Goal: Information Seeking & Learning: Learn about a topic

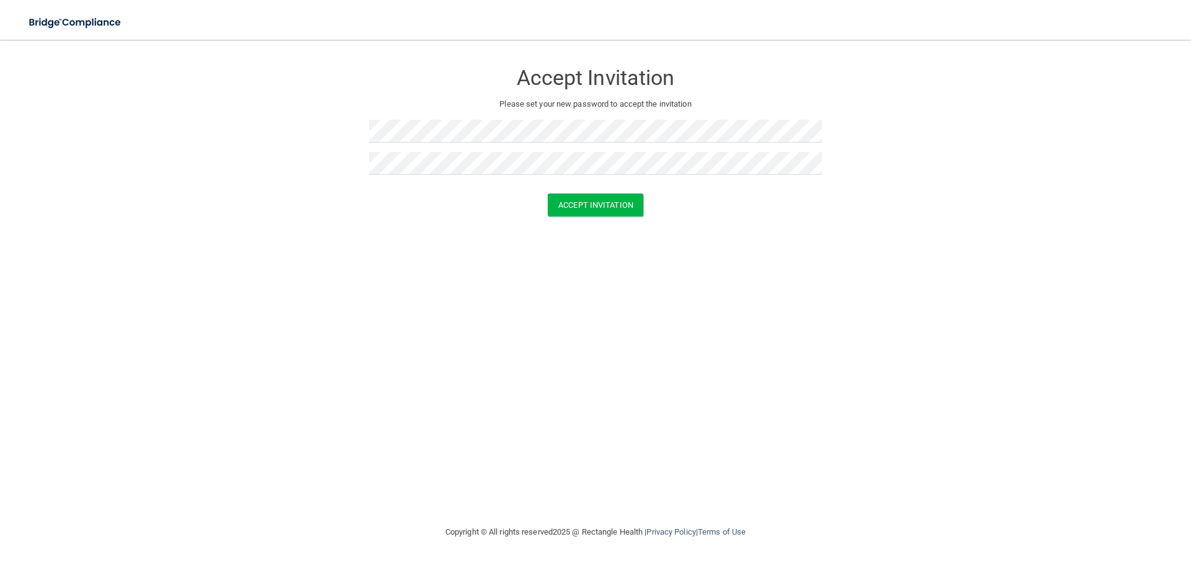
click at [610, 184] on div at bounding box center [595, 188] width 453 height 9
click at [613, 204] on button "Accept Invitation" at bounding box center [596, 205] width 96 height 23
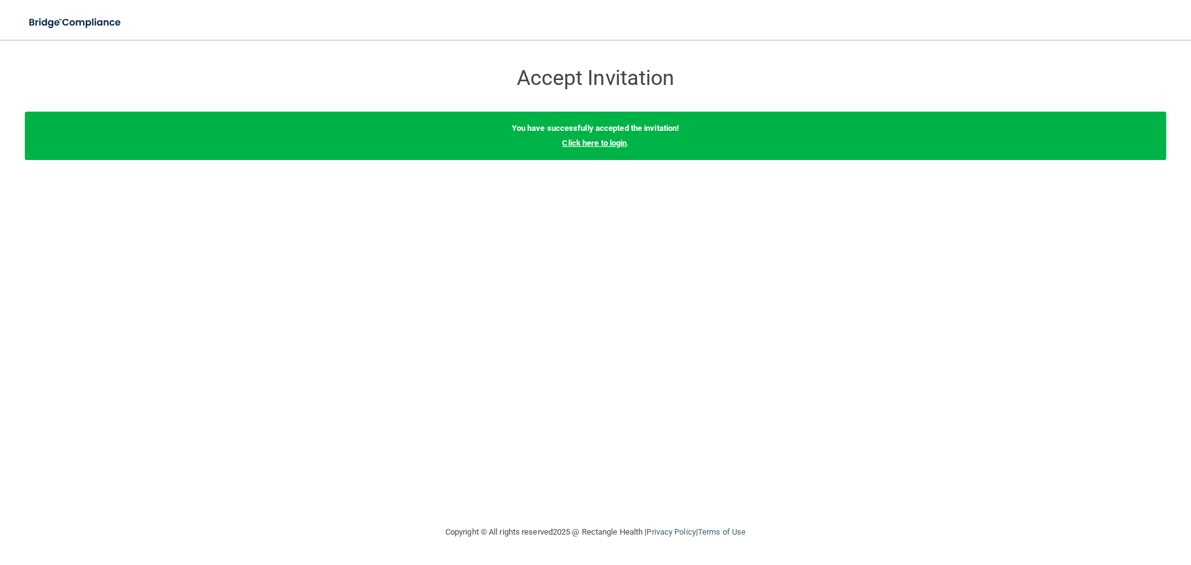
click at [581, 142] on link "Click here to login" at bounding box center [594, 142] width 65 height 9
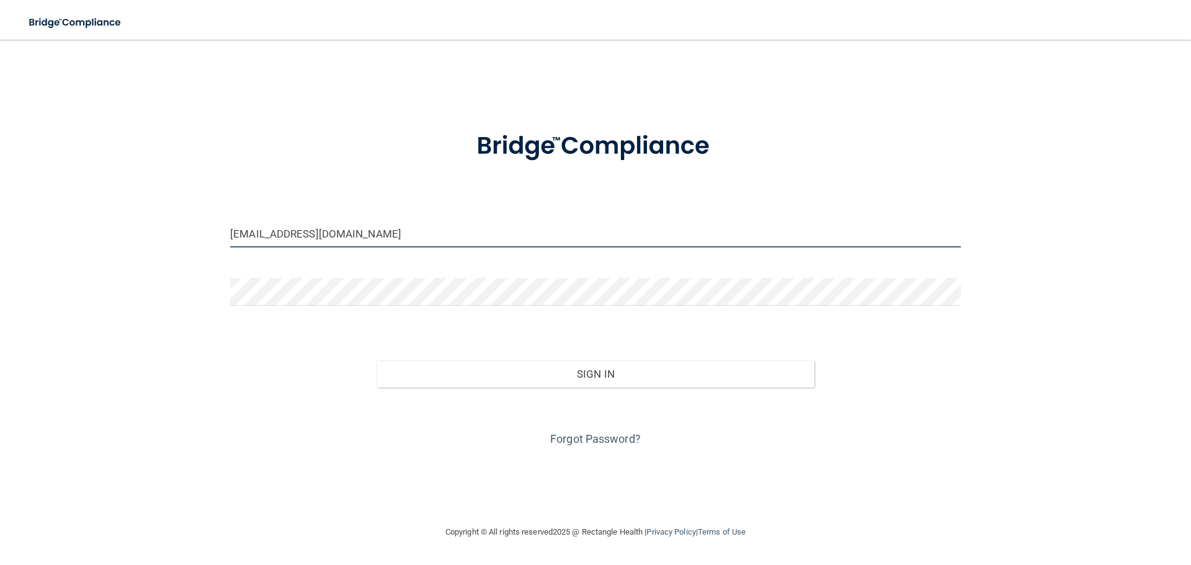
click at [412, 233] on input "ma@iprogressivemed.com" at bounding box center [595, 234] width 731 height 28
type input "[EMAIL_ADDRESS][DOMAIN_NAME]"
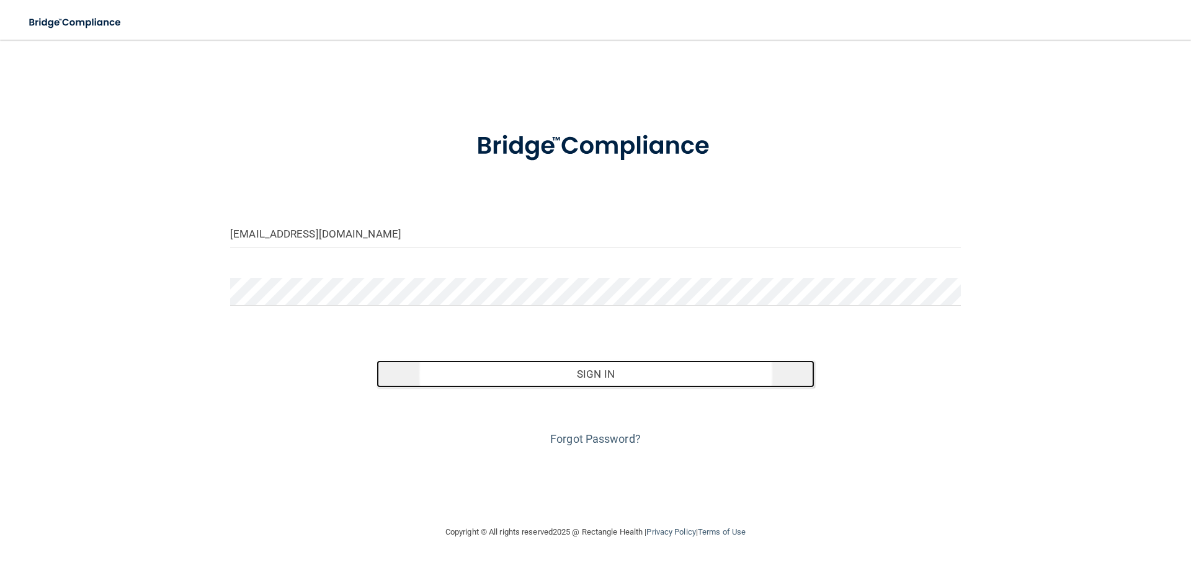
click at [696, 372] on button "Sign In" at bounding box center [595, 373] width 439 height 27
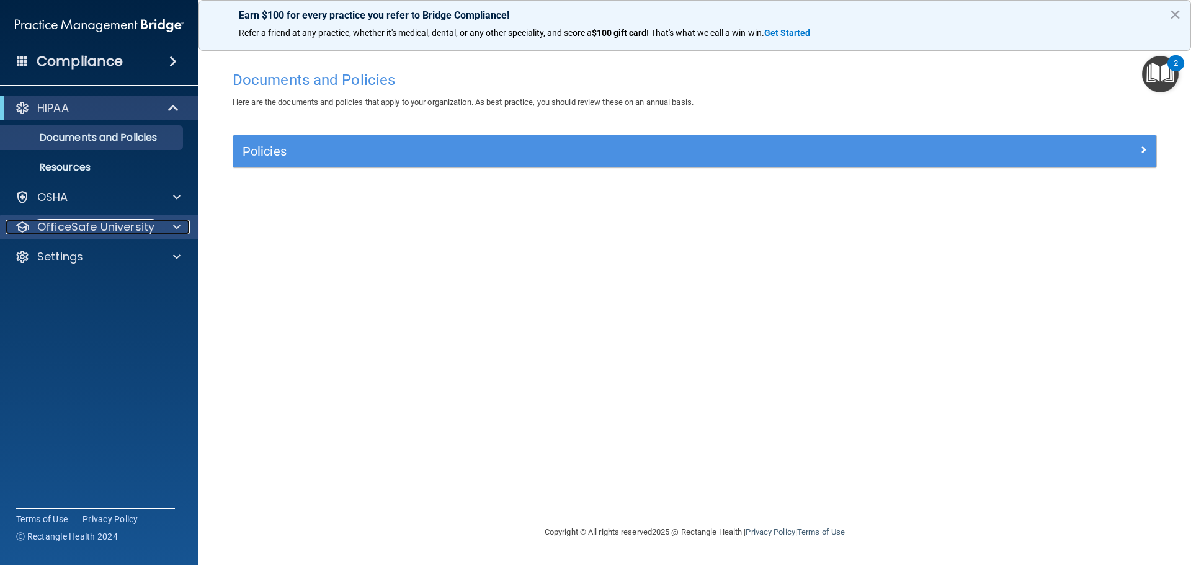
click at [92, 221] on p "OfficeSafe University" at bounding box center [95, 227] width 117 height 15
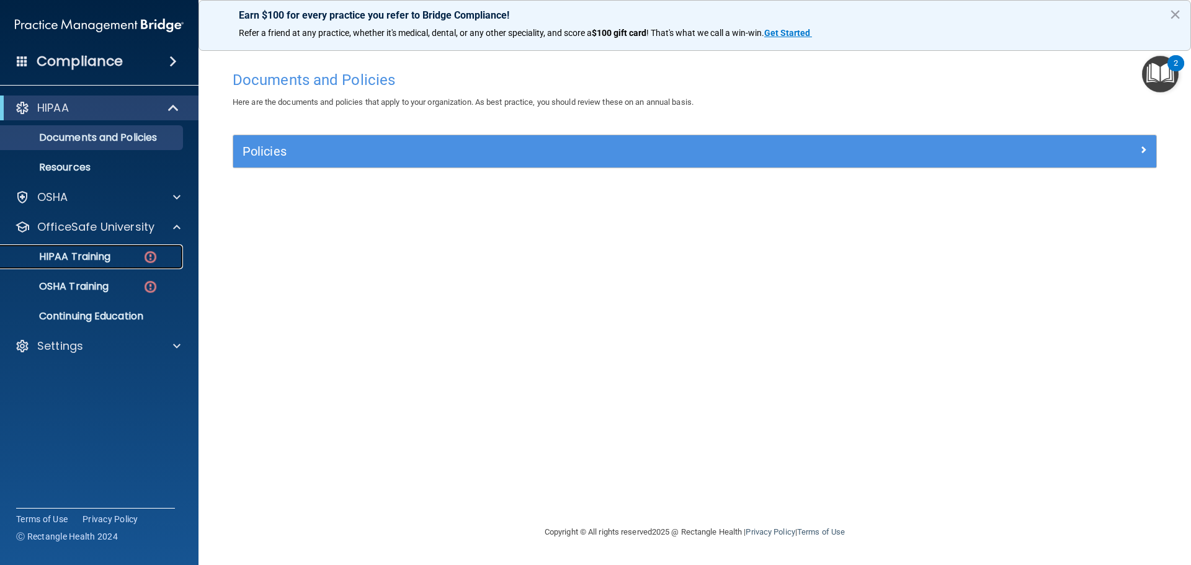
click at [74, 258] on p "HIPAA Training" at bounding box center [59, 257] width 102 height 12
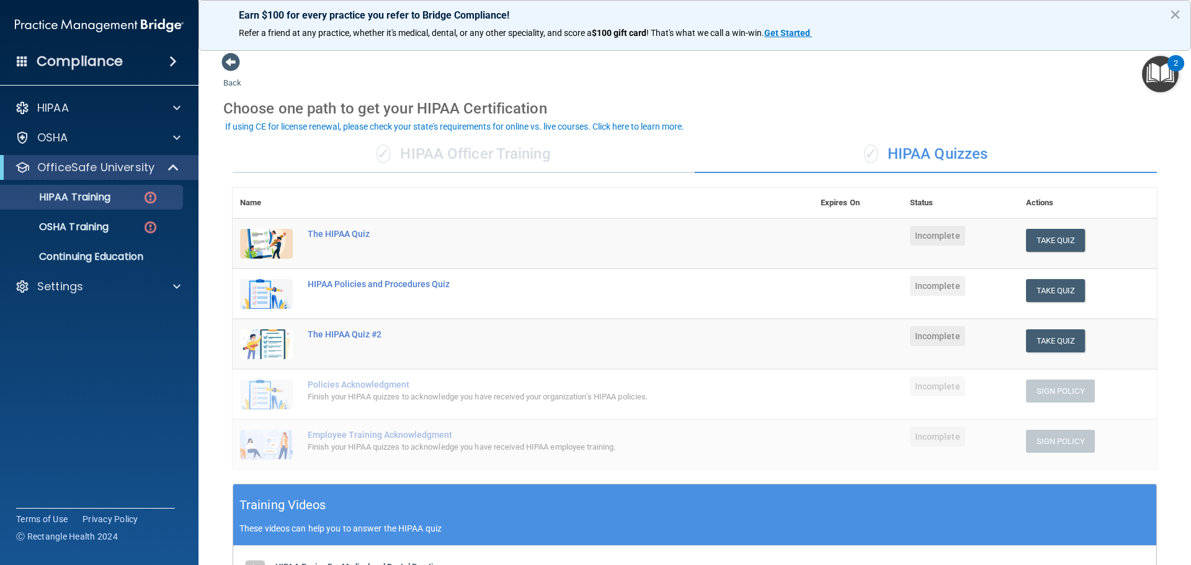
click at [435, 157] on div "✓ HIPAA Officer Training" at bounding box center [464, 154] width 462 height 37
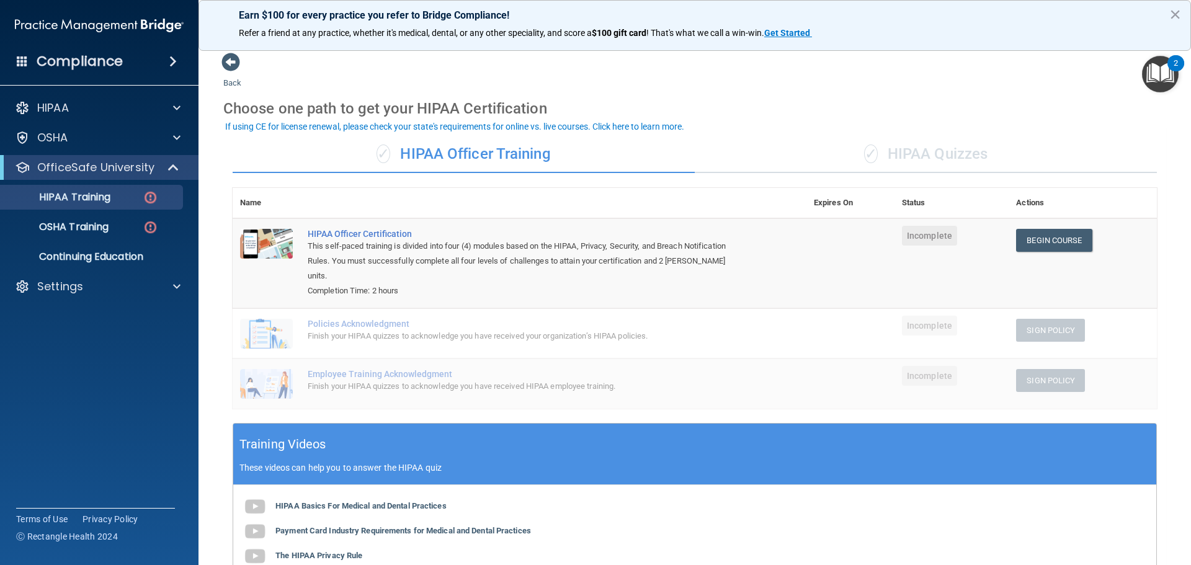
click at [959, 159] on div "✓ HIPAA Quizzes" at bounding box center [926, 154] width 462 height 37
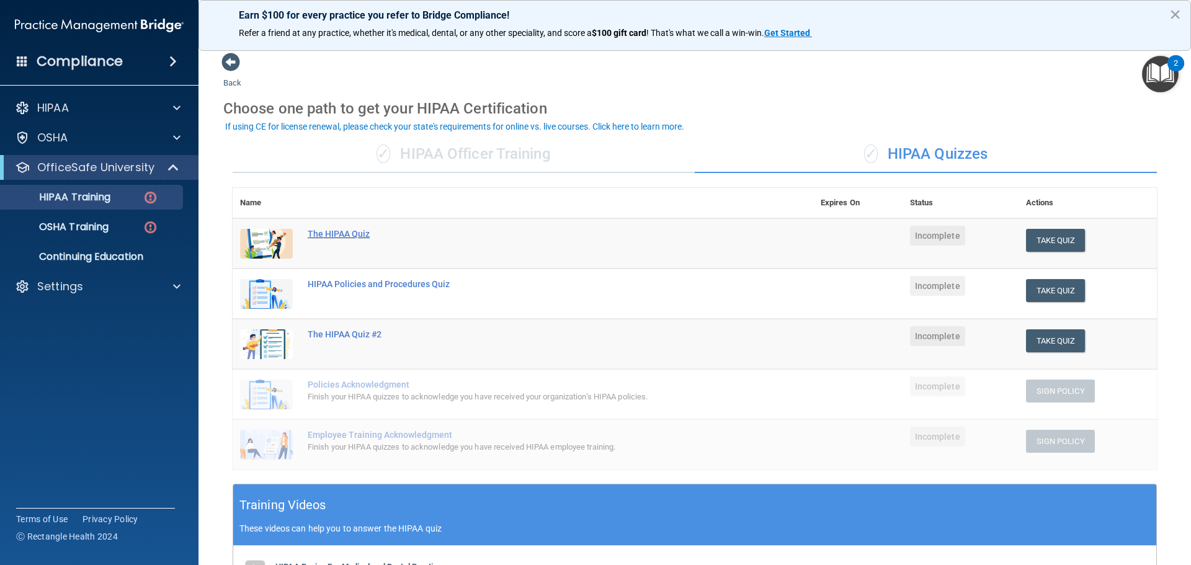
click at [347, 233] on div "The HIPAA Quiz" at bounding box center [529, 234] width 443 height 10
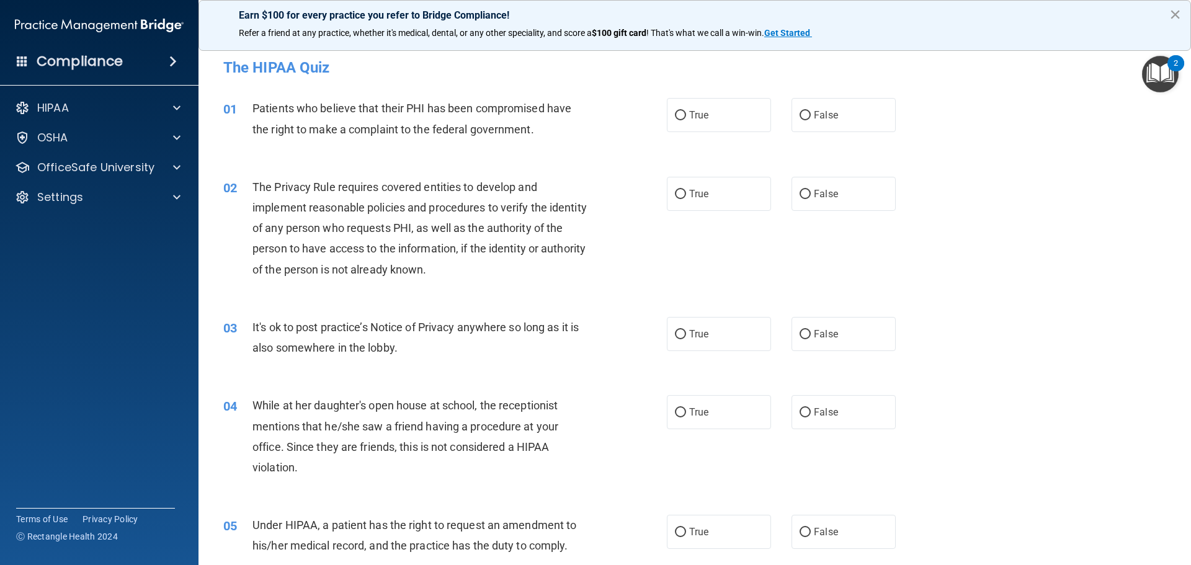
click at [1174, 18] on button "×" at bounding box center [1175, 14] width 12 height 20
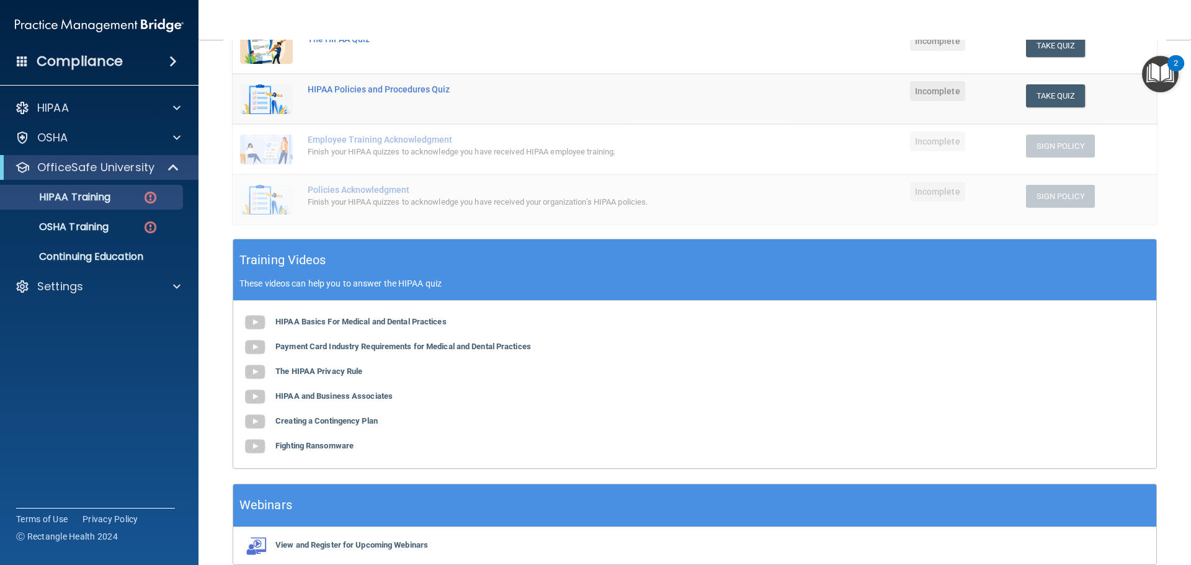
scroll to position [304, 0]
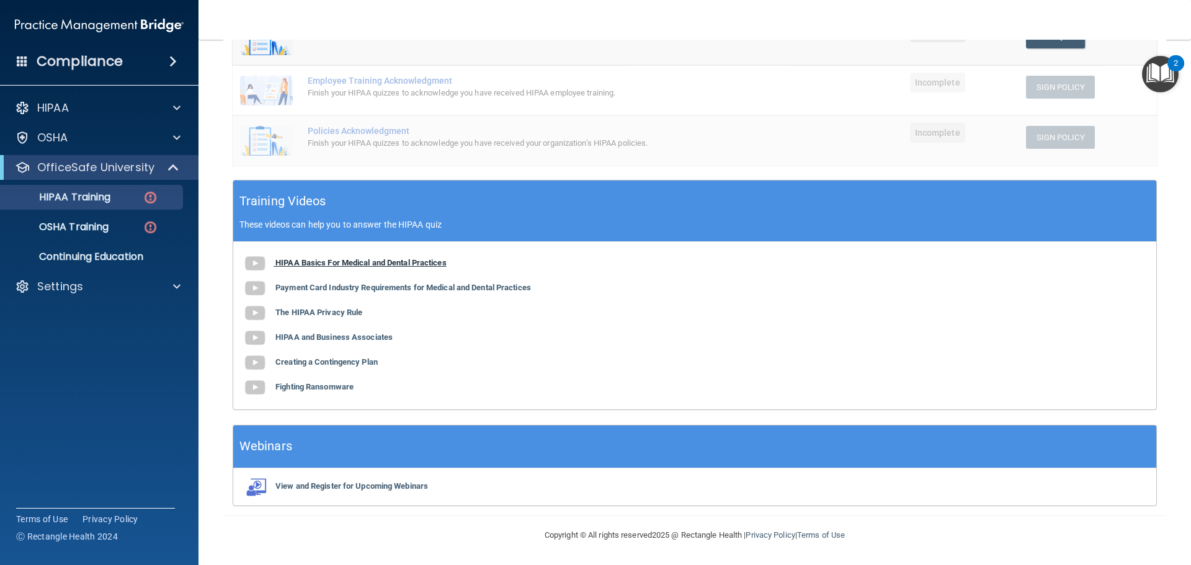
click at [324, 262] on b "HIPAA Basics For Medical and Dental Practices" at bounding box center [360, 262] width 171 height 9
click at [364, 287] on b "Payment Card Industry Requirements for Medical and Dental Practices" at bounding box center [403, 287] width 256 height 9
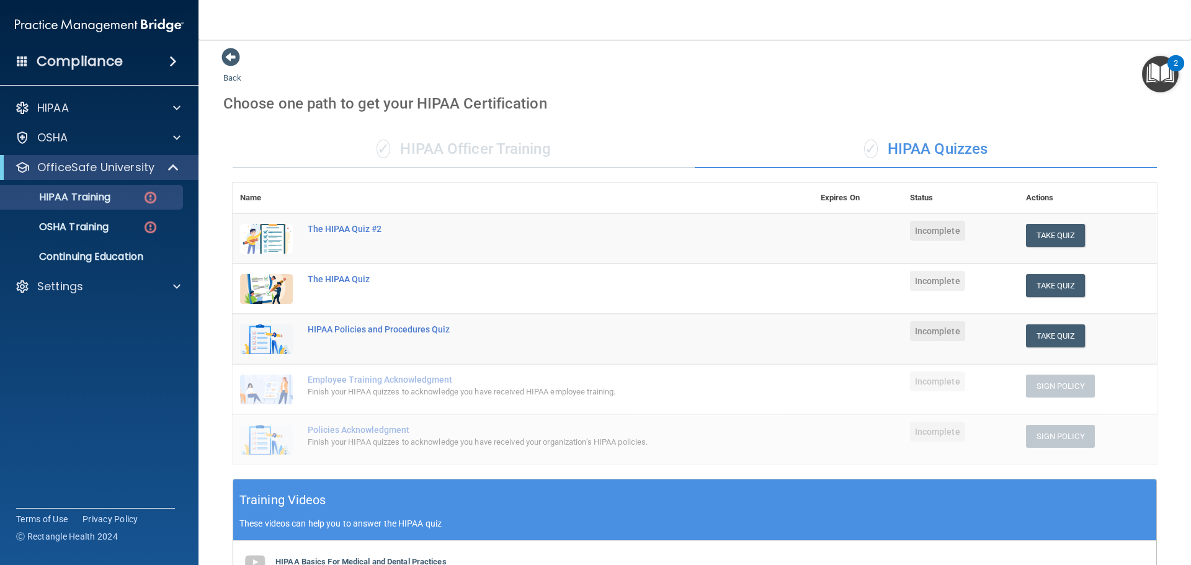
scroll to position [0, 0]
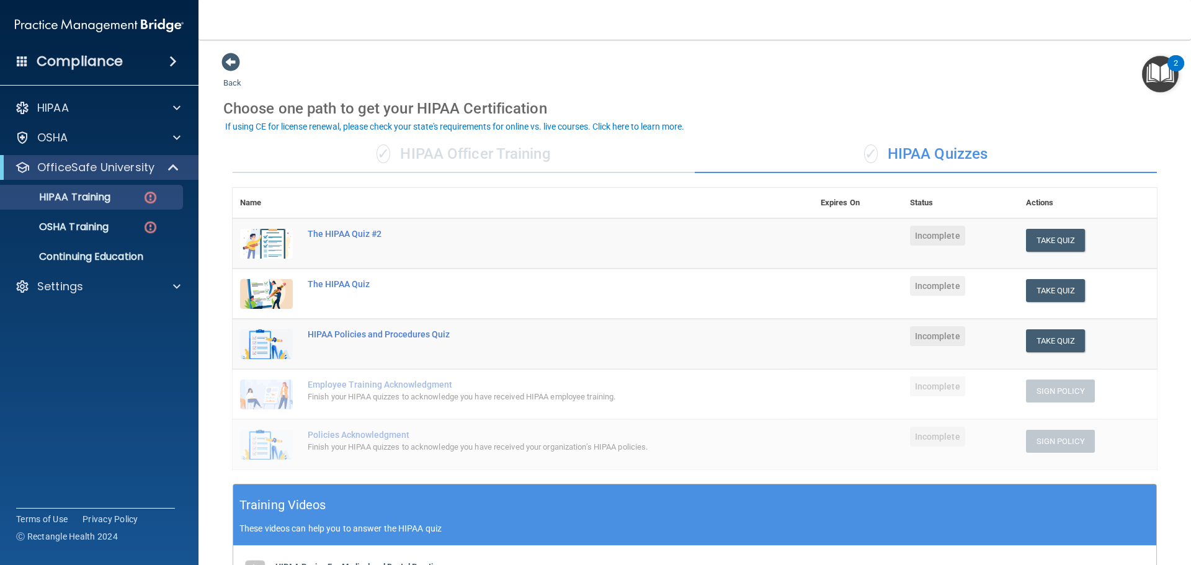
click at [469, 154] on div "✓ HIPAA Officer Training" at bounding box center [464, 154] width 462 height 37
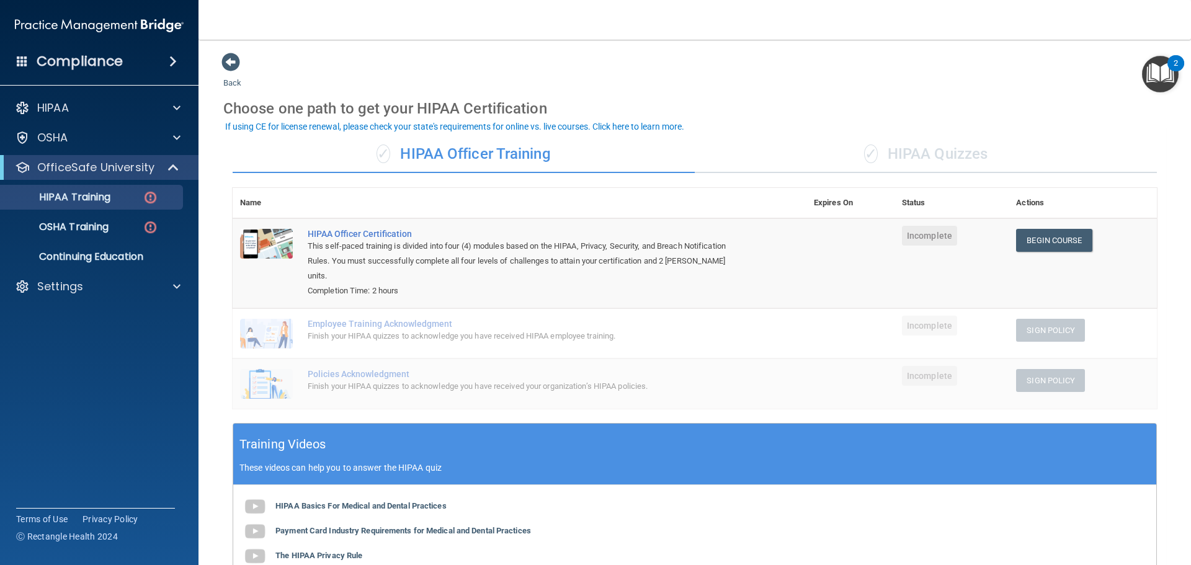
click at [942, 153] on div "✓ HIPAA Quizzes" at bounding box center [926, 154] width 462 height 37
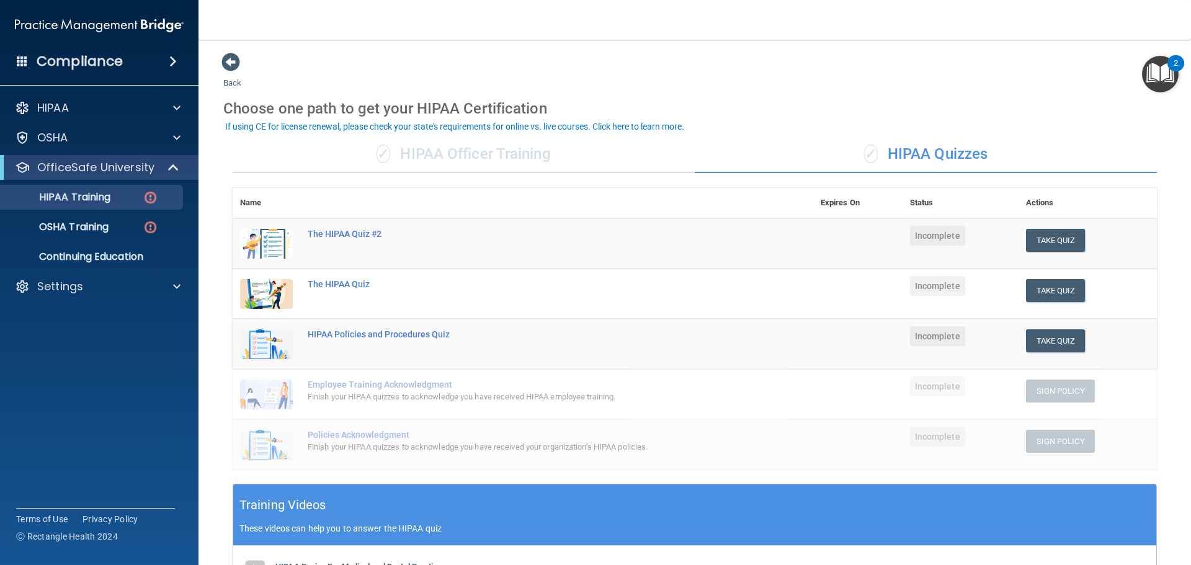
click at [550, 153] on div "✓ HIPAA Officer Training" at bounding box center [464, 154] width 462 height 37
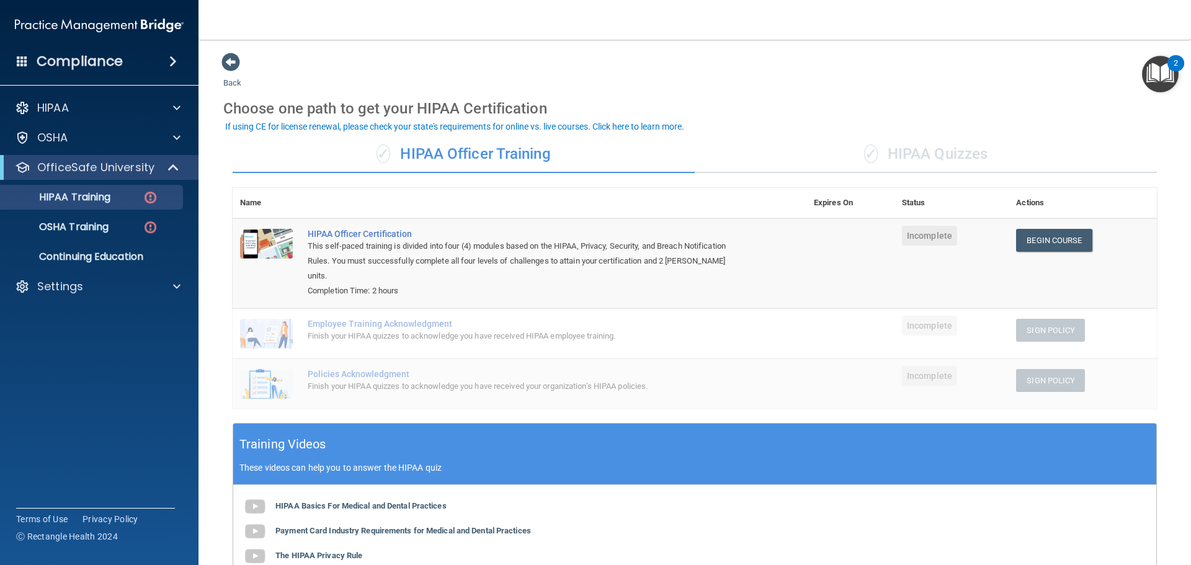
click at [952, 145] on div "✓ HIPAA Quizzes" at bounding box center [926, 154] width 462 height 37
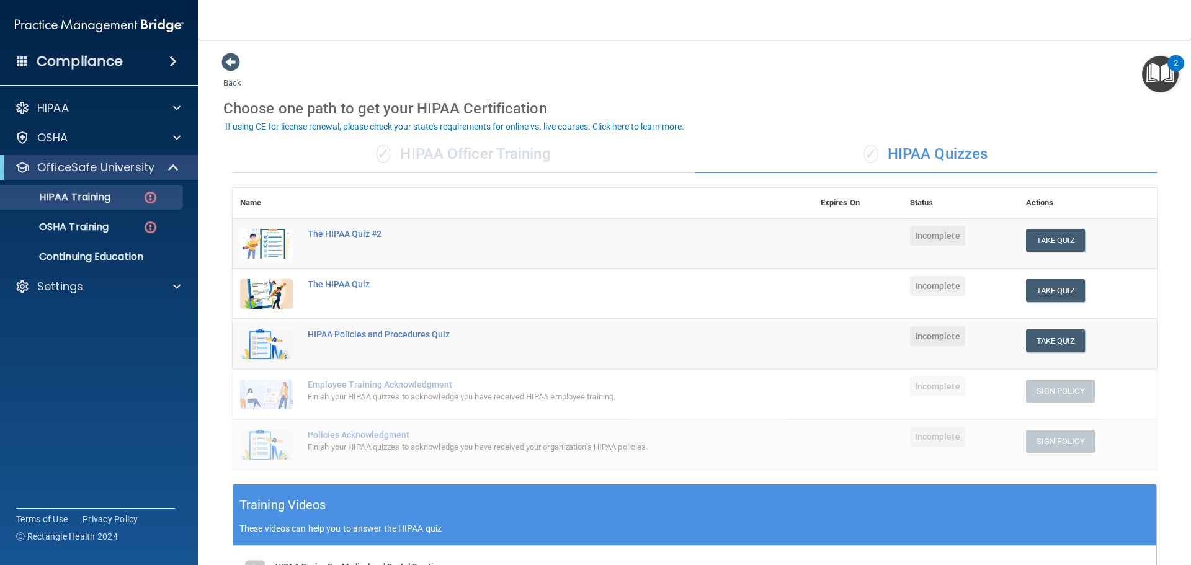
click at [447, 164] on div "✓ HIPAA Officer Training" at bounding box center [464, 154] width 462 height 37
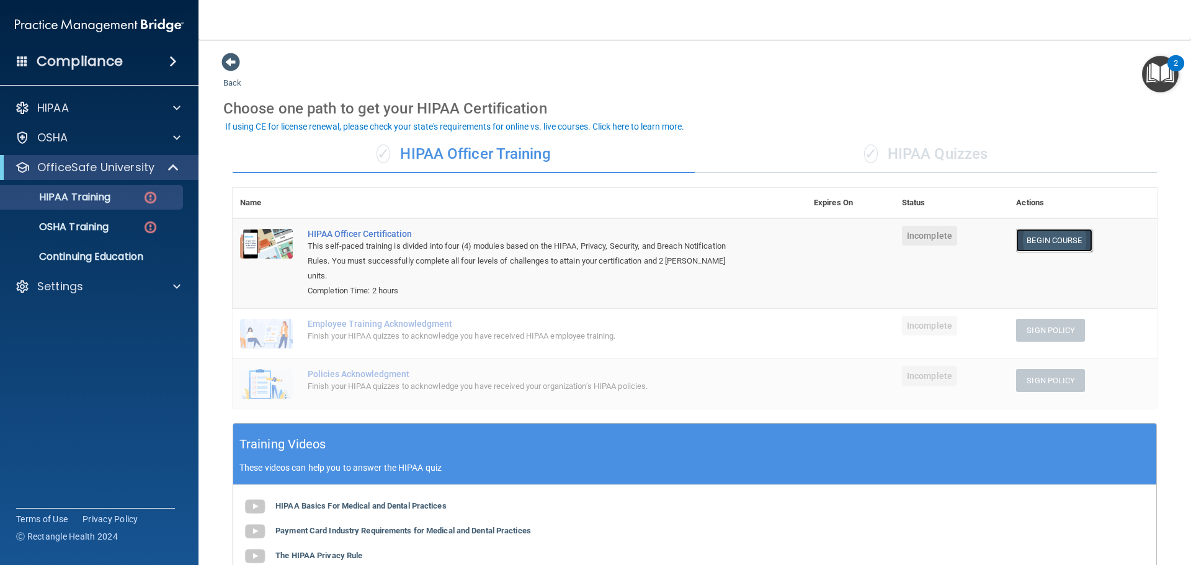
click at [1042, 241] on link "Begin Course" at bounding box center [1054, 240] width 76 height 23
click at [951, 158] on div "✓ HIPAA Quizzes" at bounding box center [926, 154] width 462 height 37
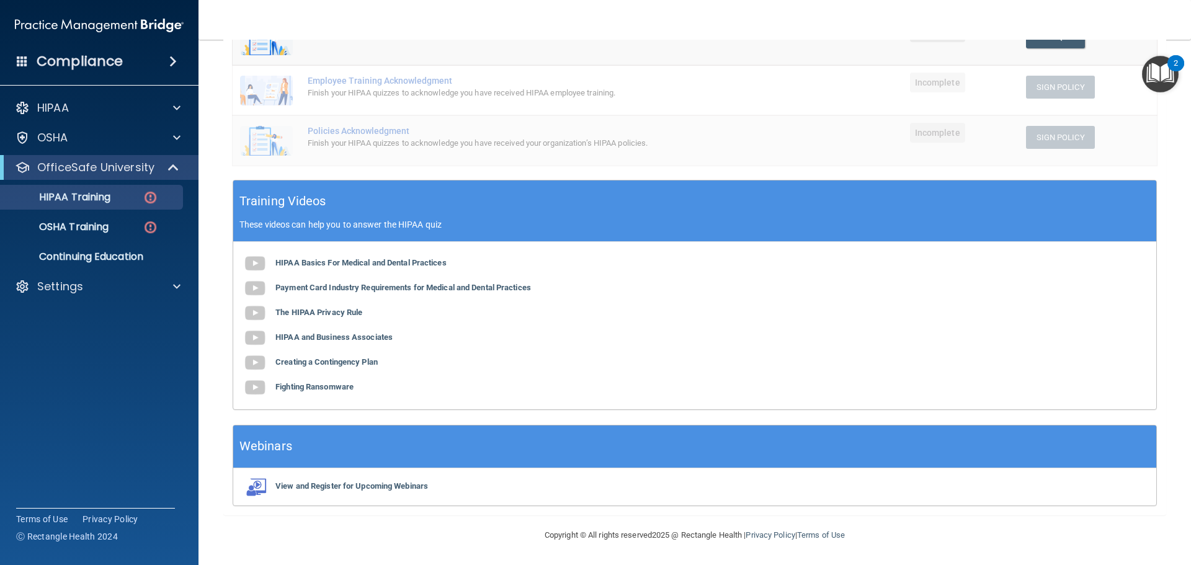
scroll to position [56, 0]
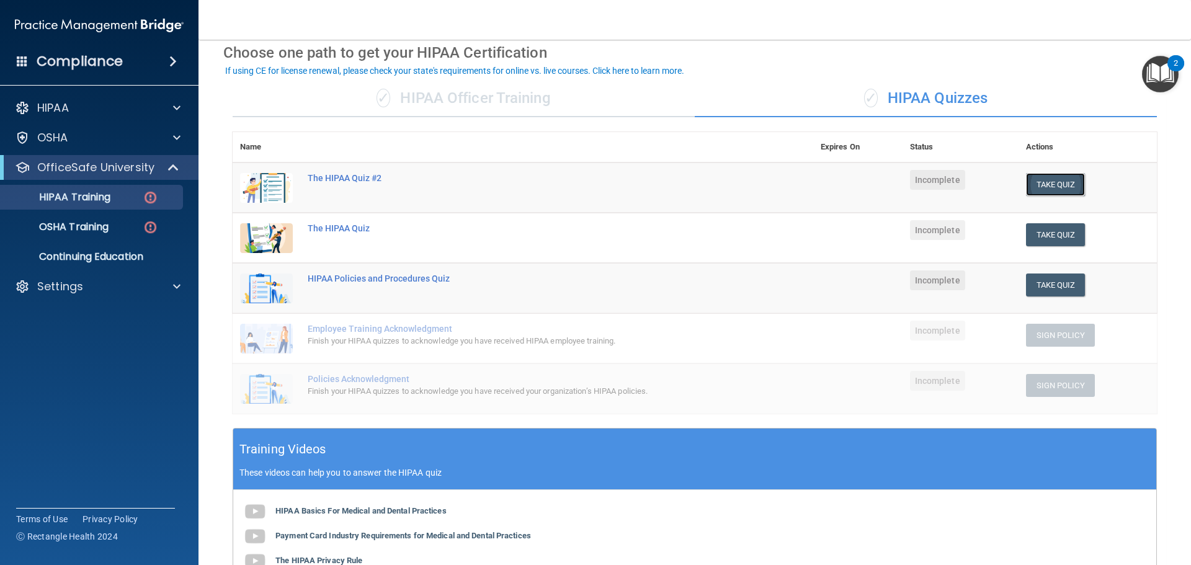
click at [1039, 187] on button "Take Quiz" at bounding box center [1056, 184] width 60 height 23
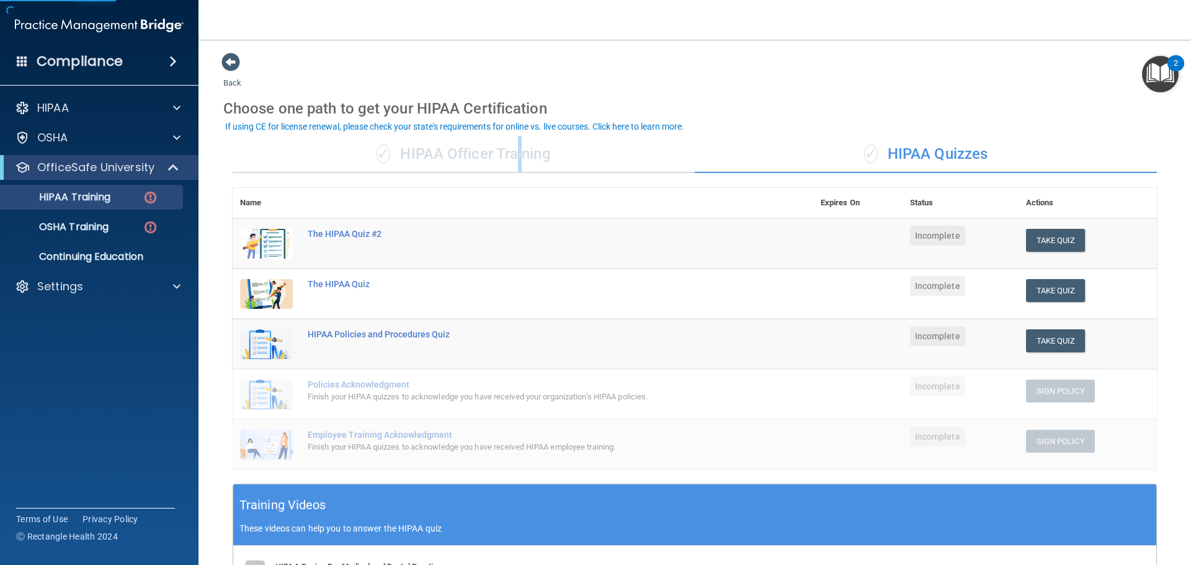
click at [517, 153] on div "✓ HIPAA Officer Training" at bounding box center [464, 154] width 462 height 37
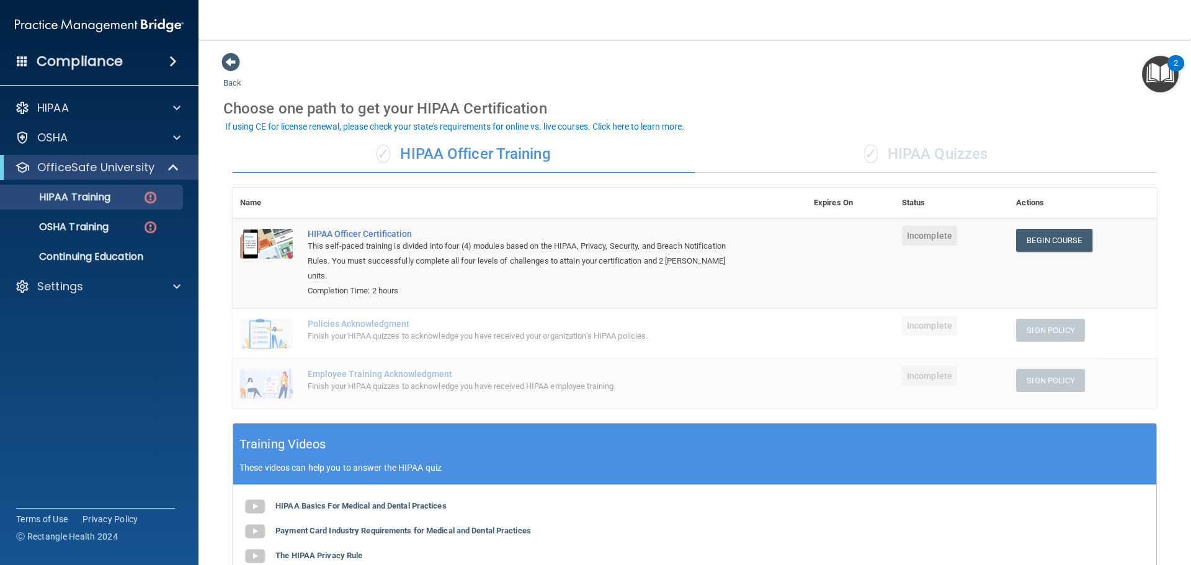
click at [876, 76] on div "Back Choose one path to get your HIPAA Certification ✓ HIPAA Officer Training ✓…" at bounding box center [694, 405] width 943 height 706
click at [895, 154] on div "✓ HIPAA Quizzes" at bounding box center [926, 154] width 462 height 37
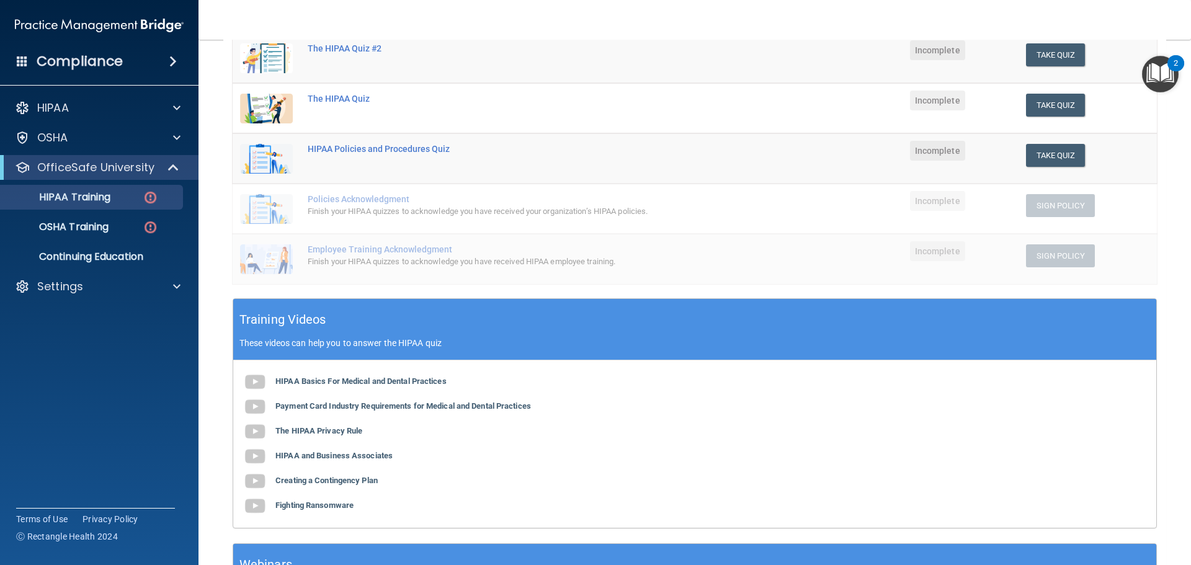
scroll to position [180, 0]
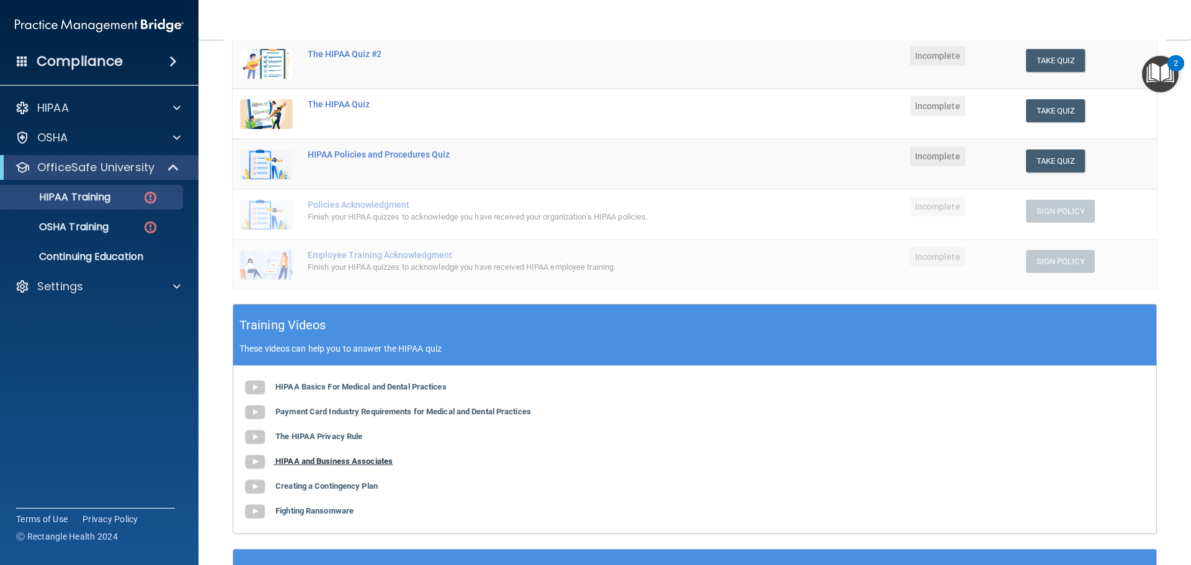
click at [363, 463] on b "HIPAA and Business Associates" at bounding box center [333, 461] width 117 height 9
click at [325, 434] on b "The HIPAA Privacy Rule" at bounding box center [318, 436] width 87 height 9
click at [319, 461] on b "HIPAA and Business Associates" at bounding box center [333, 461] width 117 height 9
click at [330, 486] on b "Creating a Contingency Plan" at bounding box center [326, 485] width 102 height 9
click at [338, 512] on b "Fighting Ransomware" at bounding box center [314, 510] width 78 height 9
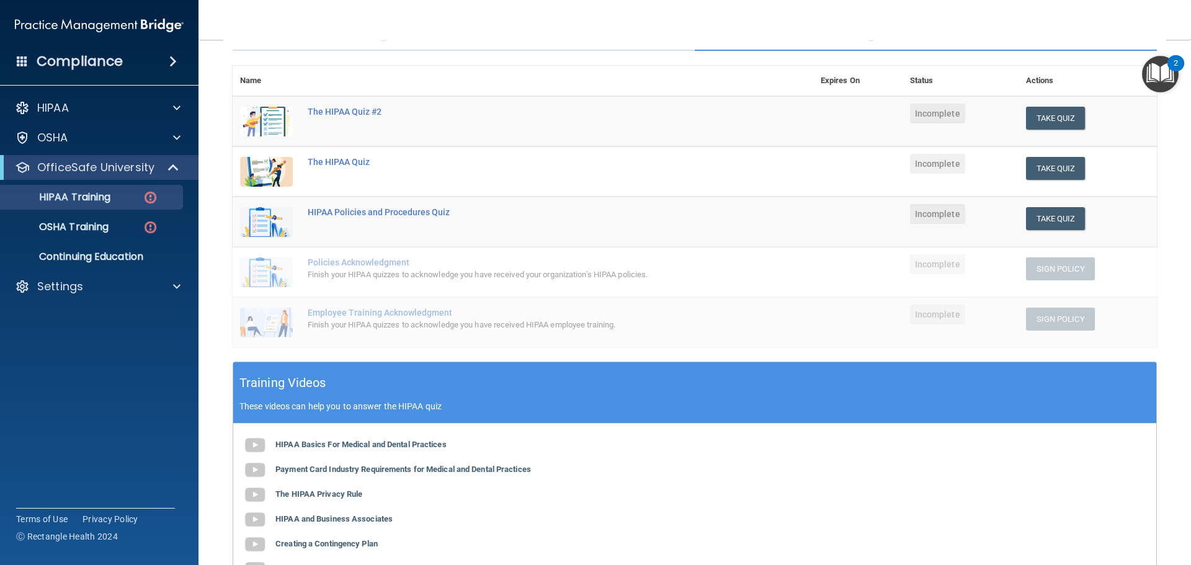
scroll to position [0, 0]
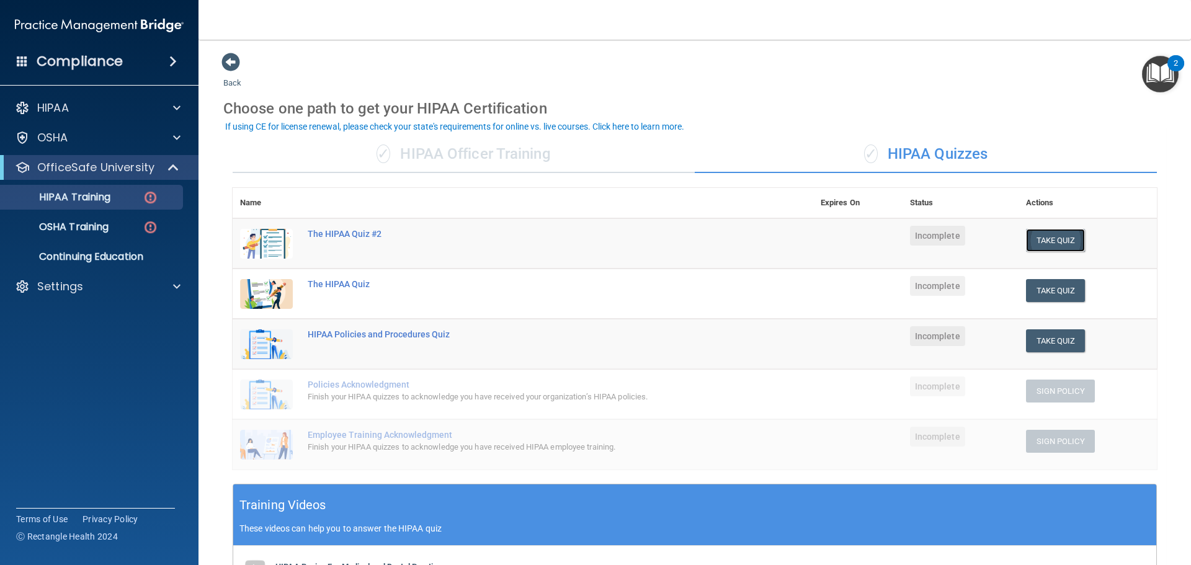
click at [1038, 237] on button "Take Quiz" at bounding box center [1056, 240] width 60 height 23
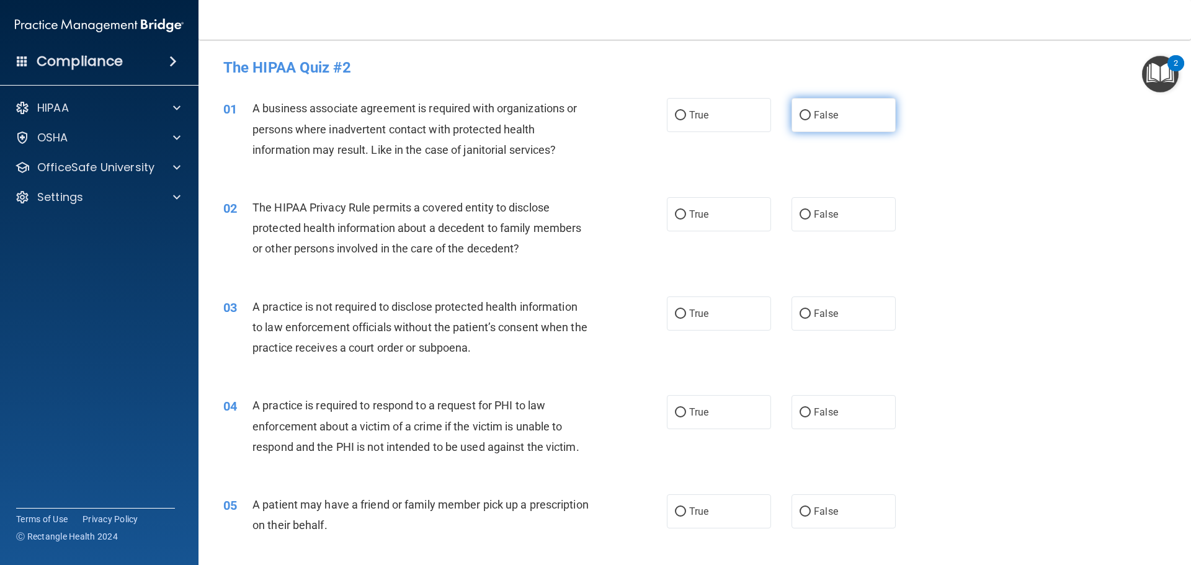
click at [819, 126] on label "False" at bounding box center [843, 115] width 104 height 34
click at [811, 120] on input "False" at bounding box center [805, 115] width 11 height 9
radio input "true"
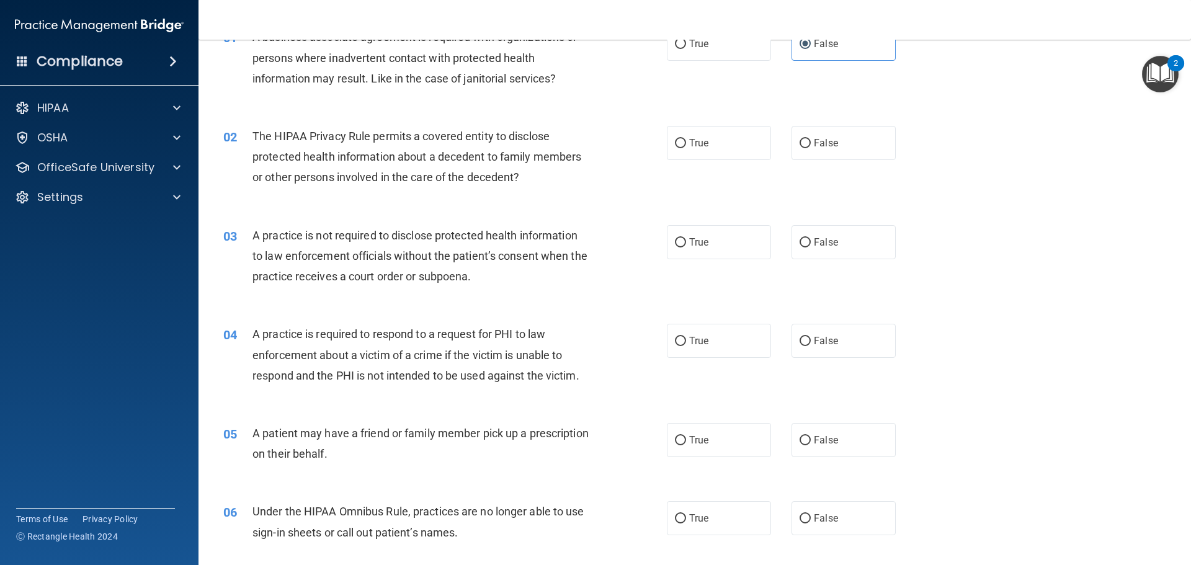
scroll to position [62, 0]
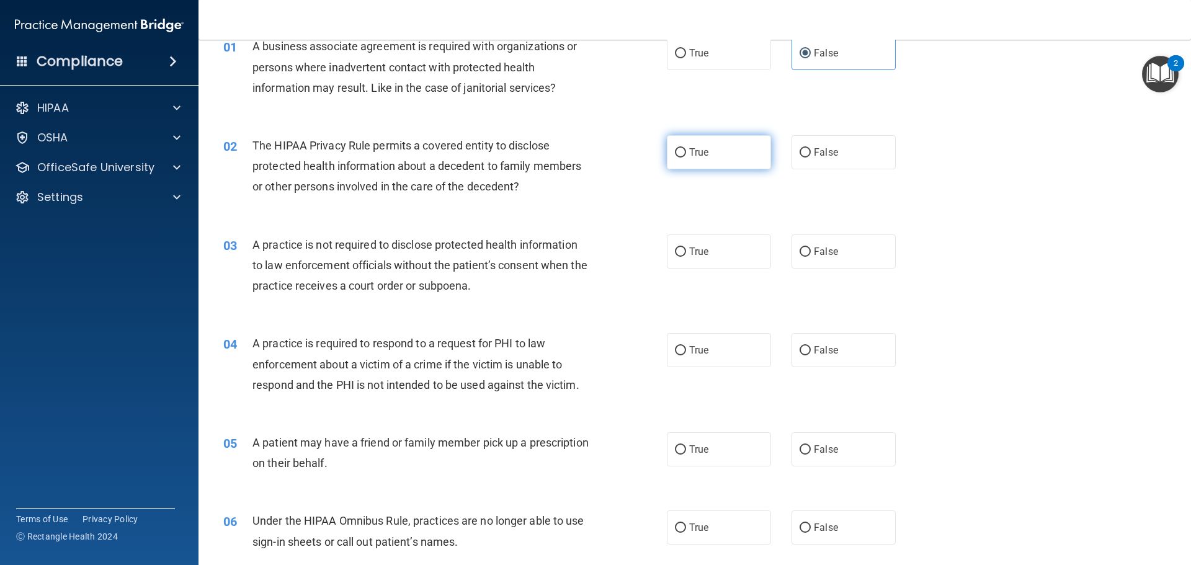
click at [750, 158] on label "True" at bounding box center [719, 152] width 104 height 34
click at [686, 158] on input "True" at bounding box center [680, 152] width 11 height 9
radio input "true"
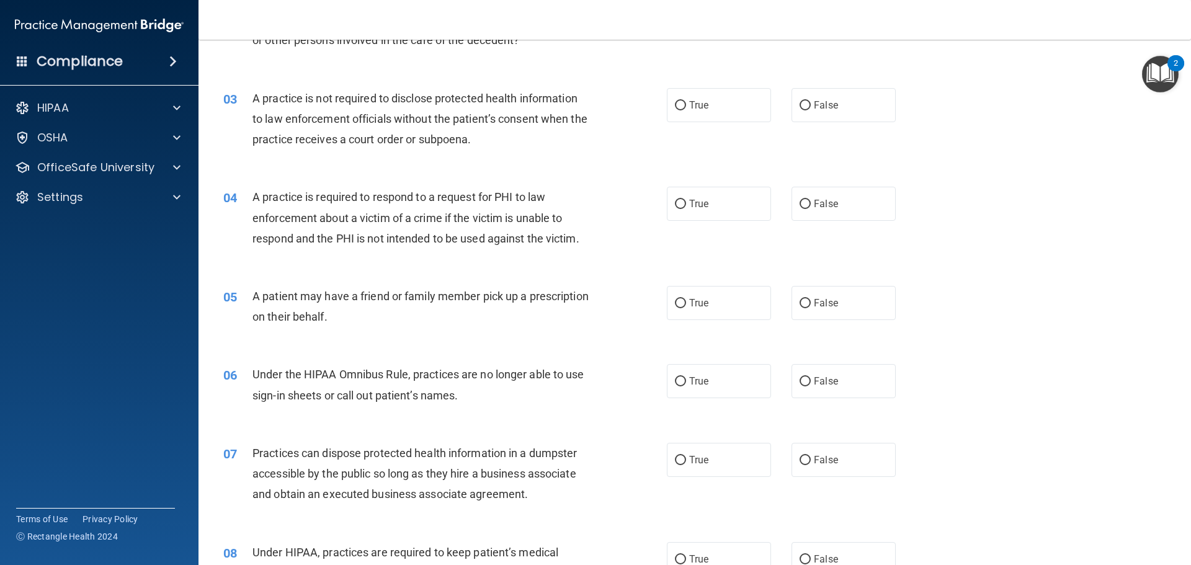
scroll to position [186, 0]
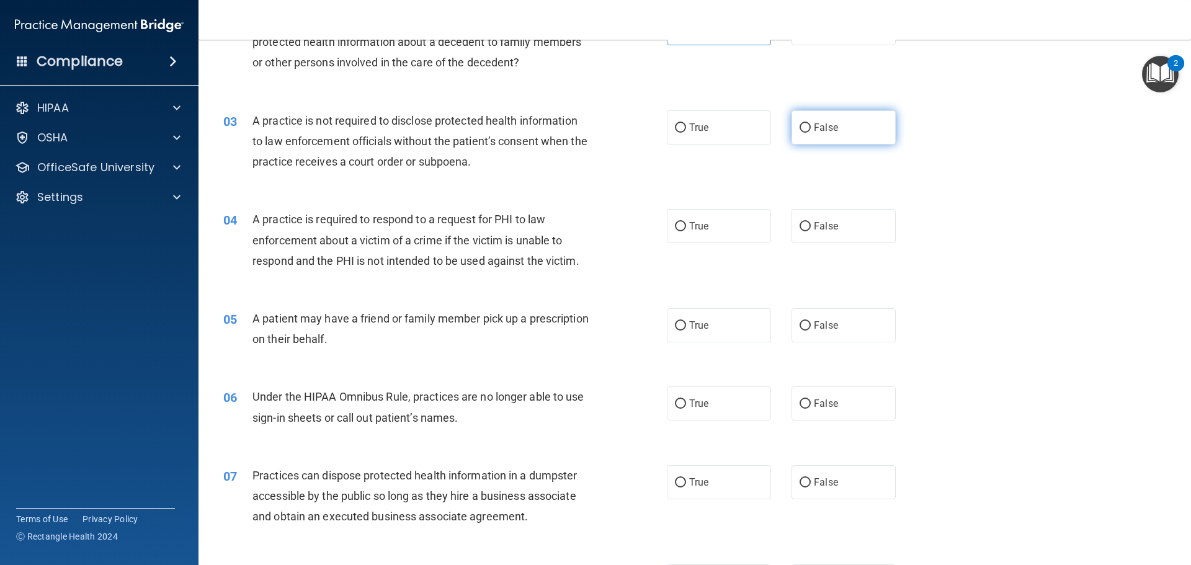
click at [816, 132] on span "False" at bounding box center [826, 128] width 24 height 12
click at [811, 132] on input "False" at bounding box center [805, 127] width 11 height 9
radio input "true"
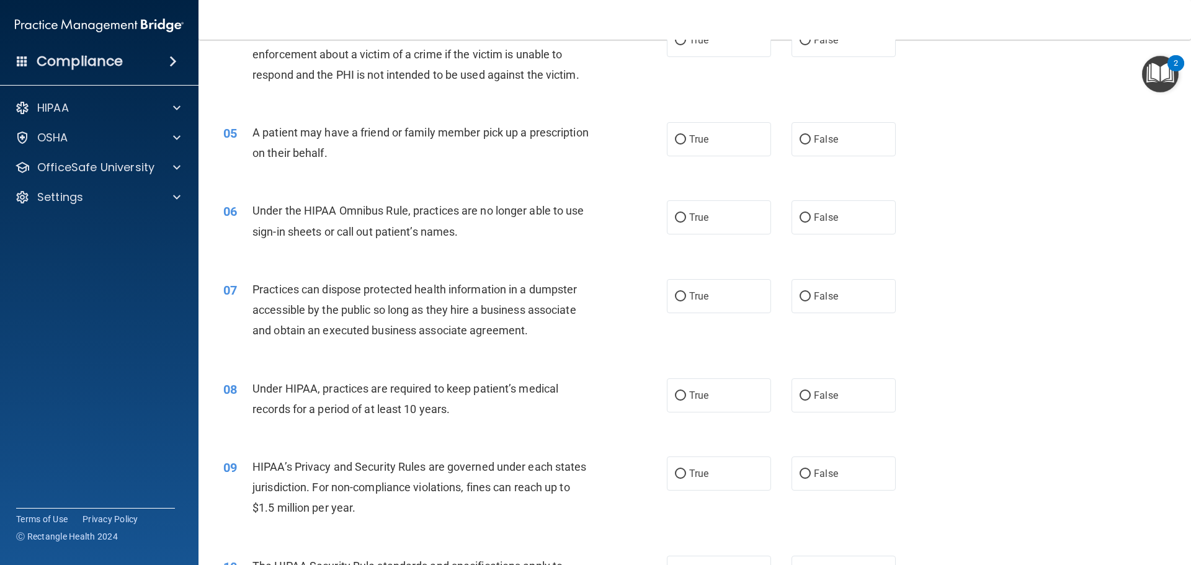
scroll to position [310, 0]
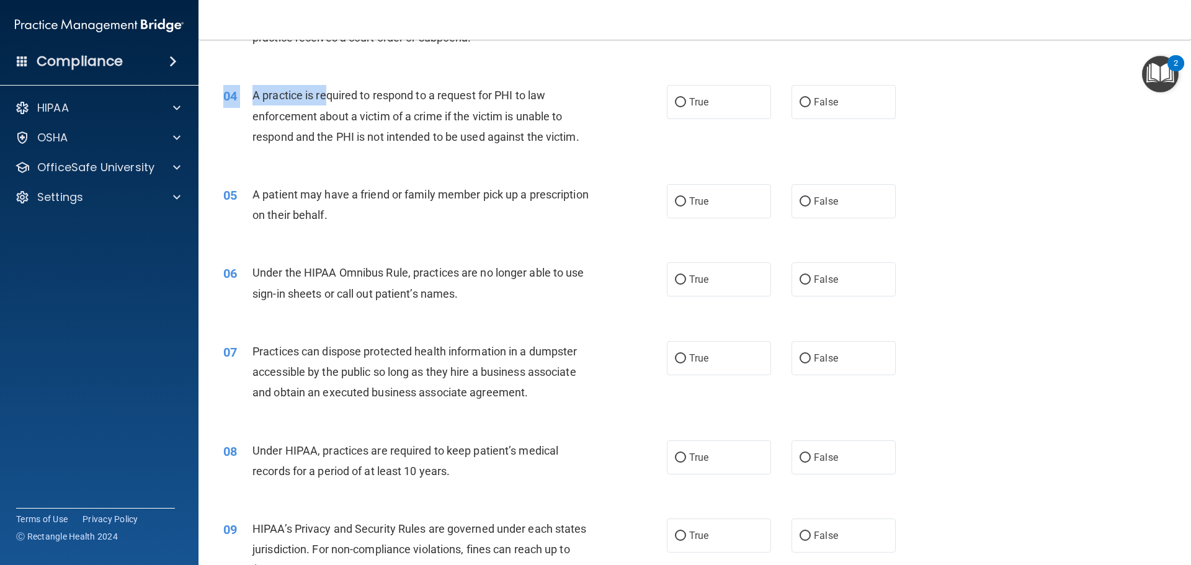
drag, startPoint x: 326, startPoint y: 96, endPoint x: 595, endPoint y: 156, distance: 275.8
click at [595, 156] on div "04 A practice is required to respond to a request for PHI to law enforcement ab…" at bounding box center [694, 118] width 961 height 99
click at [582, 139] on div "A practice is required to respond to a request for PHI to law enforcement about…" at bounding box center [425, 116] width 347 height 62
click at [731, 208] on label "True" at bounding box center [719, 201] width 104 height 34
click at [686, 207] on input "True" at bounding box center [680, 201] width 11 height 9
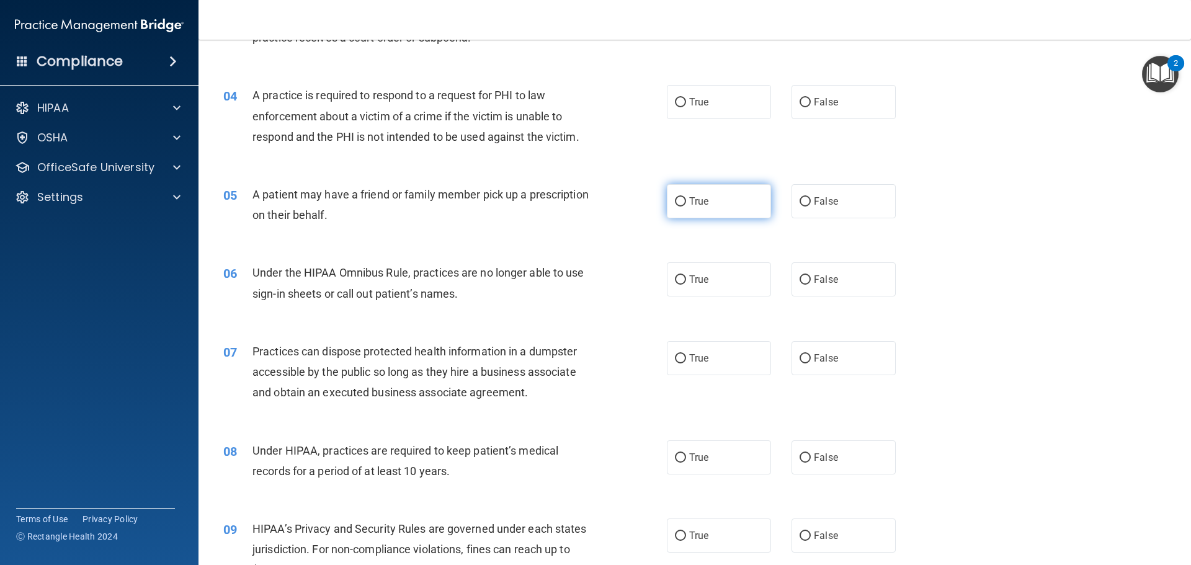
radio input "true"
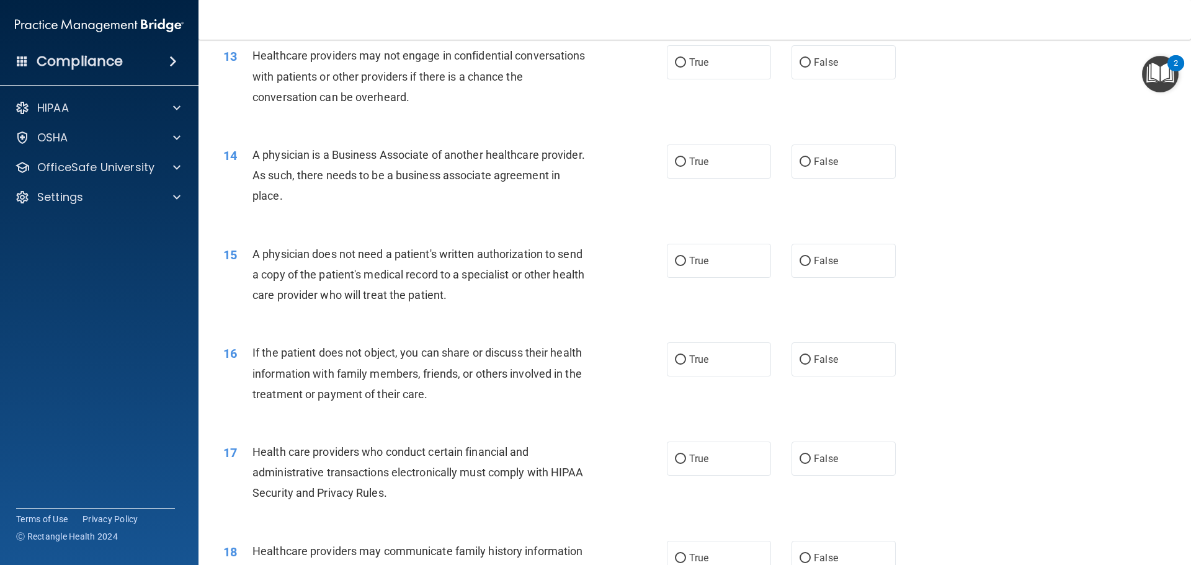
scroll to position [1178, 0]
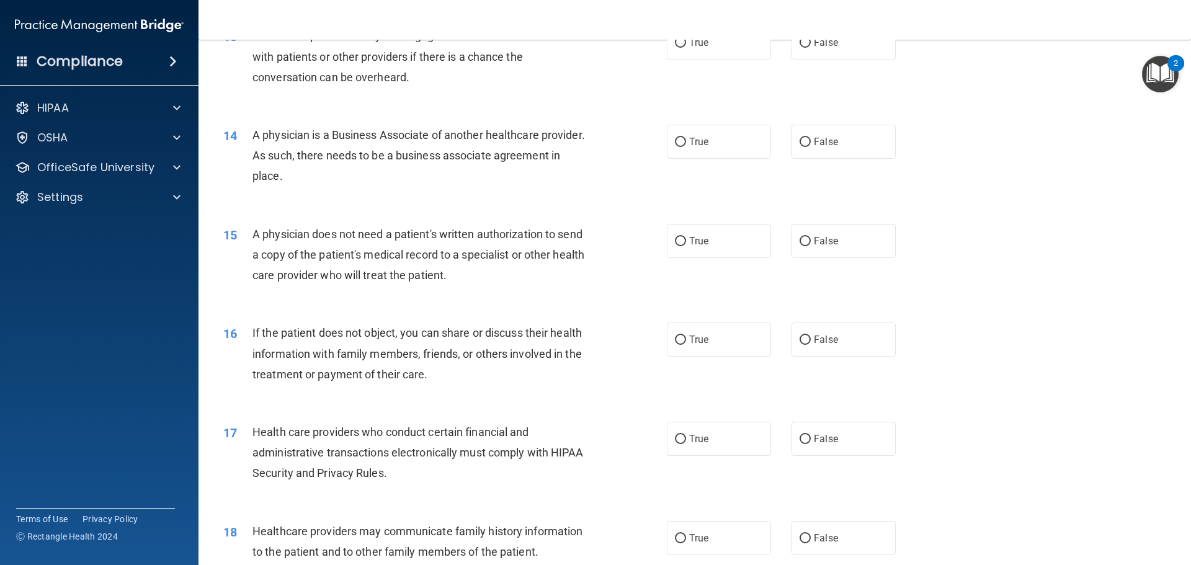
click at [983, 171] on div "14 A physician is a Business Associate of another healthcare provider. As such,…" at bounding box center [694, 158] width 961 height 99
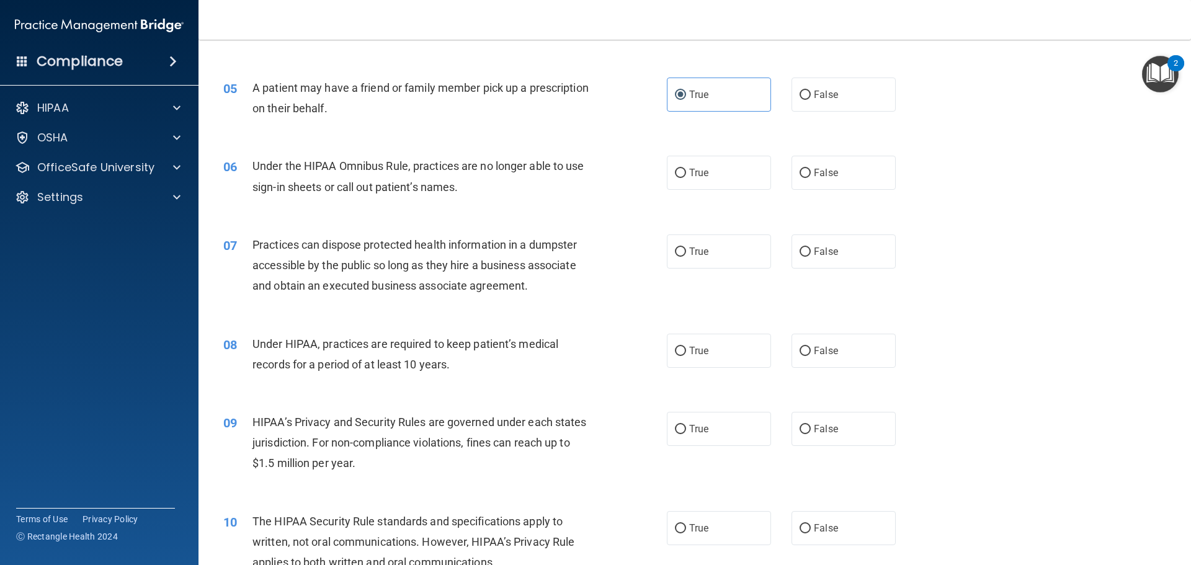
scroll to position [558, 0]
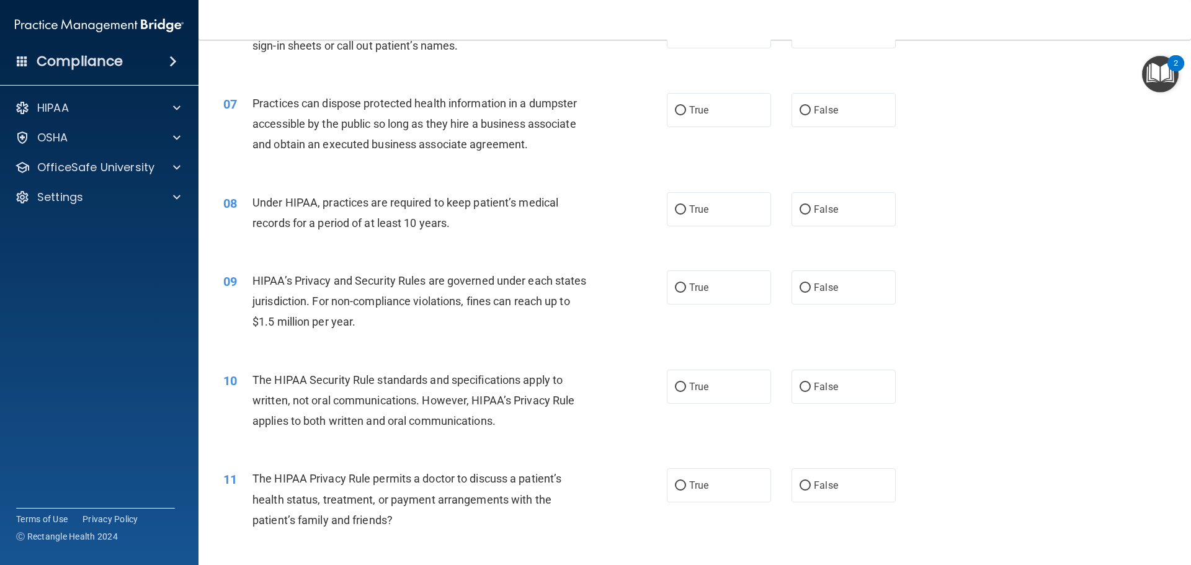
click at [1169, 67] on div "2" at bounding box center [1175, 63] width 17 height 16
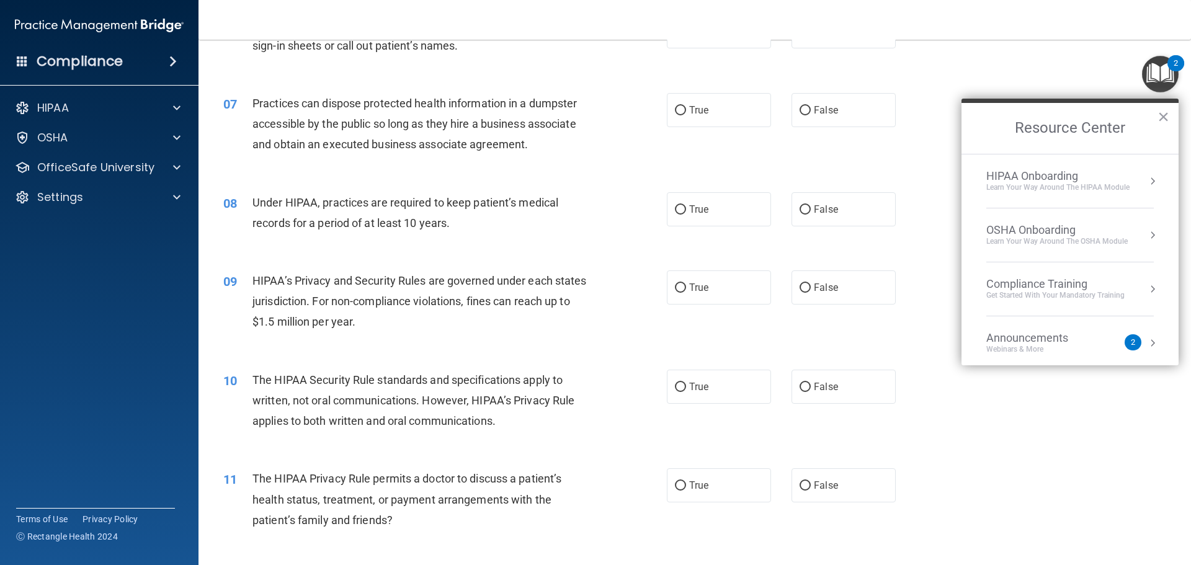
click at [1124, 186] on div "Learn Your Way around the HIPAA module" at bounding box center [1057, 187] width 143 height 11
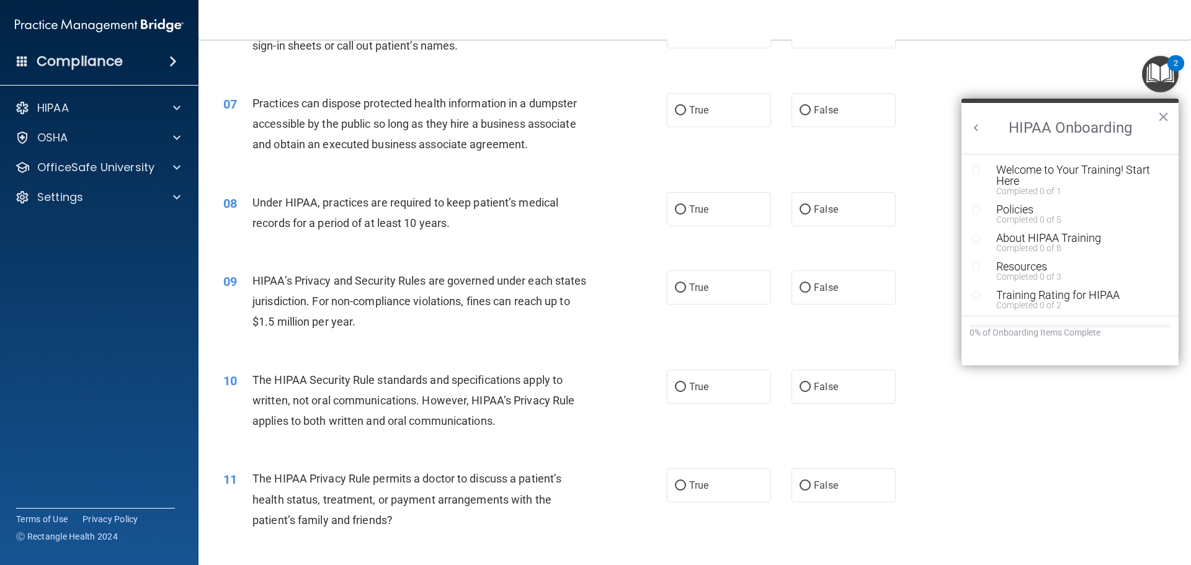
scroll to position [2, 0]
click at [1165, 114] on button "×" at bounding box center [1163, 117] width 12 height 20
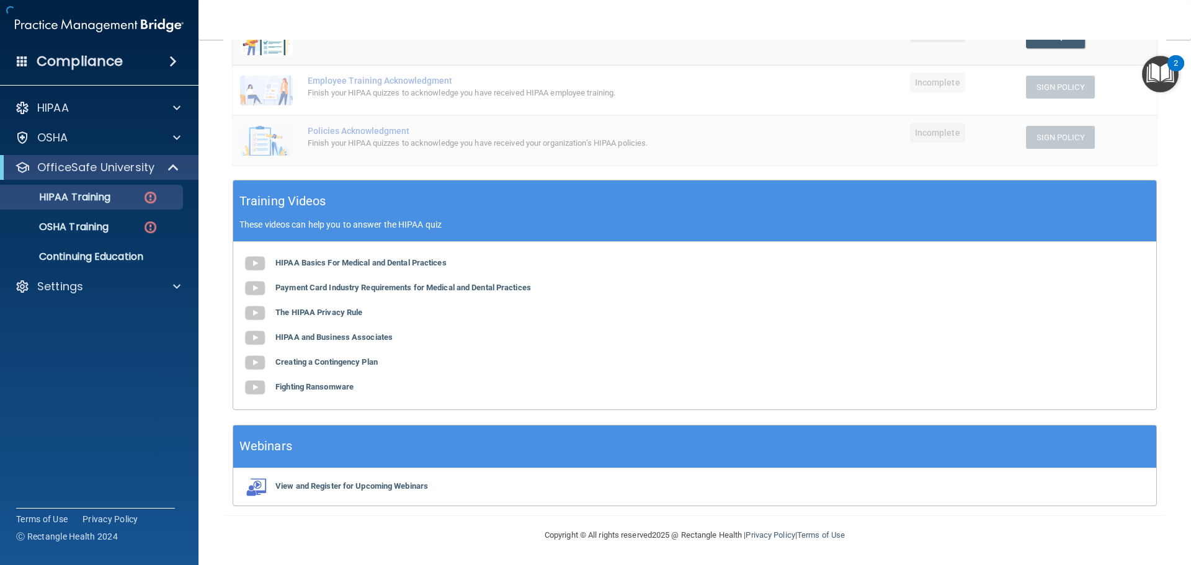
scroll to position [304, 0]
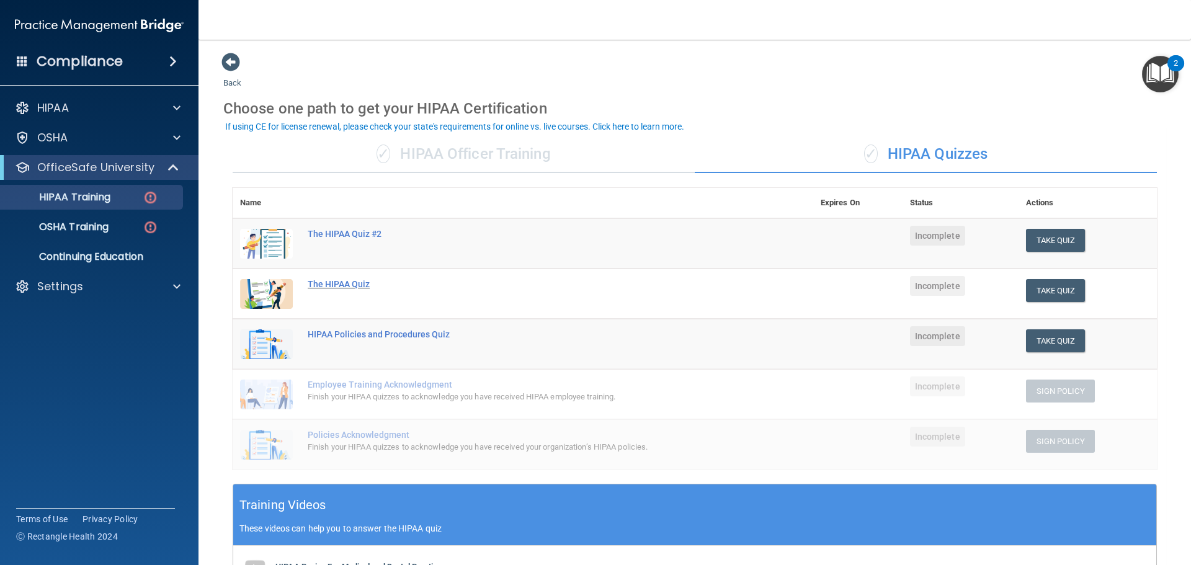
click at [355, 283] on div "The HIPAA Quiz" at bounding box center [529, 284] width 443 height 10
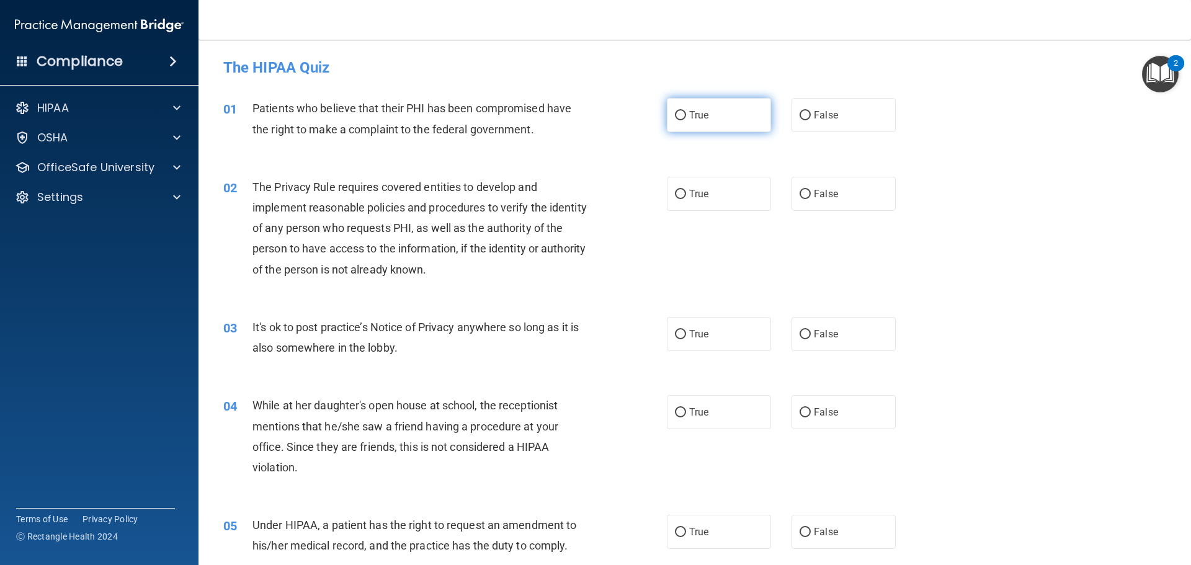
click at [707, 123] on label "True" at bounding box center [719, 115] width 104 height 34
click at [686, 120] on input "True" at bounding box center [680, 115] width 11 height 9
radio input "true"
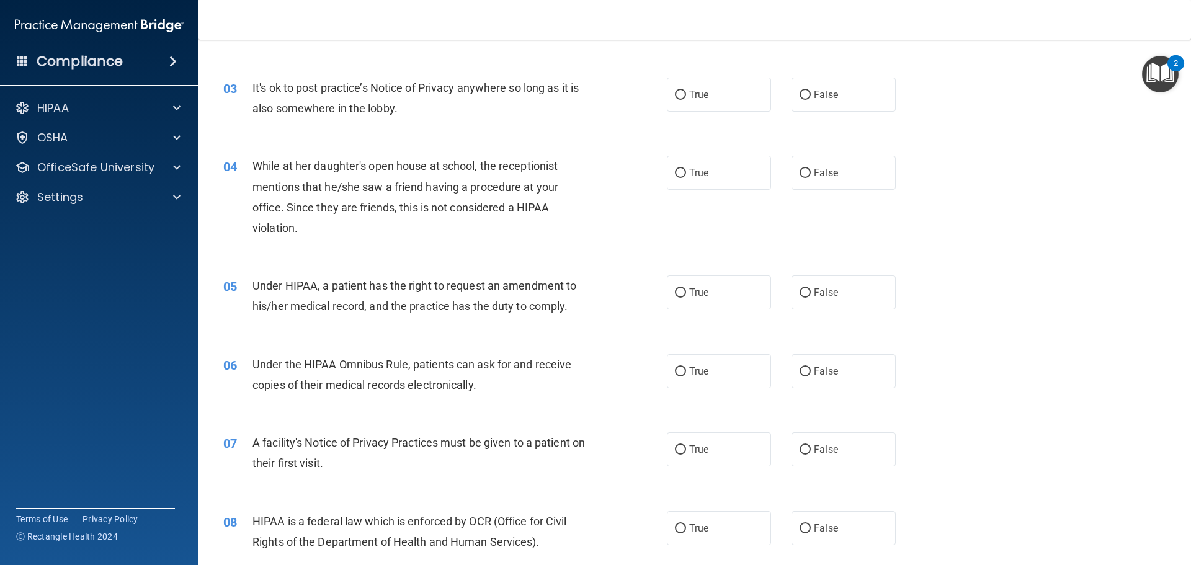
scroll to position [186, 0]
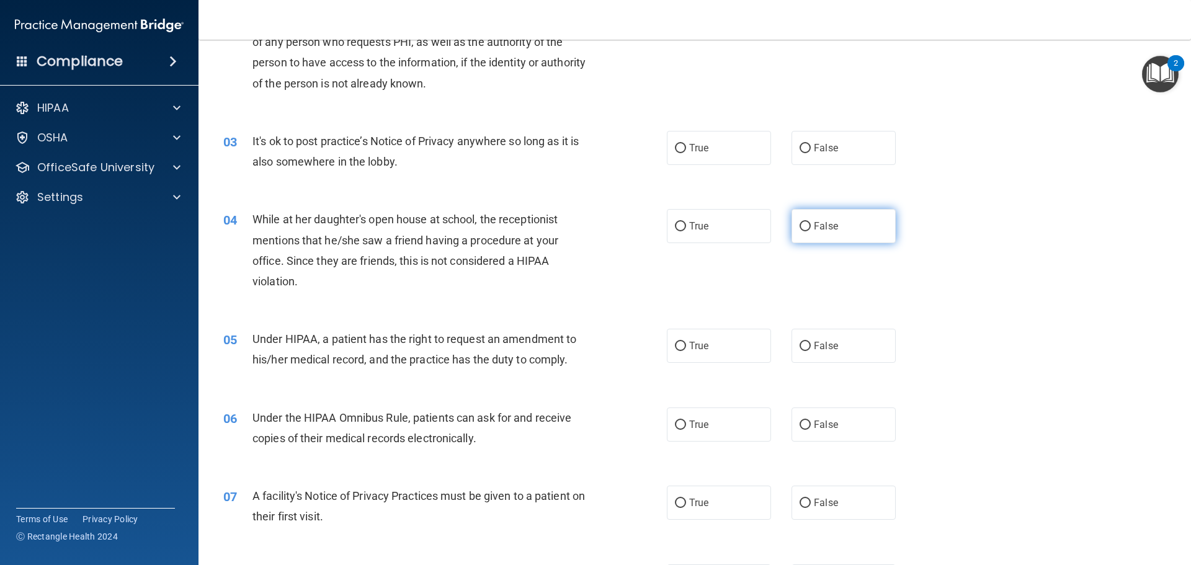
click at [837, 228] on label "False" at bounding box center [843, 226] width 104 height 34
click at [811, 228] on input "False" at bounding box center [805, 226] width 11 height 9
radio input "true"
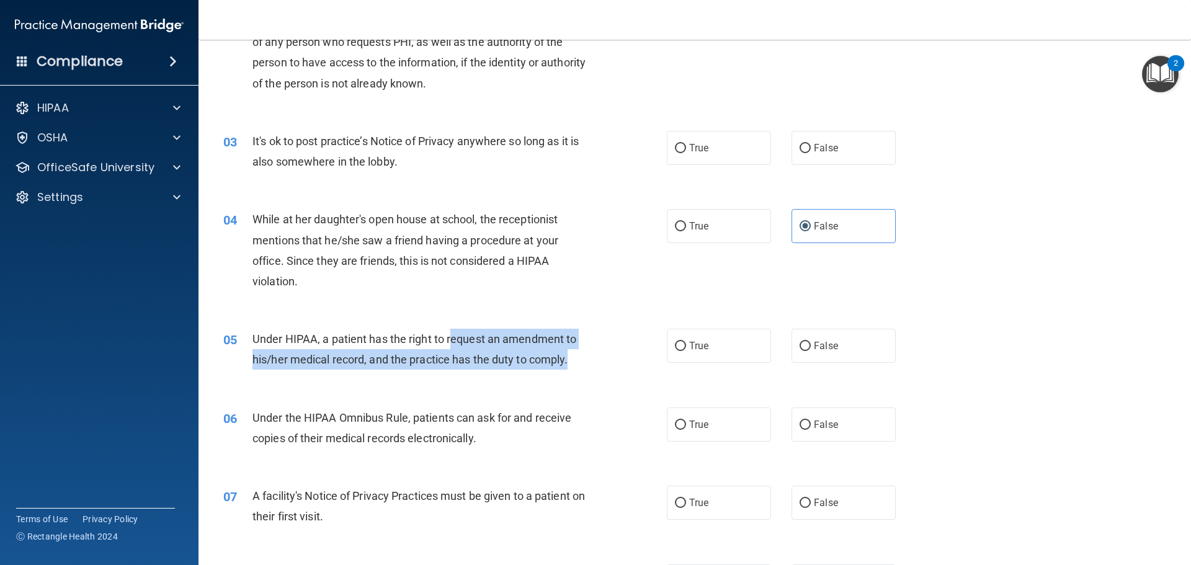
drag, startPoint x: 453, startPoint y: 336, endPoint x: 571, endPoint y: 357, distance: 119.7
click at [571, 357] on div "Under HIPAA, a patient has the right to request an amendment to his/her medical…" at bounding box center [425, 349] width 347 height 41
click at [589, 353] on div "Under HIPAA, a patient has the right to request an amendment to his/her medical…" at bounding box center [425, 349] width 347 height 41
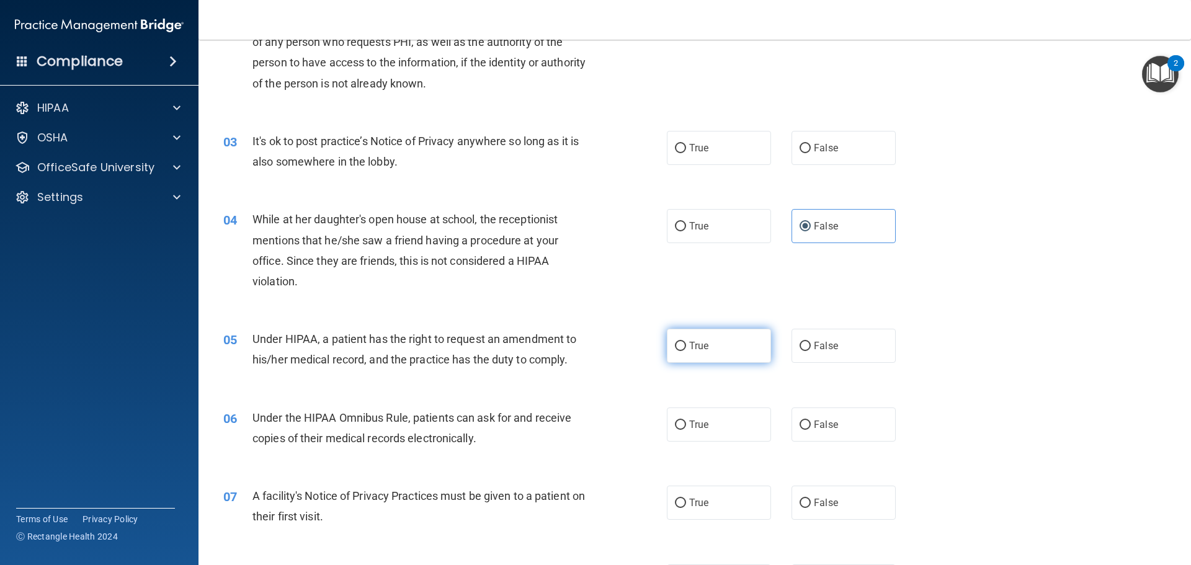
click at [699, 352] on label "True" at bounding box center [719, 346] width 104 height 34
click at [686, 351] on input "True" at bounding box center [680, 346] width 11 height 9
radio input "true"
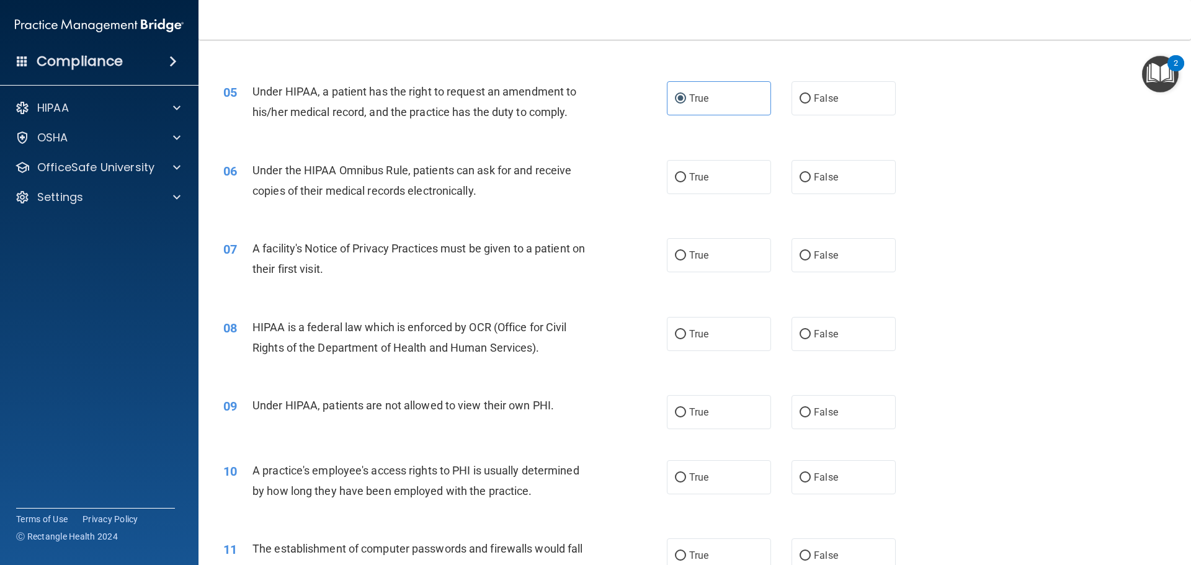
scroll to position [434, 0]
click at [704, 171] on span "True" at bounding box center [698, 177] width 19 height 12
click at [686, 172] on input "True" at bounding box center [680, 176] width 11 height 9
radio input "true"
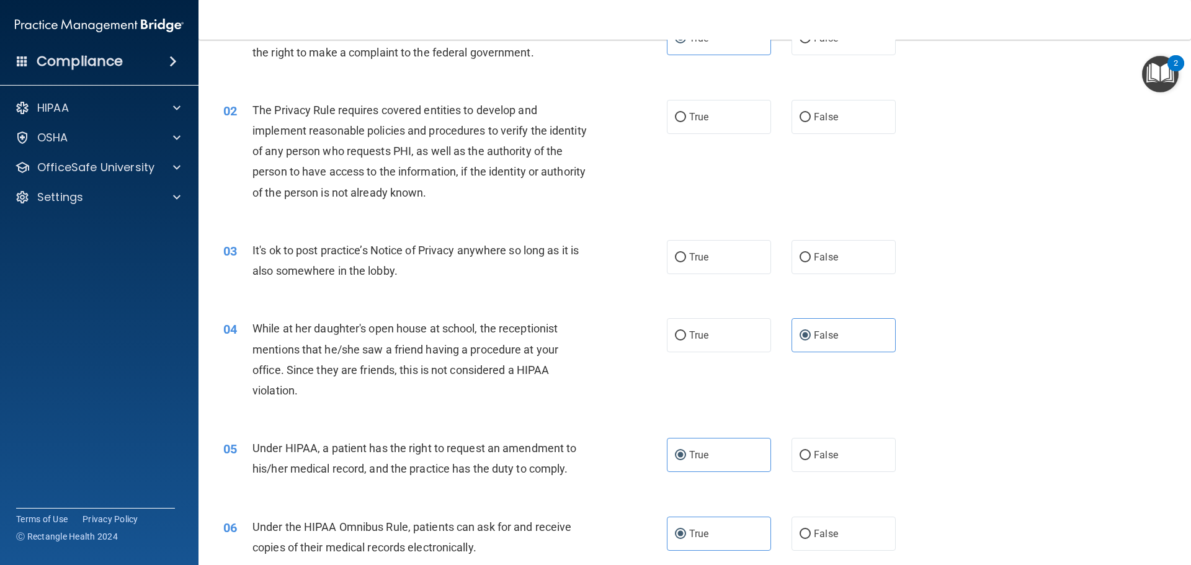
scroll to position [0, 0]
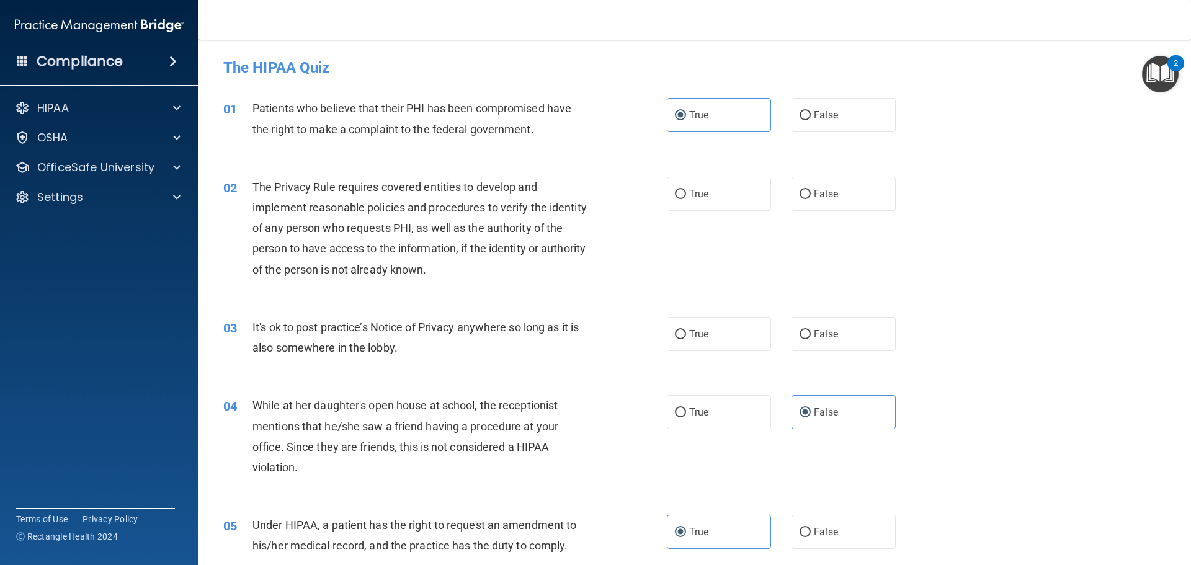
click at [561, 79] on div "The HIPAA Quiz" at bounding box center [694, 67] width 961 height 30
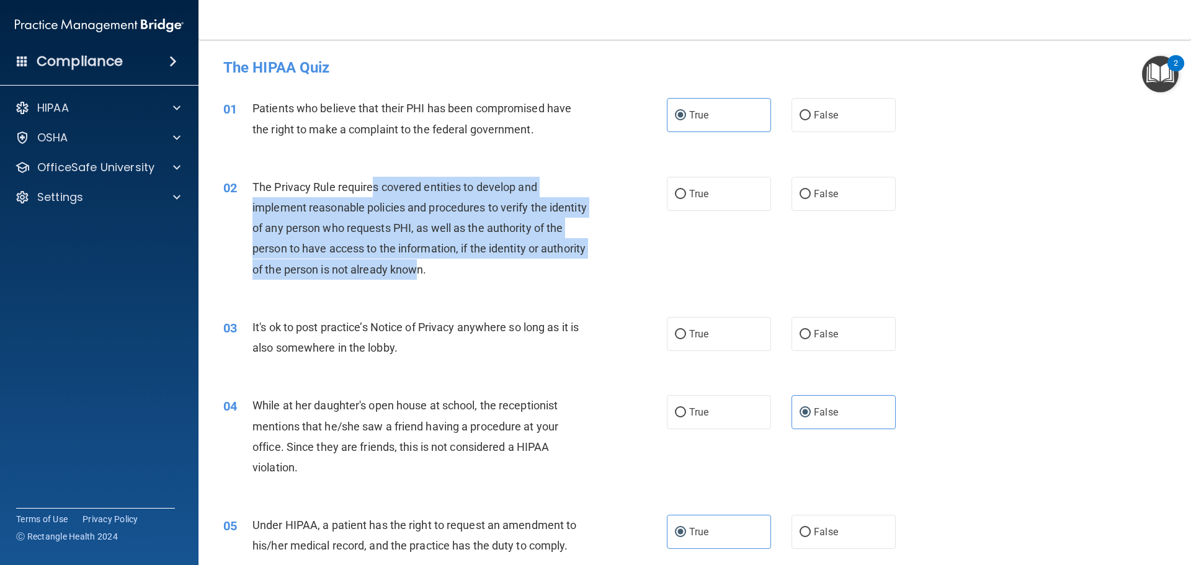
drag, startPoint x: 371, startPoint y: 187, endPoint x: 463, endPoint y: 281, distance: 132.0
click at [463, 281] on div "02 The Privacy Rule requires covered entities to develop and implement reasonab…" at bounding box center [445, 231] width 481 height 109
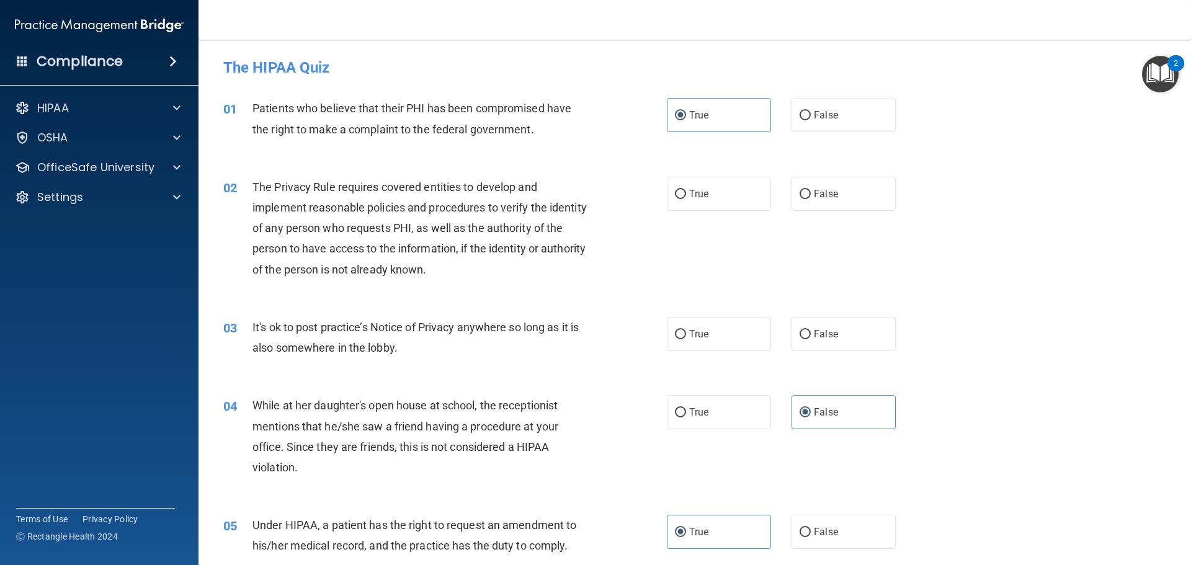
click at [502, 318] on div "It's ok to post practice’s Notice of Privacy anywhere so long as it is also som…" at bounding box center [425, 337] width 347 height 41
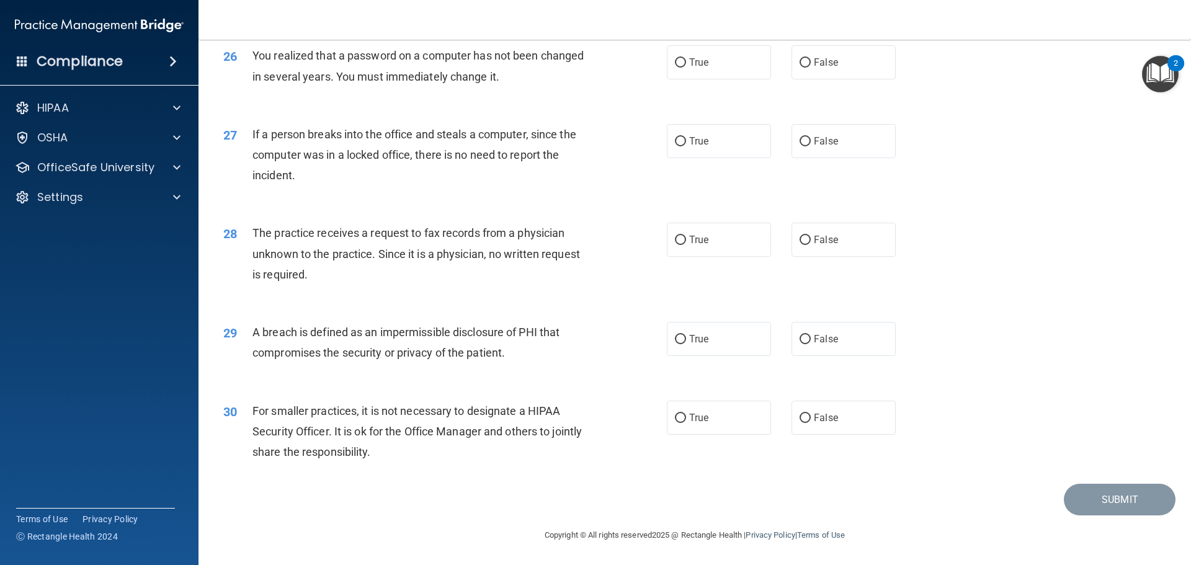
scroll to position [2371, 0]
click at [819, 141] on span "False" at bounding box center [826, 141] width 24 height 12
click at [811, 141] on input "False" at bounding box center [805, 141] width 11 height 9
radio input "true"
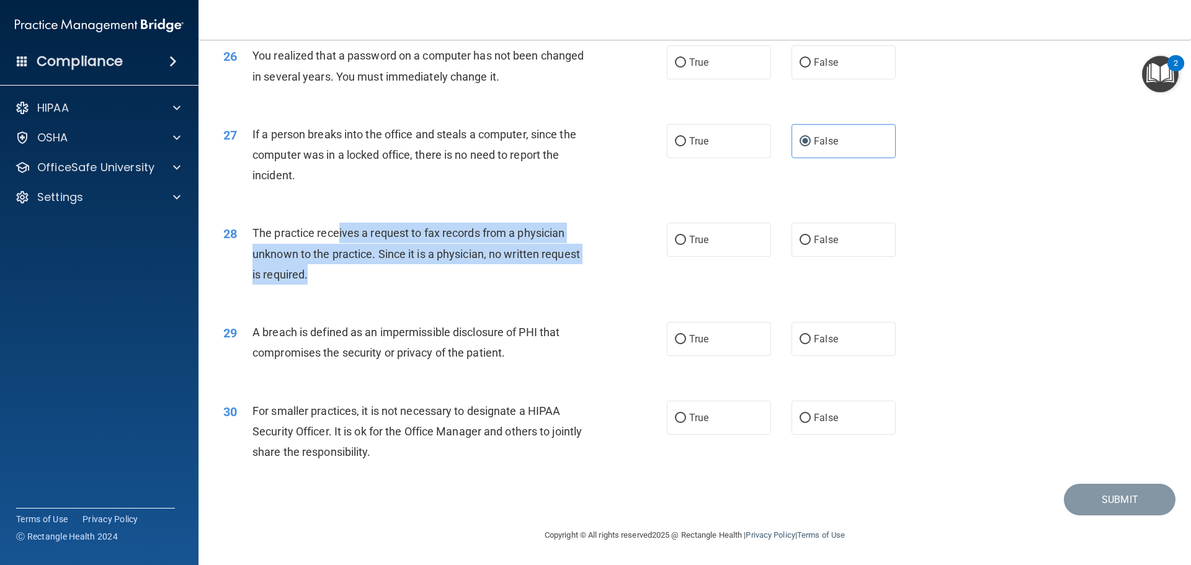
drag, startPoint x: 336, startPoint y: 233, endPoint x: 411, endPoint y: 285, distance: 90.9
click at [411, 285] on div "28 The practice receives a request to fax records from a physician unknown to t…" at bounding box center [445, 257] width 481 height 68
click at [417, 278] on div "The practice receives a request to fax records from a physician unknown to the …" at bounding box center [425, 254] width 347 height 62
click at [357, 246] on div "The practice receives a request to fax records from a physician unknown to the …" at bounding box center [425, 254] width 347 height 62
drag, startPoint x: 340, startPoint y: 236, endPoint x: 566, endPoint y: 251, distance: 226.9
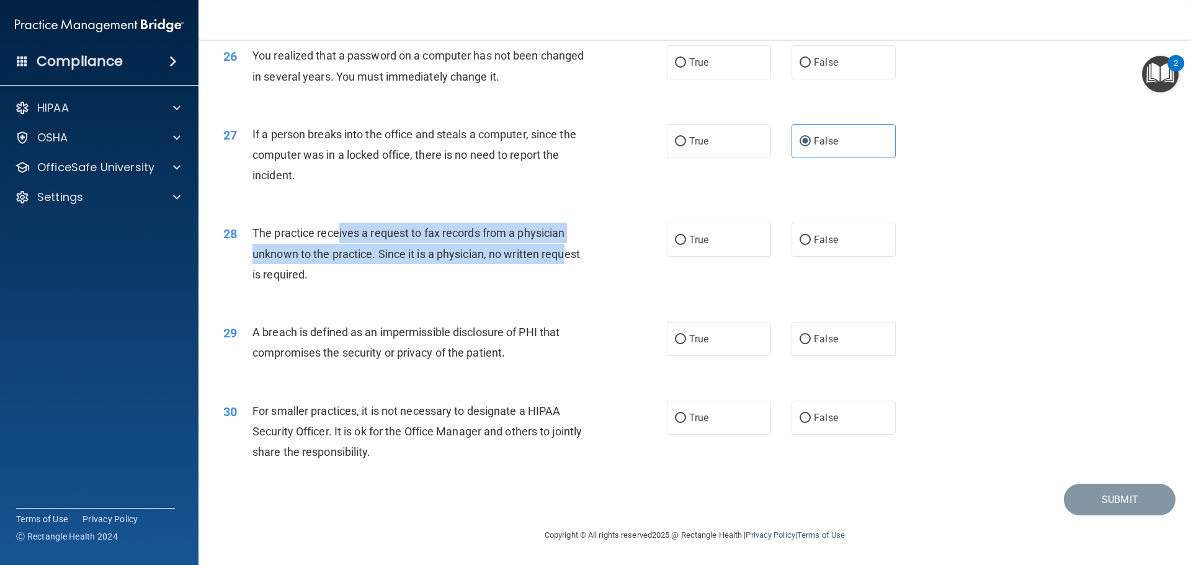
click at [566, 251] on span "The practice receives a request to fax records from a physician unknown to the …" at bounding box center [415, 253] width 327 height 54
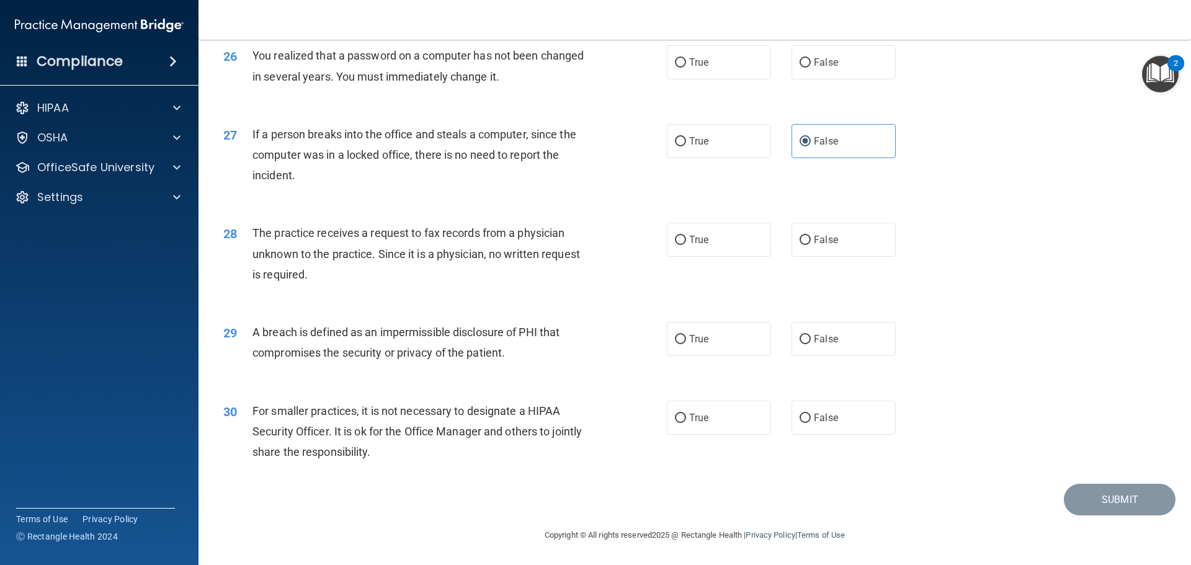
click at [579, 252] on span "The practice receives a request to fax records from a physician unknown to the …" at bounding box center [415, 253] width 327 height 54
click at [806, 244] on label "False" at bounding box center [843, 240] width 104 height 34
click at [806, 244] on input "False" at bounding box center [805, 240] width 11 height 9
radio input "true"
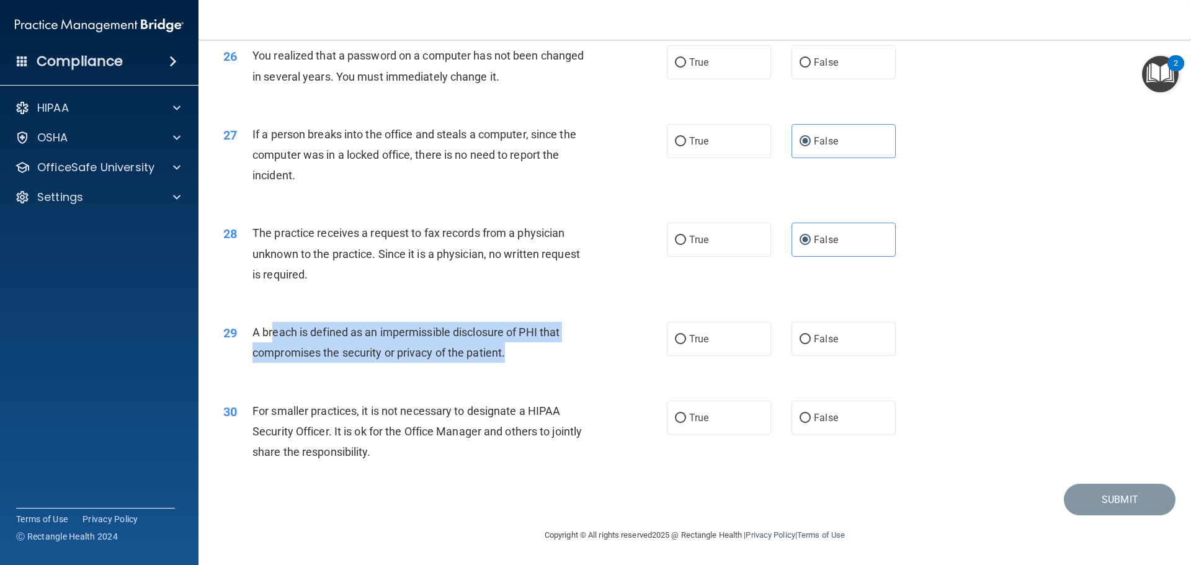
drag, startPoint x: 275, startPoint y: 334, endPoint x: 514, endPoint y: 357, distance: 240.6
click at [514, 357] on div "A breach is defined as an impermissible disclosure of PHI that compromises the …" at bounding box center [425, 342] width 347 height 41
click at [522, 354] on div "A breach is defined as an impermissible disclosure of PHI that compromises the …" at bounding box center [425, 342] width 347 height 41
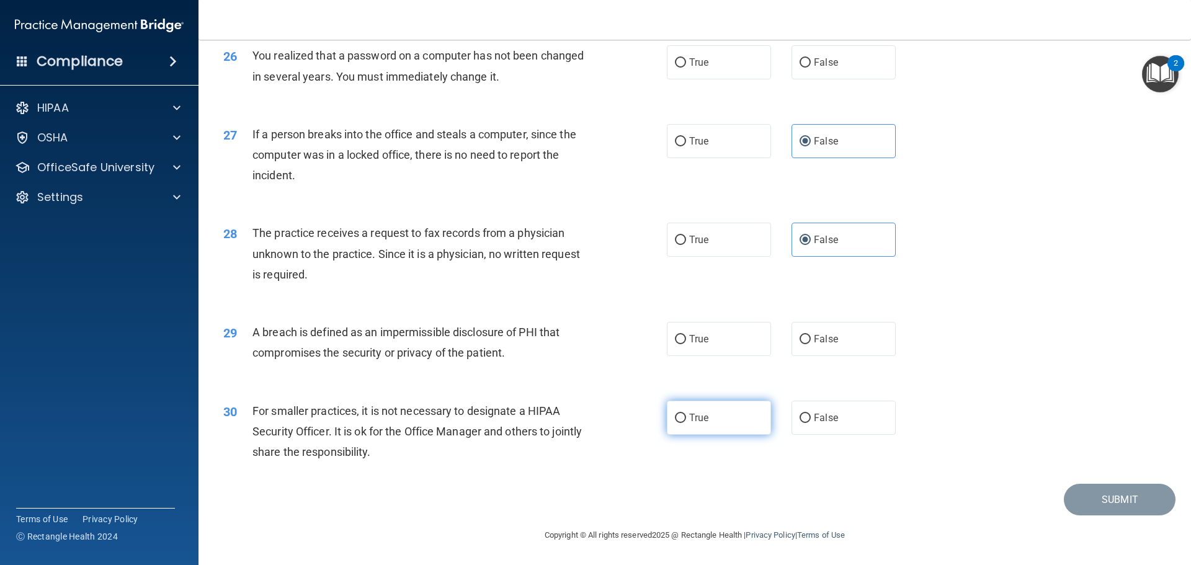
click at [710, 422] on label "True" at bounding box center [719, 418] width 104 height 34
click at [686, 422] on input "True" at bounding box center [680, 418] width 11 height 9
radio input "true"
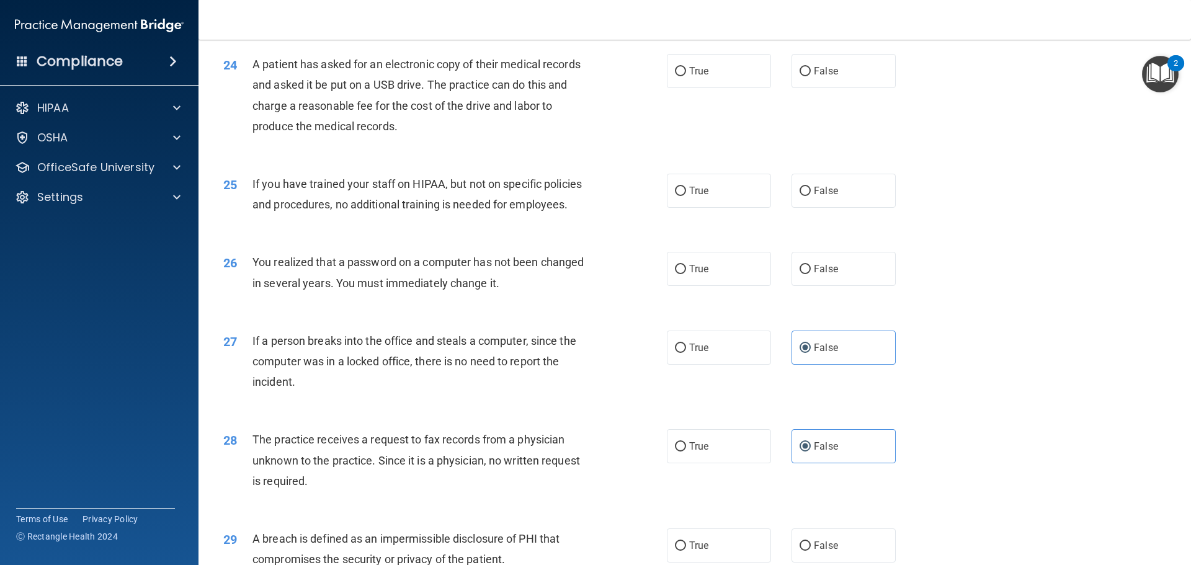
scroll to position [2123, 0]
click at [708, 287] on label "True" at bounding box center [719, 269] width 104 height 34
click at [686, 275] on input "True" at bounding box center [680, 269] width 11 height 9
radio input "true"
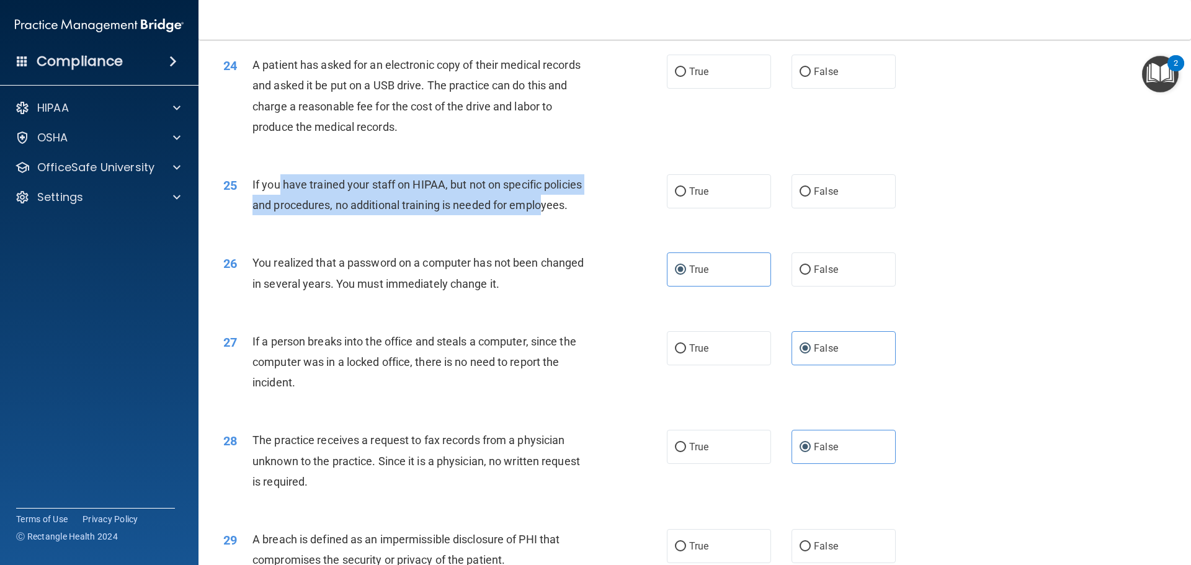
drag, startPoint x: 277, startPoint y: 220, endPoint x: 543, endPoint y: 243, distance: 267.1
click at [543, 212] on span "If you have trained your staff on HIPAA, but not on specific policies and proce…" at bounding box center [416, 194] width 329 height 33
click at [481, 215] on div "If you have trained your staff on HIPAA, but not on specific policies and proce…" at bounding box center [425, 194] width 347 height 41
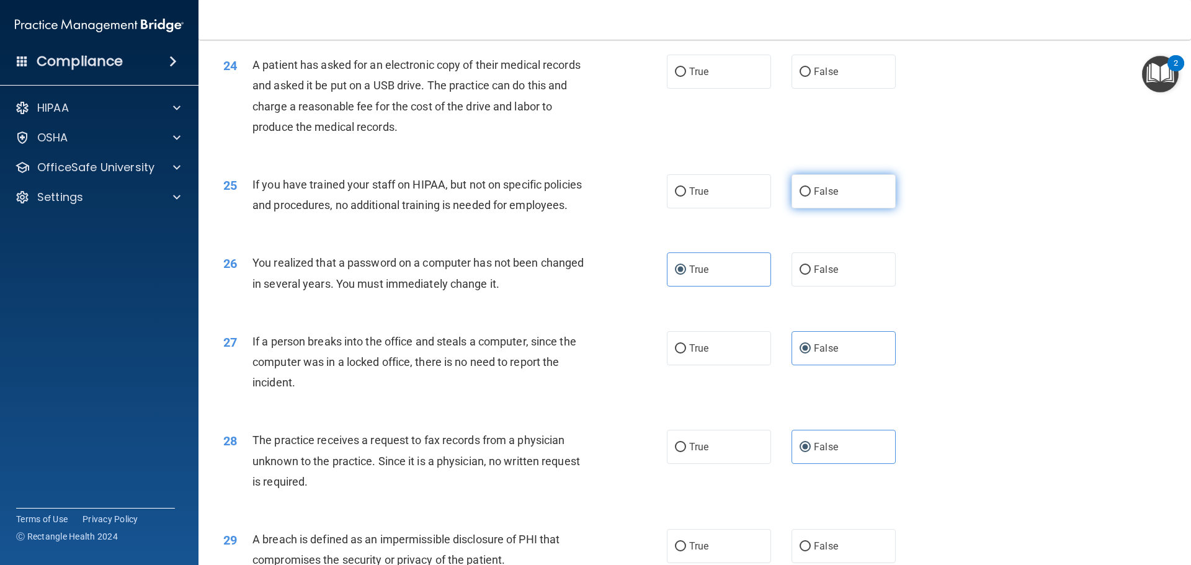
click at [847, 208] on label "False" at bounding box center [843, 191] width 104 height 34
click at [811, 197] on input "False" at bounding box center [805, 191] width 11 height 9
radio input "true"
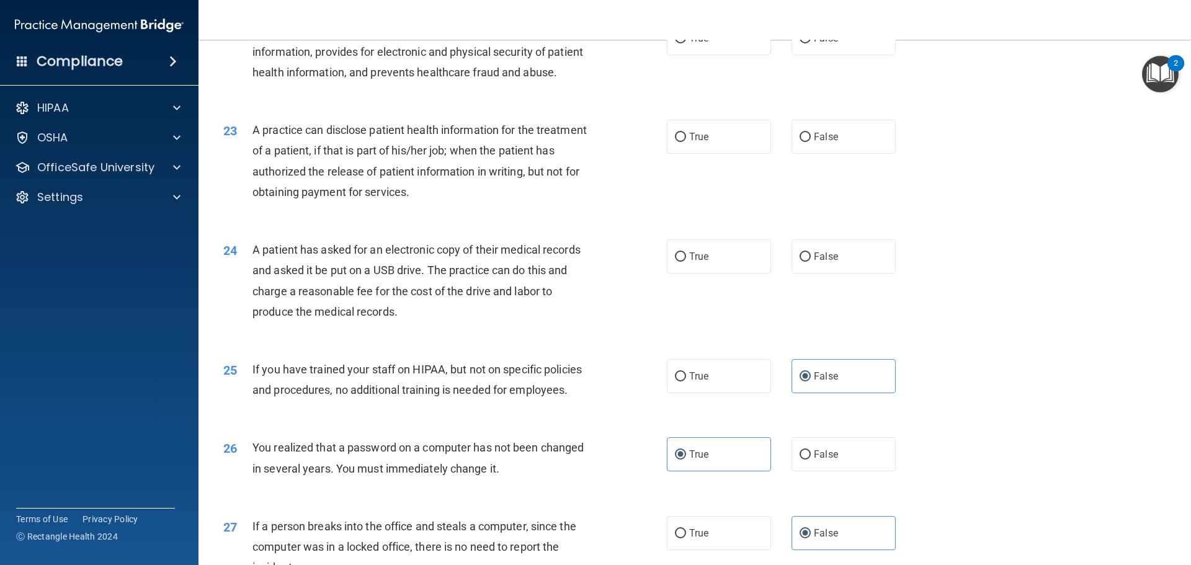
scroll to position [1936, 0]
click at [696, 275] on label "True" at bounding box center [719, 258] width 104 height 34
click at [686, 263] on input "True" at bounding box center [680, 258] width 11 height 9
radio input "true"
click at [834, 275] on label "False" at bounding box center [843, 258] width 104 height 34
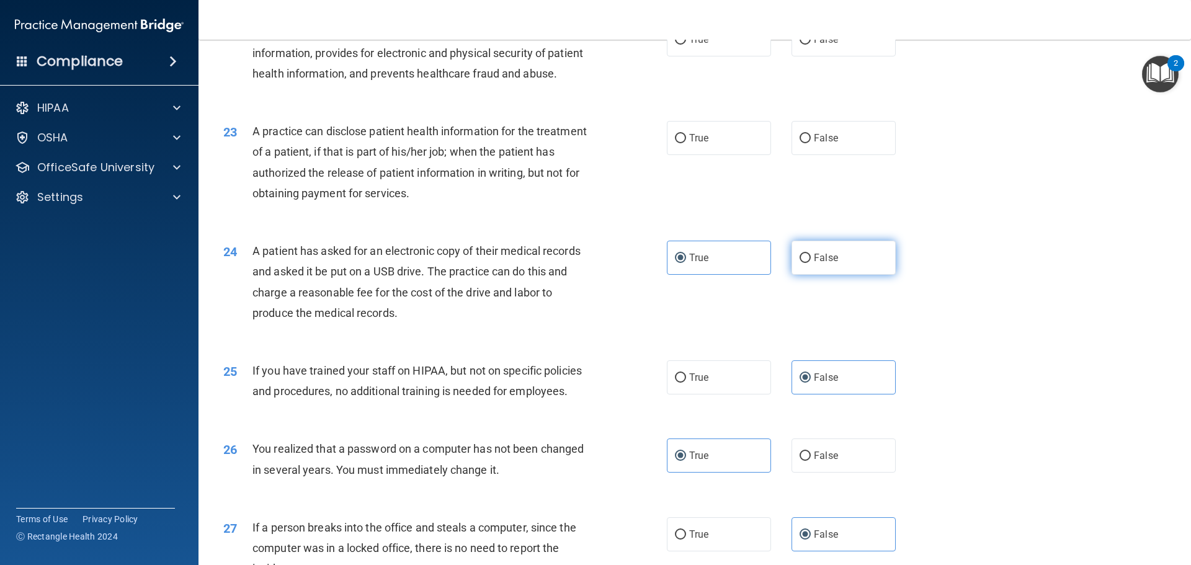
click at [811, 263] on input "False" at bounding box center [805, 258] width 11 height 9
radio input "true"
radio input "false"
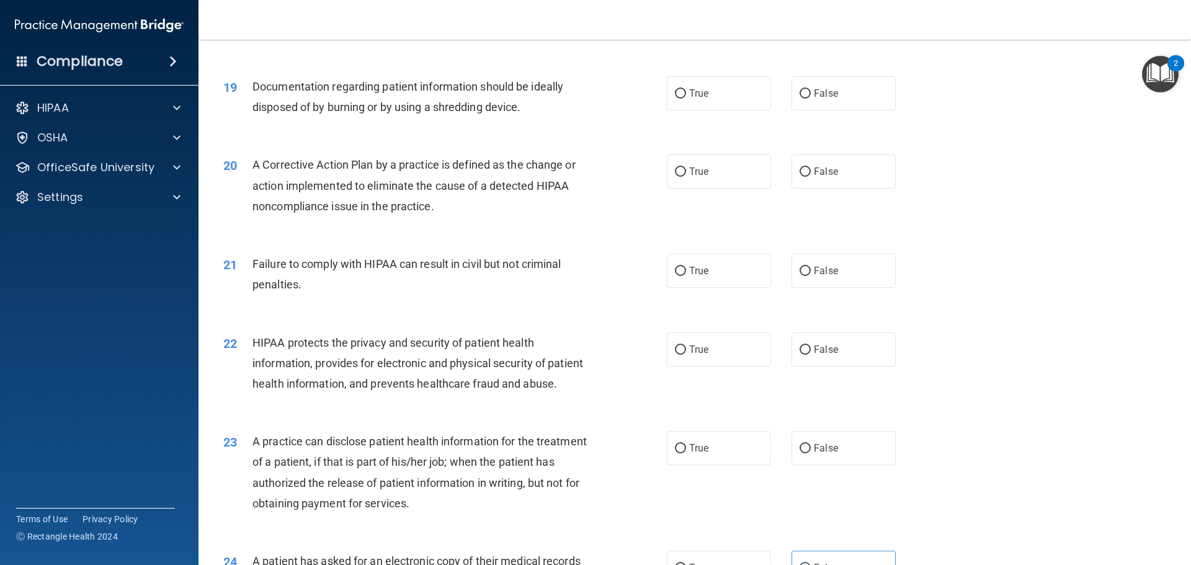
scroll to position [1688, 0]
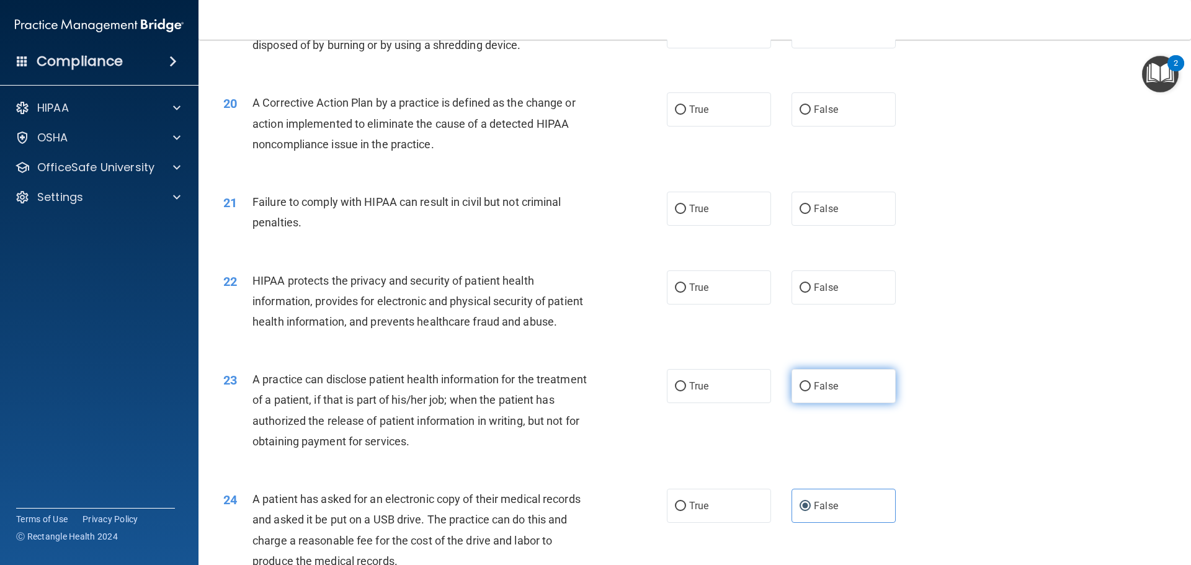
click at [814, 392] on span "False" at bounding box center [826, 386] width 24 height 12
click at [811, 391] on input "False" at bounding box center [805, 386] width 11 height 9
radio input "true"
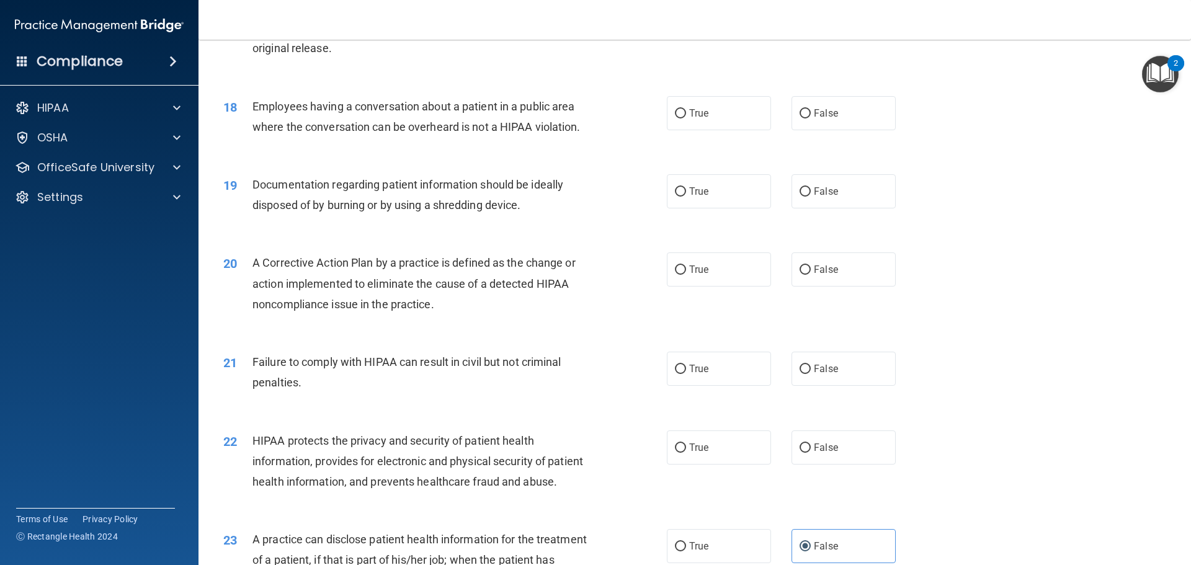
scroll to position [1502, 0]
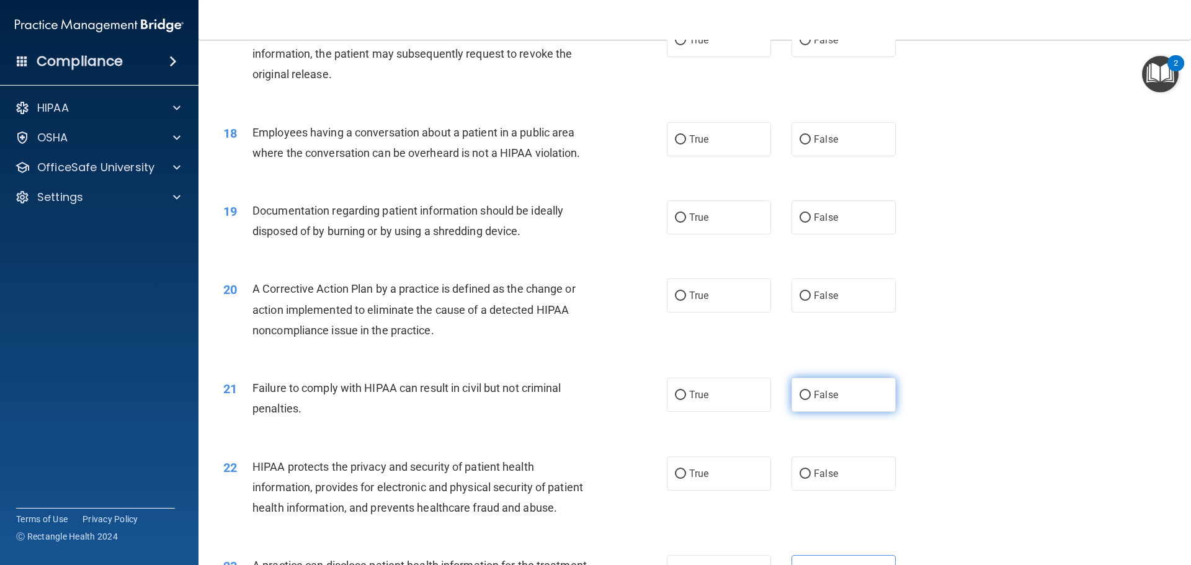
click at [827, 401] on span "False" at bounding box center [826, 395] width 24 height 12
click at [811, 400] on input "False" at bounding box center [805, 395] width 11 height 9
radio input "true"
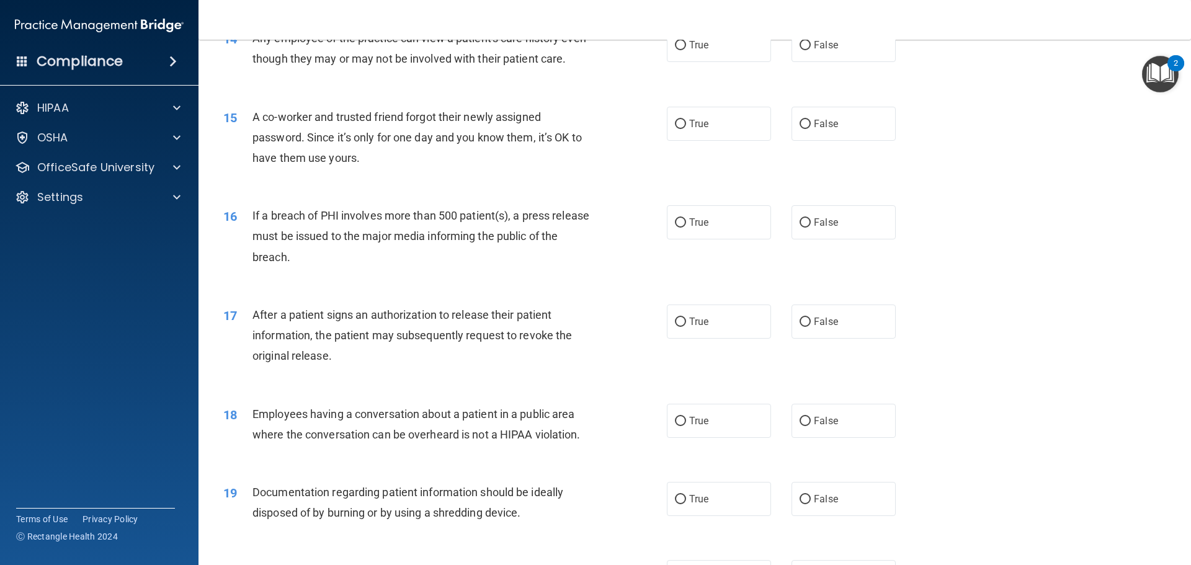
scroll to position [1192, 0]
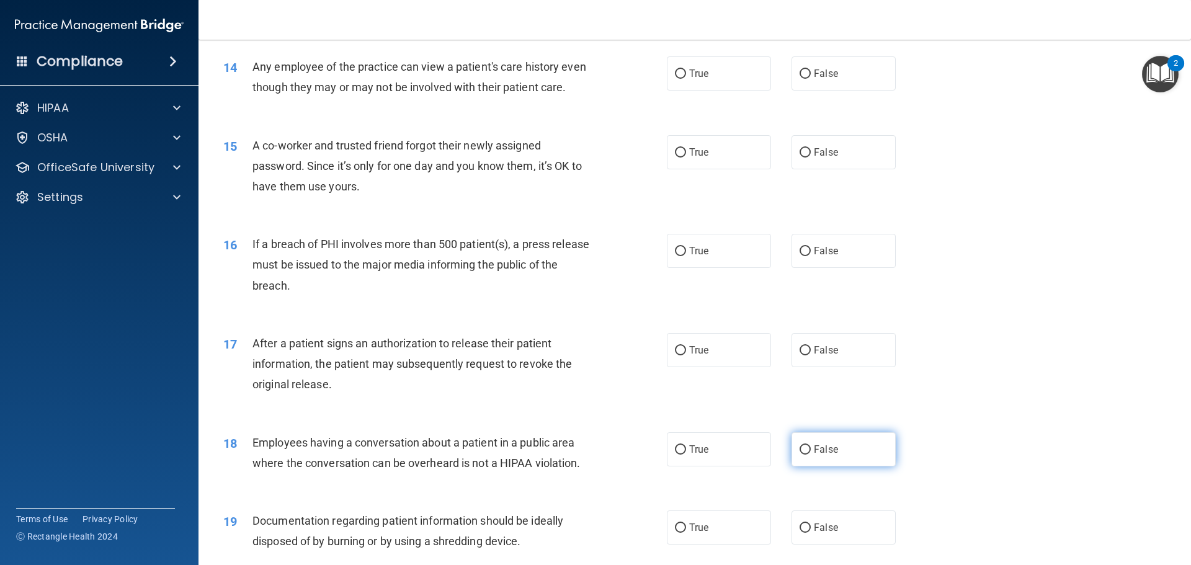
click at [819, 460] on label "False" at bounding box center [843, 449] width 104 height 34
click at [811, 455] on input "False" at bounding box center [805, 449] width 11 height 9
radio input "true"
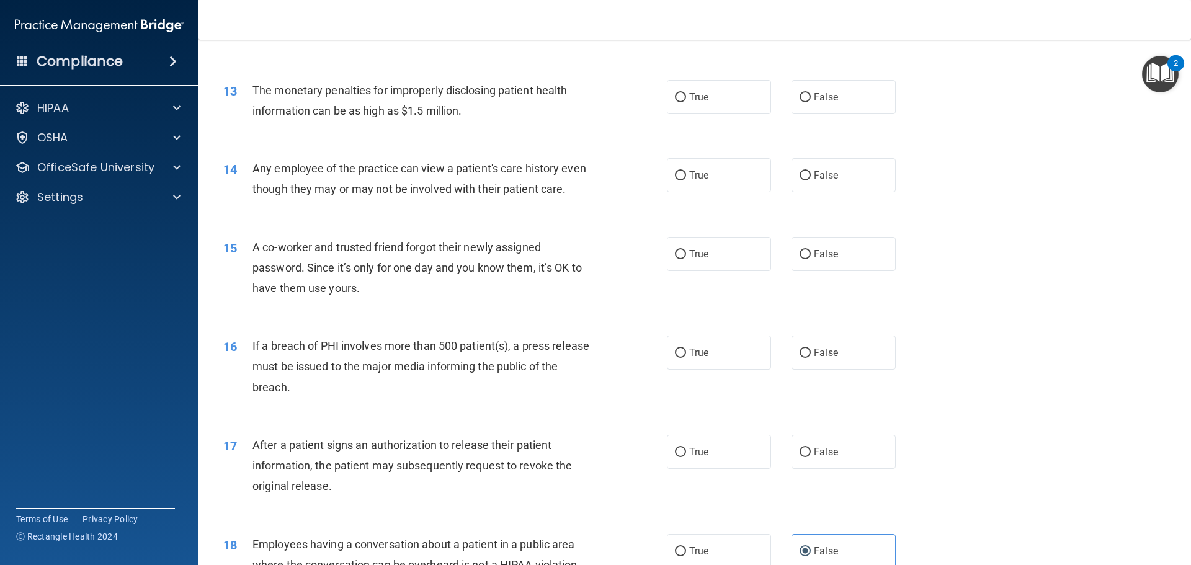
scroll to position [1068, 0]
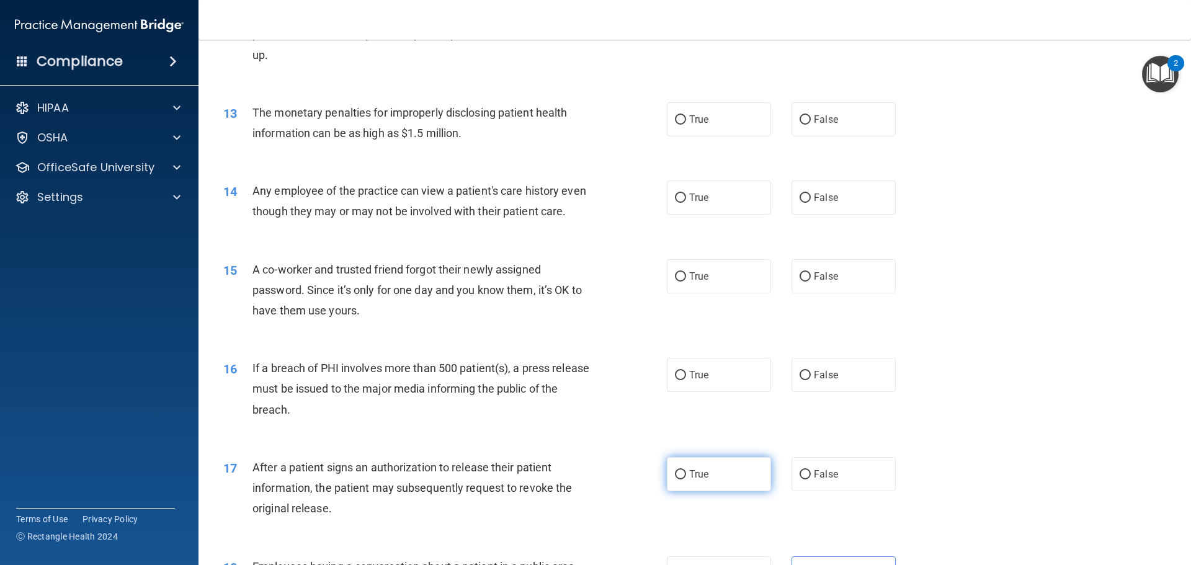
click at [689, 480] on span "True" at bounding box center [698, 474] width 19 height 12
click at [685, 479] on input "True" at bounding box center [680, 474] width 11 height 9
radio input "true"
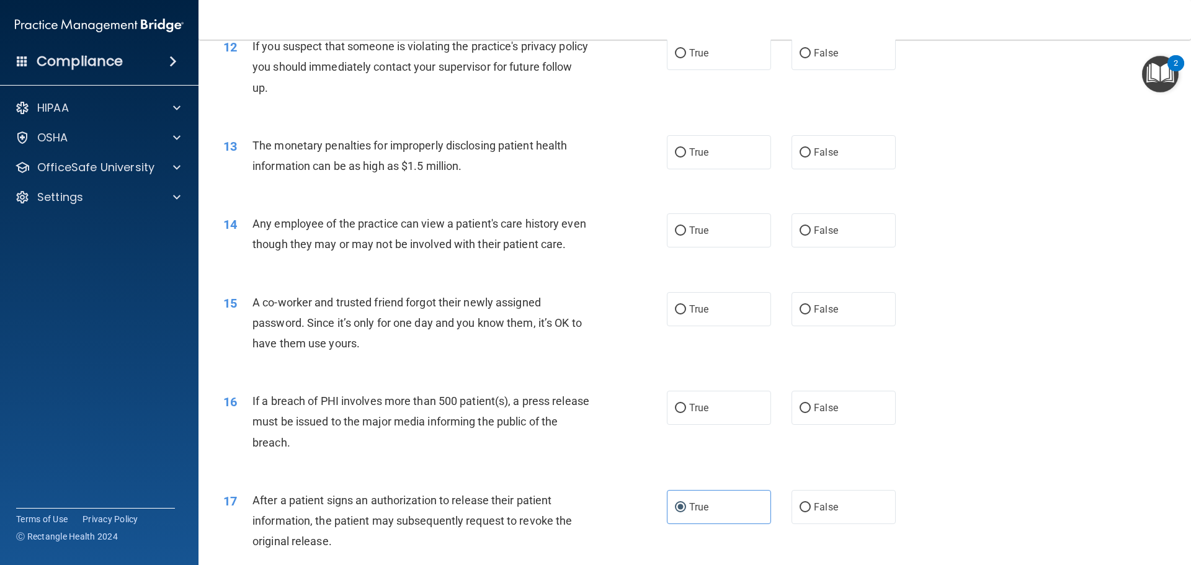
scroll to position [1006, 0]
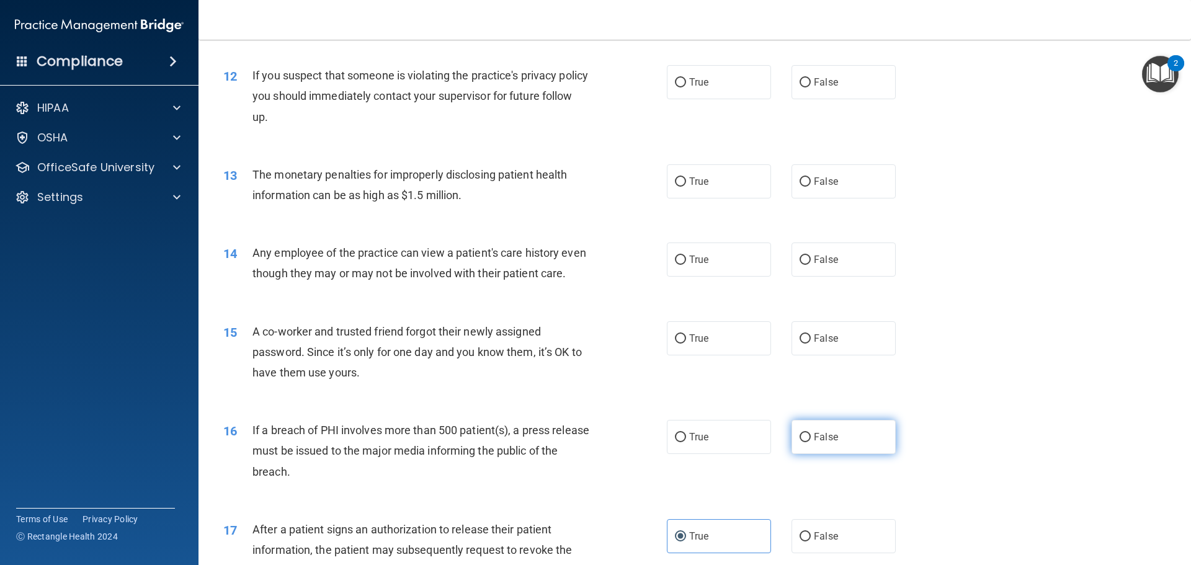
click at [836, 454] on label "False" at bounding box center [843, 437] width 104 height 34
click at [811, 442] on input "False" at bounding box center [805, 437] width 11 height 9
radio input "true"
click at [853, 355] on label "False" at bounding box center [843, 338] width 104 height 34
click at [811, 344] on input "False" at bounding box center [805, 338] width 11 height 9
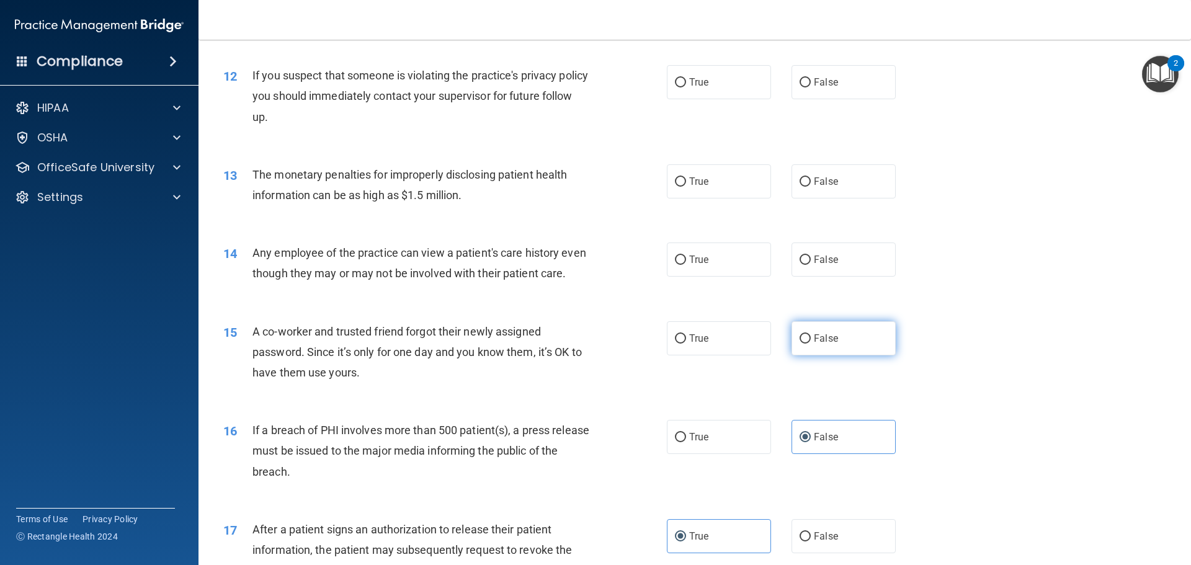
radio input "true"
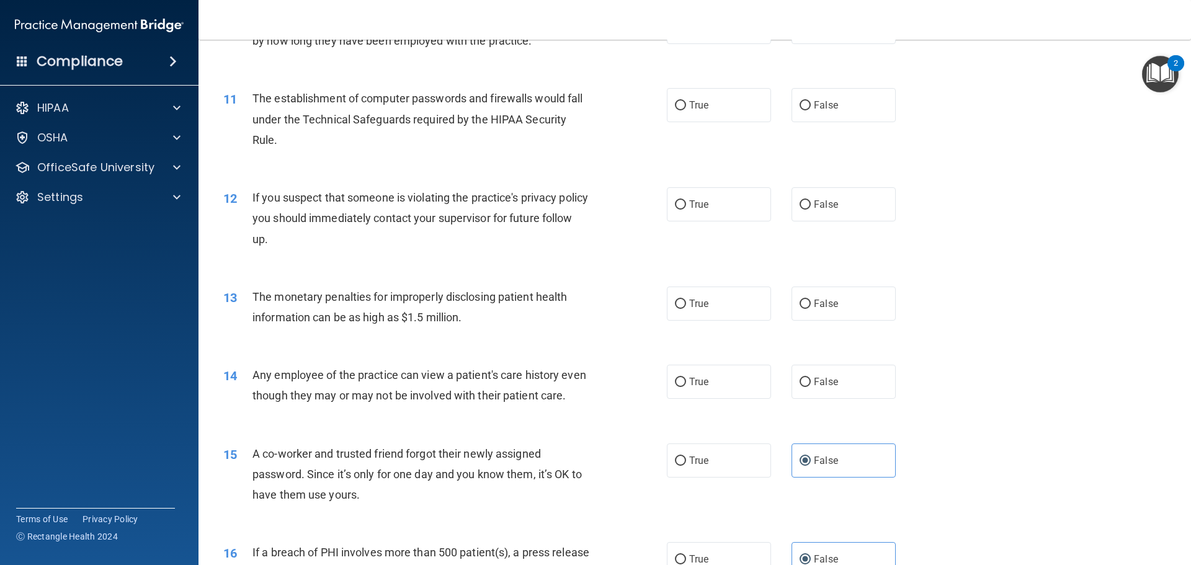
scroll to position [882, 0]
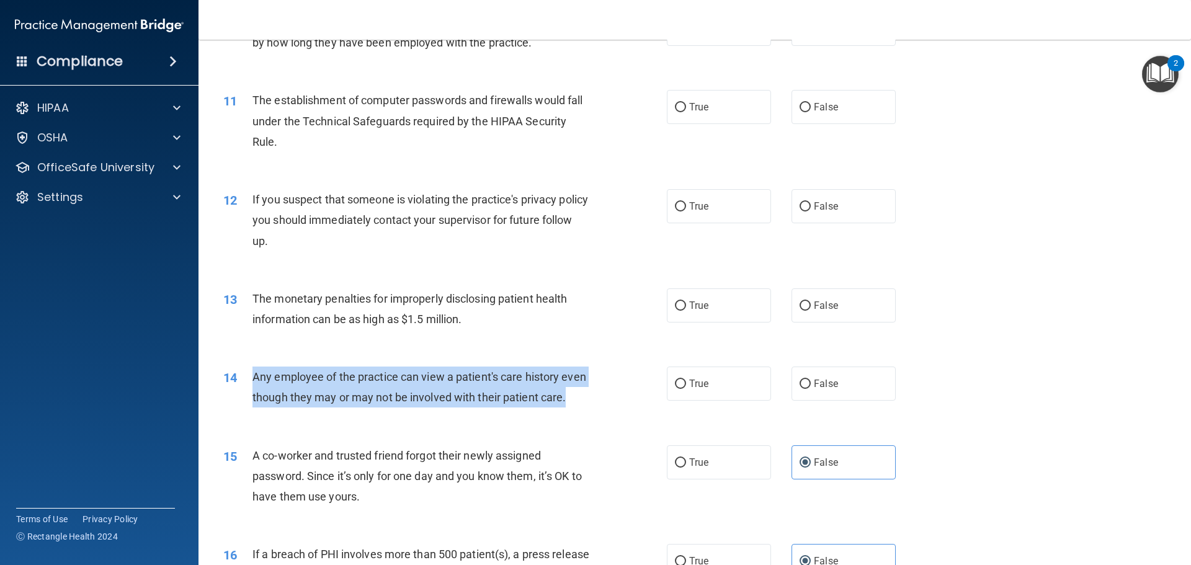
drag, startPoint x: 251, startPoint y: 376, endPoint x: 300, endPoint y: 413, distance: 62.0
click at [300, 413] on div "14 Any employee of the practice can view a patient's care history even though t…" at bounding box center [445, 390] width 481 height 47
click at [300, 408] on div "Any employee of the practice can view a patient's care history even though they…" at bounding box center [425, 387] width 347 height 41
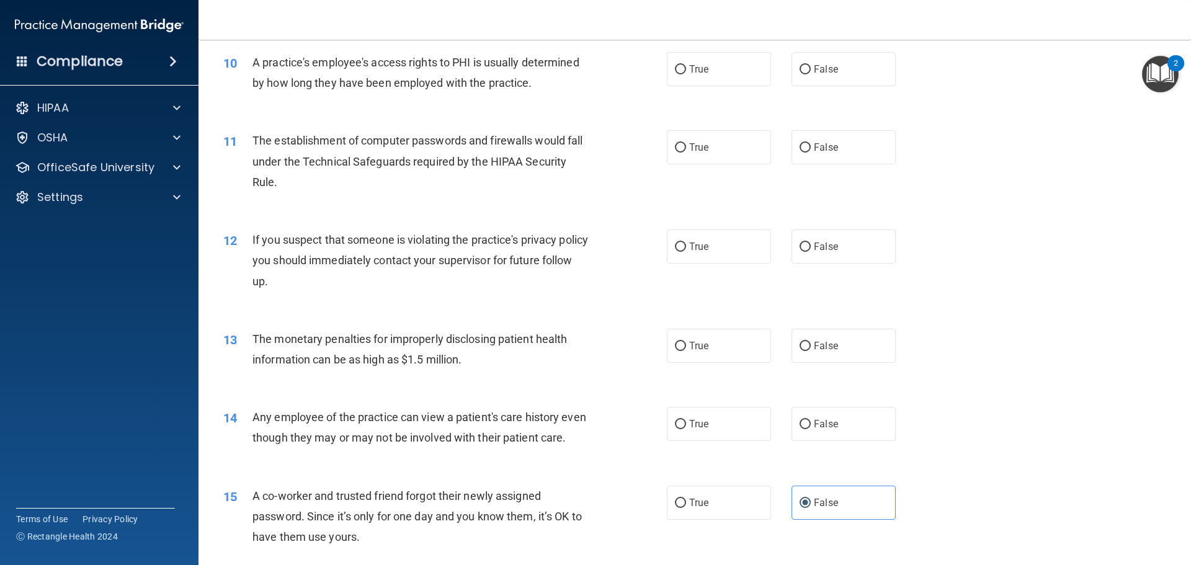
scroll to position [820, 0]
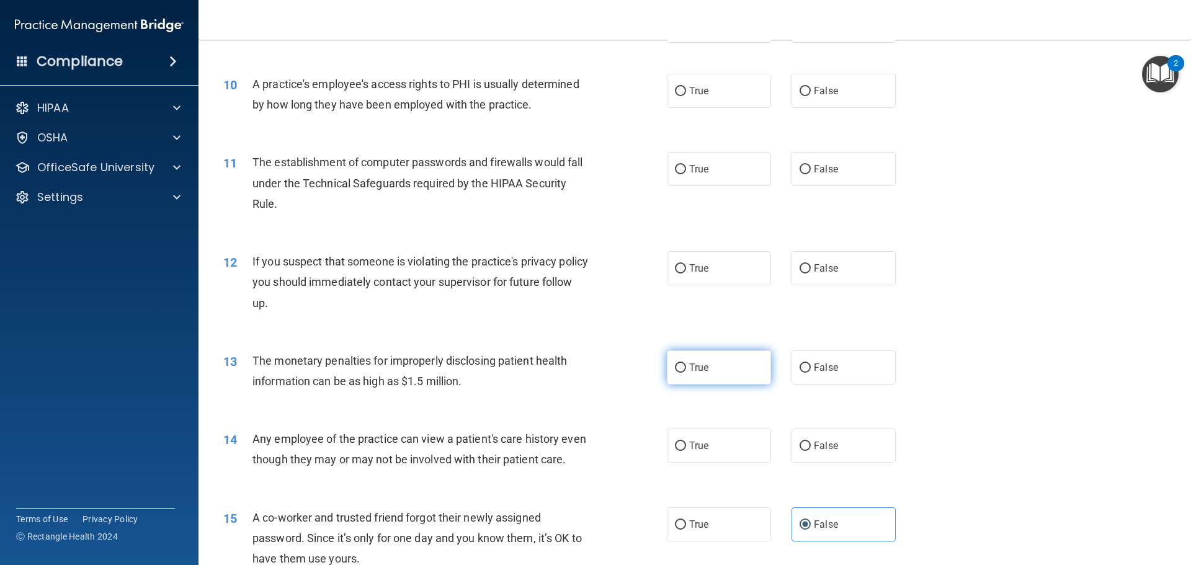
click at [706, 362] on label "True" at bounding box center [719, 367] width 104 height 34
click at [686, 363] on input "True" at bounding box center [680, 367] width 11 height 9
radio input "true"
click at [711, 455] on label "True" at bounding box center [719, 446] width 104 height 34
click at [686, 451] on input "True" at bounding box center [680, 446] width 11 height 9
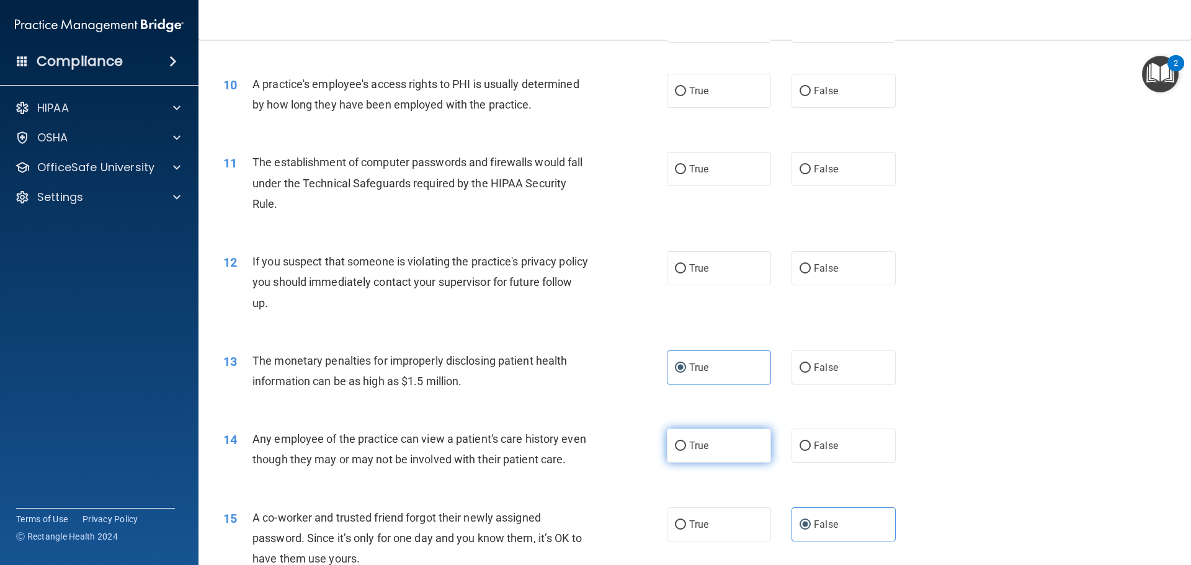
radio input "true"
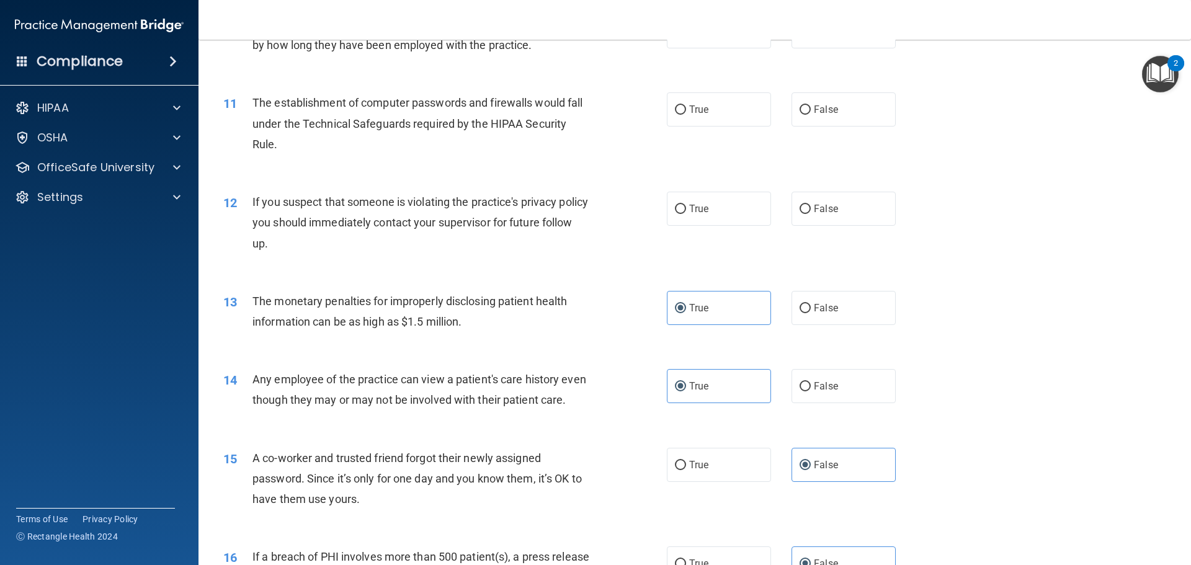
scroll to position [882, 0]
click at [814, 382] on span "False" at bounding box center [826, 384] width 24 height 12
click at [810, 382] on input "False" at bounding box center [805, 384] width 11 height 9
radio input "true"
radio input "false"
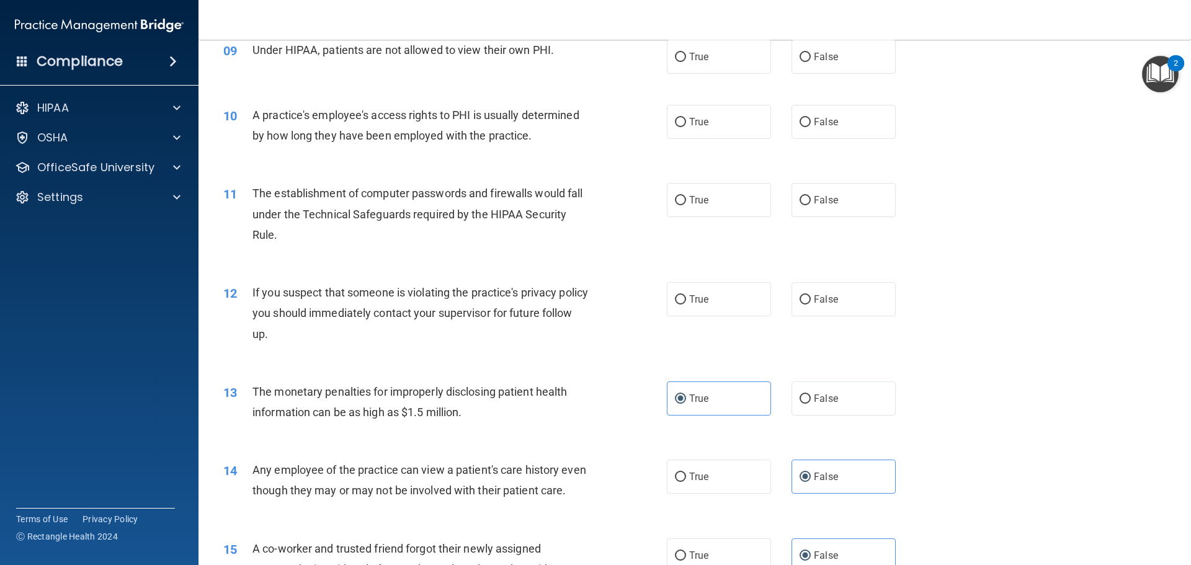
scroll to position [758, 0]
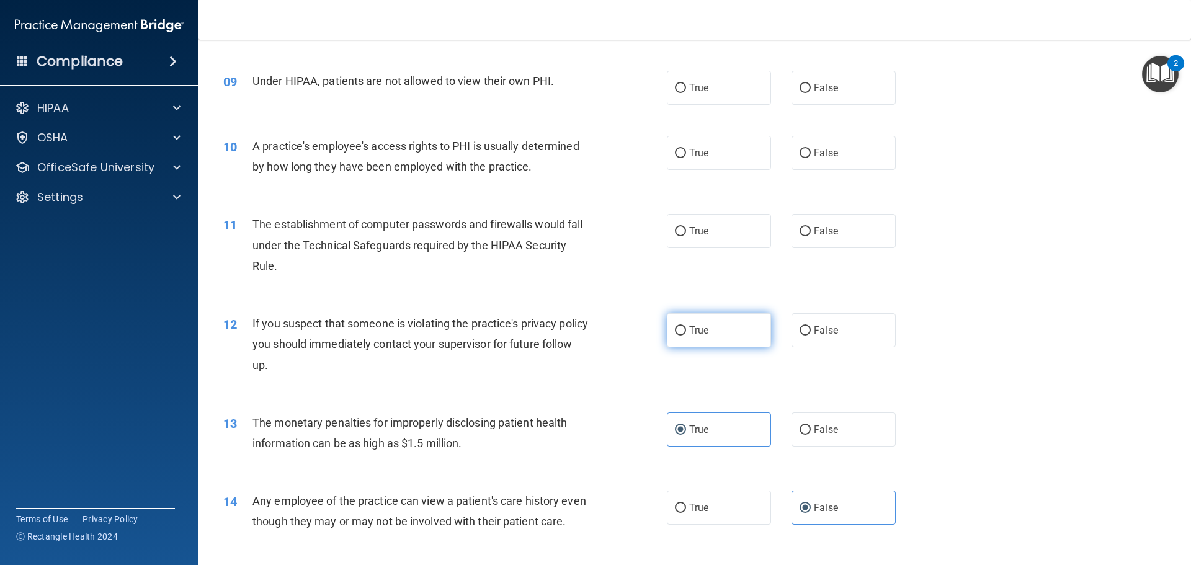
click at [698, 336] on label "True" at bounding box center [719, 330] width 104 height 34
click at [686, 336] on input "True" at bounding box center [680, 330] width 11 height 9
radio input "true"
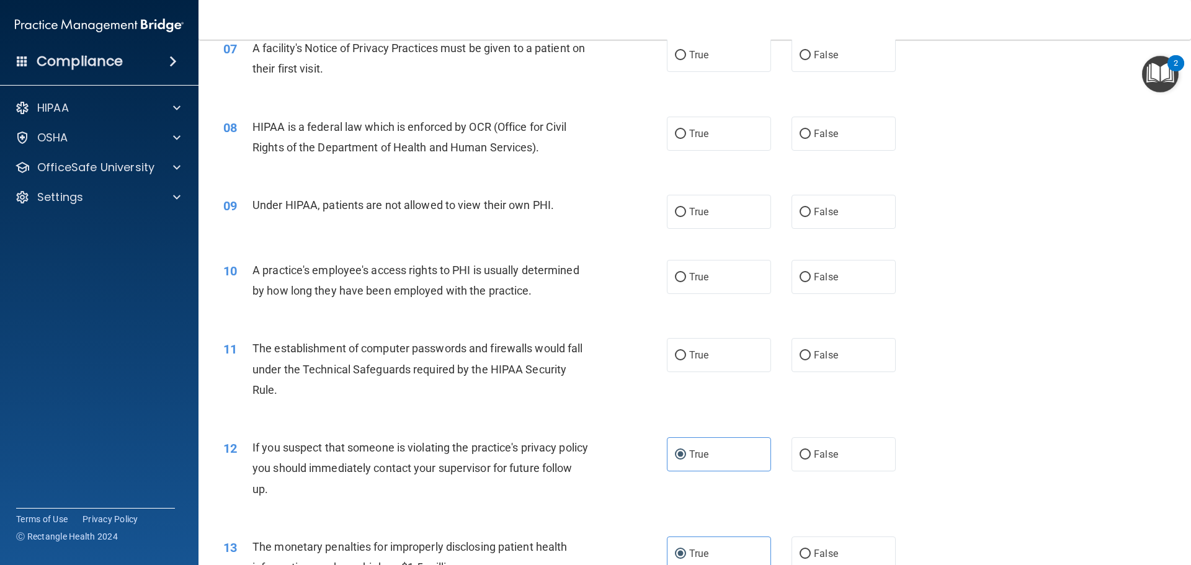
scroll to position [572, 0]
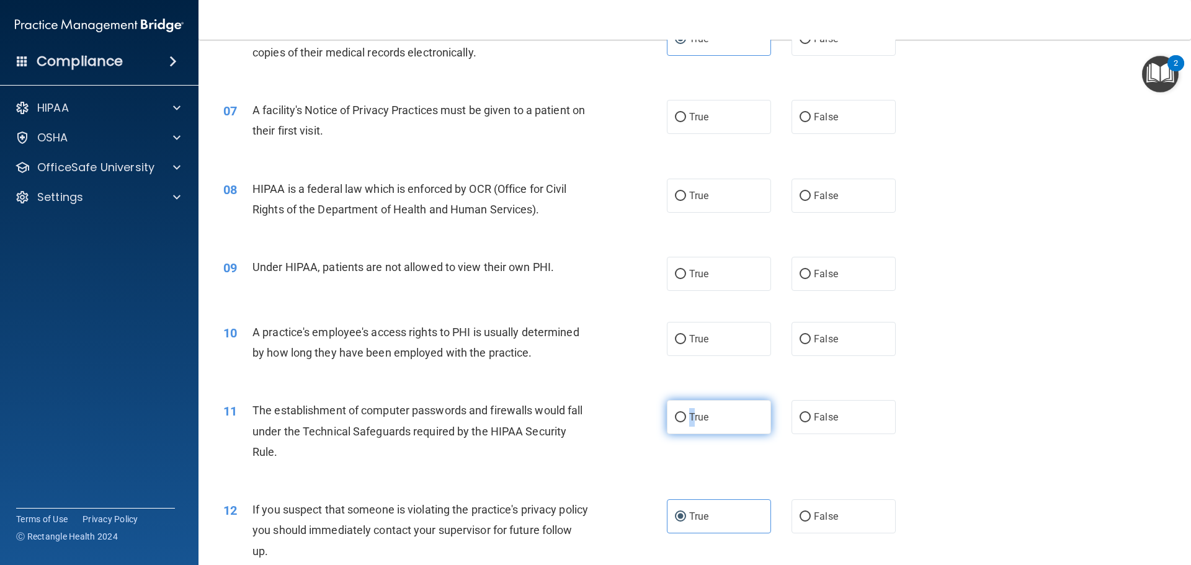
click at [688, 409] on label "True" at bounding box center [719, 417] width 104 height 34
click at [833, 347] on label "False" at bounding box center [843, 339] width 104 height 34
click at [811, 344] on input "False" at bounding box center [805, 339] width 11 height 9
radio input "true"
click at [686, 411] on label "True" at bounding box center [719, 417] width 104 height 34
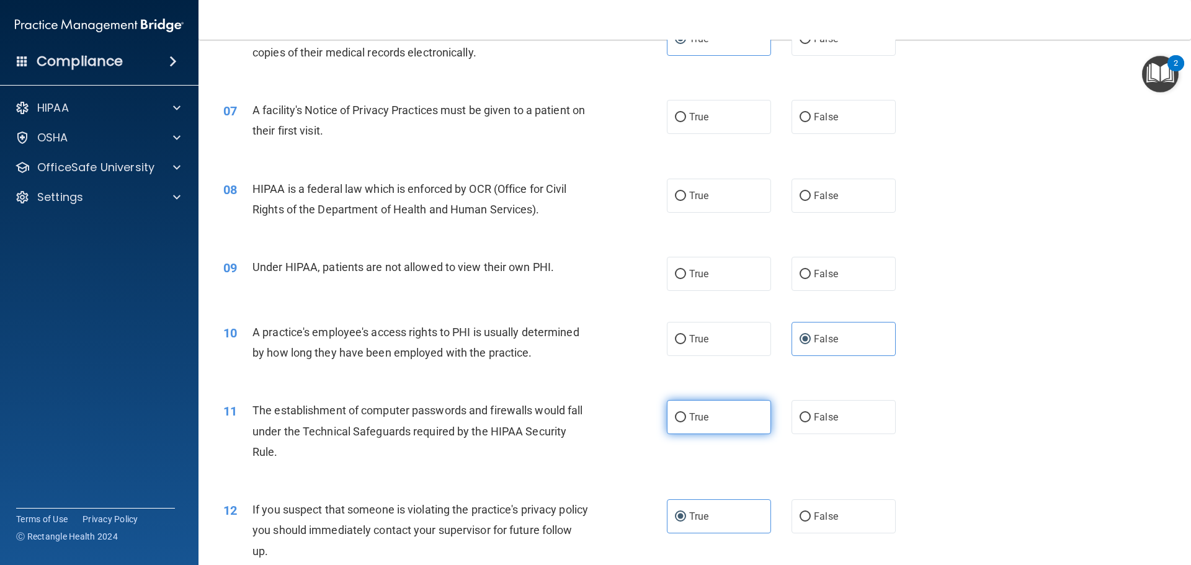
click at [686, 413] on input "True" at bounding box center [680, 417] width 11 height 9
radio input "true"
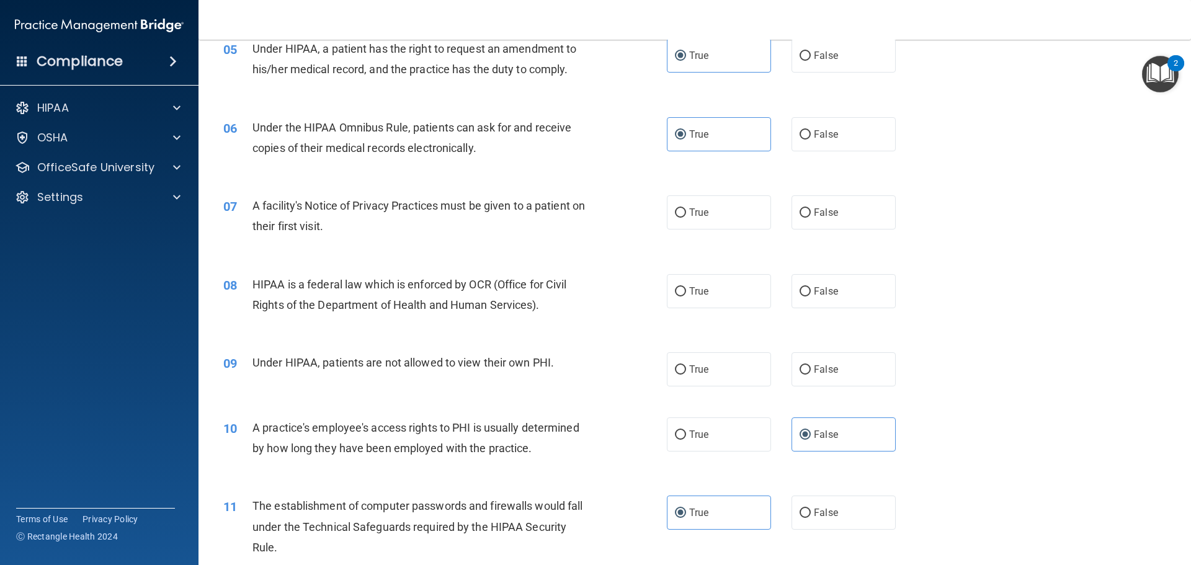
scroll to position [448, 0]
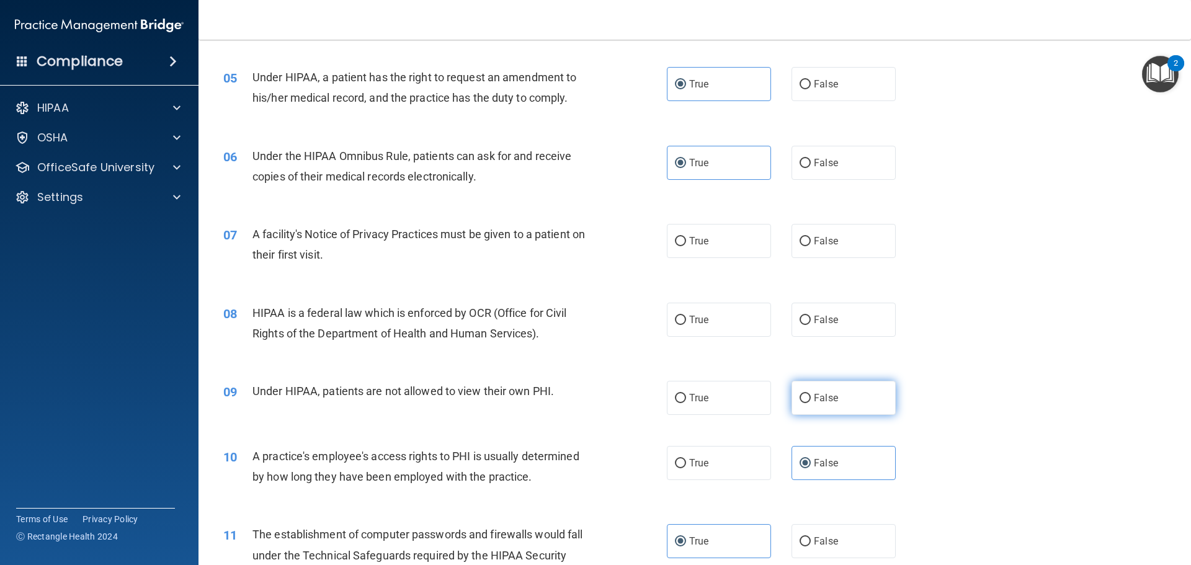
click at [824, 400] on span "False" at bounding box center [826, 398] width 24 height 12
click at [811, 400] on input "False" at bounding box center [805, 398] width 11 height 9
radio input "true"
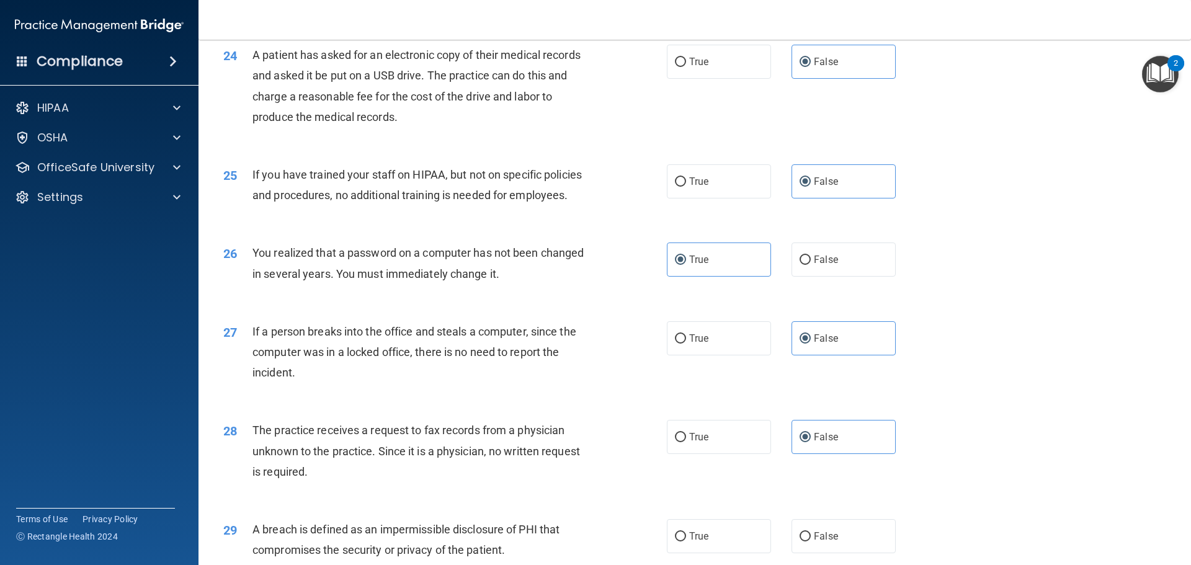
scroll to position [2123, 0]
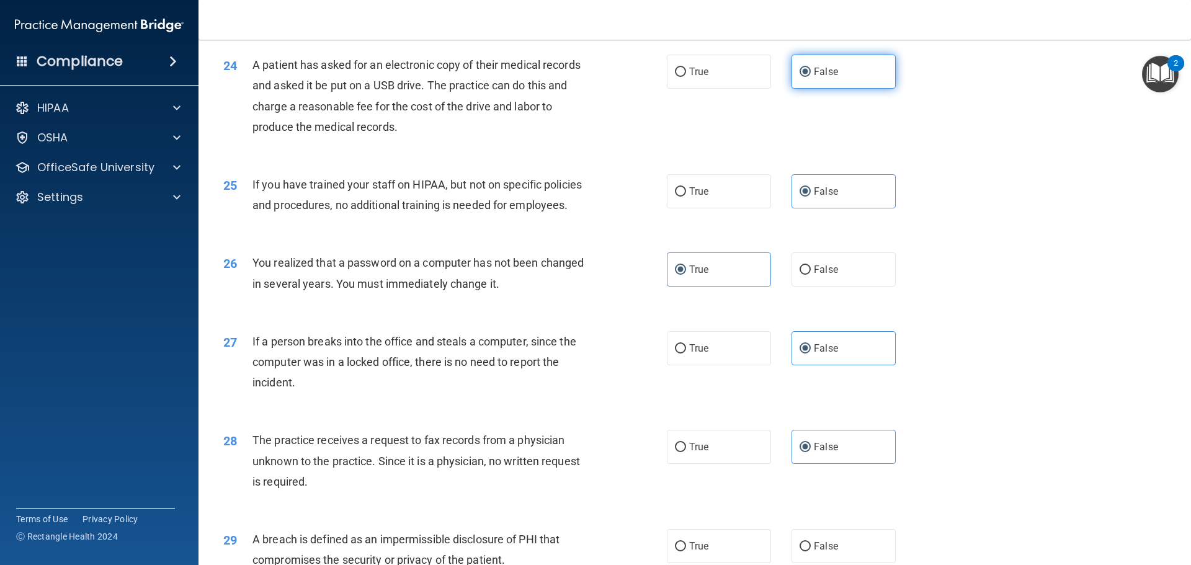
click at [847, 89] on label "False" at bounding box center [843, 72] width 104 height 34
click at [811, 77] on input "False" at bounding box center [805, 72] width 11 height 9
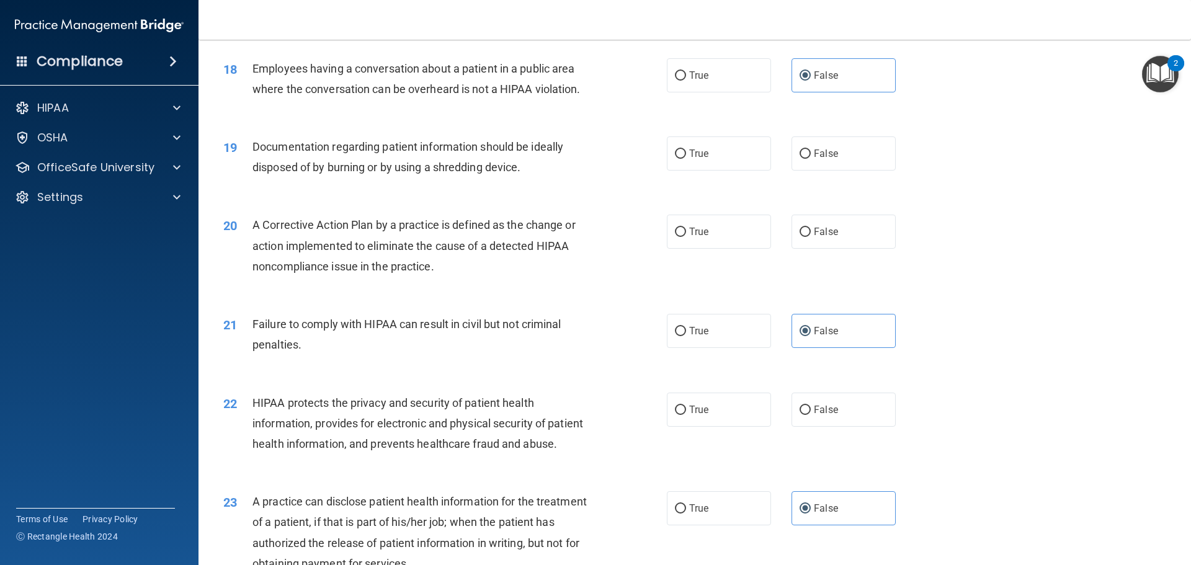
scroll to position [1564, 0]
click at [707, 429] on label "True" at bounding box center [719, 411] width 104 height 34
click at [686, 417] on input "True" at bounding box center [680, 412] width 11 height 9
radio input "true"
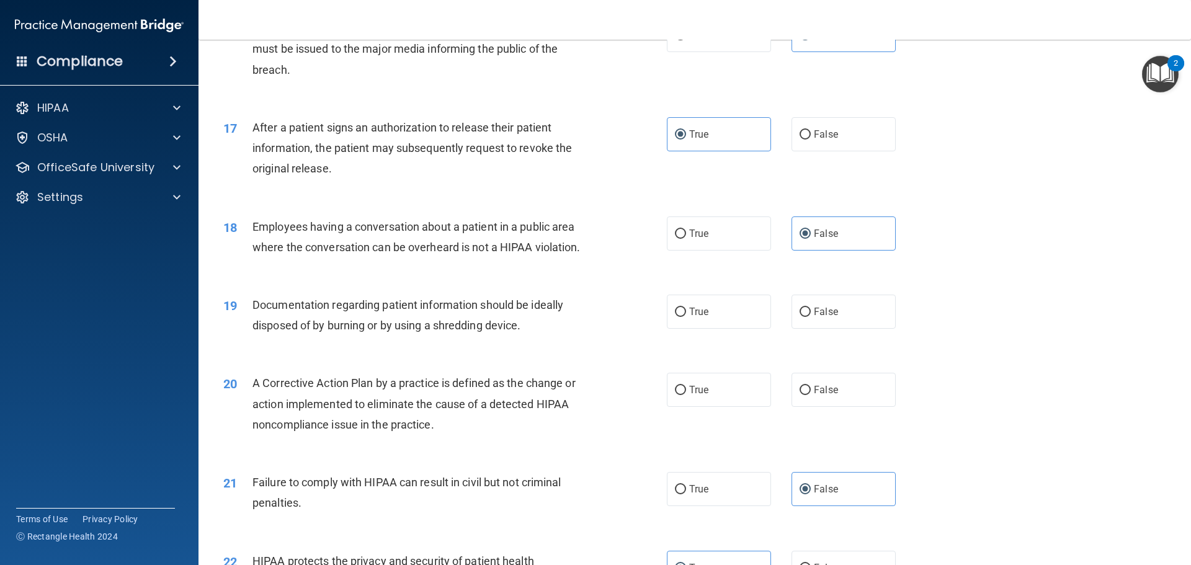
scroll to position [1378, 0]
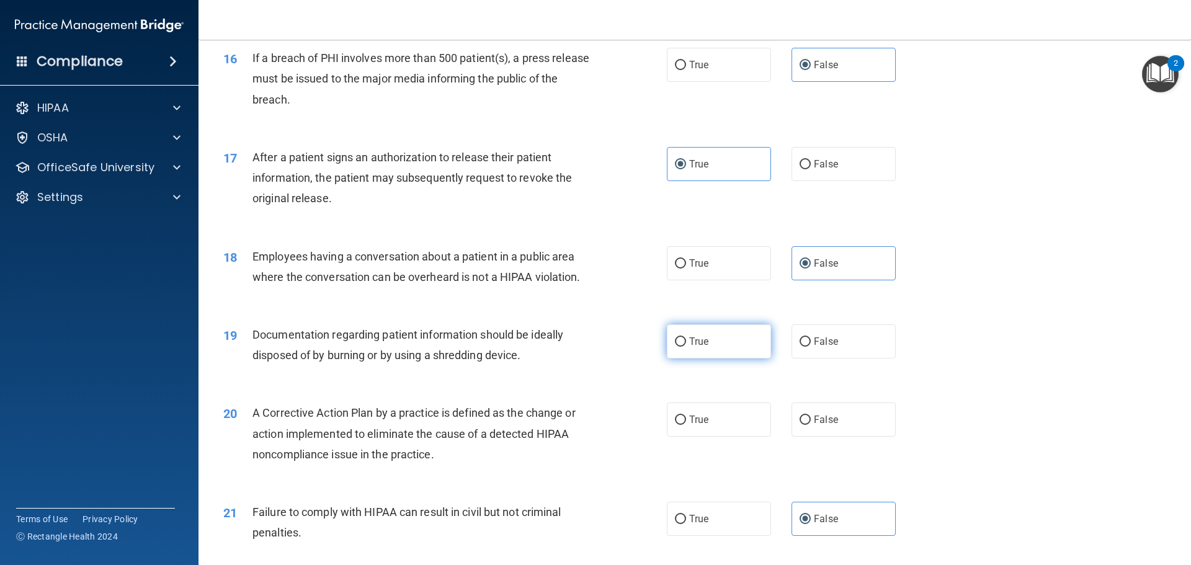
drag, startPoint x: 715, startPoint y: 350, endPoint x: 706, endPoint y: 350, distance: 8.7
click at [713, 352] on label "True" at bounding box center [719, 341] width 104 height 34
click at [686, 347] on input "True" at bounding box center [680, 341] width 11 height 9
radio input "true"
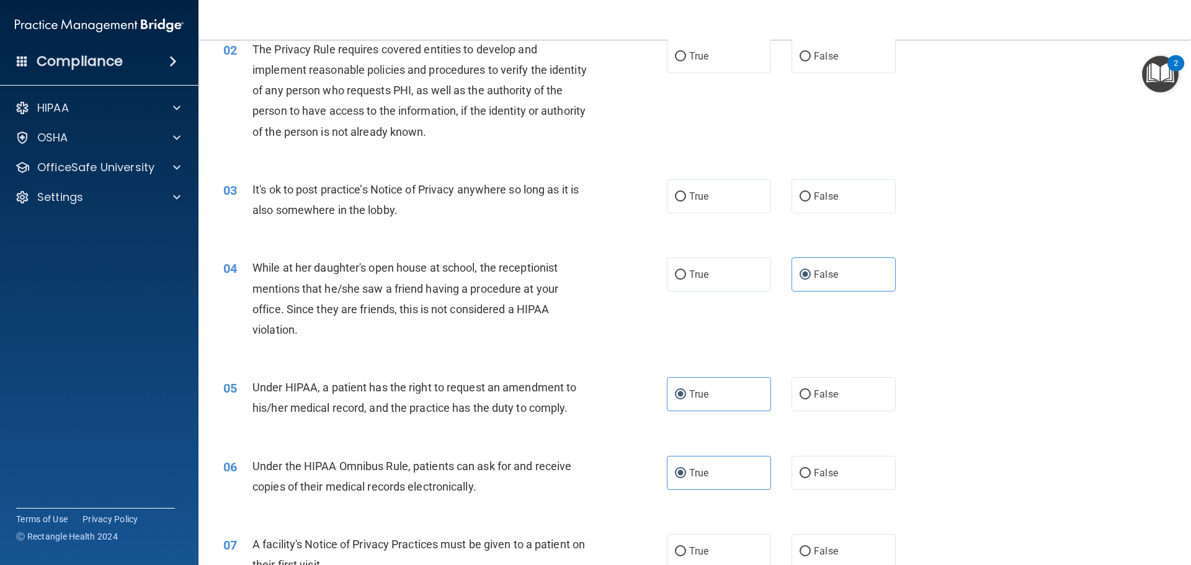
scroll to position [0, 0]
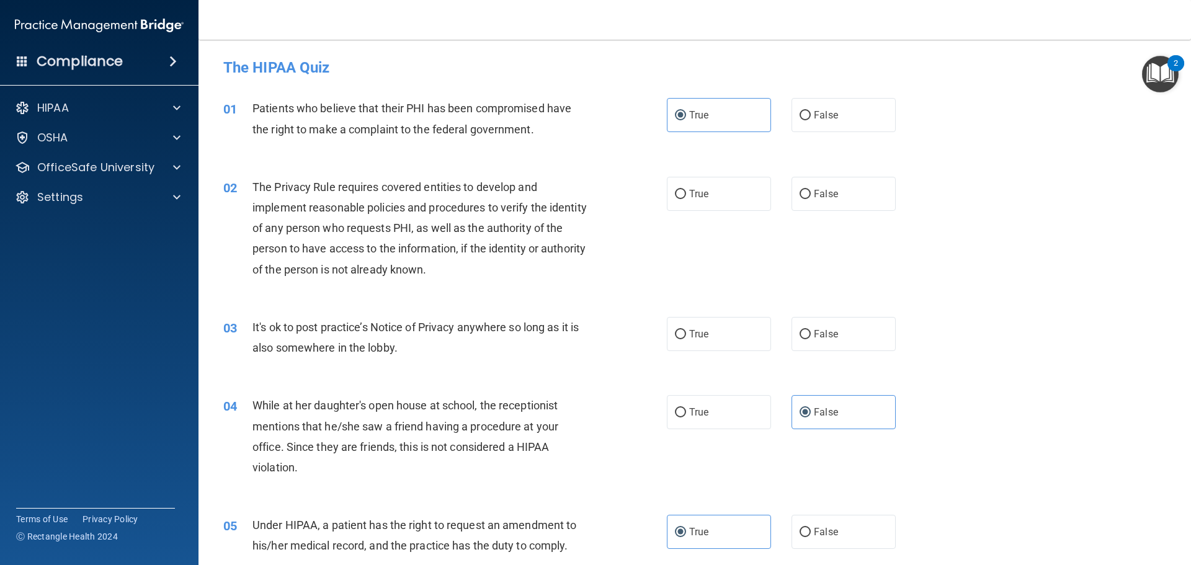
drag, startPoint x: 270, startPoint y: 175, endPoint x: 584, endPoint y: 293, distance: 335.8
click at [590, 300] on div "02 The Privacy Rule requires covered entities to develop and implement reasonab…" at bounding box center [694, 231] width 961 height 140
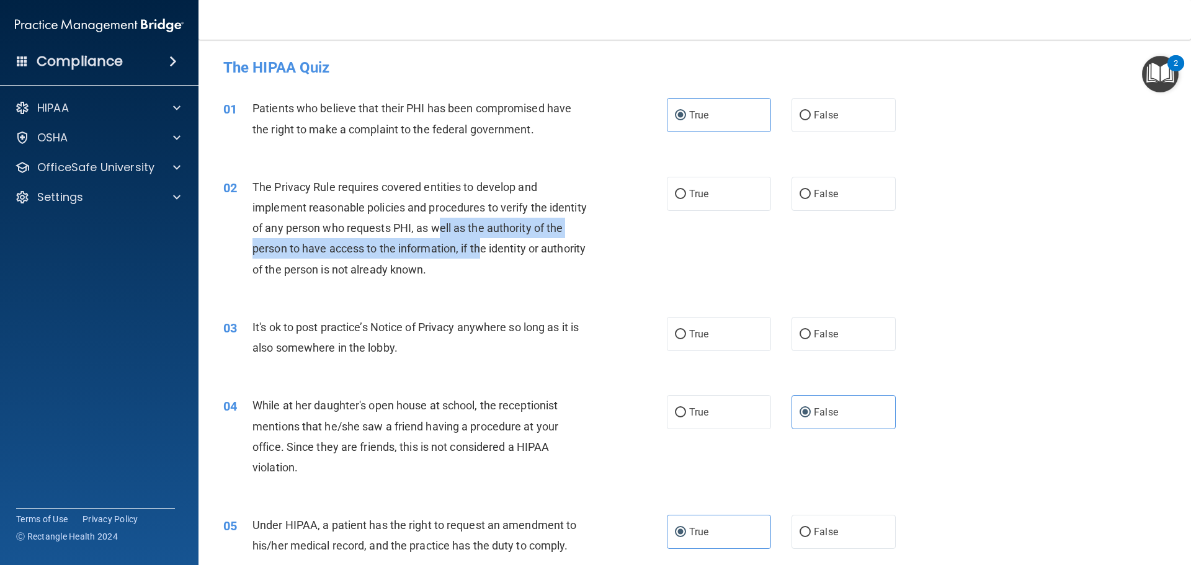
drag, startPoint x: 480, startPoint y: 231, endPoint x: 502, endPoint y: 251, distance: 30.3
click at [502, 251] on span "The Privacy Rule requires covered entities to develop and implement reasonable …" at bounding box center [419, 228] width 334 height 96
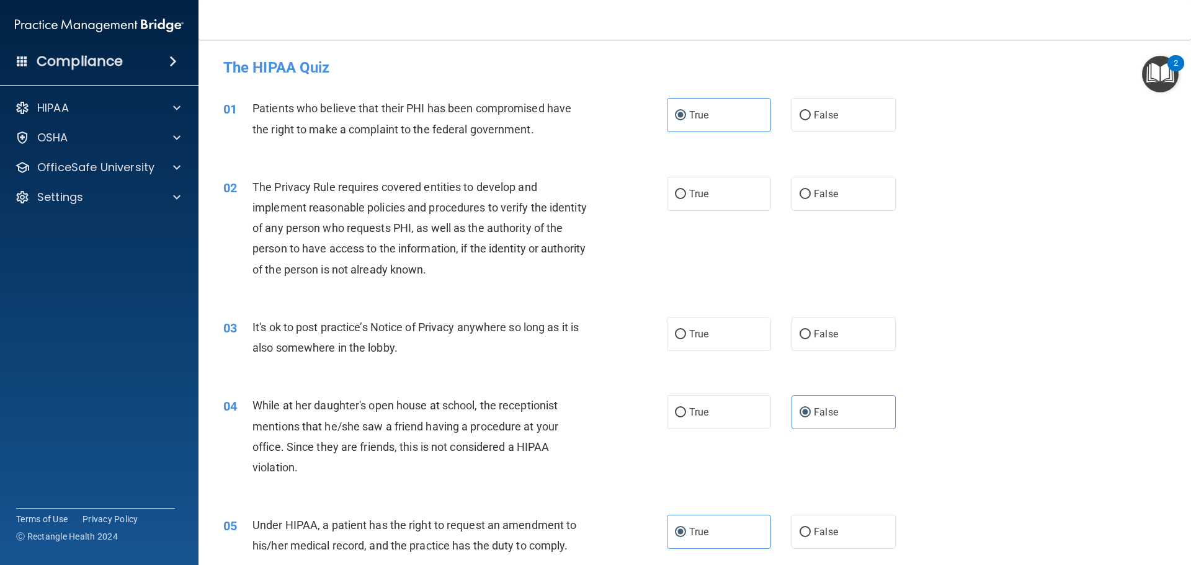
click at [502, 272] on div "The Privacy Rule requires covered entities to develop and implement reasonable …" at bounding box center [425, 228] width 347 height 103
drag, startPoint x: 502, startPoint y: 272, endPoint x: 481, endPoint y: 252, distance: 29.4
click at [481, 252] on div "The Privacy Rule requires covered entities to develop and implement reasonable …" at bounding box center [425, 228] width 347 height 103
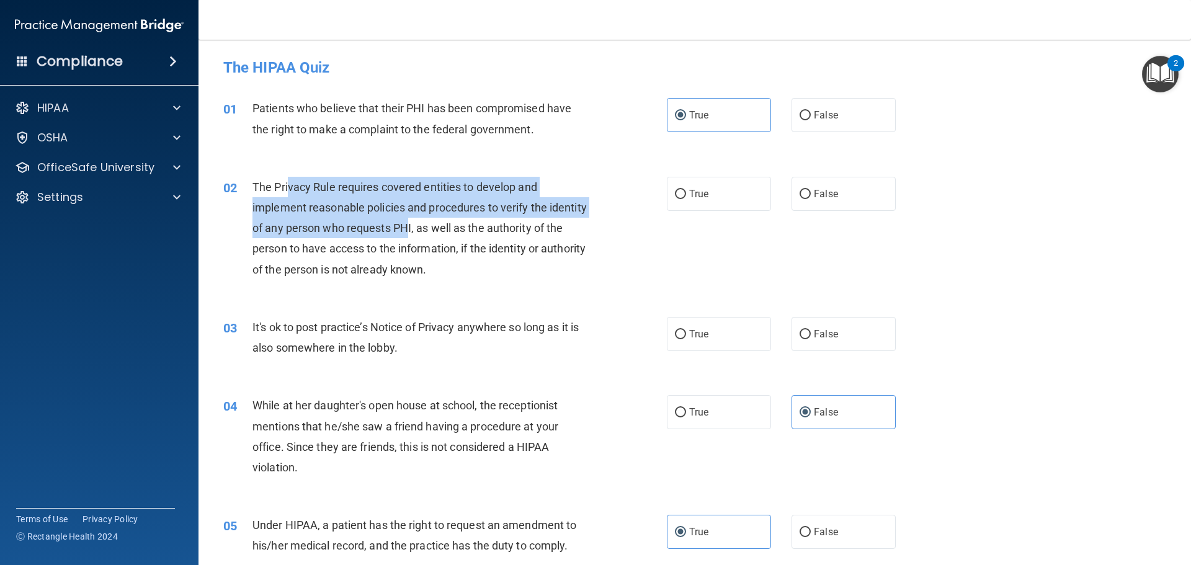
drag, startPoint x: 290, startPoint y: 184, endPoint x: 445, endPoint y: 229, distance: 162.1
click at [445, 229] on span "The Privacy Rule requires covered entities to develop and implement reasonable …" at bounding box center [419, 228] width 334 height 96
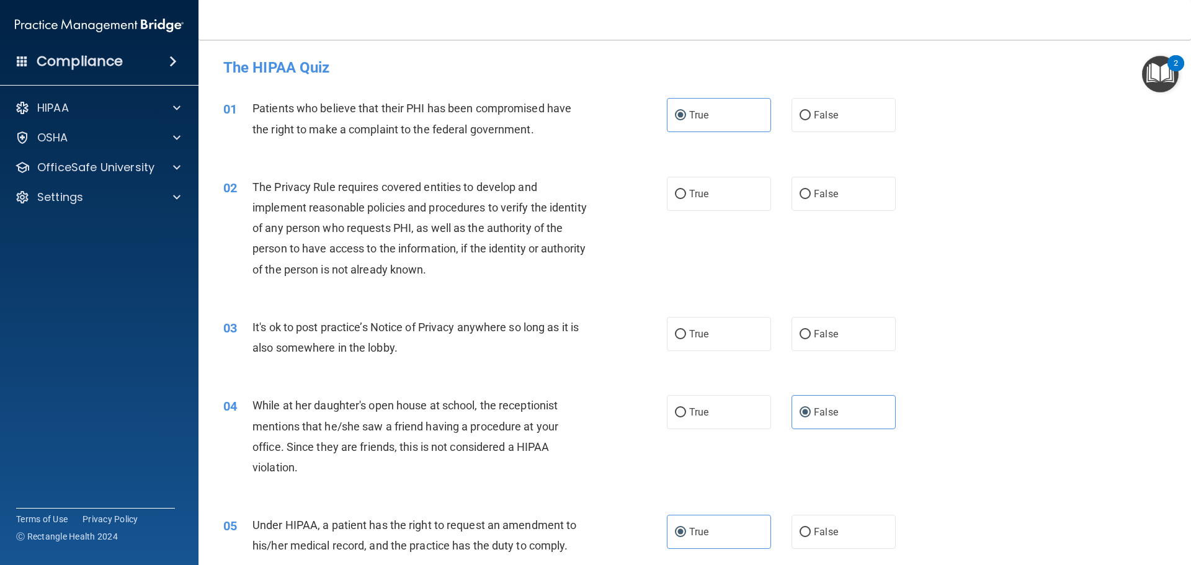
click at [483, 265] on div "The Privacy Rule requires covered entities to develop and implement reasonable …" at bounding box center [425, 228] width 347 height 103
click at [706, 197] on label "True" at bounding box center [719, 194] width 104 height 34
click at [686, 197] on input "True" at bounding box center [680, 194] width 11 height 9
radio input "true"
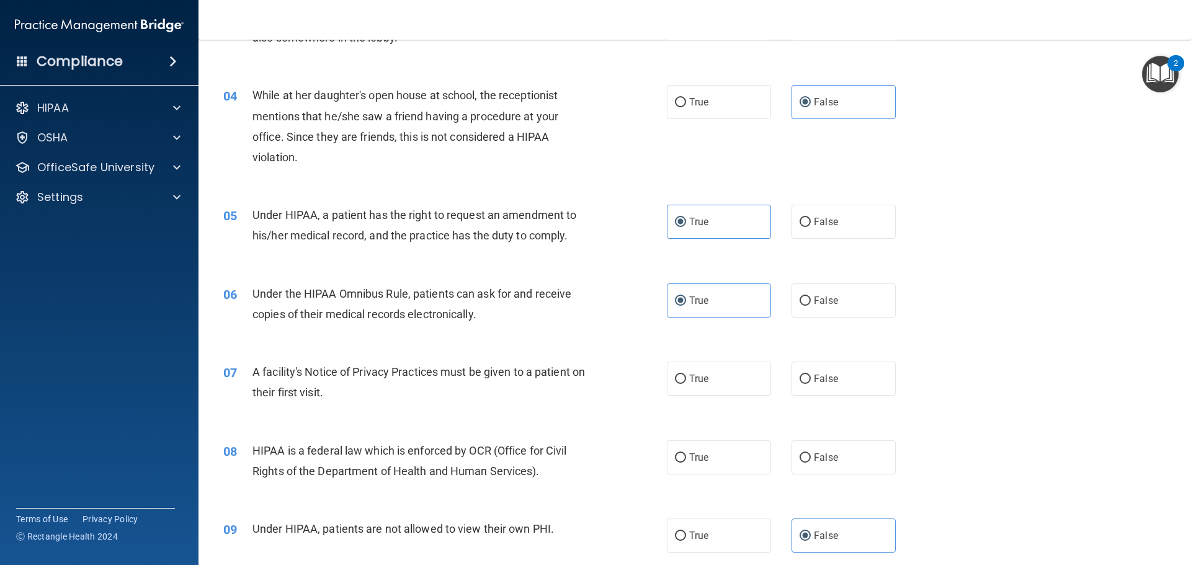
scroll to position [620, 0]
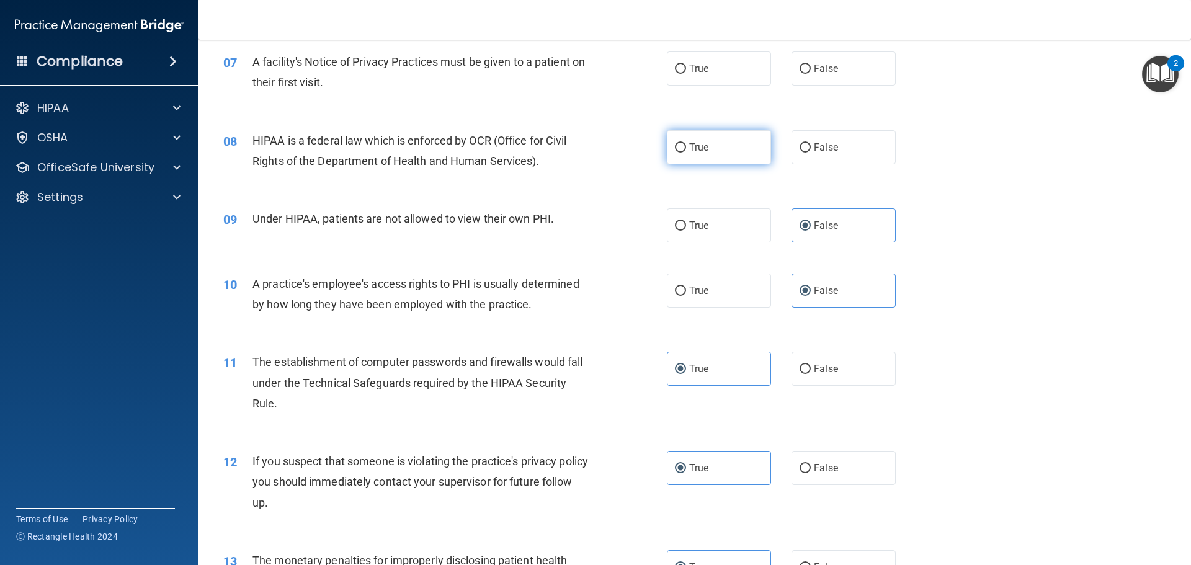
click at [690, 151] on span "True" at bounding box center [698, 147] width 19 height 12
click at [686, 151] on input "True" at bounding box center [680, 147] width 11 height 9
radio input "true"
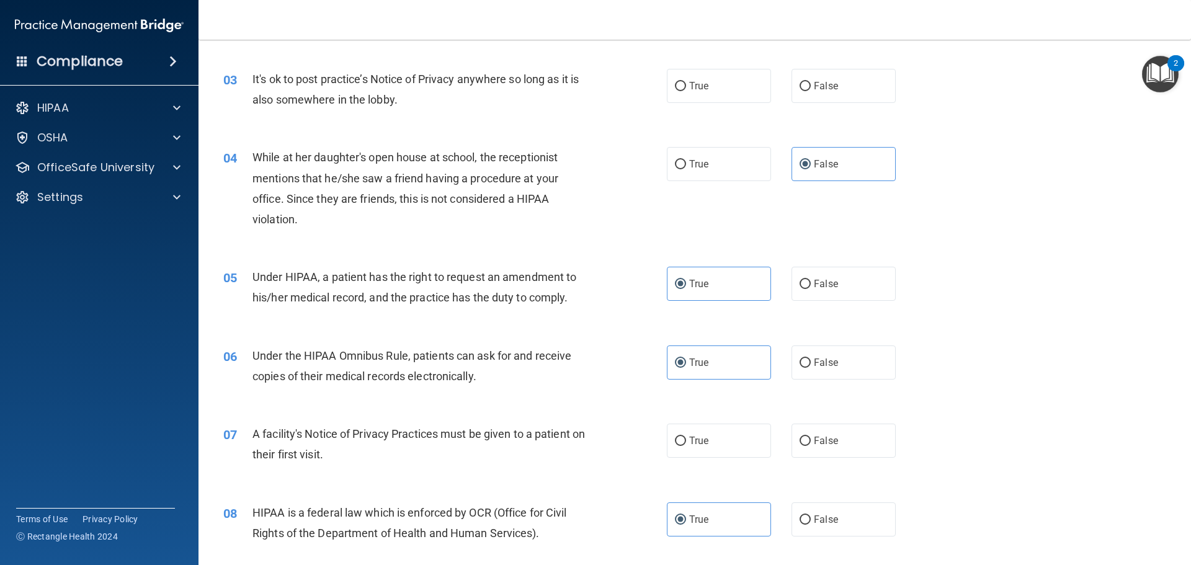
scroll to position [0, 0]
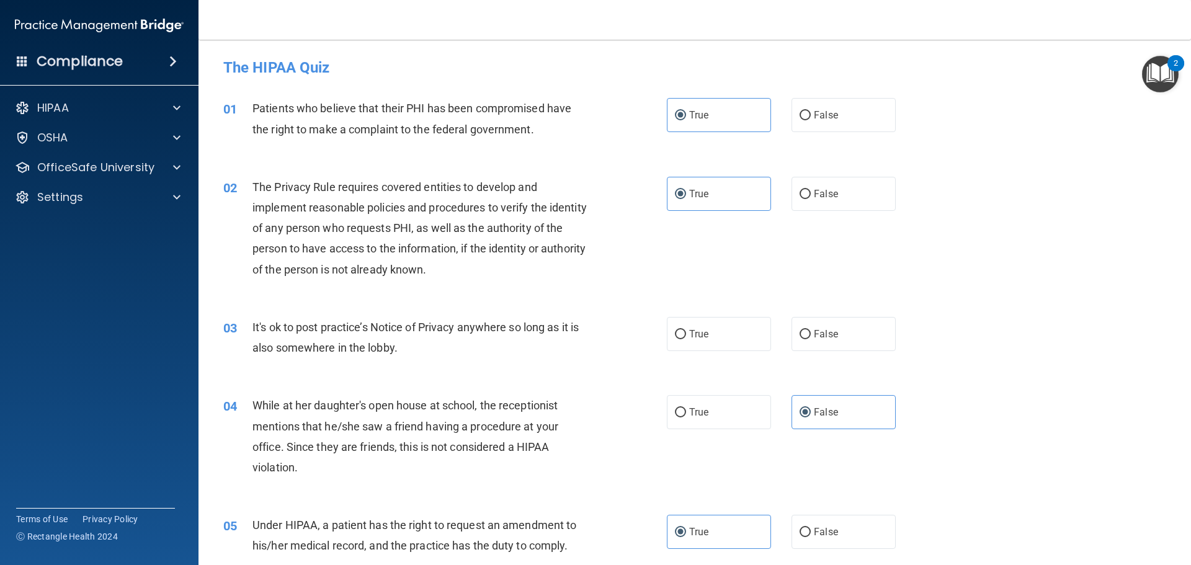
click at [450, 332] on span "It's ok to post practice’s Notice of Privacy anywhere so long as it is also som…" at bounding box center [415, 337] width 326 height 33
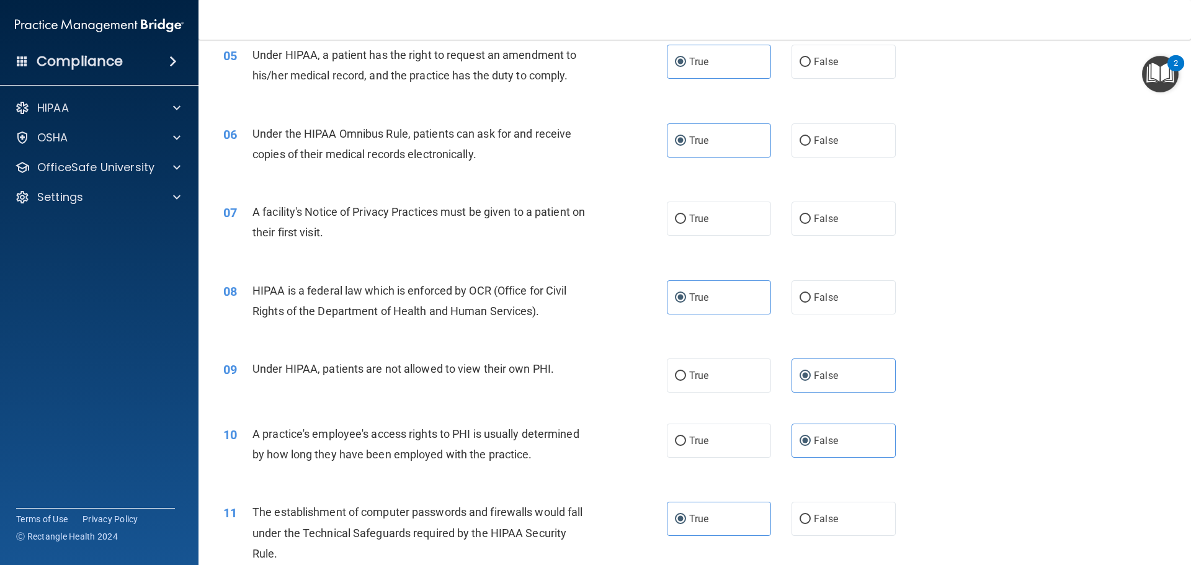
scroll to position [434, 0]
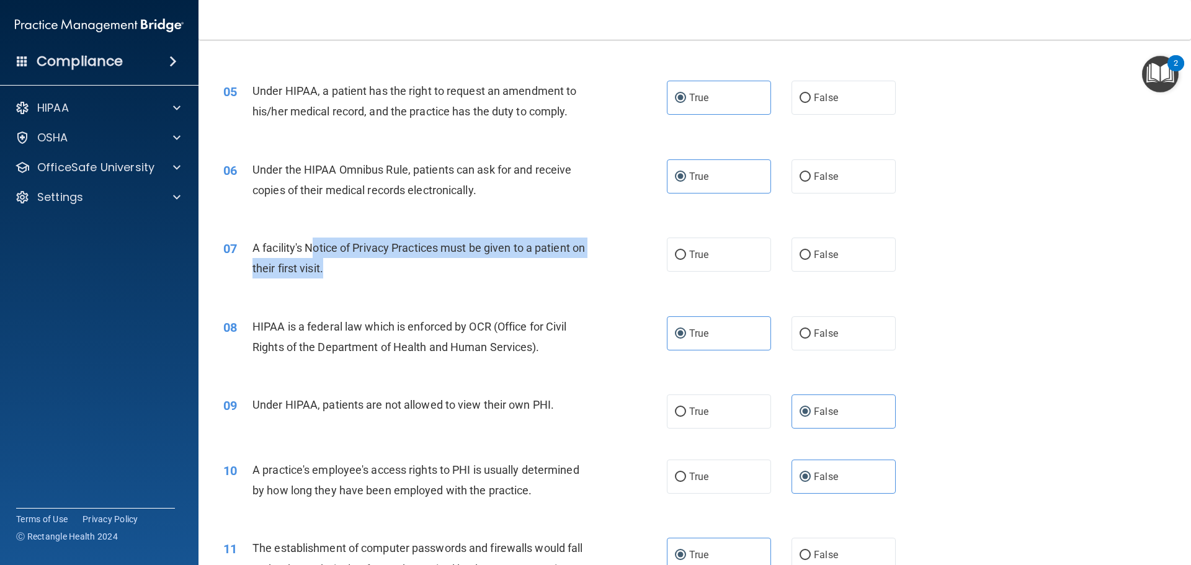
drag, startPoint x: 314, startPoint y: 249, endPoint x: 394, endPoint y: 270, distance: 82.1
click at [394, 270] on div "A facility's Notice of Privacy Practices must be given to a patient on their fi…" at bounding box center [425, 258] width 347 height 41
click at [675, 257] on input "True" at bounding box center [680, 255] width 11 height 9
radio input "true"
click at [586, 279] on div "07 A facility's Notice of Privacy Practices must be given to a patient on their…" at bounding box center [445, 261] width 481 height 47
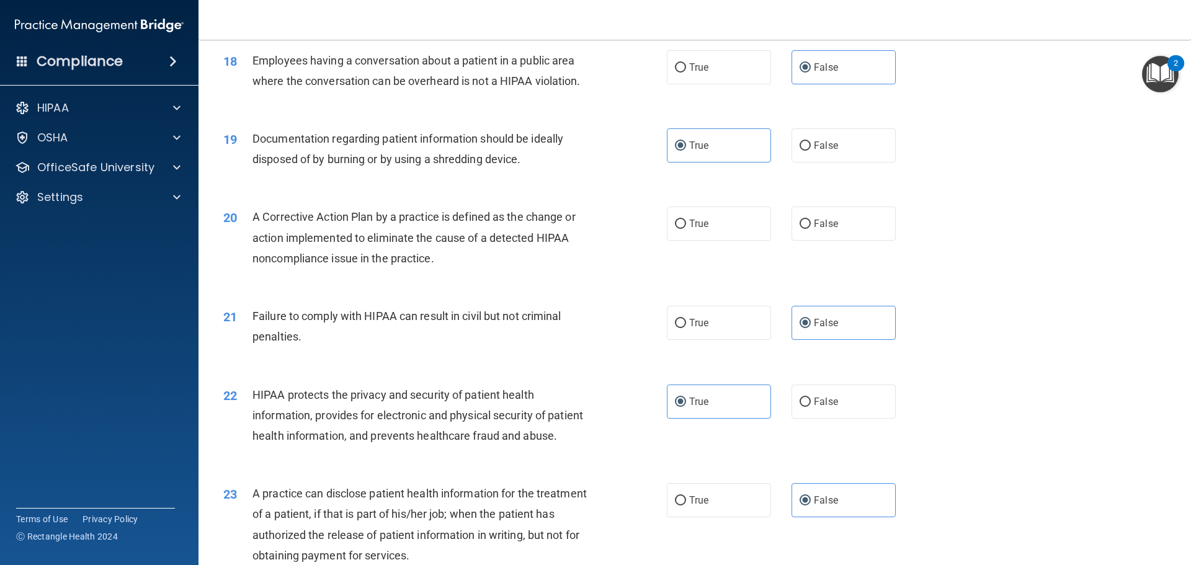
scroll to position [1613, 0]
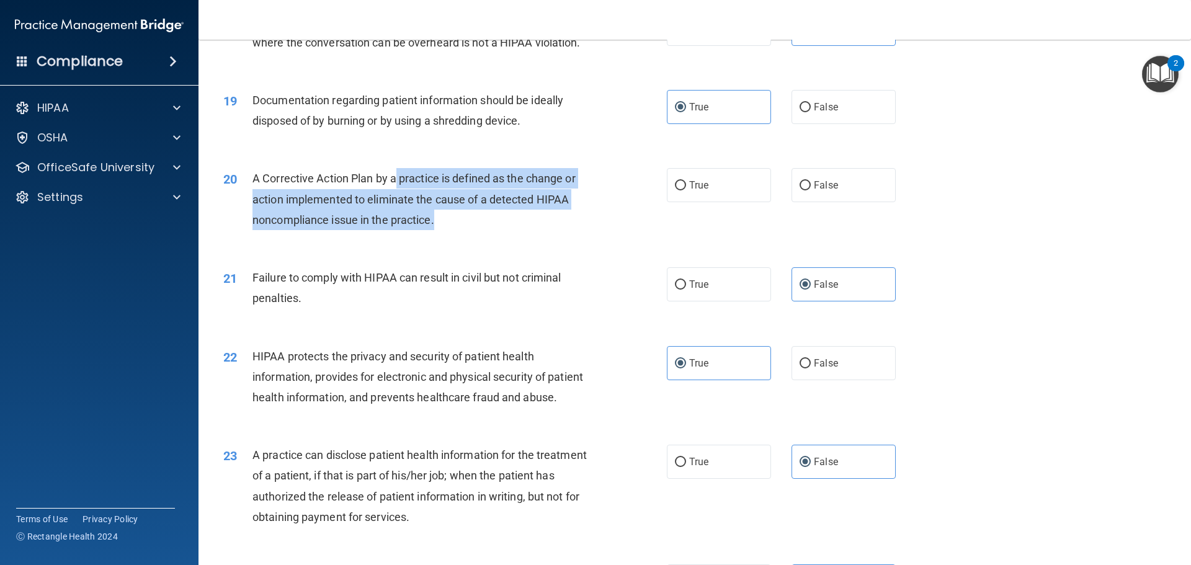
drag, startPoint x: 398, startPoint y: 206, endPoint x: 460, endPoint y: 243, distance: 71.8
click at [460, 230] on div "A Corrective Action Plan by a practice is defined as the change or action imple…" at bounding box center [425, 199] width 347 height 62
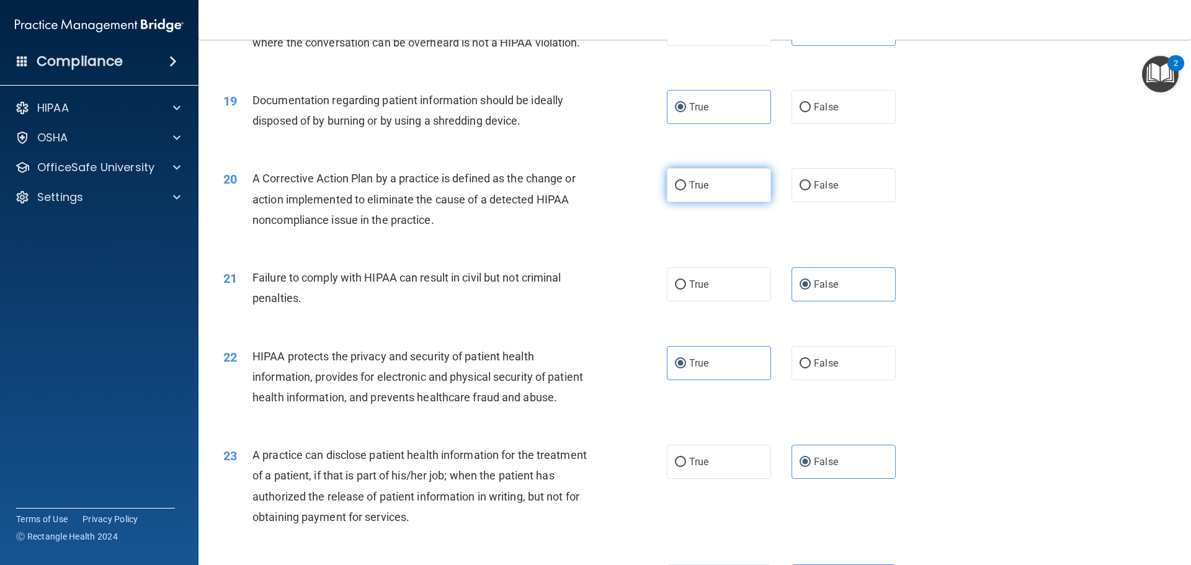
click at [690, 191] on span "True" at bounding box center [698, 185] width 19 height 12
click at [686, 190] on input "True" at bounding box center [680, 185] width 11 height 9
radio input "true"
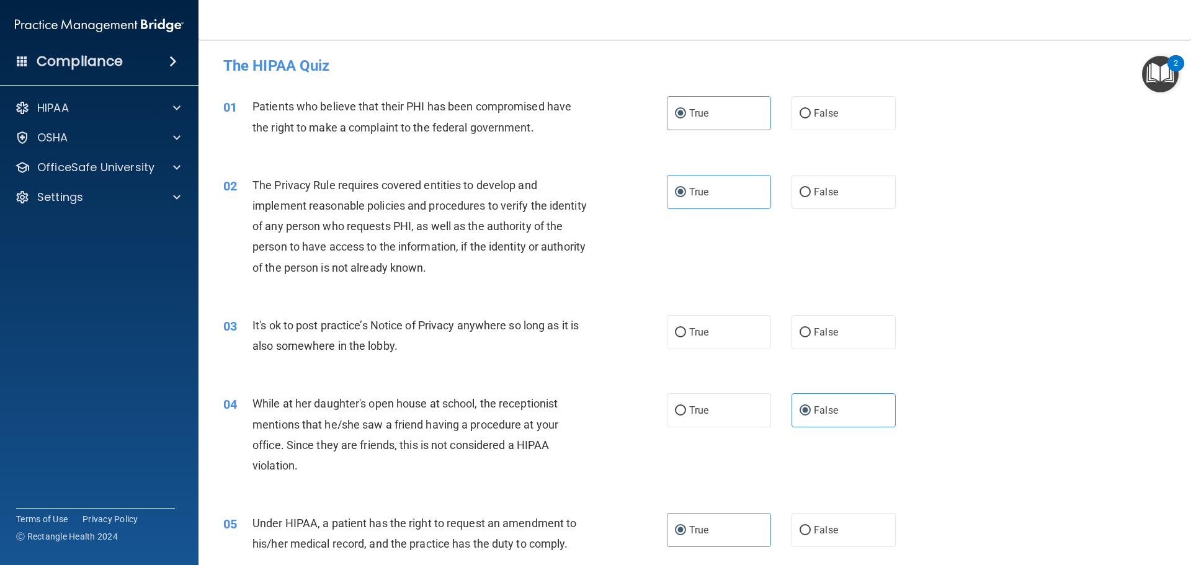
scroll to position [0, 0]
click at [800, 333] on input "False" at bounding box center [805, 334] width 11 height 9
radio input "true"
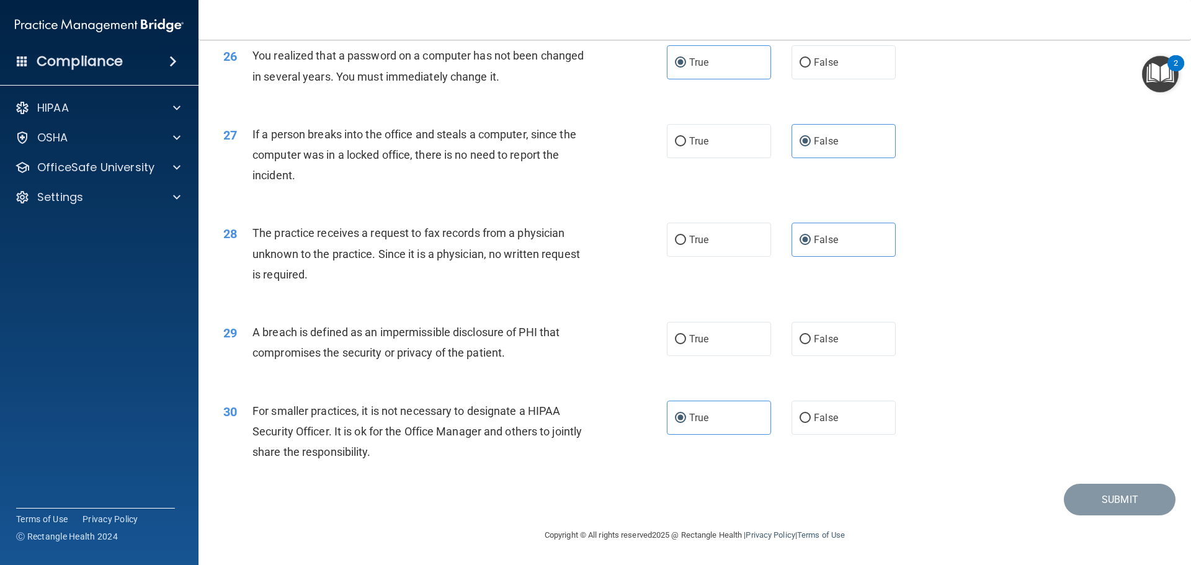
scroll to position [2371, 0]
click at [709, 343] on label "True" at bounding box center [719, 339] width 104 height 34
click at [686, 343] on input "True" at bounding box center [680, 339] width 11 height 9
radio input "true"
click at [1118, 502] on button "Submit" at bounding box center [1120, 500] width 112 height 32
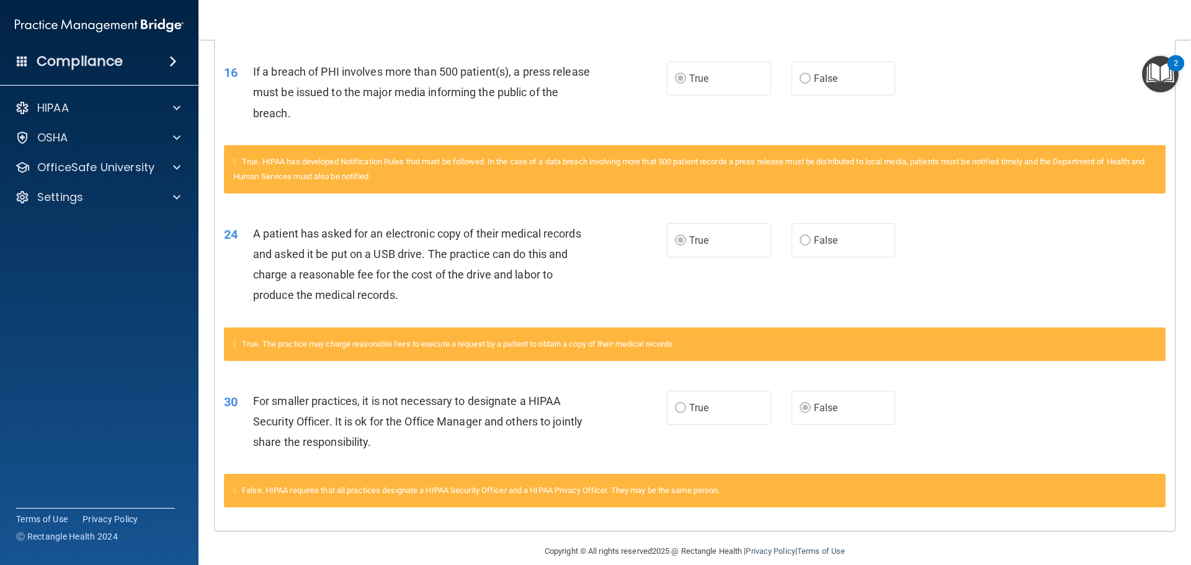
scroll to position [429, 0]
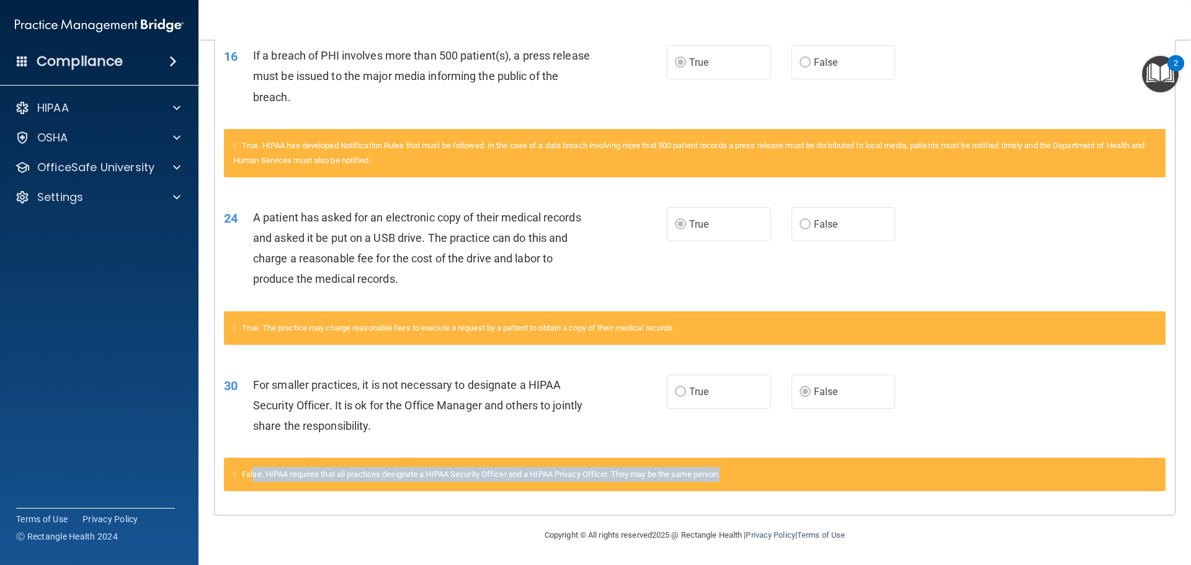
drag, startPoint x: 257, startPoint y: 474, endPoint x: 786, endPoint y: 468, distance: 529.7
click at [786, 468] on div "False. HIPAA requires that all practices designate a HIPAA Security Officer and…" at bounding box center [695, 474] width 942 height 33
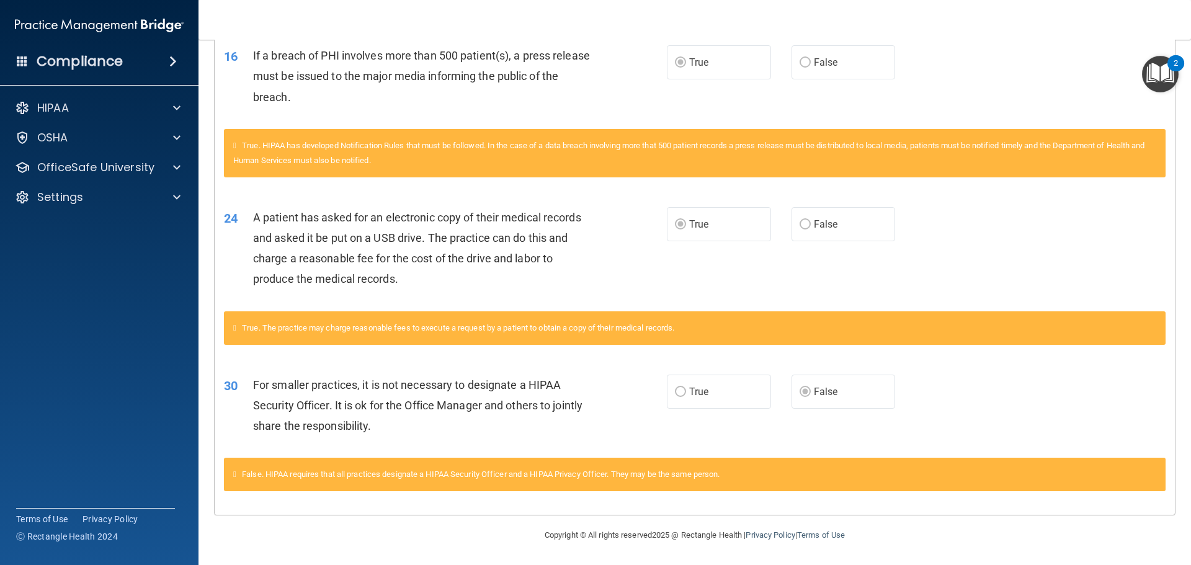
click at [527, 425] on div "For smaller practices, it is not necessary to designate a HIPAA Security Office…" at bounding box center [426, 406] width 346 height 62
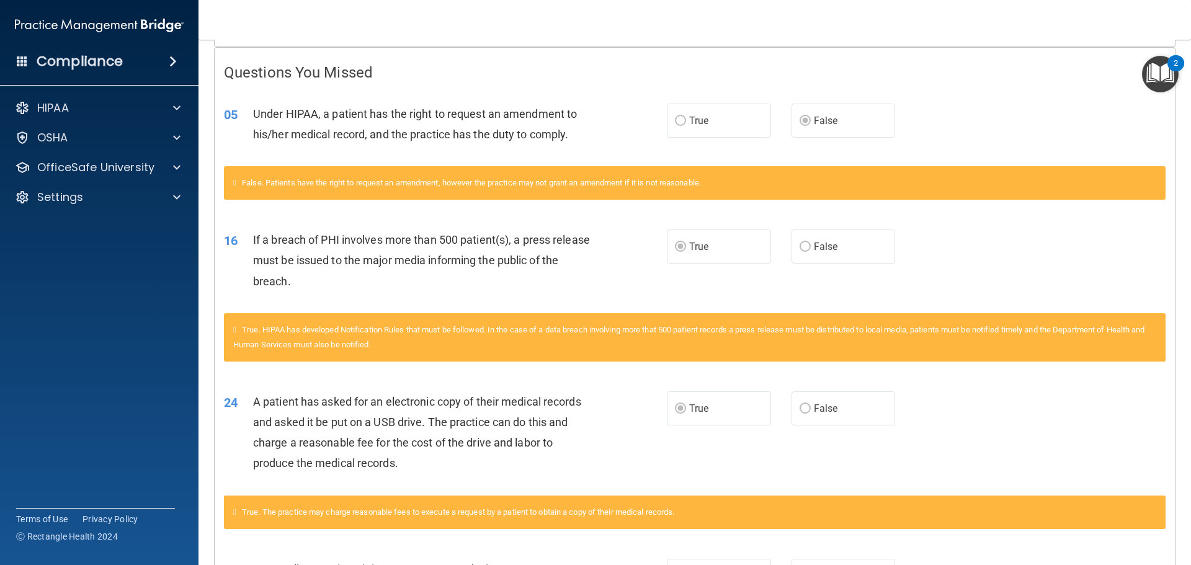
scroll to position [243, 0]
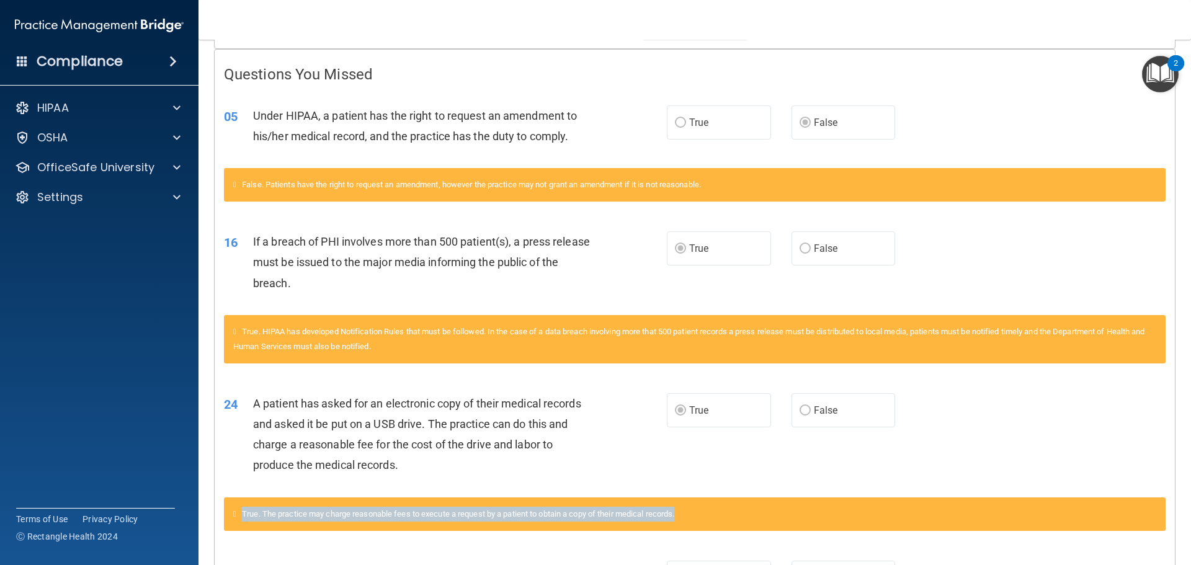
drag, startPoint x: 272, startPoint y: 510, endPoint x: 723, endPoint y: 523, distance: 451.1
click at [723, 523] on div "True. The practice may charge reasonable fees to execute a request by a patient…" at bounding box center [695, 513] width 942 height 33
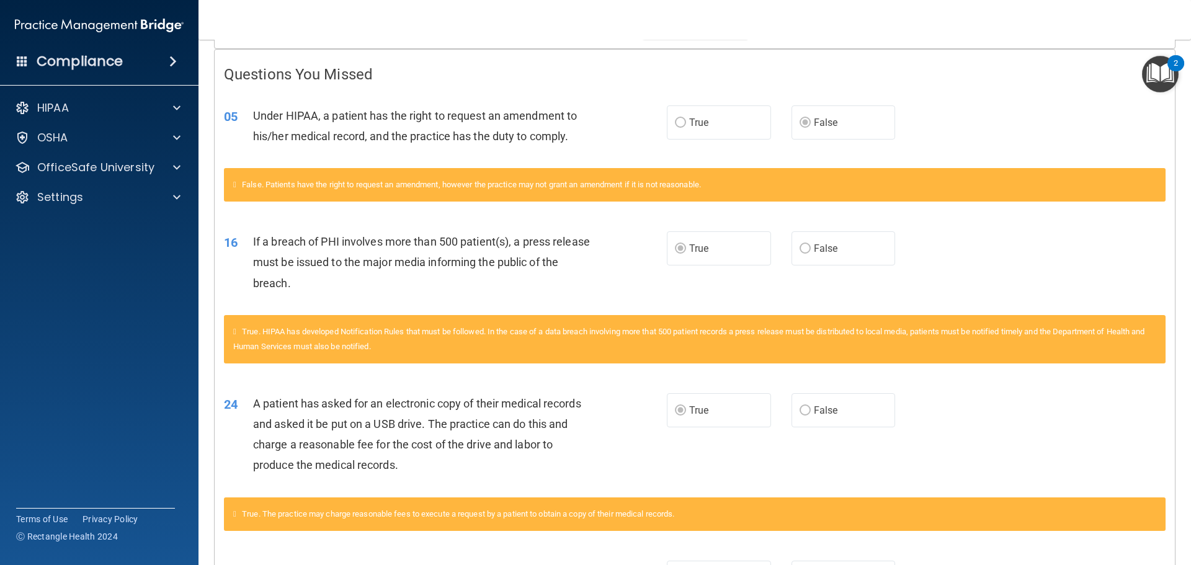
click at [535, 467] on div "A patient has asked for an electronic copy of their medical records and asked i…" at bounding box center [426, 434] width 346 height 82
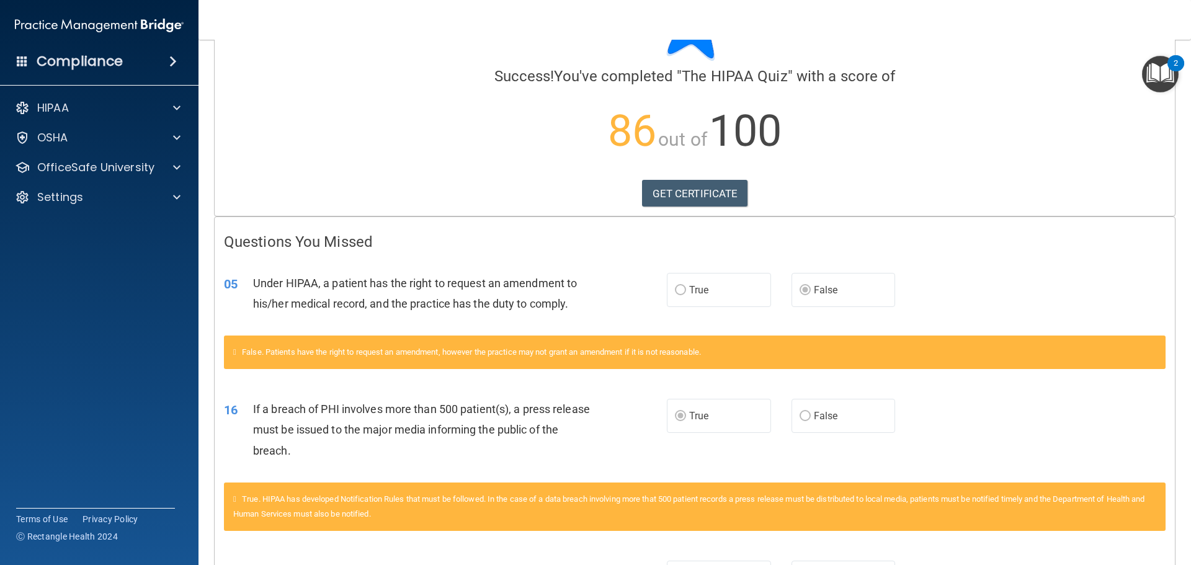
scroll to position [0, 0]
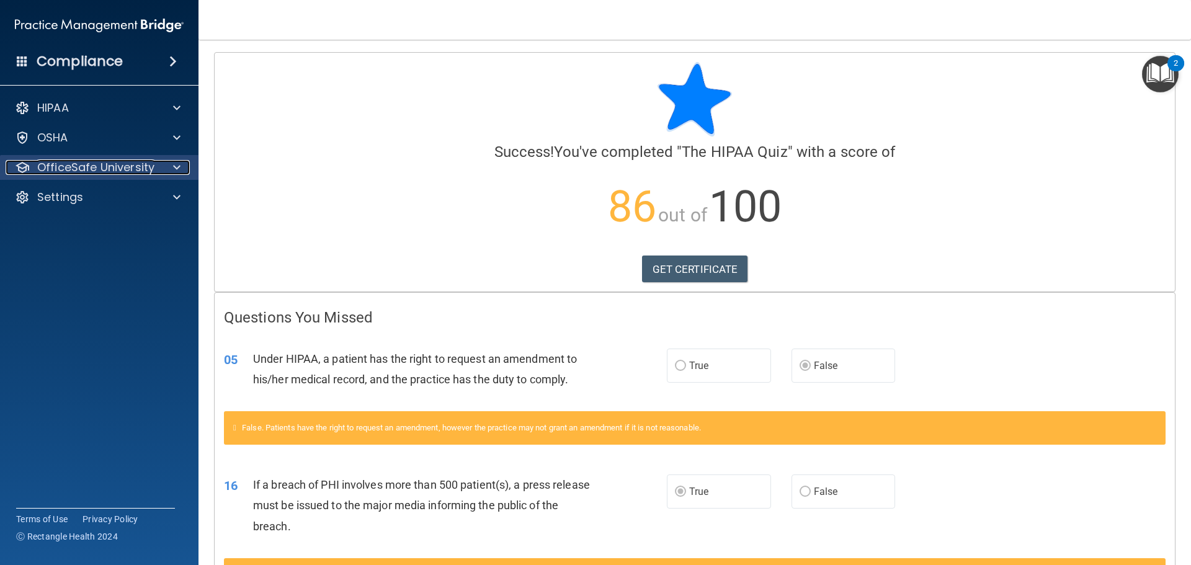
click at [156, 168] on div "OfficeSafe University" at bounding box center [83, 167] width 154 height 15
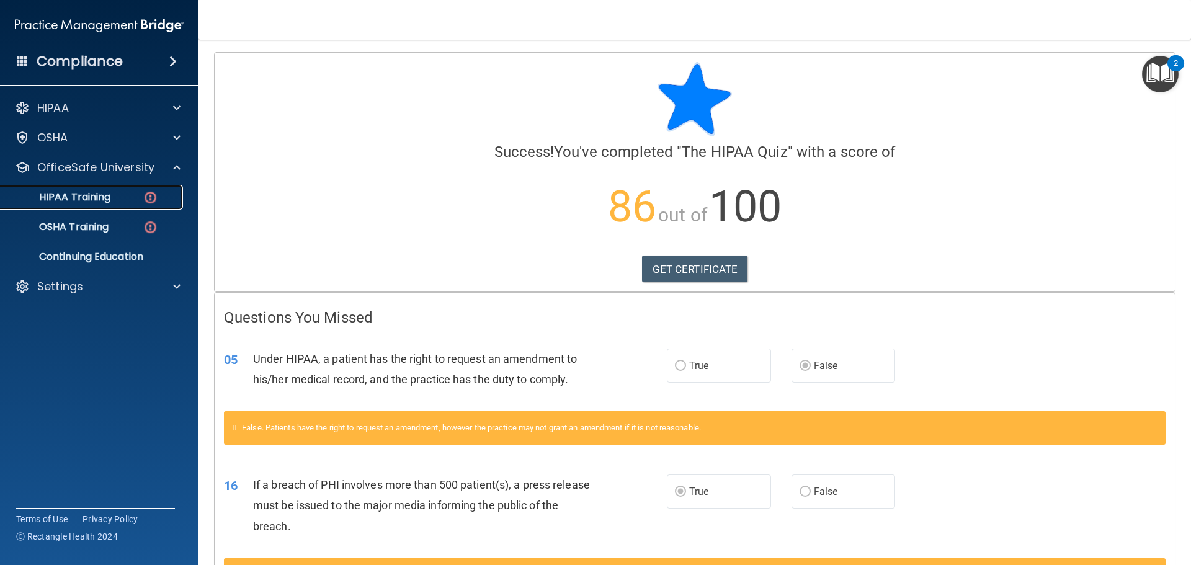
click at [137, 202] on div "HIPAA Training" at bounding box center [92, 197] width 169 height 12
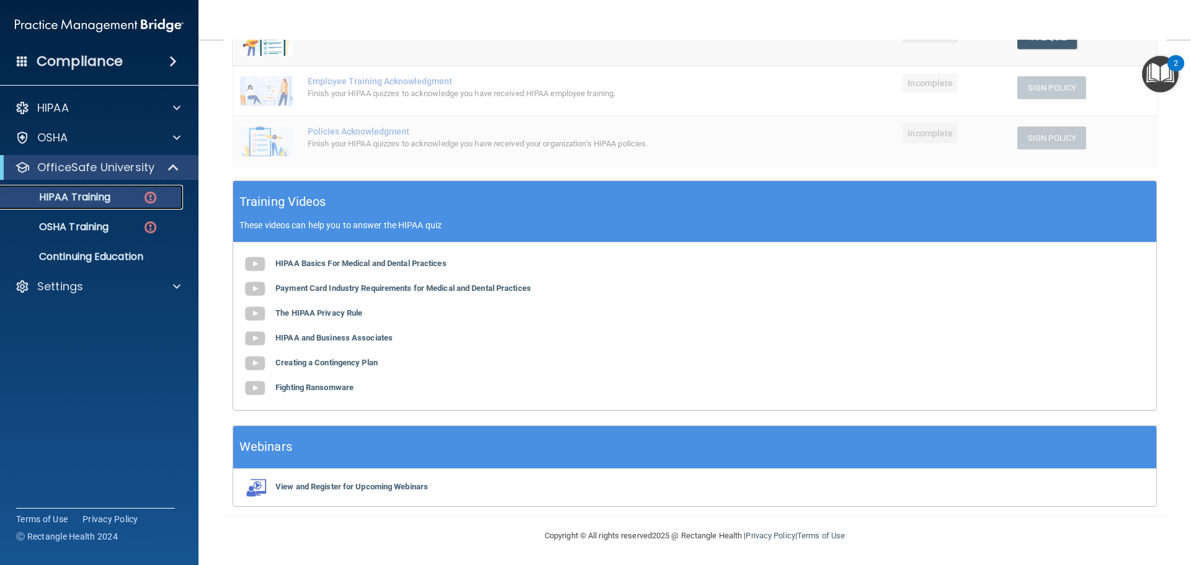
scroll to position [317, 0]
click at [342, 312] on b "The HIPAA Privacy Rule" at bounding box center [318, 312] width 87 height 9
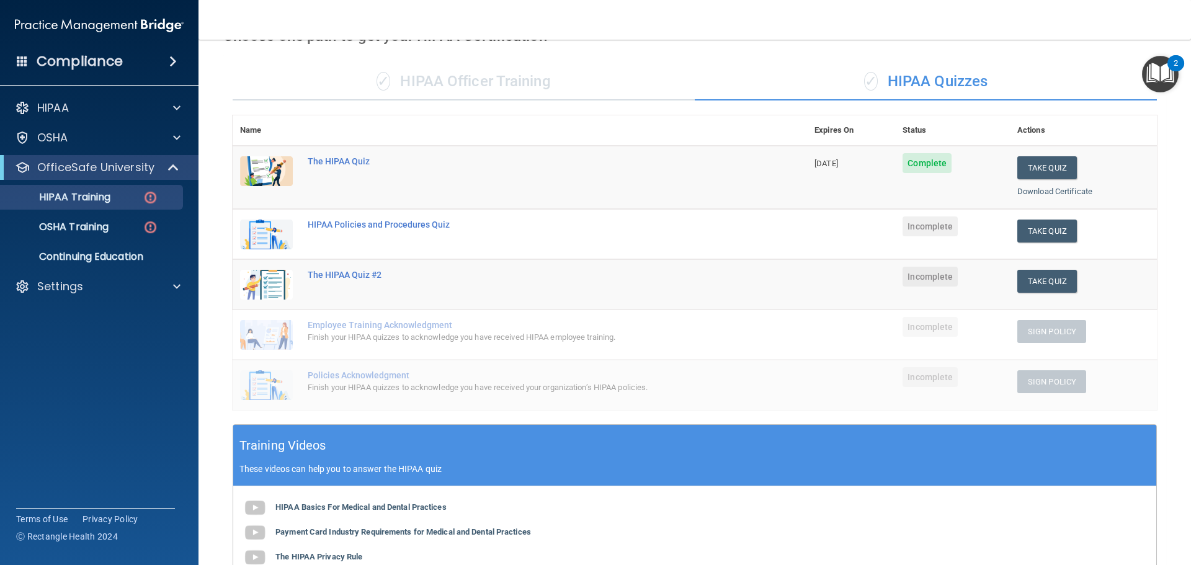
scroll to position [69, 0]
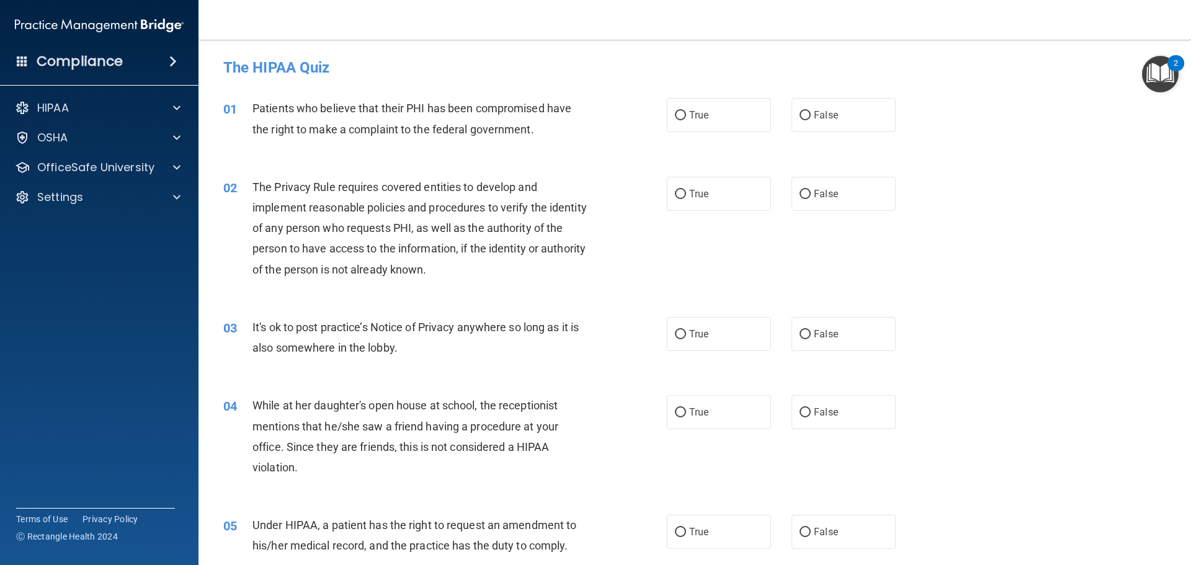
click at [169, 61] on span at bounding box center [172, 61] width 7 height 15
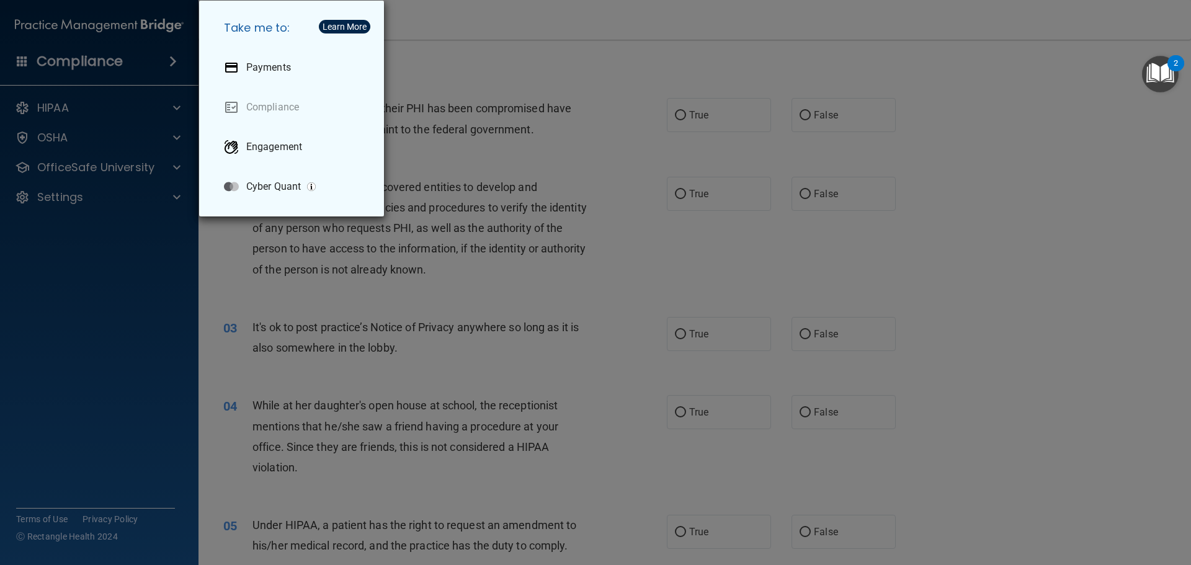
click at [72, 92] on div "Take me to: Payments Compliance Engagement Cyber Quant" at bounding box center [595, 282] width 1191 height 565
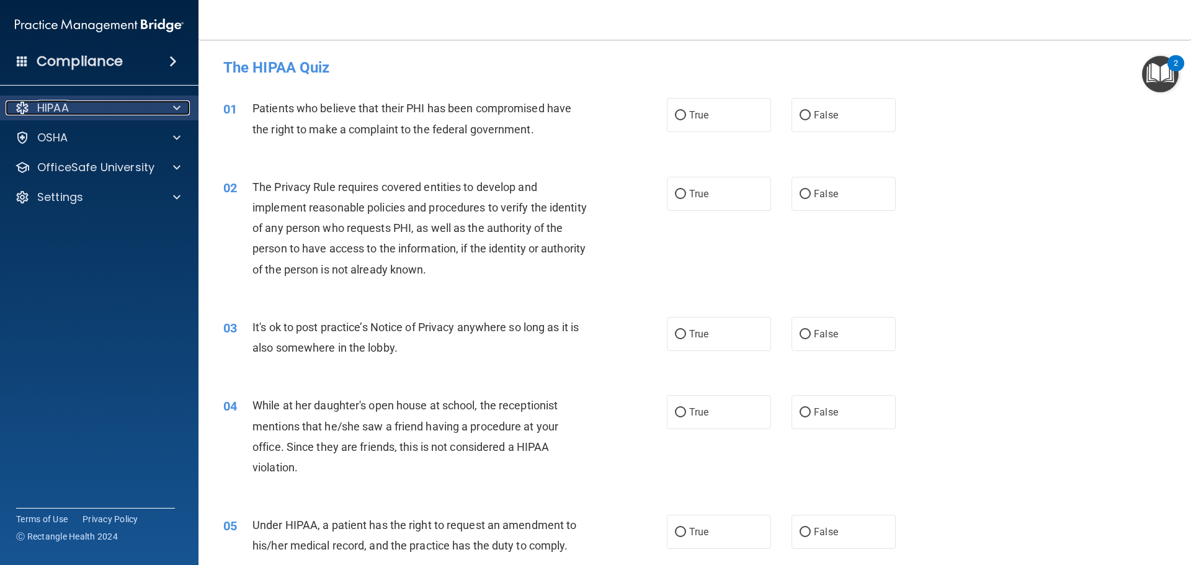
click at [152, 104] on div "HIPAA" at bounding box center [83, 107] width 154 height 15
click at [105, 109] on div "HIPAA" at bounding box center [83, 107] width 154 height 15
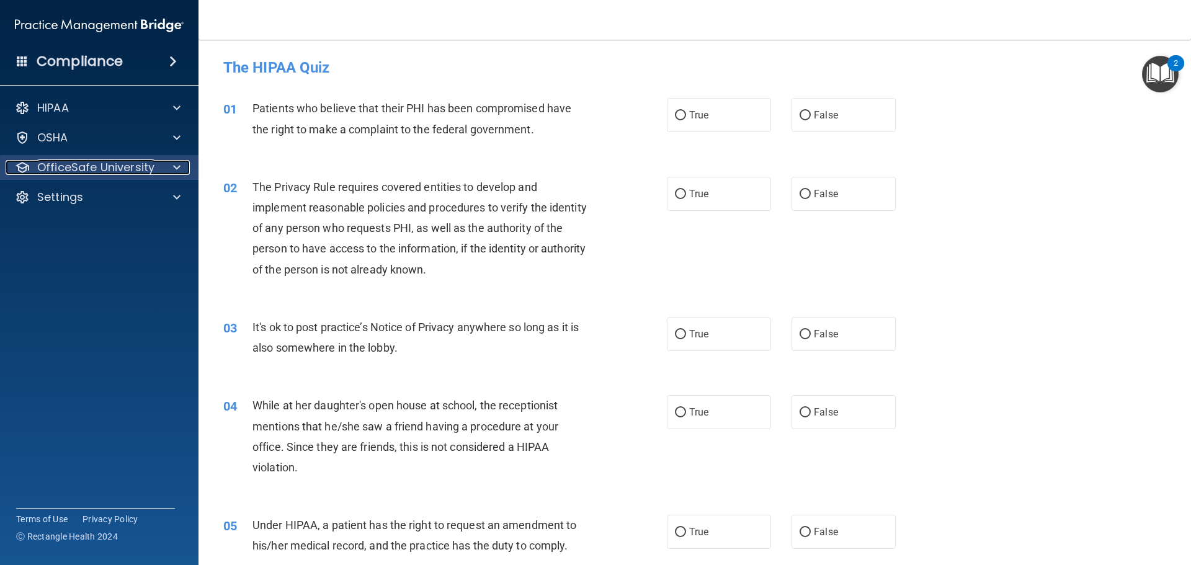
click at [153, 160] on div "OfficeSafe University" at bounding box center [83, 167] width 154 height 15
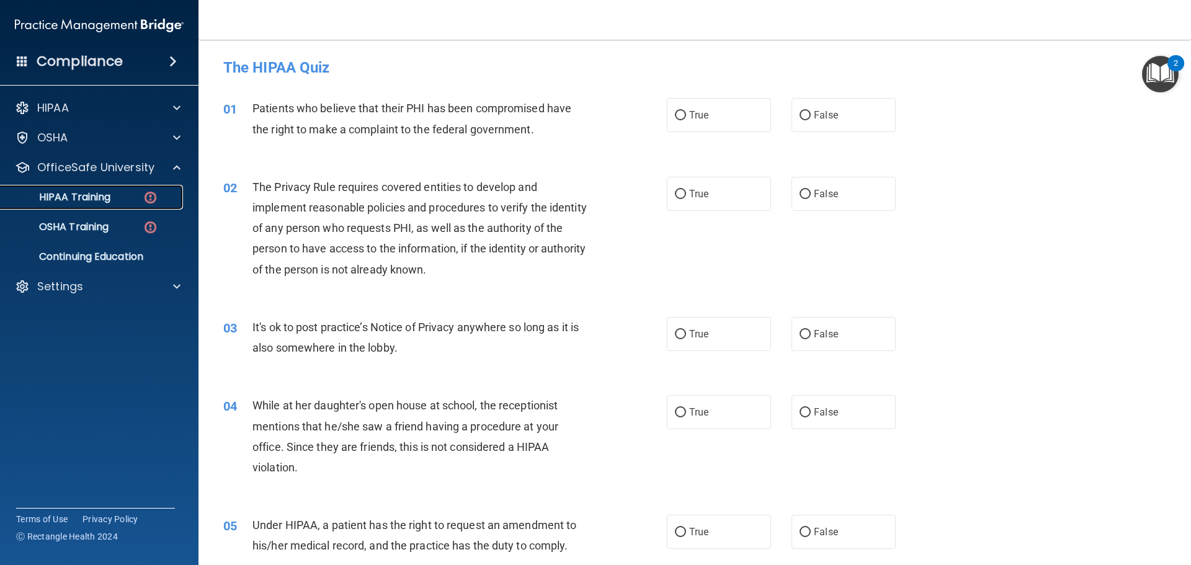
click at [137, 197] on div "HIPAA Training" at bounding box center [92, 197] width 169 height 12
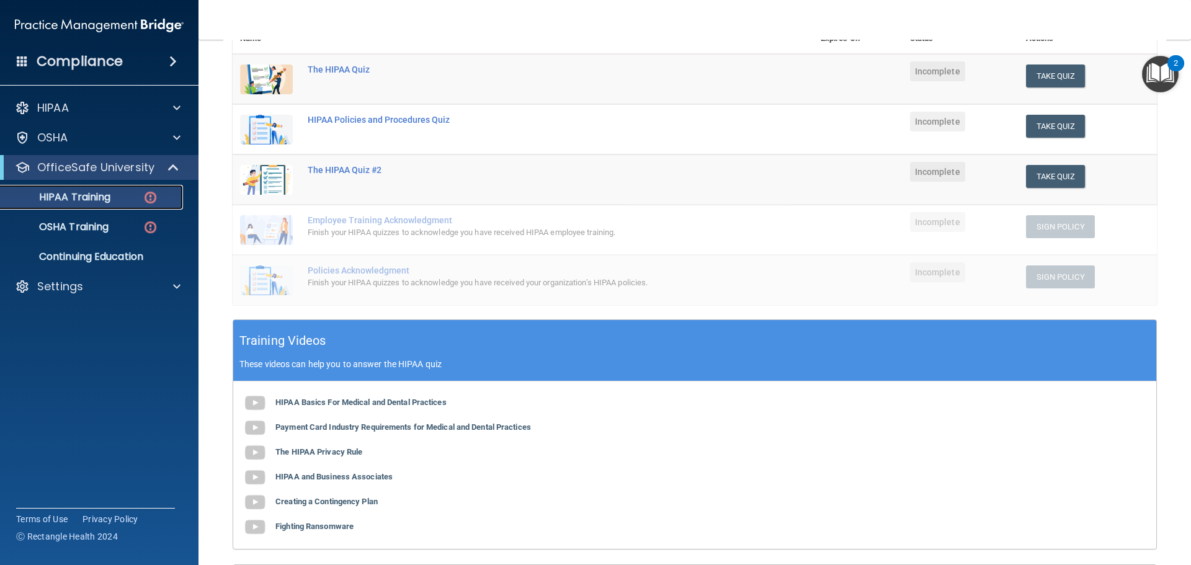
scroll to position [186, 0]
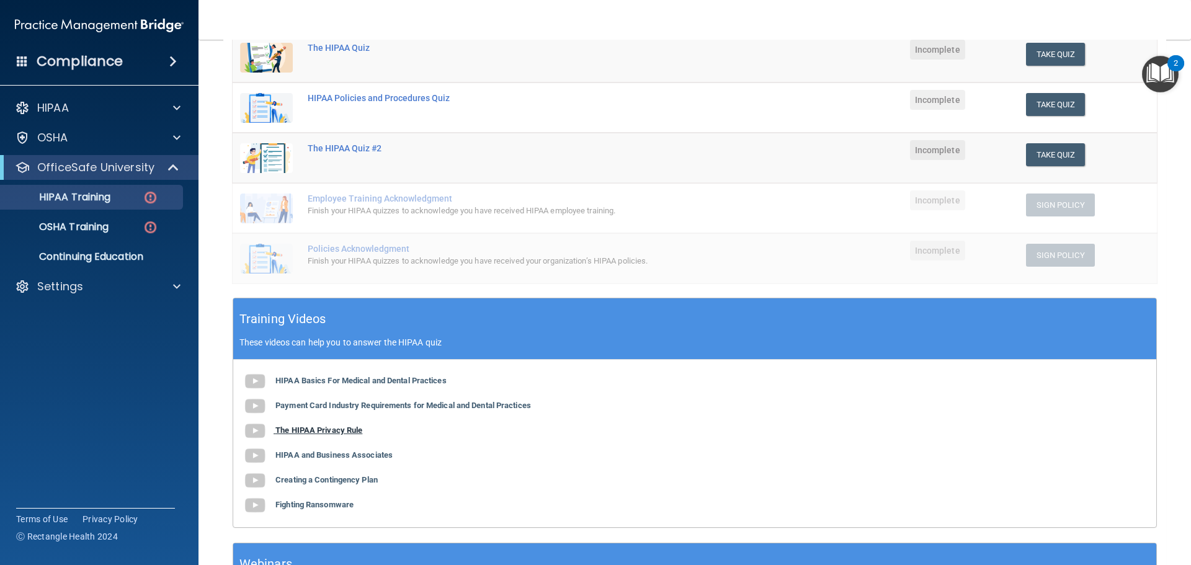
click at [355, 434] on b "The HIPAA Privacy Rule" at bounding box center [318, 429] width 87 height 9
click at [300, 478] on b "Creating a Contingency Plan" at bounding box center [326, 479] width 102 height 9
click at [317, 381] on b "HIPAA Basics For Medical and Dental Practices" at bounding box center [360, 380] width 171 height 9
click at [316, 503] on b "Fighting Ransomware" at bounding box center [314, 504] width 78 height 9
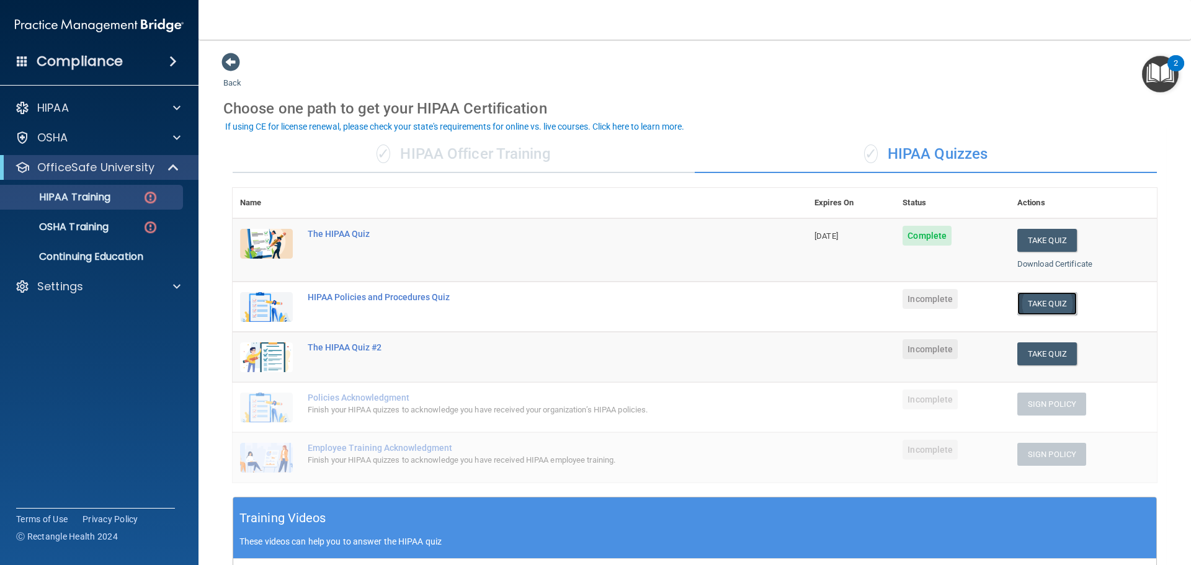
click at [1054, 305] on button "Take Quiz" at bounding box center [1047, 303] width 60 height 23
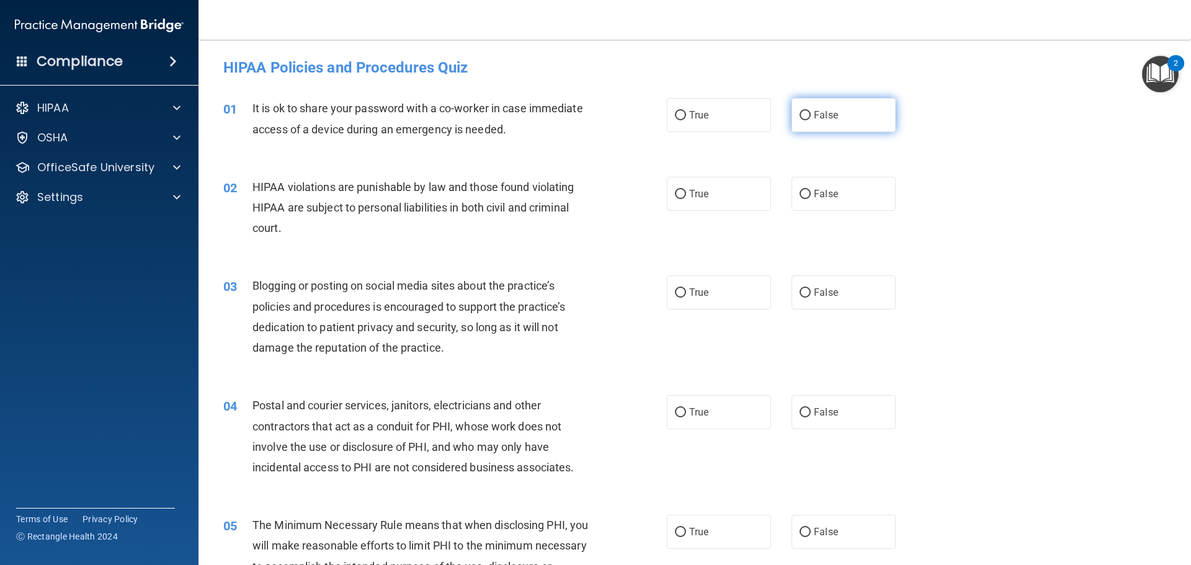
click at [814, 111] on span "False" at bounding box center [826, 115] width 24 height 12
click at [811, 111] on input "False" at bounding box center [805, 115] width 11 height 9
radio input "true"
click at [684, 203] on label "True" at bounding box center [719, 194] width 104 height 34
click at [684, 199] on input "True" at bounding box center [680, 194] width 11 height 9
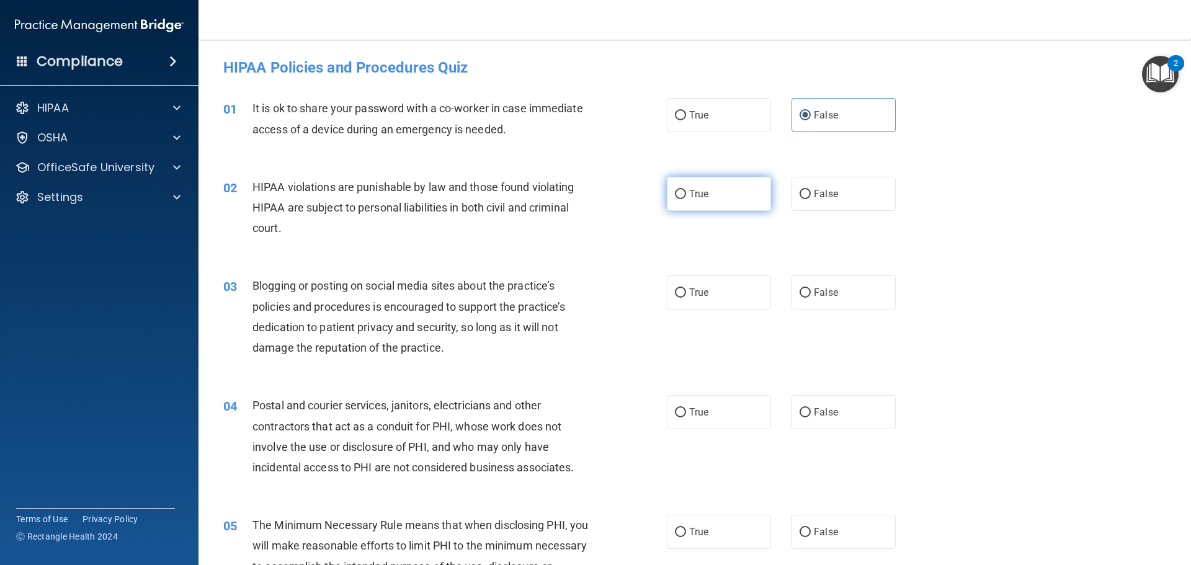
radio input "true"
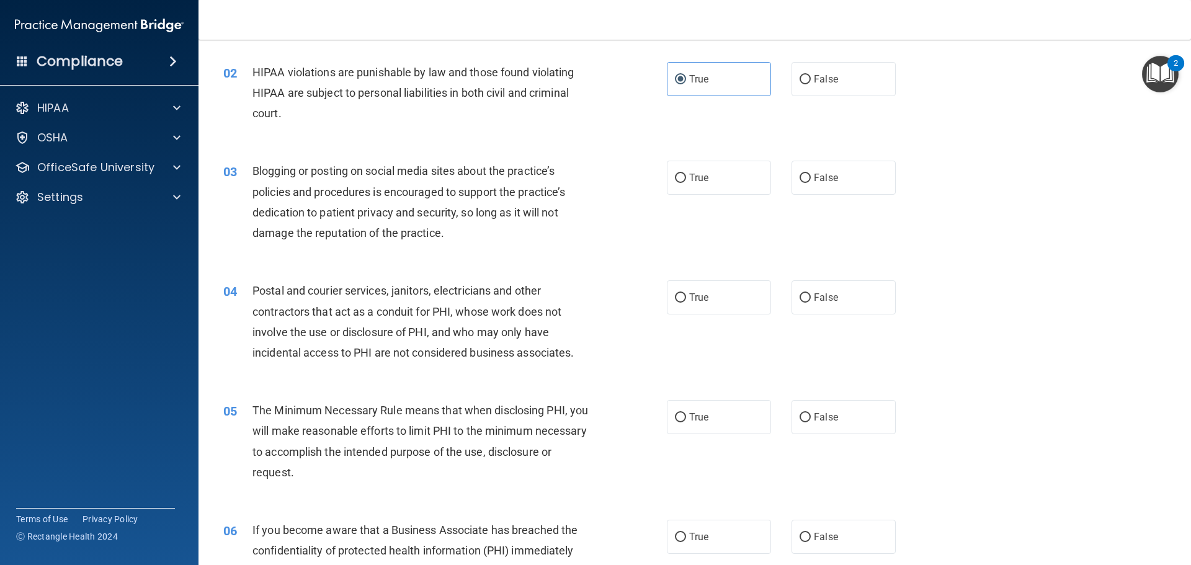
scroll to position [124, 0]
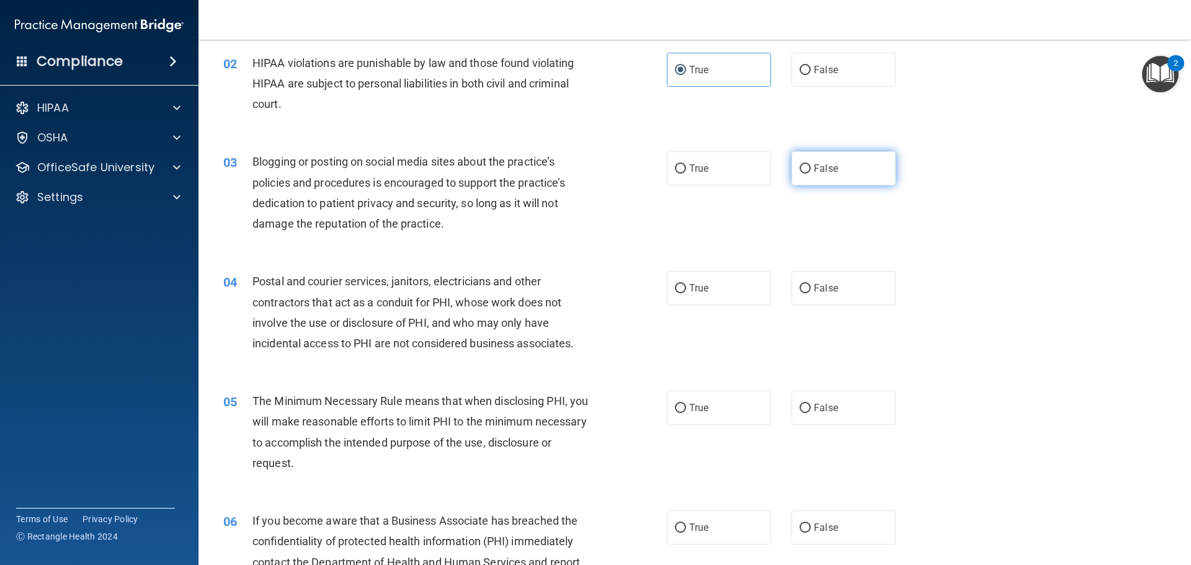
click at [814, 172] on span "False" at bounding box center [826, 169] width 24 height 12
click at [811, 172] on input "False" at bounding box center [805, 168] width 11 height 9
radio input "true"
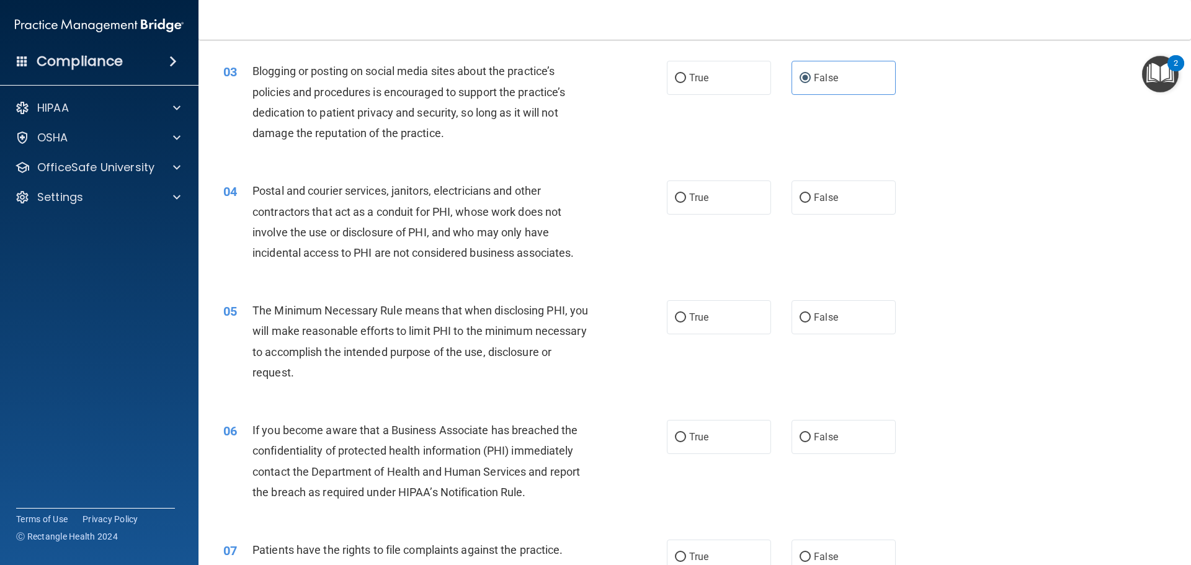
scroll to position [248, 0]
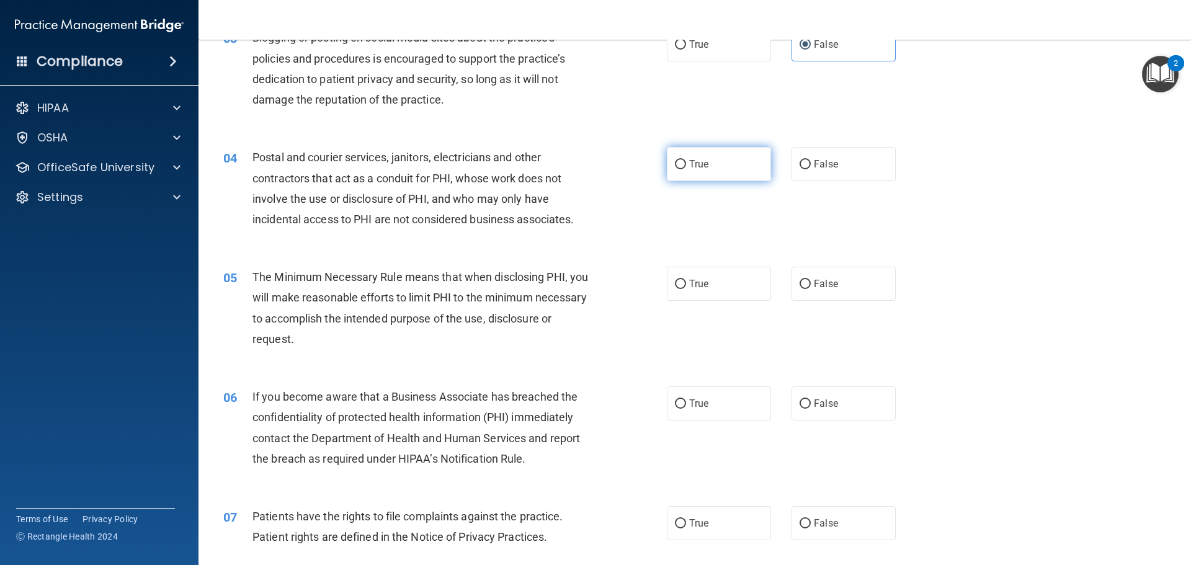
click at [675, 170] on label "True" at bounding box center [719, 164] width 104 height 34
click at [675, 169] on input "True" at bounding box center [680, 164] width 11 height 9
radio input "true"
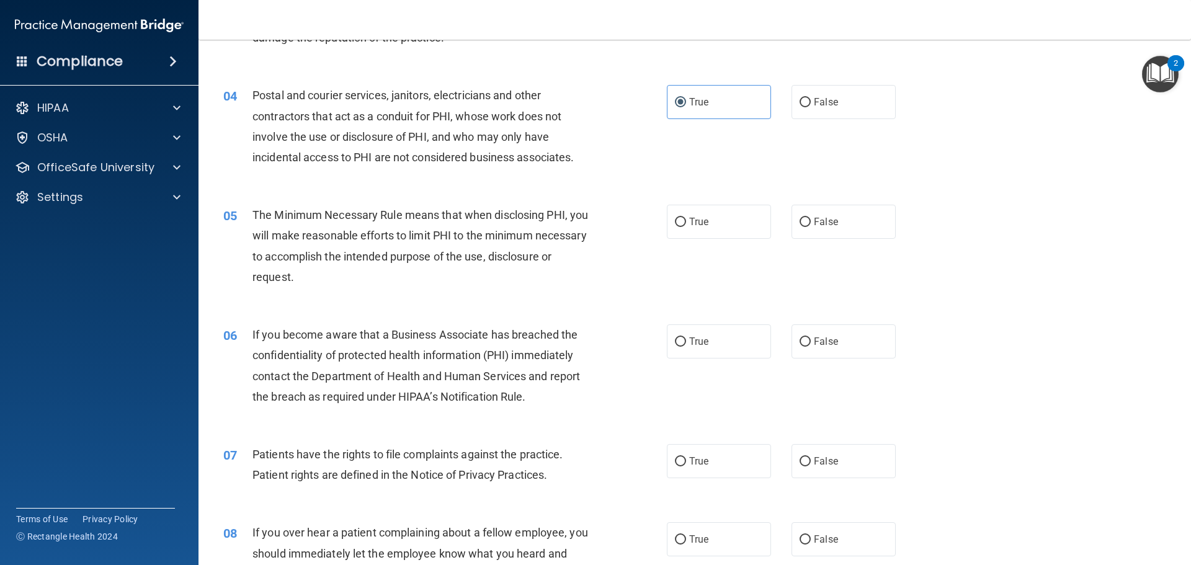
scroll to position [372, 0]
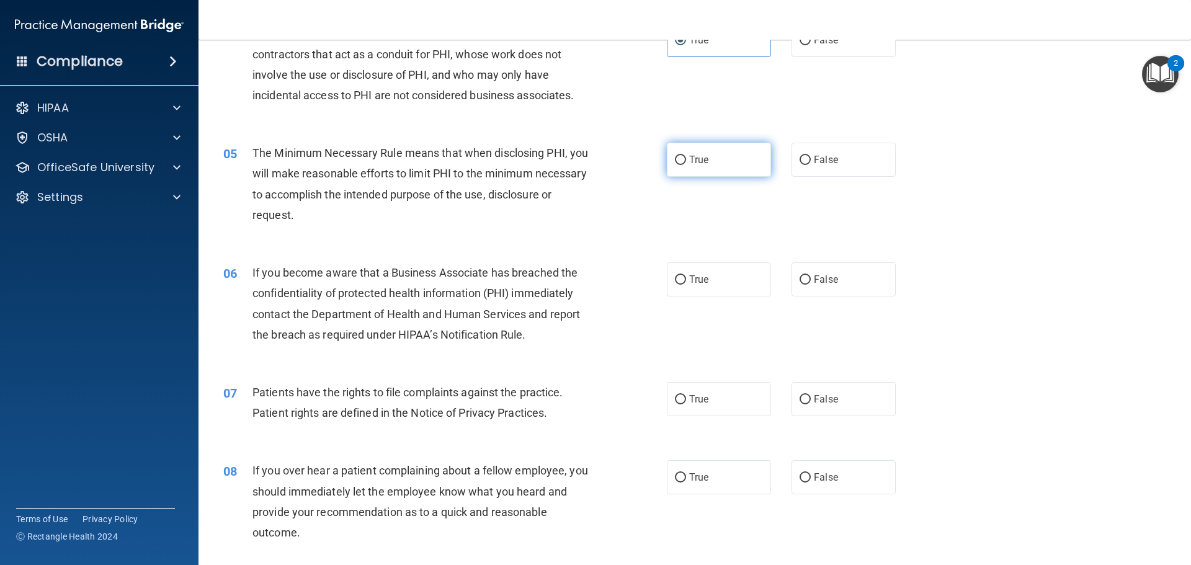
click at [680, 160] on input "True" at bounding box center [680, 160] width 11 height 9
radio input "true"
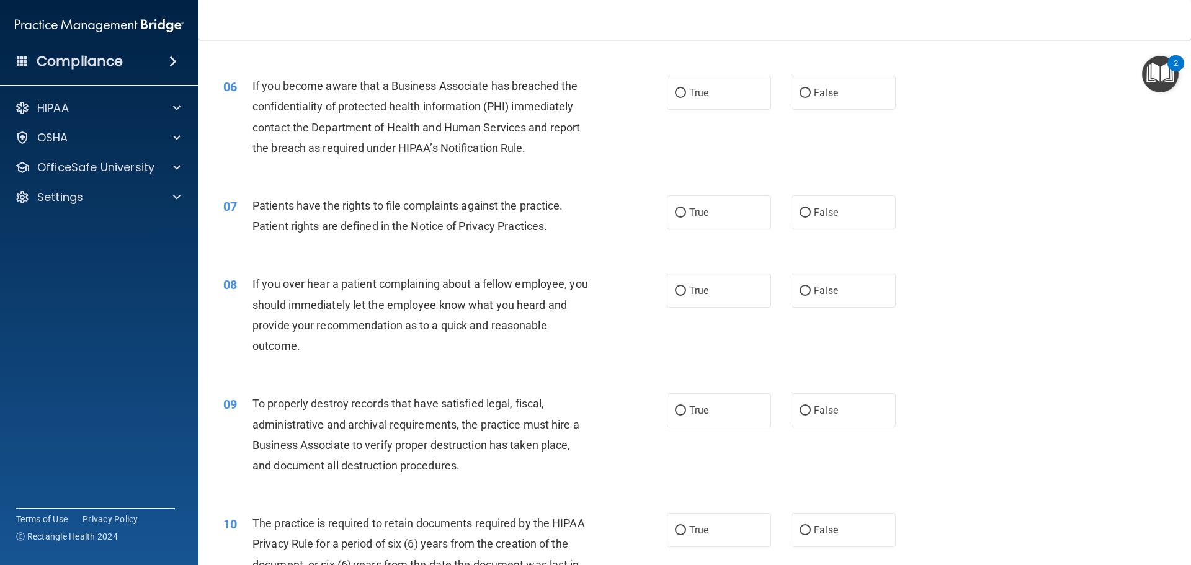
scroll to position [558, 0]
click at [710, 88] on label "True" at bounding box center [719, 93] width 104 height 34
click at [686, 89] on input "True" at bounding box center [680, 93] width 11 height 9
radio input "true"
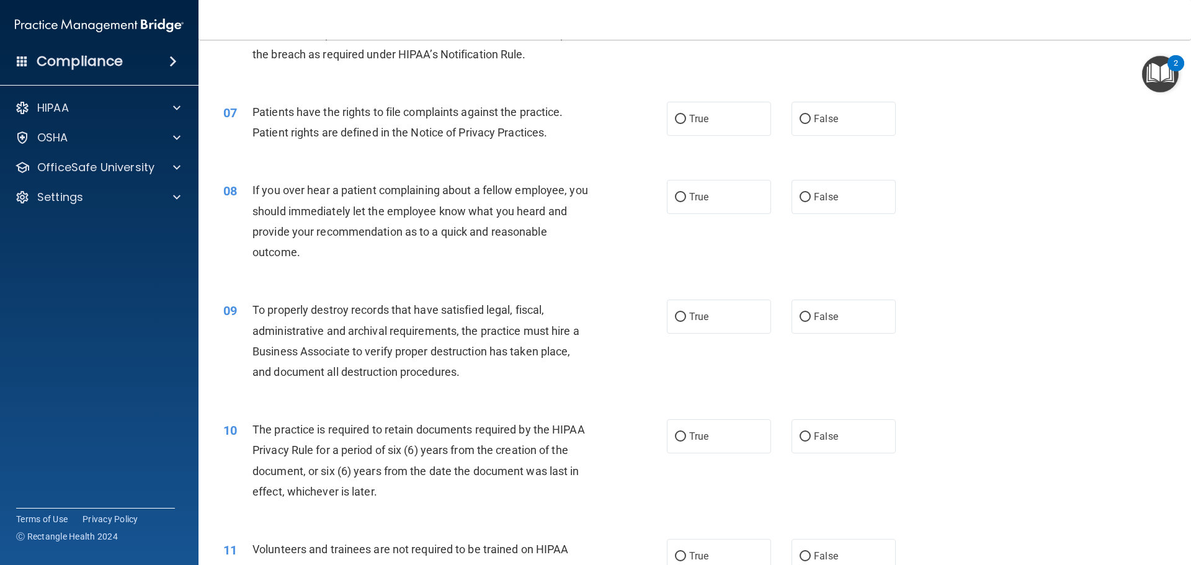
scroll to position [682, 0]
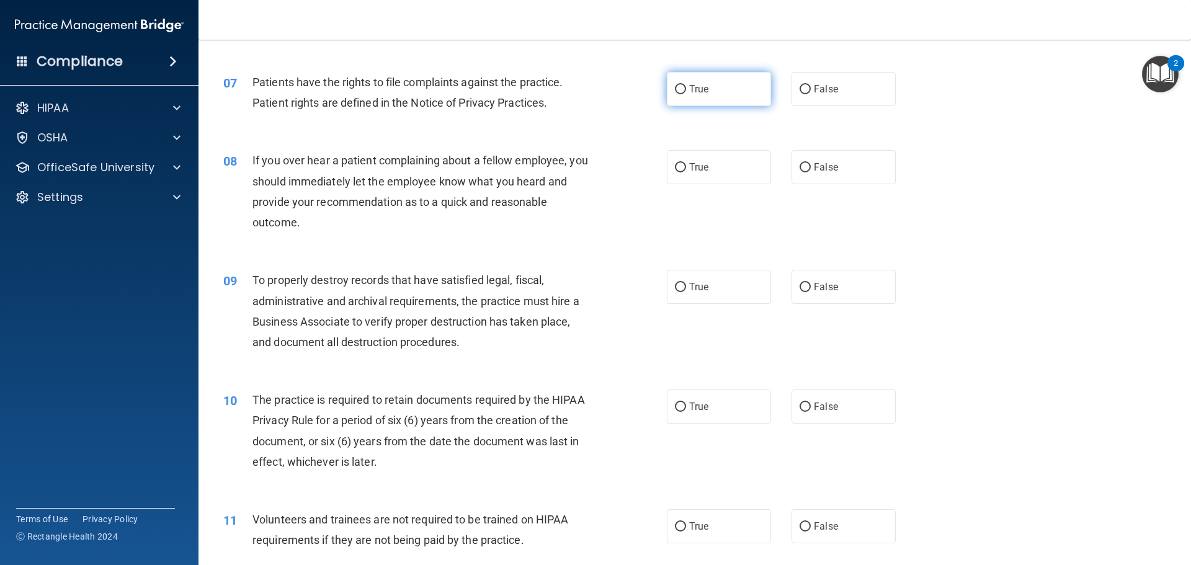
click at [697, 88] on span "True" at bounding box center [698, 89] width 19 height 12
click at [686, 88] on input "True" at bounding box center [680, 89] width 11 height 9
radio input "true"
click at [828, 164] on span "False" at bounding box center [826, 167] width 24 height 12
click at [811, 164] on input "False" at bounding box center [805, 167] width 11 height 9
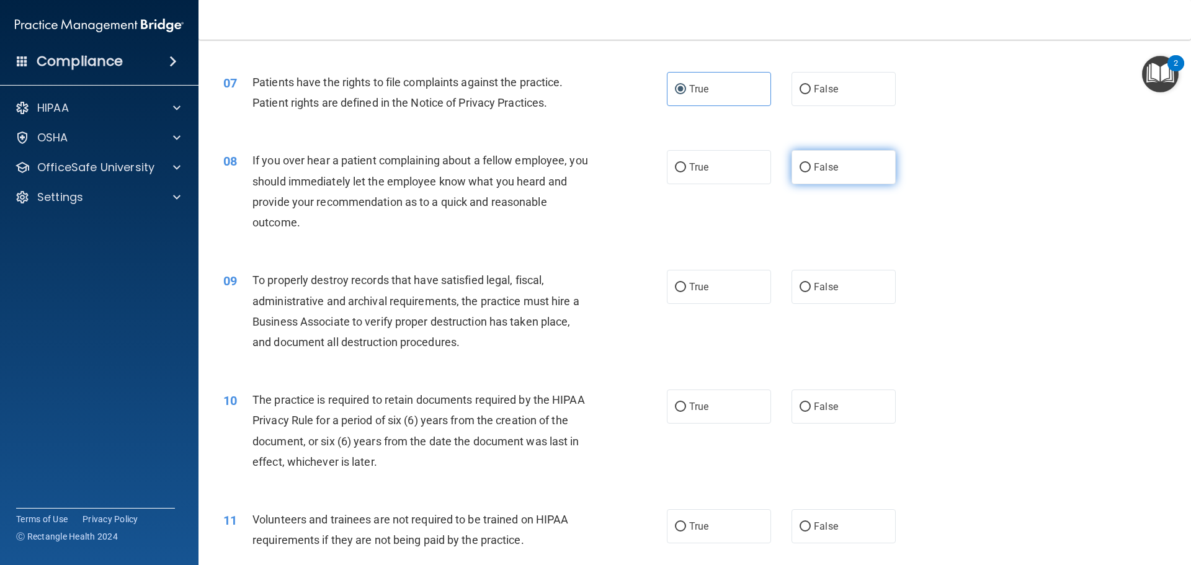
radio input "true"
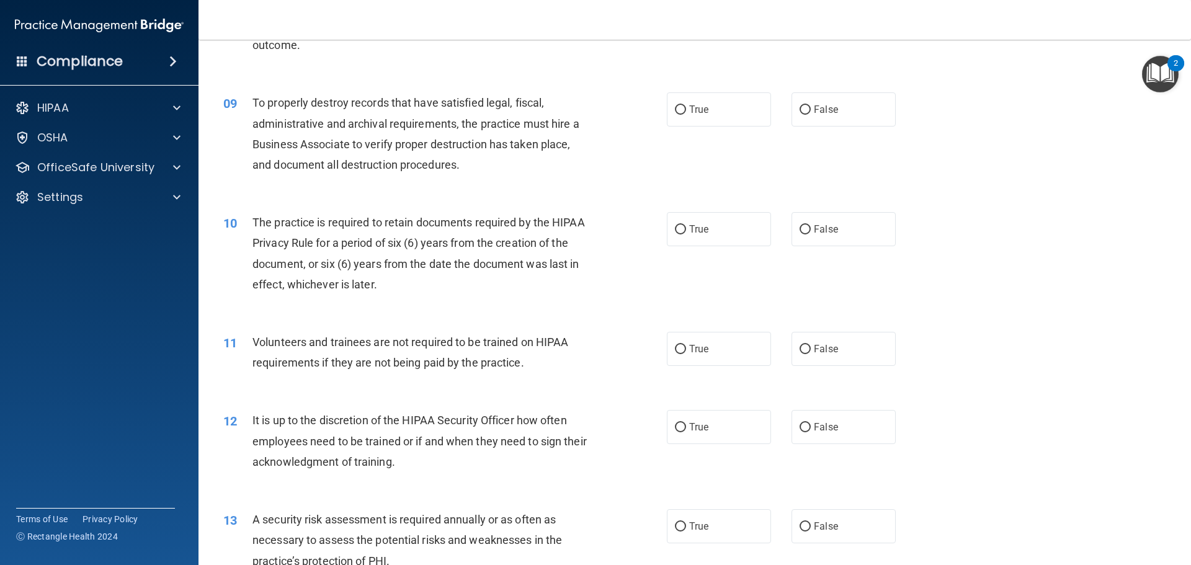
scroll to position [868, 0]
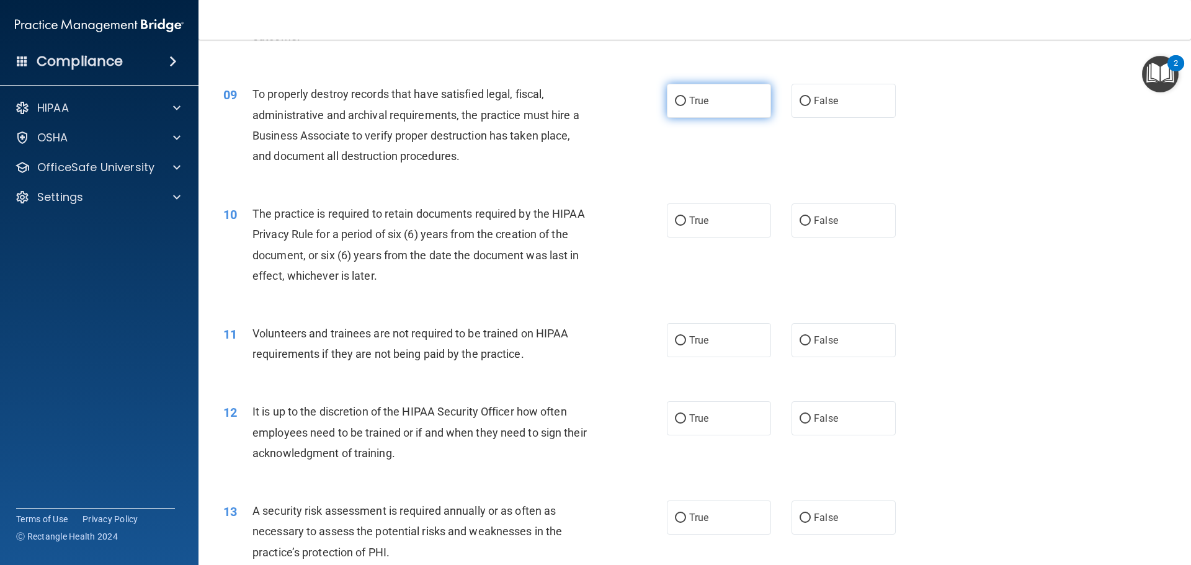
click at [697, 102] on span "True" at bounding box center [698, 101] width 19 height 12
click at [675, 103] on input "True" at bounding box center [680, 101] width 11 height 9
radio input "true"
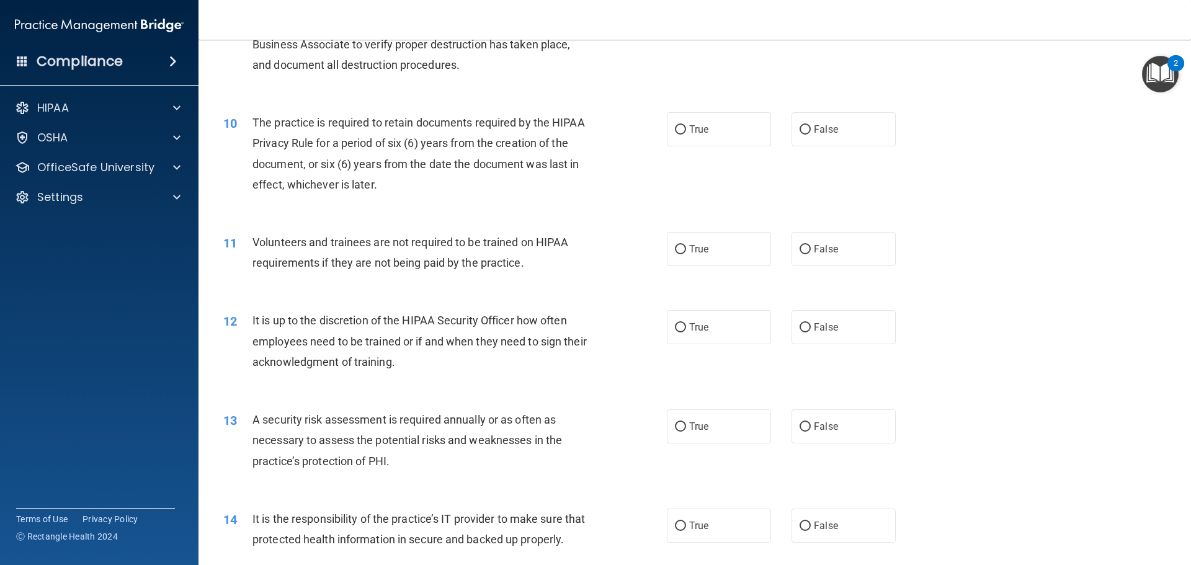
scroll to position [992, 0]
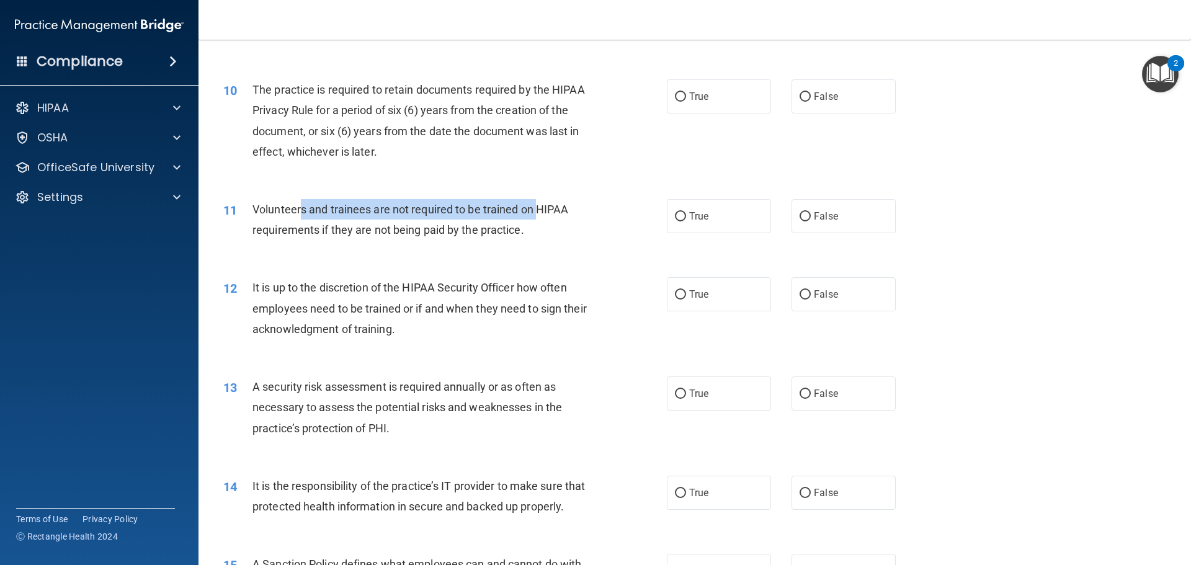
drag, startPoint x: 301, startPoint y: 203, endPoint x: 536, endPoint y: 215, distance: 235.4
click at [536, 215] on span "Volunteers and trainees are not required to be trained on HIPAA requirements if…" at bounding box center [410, 219] width 316 height 33
click at [541, 234] on div "Volunteers and trainees are not required to be trained on HIPAA requirements if…" at bounding box center [425, 219] width 347 height 41
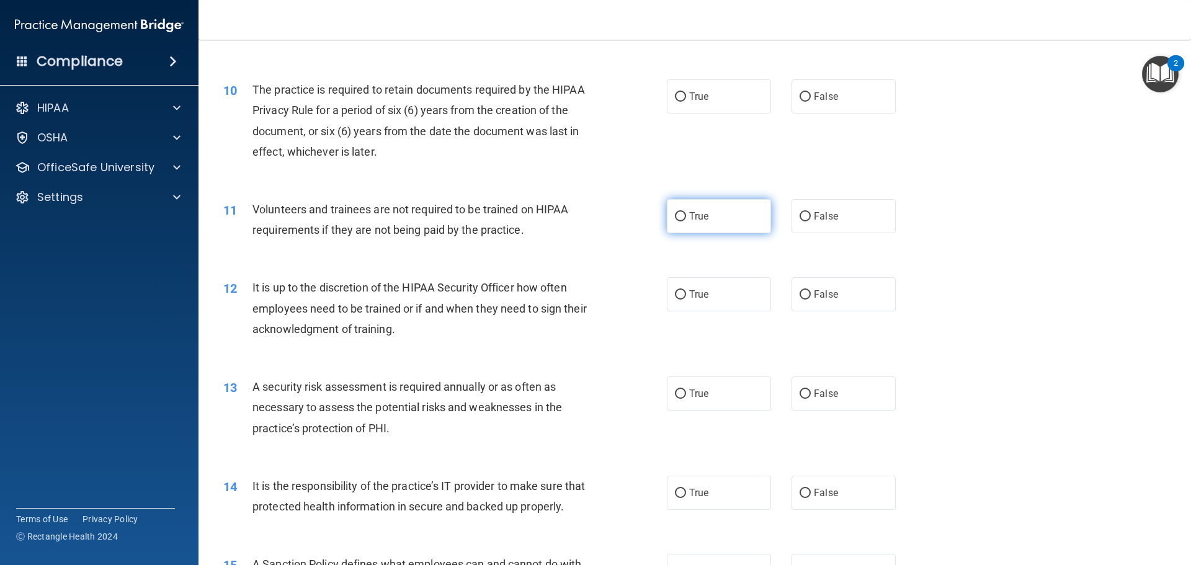
click at [712, 216] on label "True" at bounding box center [719, 216] width 104 height 34
click at [686, 216] on input "True" at bounding box center [680, 216] width 11 height 9
radio input "true"
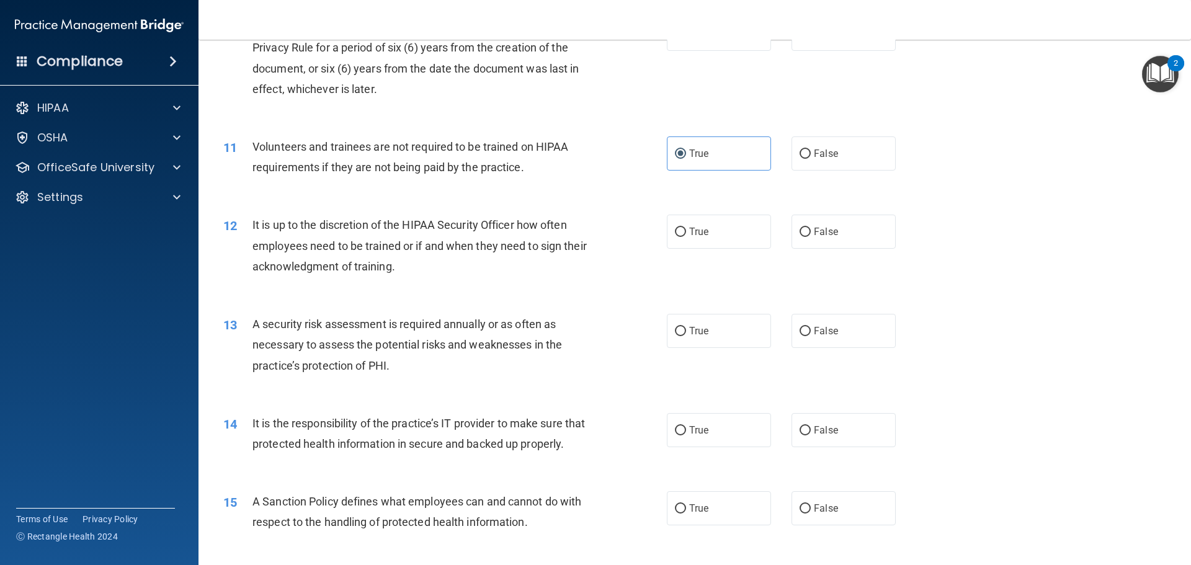
scroll to position [1054, 0]
click at [824, 169] on label "False" at bounding box center [843, 154] width 104 height 34
click at [811, 159] on input "False" at bounding box center [805, 154] width 11 height 9
radio input "true"
radio input "false"
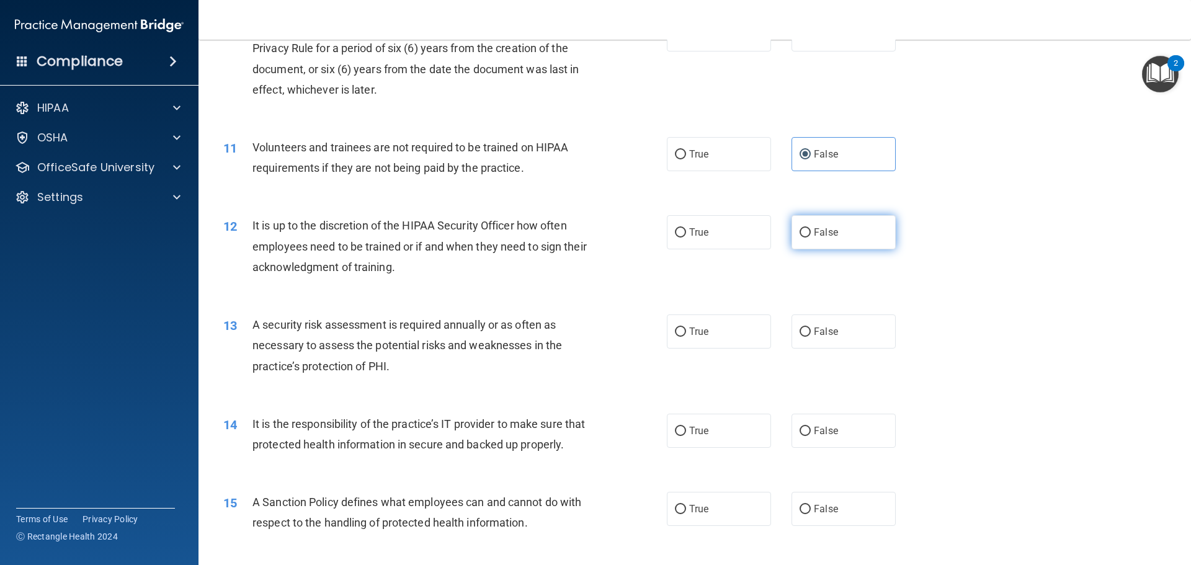
click at [867, 231] on label "False" at bounding box center [843, 232] width 104 height 34
click at [811, 231] on input "False" at bounding box center [805, 232] width 11 height 9
radio input "true"
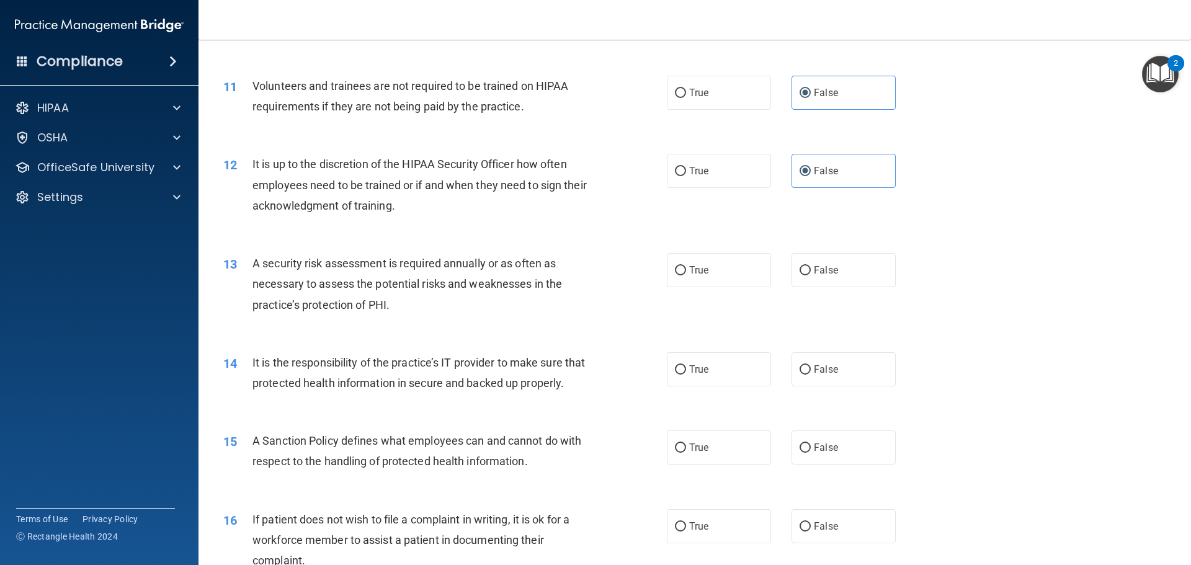
scroll to position [1116, 0]
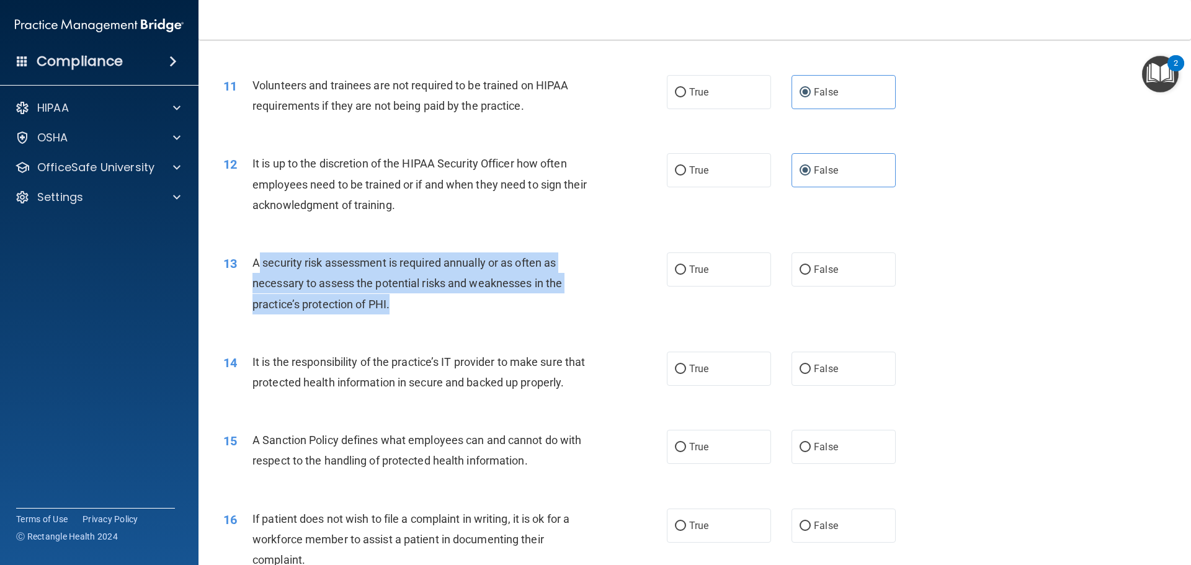
drag, startPoint x: 257, startPoint y: 264, endPoint x: 435, endPoint y: 310, distance: 183.7
click at [435, 310] on div "A security risk assessment is required annually or as often as necessary to ass…" at bounding box center [425, 283] width 347 height 62
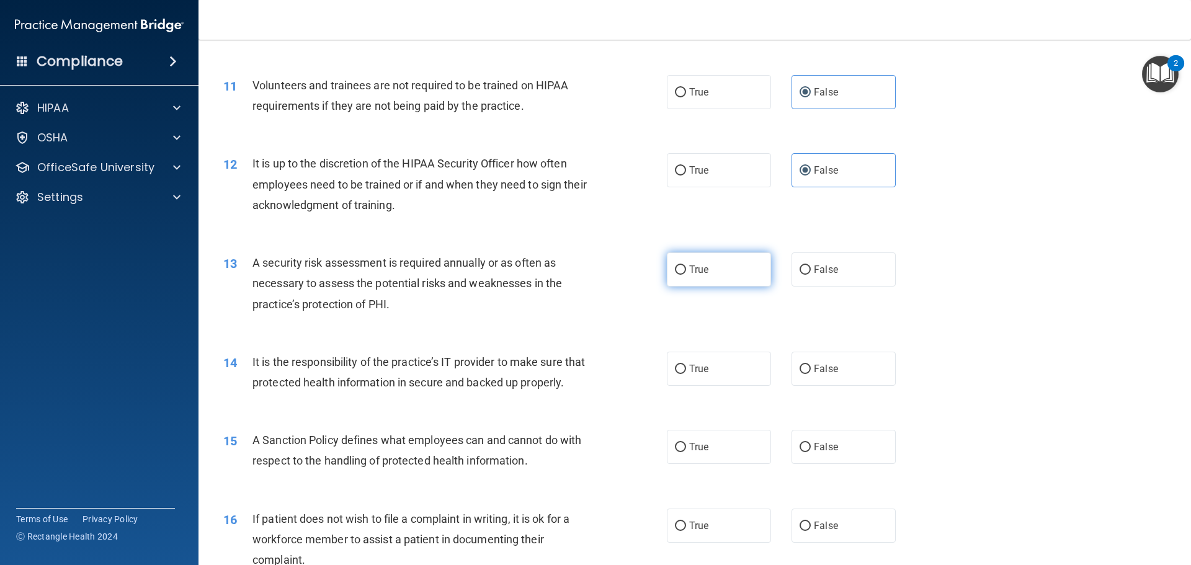
click at [713, 274] on label "True" at bounding box center [719, 269] width 104 height 34
click at [686, 274] on input "True" at bounding box center [680, 269] width 11 height 9
radio input "true"
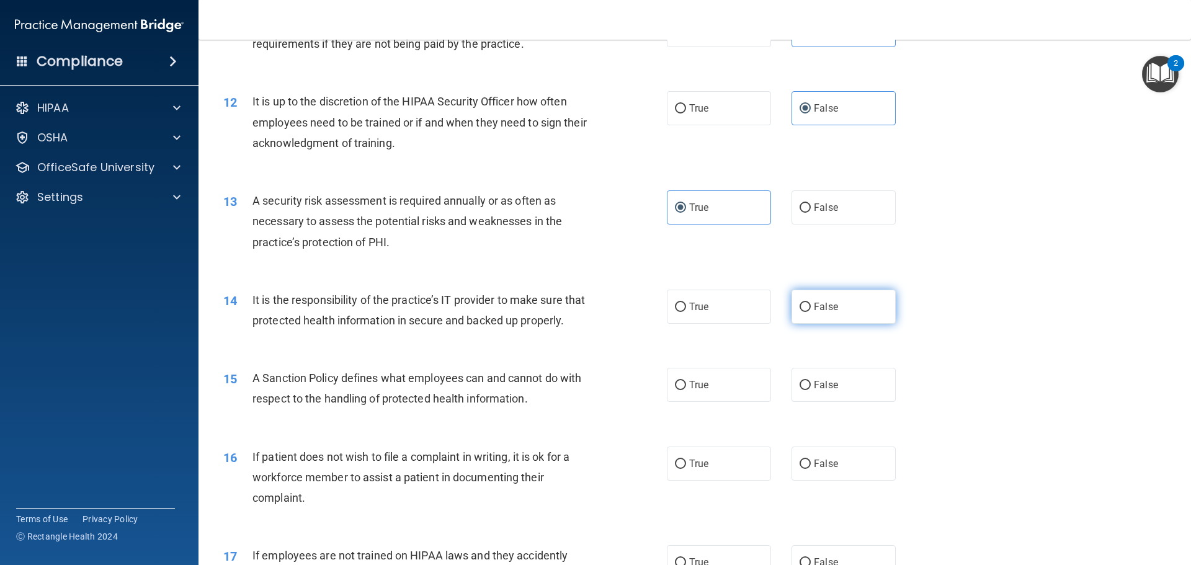
click at [833, 306] on label "False" at bounding box center [843, 307] width 104 height 34
click at [811, 306] on input "False" at bounding box center [805, 307] width 11 height 9
radio input "true"
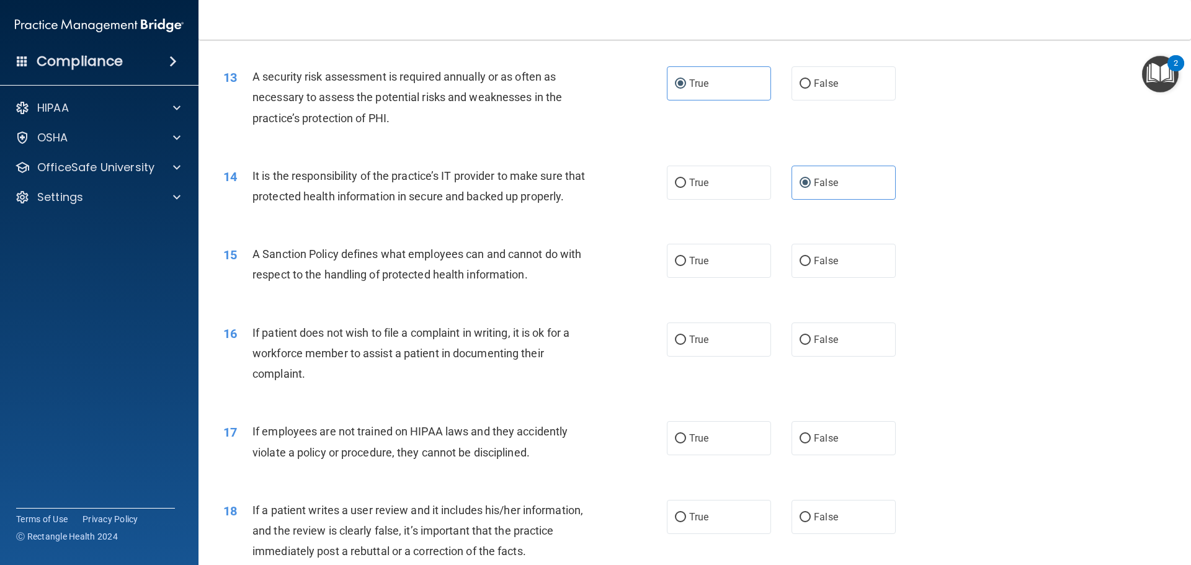
scroll to position [1365, 0]
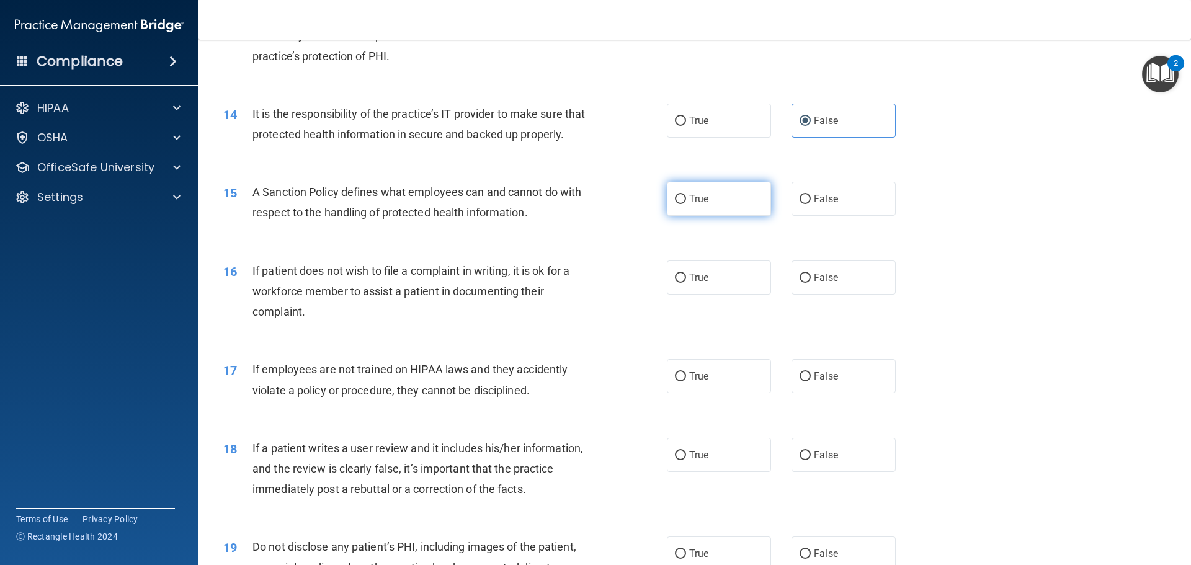
click at [713, 216] on label "True" at bounding box center [719, 199] width 104 height 34
click at [686, 204] on input "True" at bounding box center [680, 199] width 11 height 9
radio input "true"
click at [834, 295] on label "False" at bounding box center [843, 278] width 104 height 34
click at [811, 283] on input "False" at bounding box center [805, 278] width 11 height 9
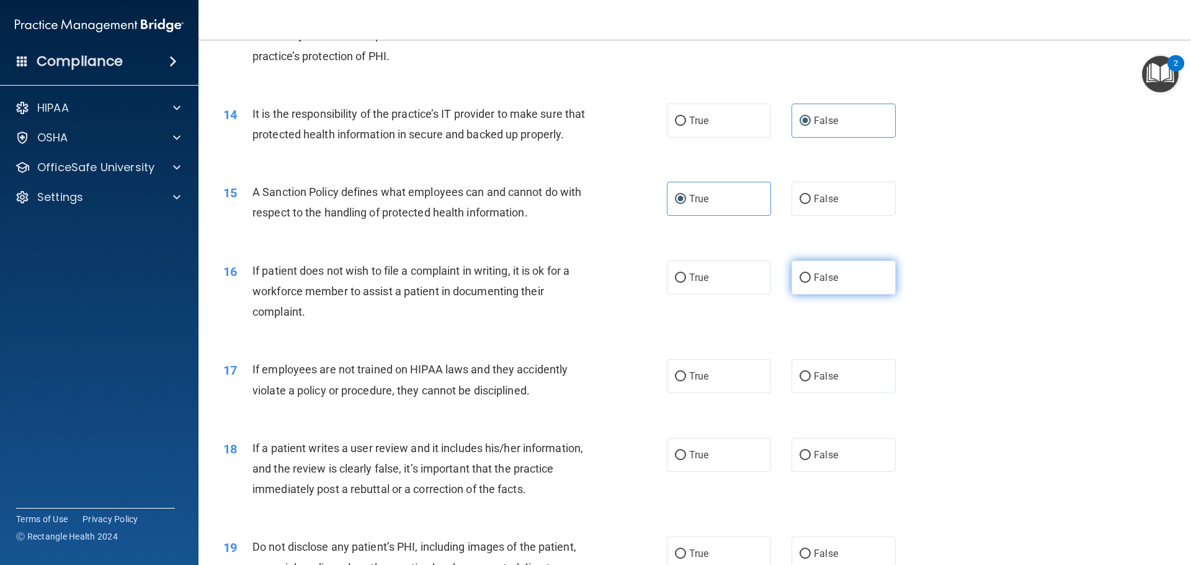
radio input "true"
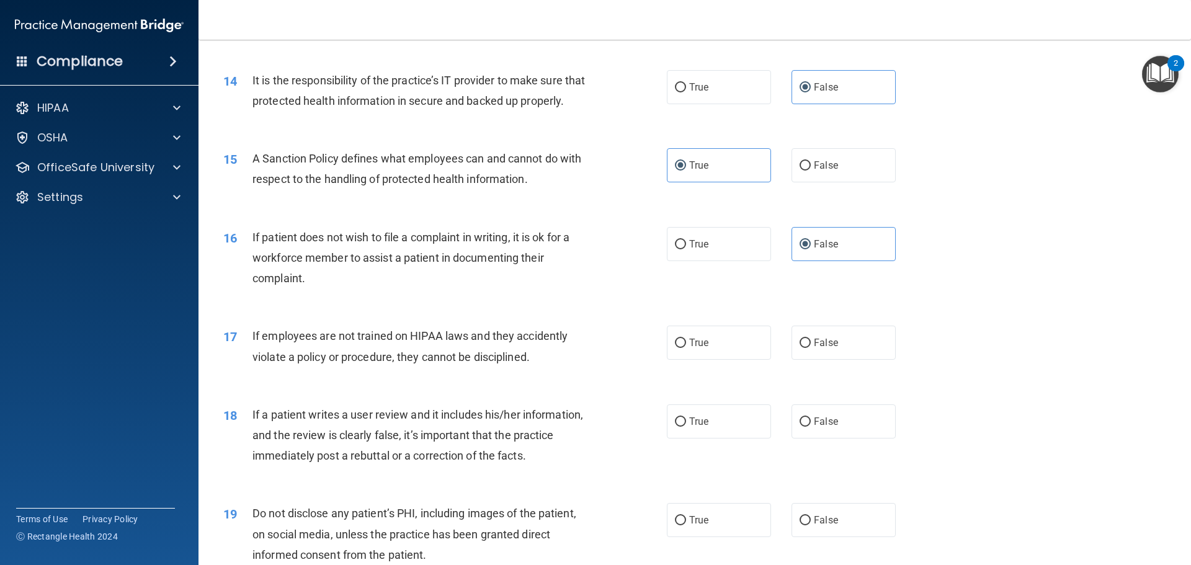
scroll to position [1427, 0]
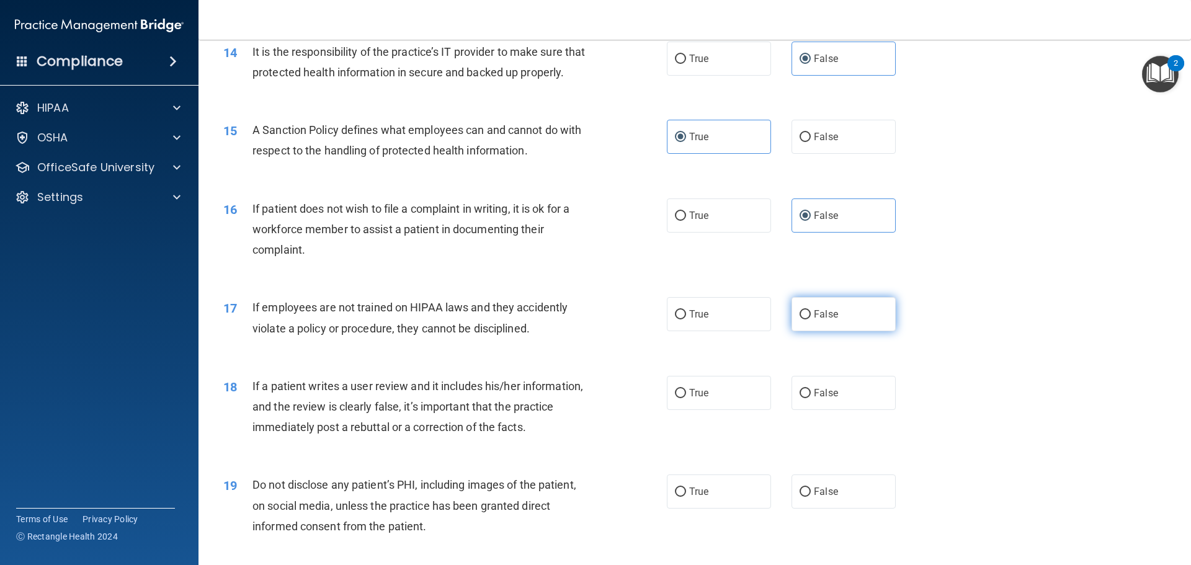
click at [806, 331] on label "False" at bounding box center [843, 314] width 104 height 34
click at [806, 319] on input "False" at bounding box center [805, 314] width 11 height 9
radio input "true"
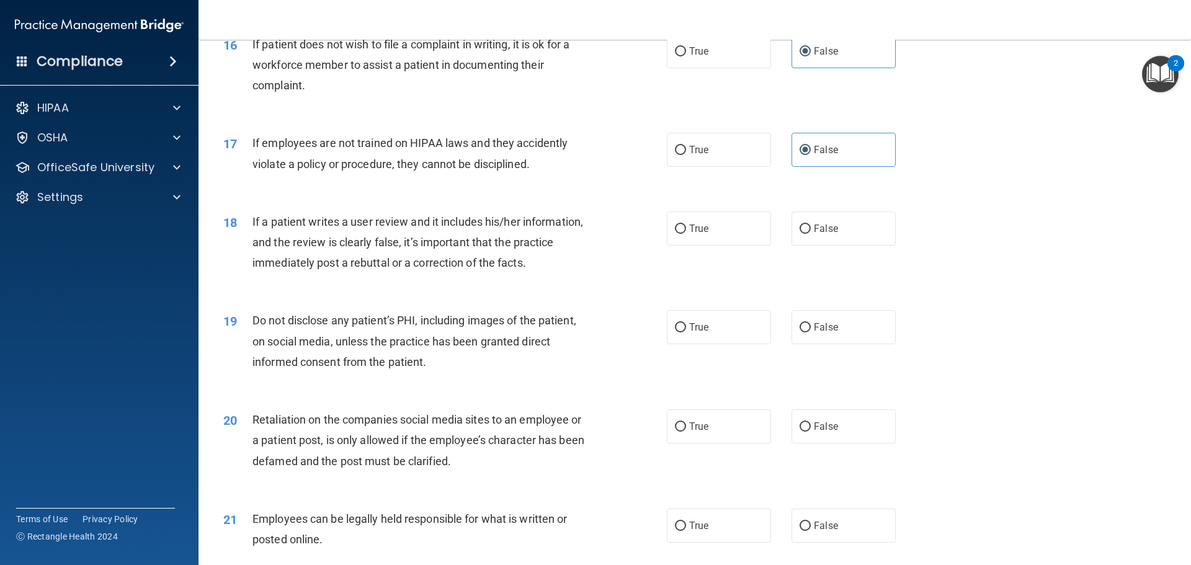
scroll to position [1613, 0]
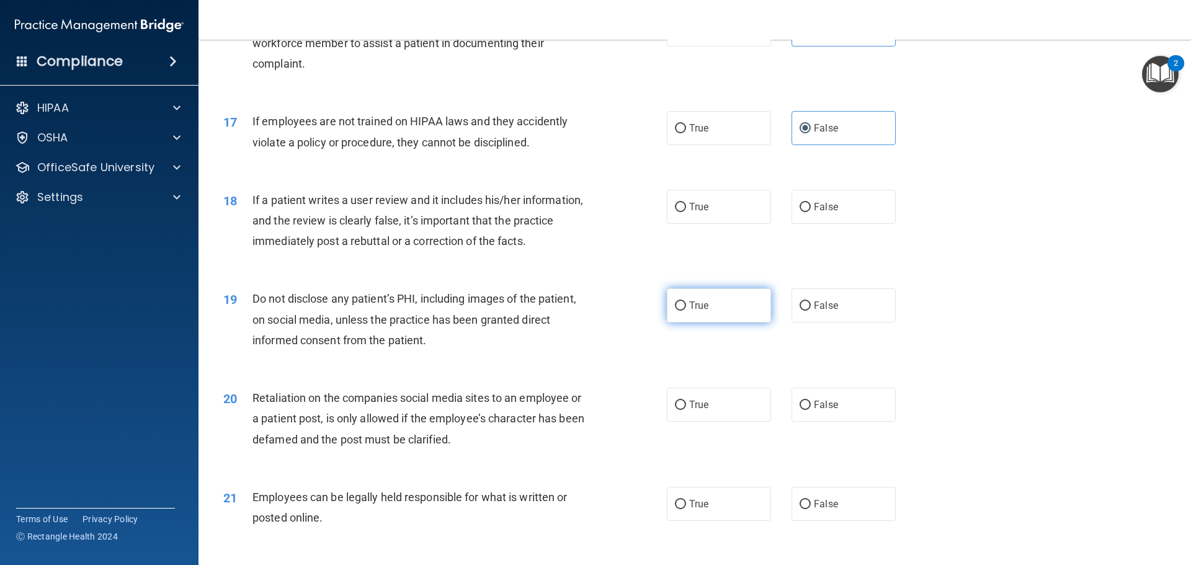
click at [710, 323] on label "True" at bounding box center [719, 305] width 104 height 34
click at [686, 311] on input "True" at bounding box center [680, 305] width 11 height 9
radio input "true"
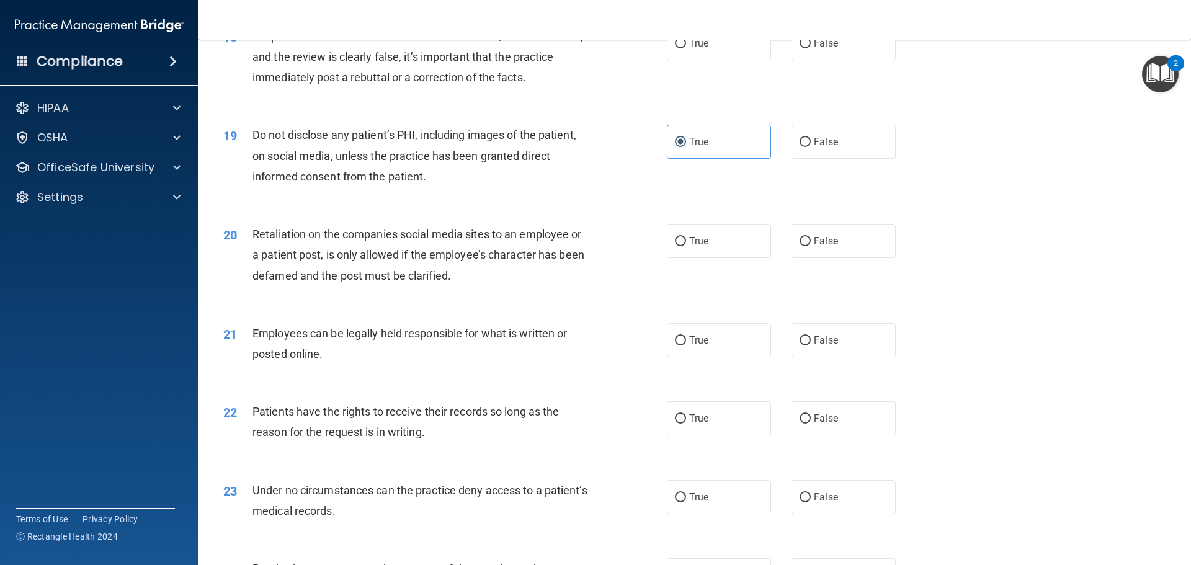
scroll to position [1799, 0]
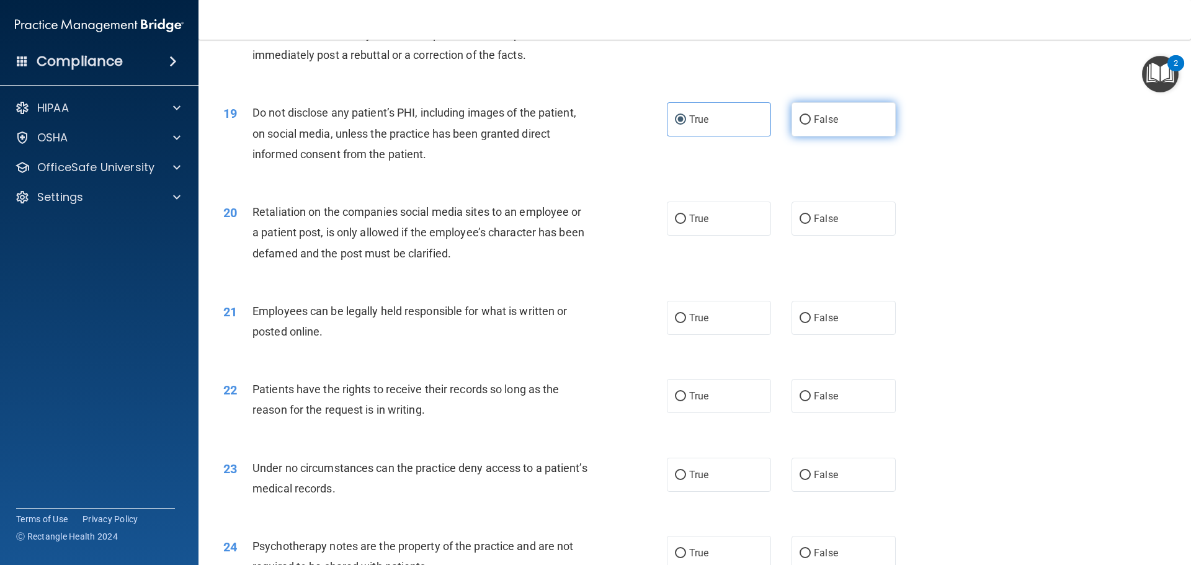
click at [847, 136] on label "False" at bounding box center [843, 119] width 104 height 34
click at [811, 125] on input "False" at bounding box center [805, 119] width 11 height 9
radio input "true"
radio input "false"
click at [868, 236] on label "False" at bounding box center [843, 219] width 104 height 34
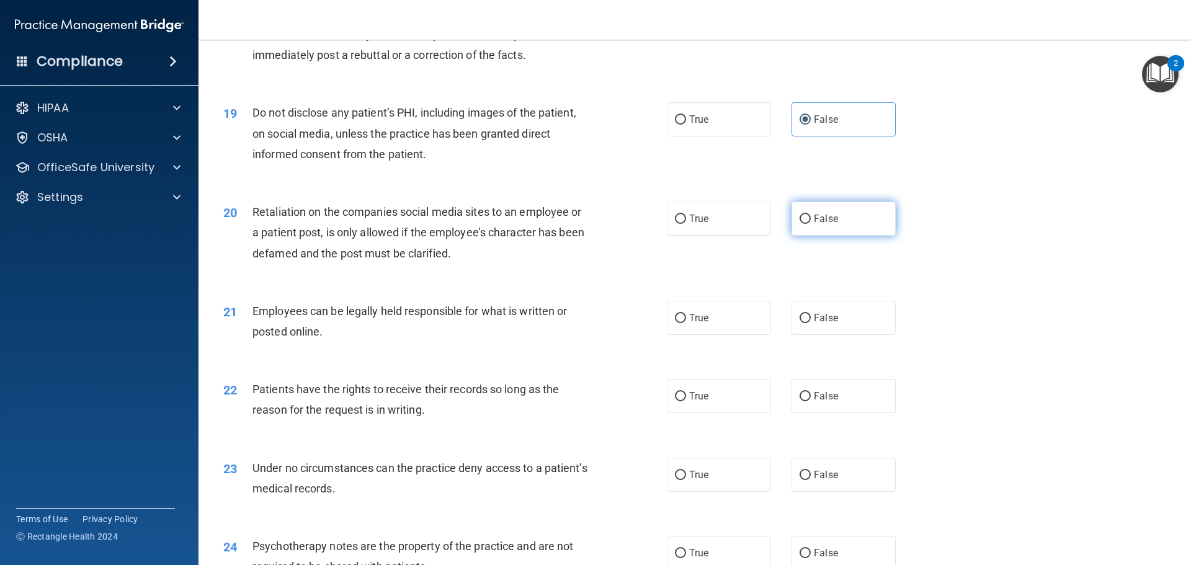
click at [811, 224] on input "False" at bounding box center [805, 219] width 11 height 9
radio input "true"
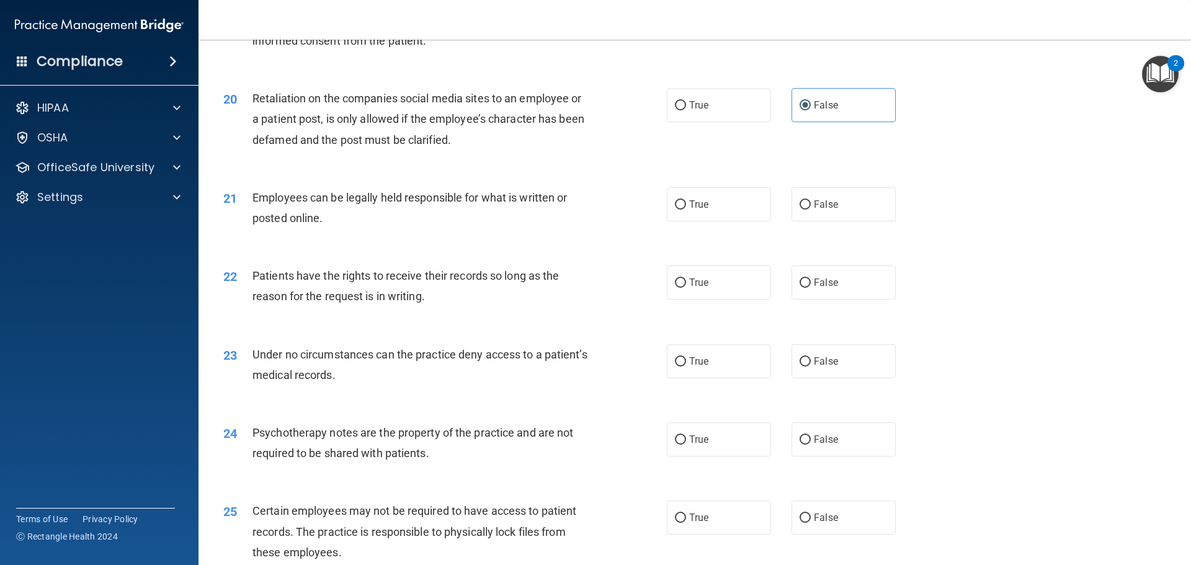
scroll to position [1923, 0]
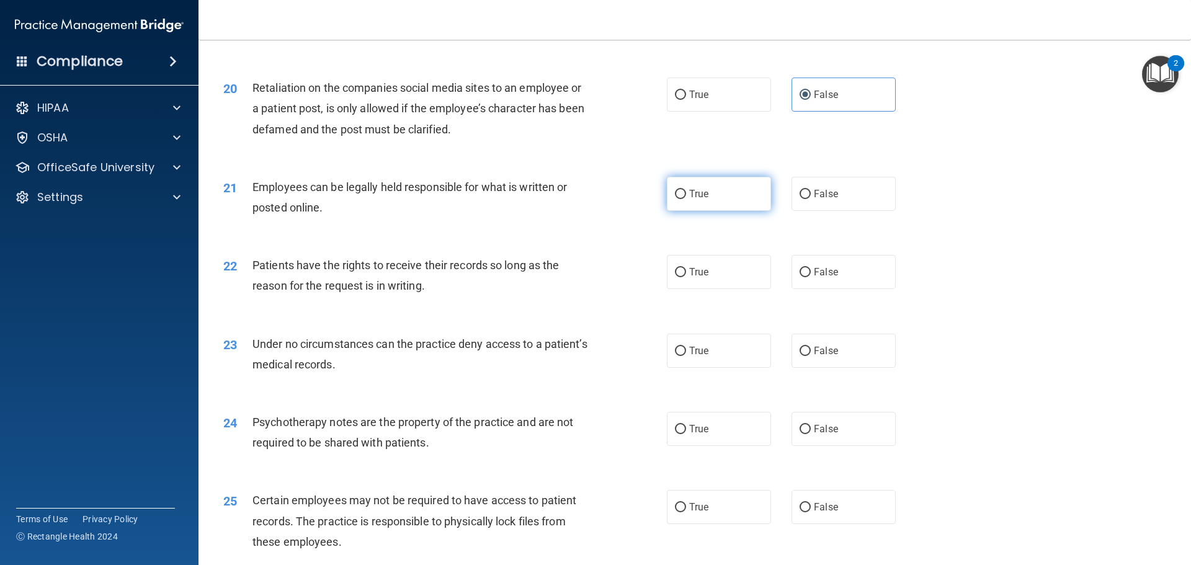
click at [689, 203] on label "True" at bounding box center [719, 194] width 104 height 34
click at [686, 199] on input "True" at bounding box center [680, 194] width 11 height 9
radio input "true"
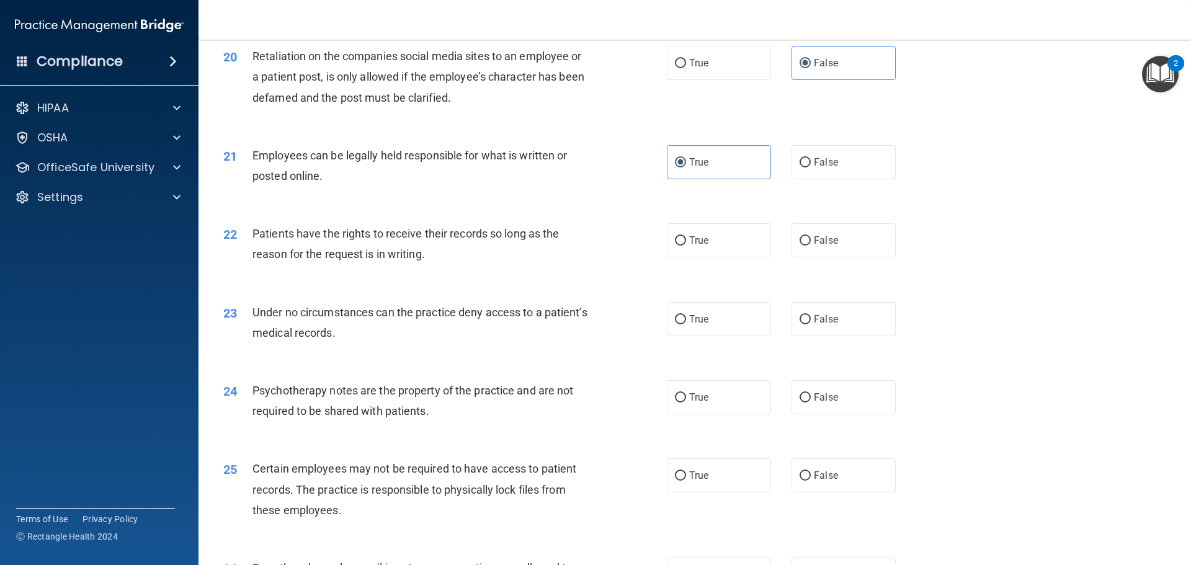
scroll to position [1985, 0]
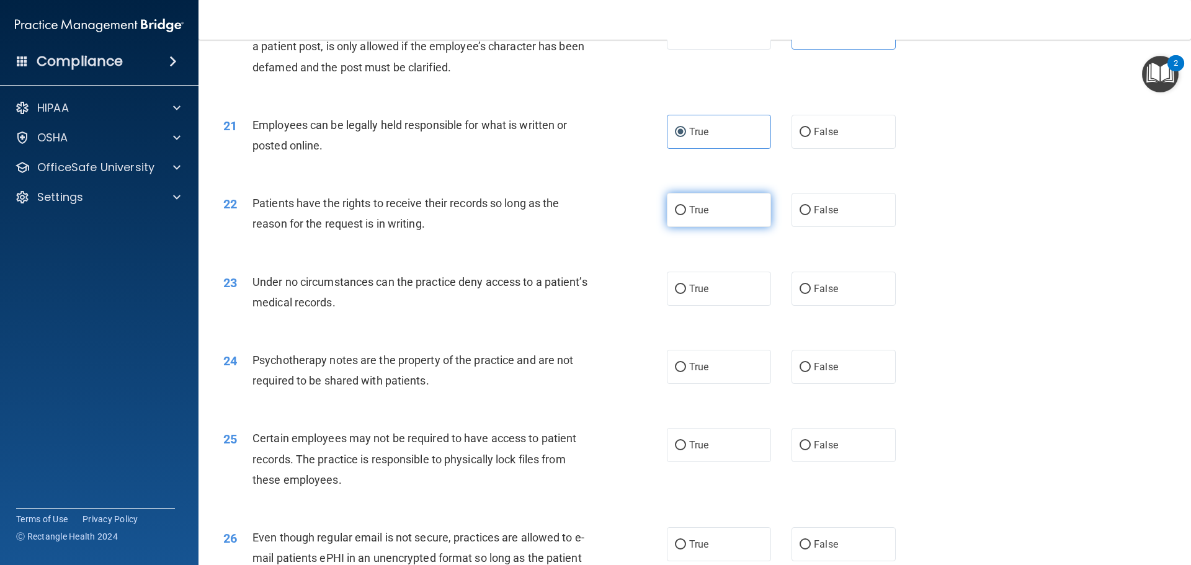
click at [689, 216] on span "True" at bounding box center [698, 210] width 19 height 12
click at [686, 215] on input "True" at bounding box center [680, 210] width 11 height 9
radio input "true"
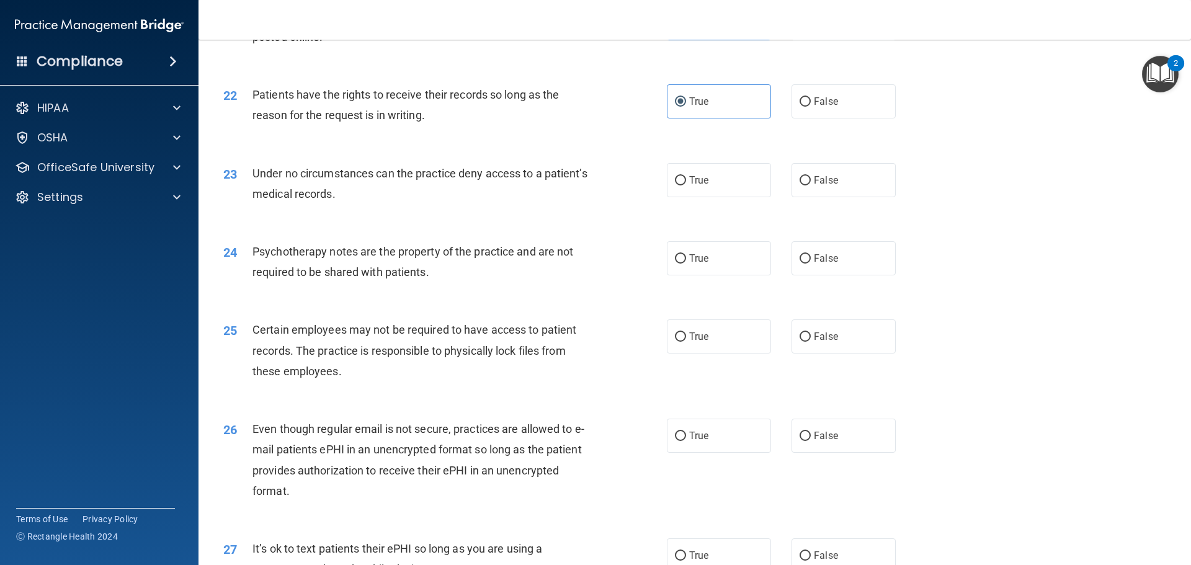
scroll to position [2109, 0]
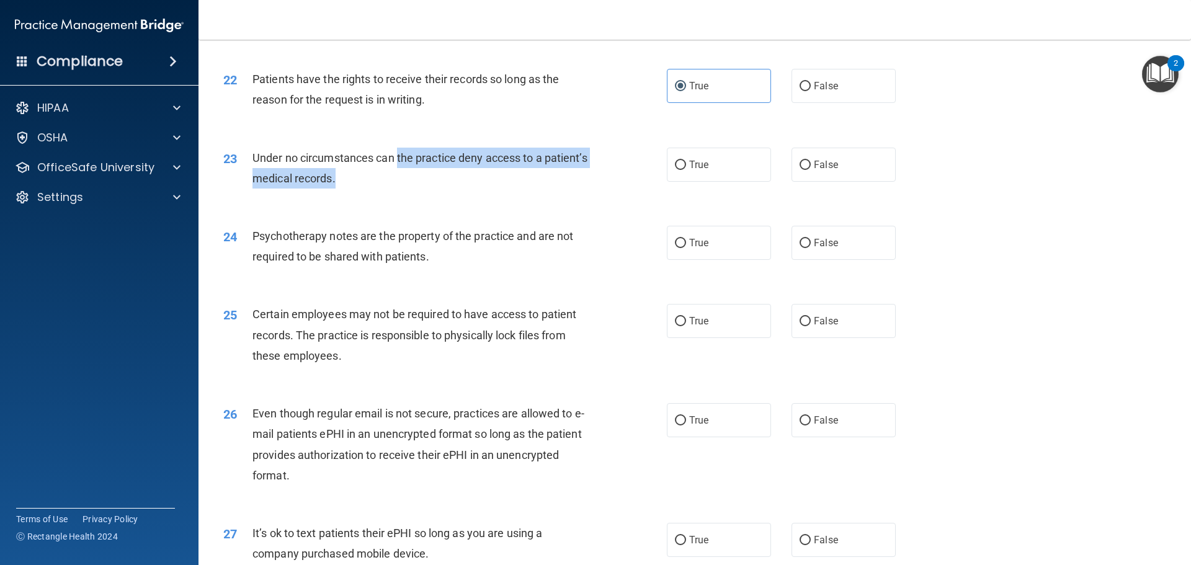
drag, startPoint x: 398, startPoint y: 176, endPoint x: 414, endPoint y: 195, distance: 25.1
click at [414, 189] on div "Under no circumstances can the practice deny access to a patient’s medical reco…" at bounding box center [425, 168] width 347 height 41
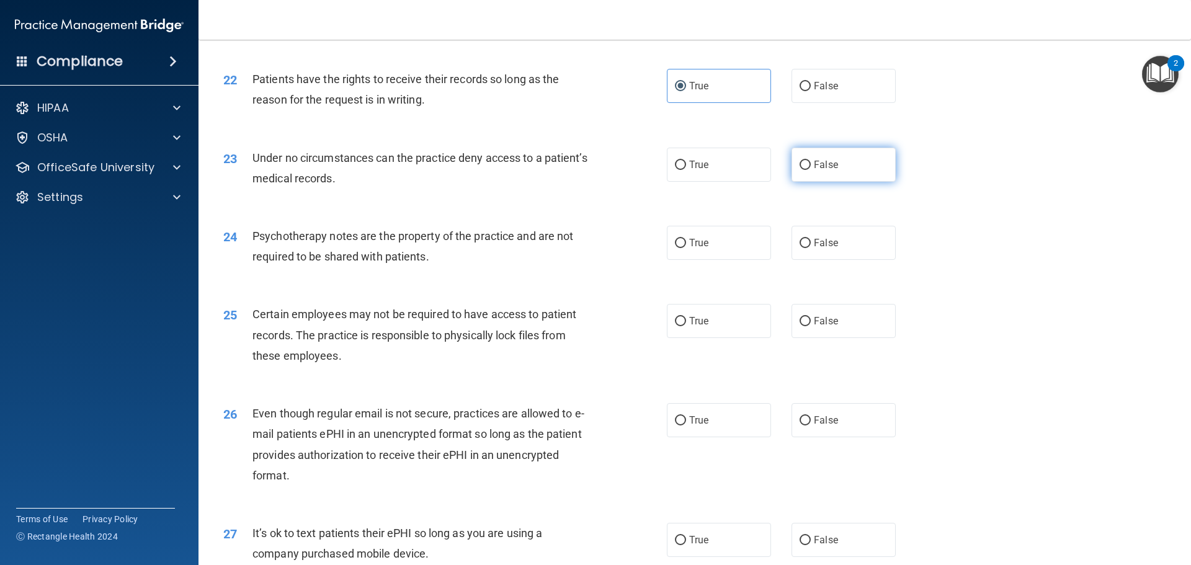
click at [831, 171] on span "False" at bounding box center [826, 165] width 24 height 12
click at [811, 170] on input "False" at bounding box center [805, 165] width 11 height 9
radio input "true"
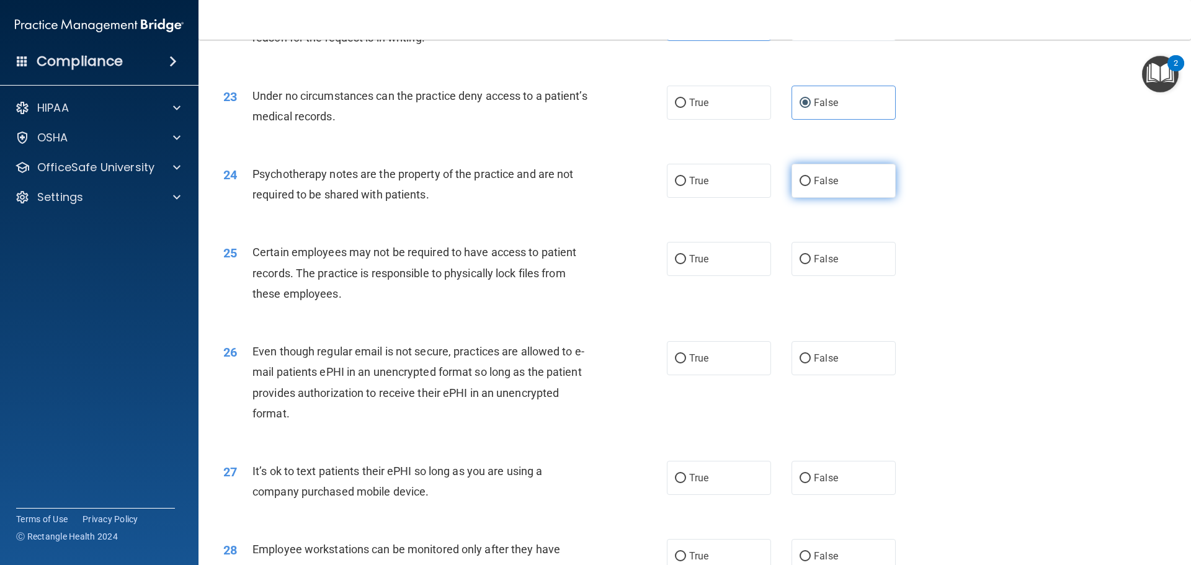
click at [819, 187] on span "False" at bounding box center [826, 181] width 24 height 12
click at [811, 186] on input "False" at bounding box center [805, 181] width 11 height 9
radio input "true"
click at [702, 198] on label "True" at bounding box center [719, 181] width 104 height 34
click at [686, 186] on input "True" at bounding box center [680, 181] width 11 height 9
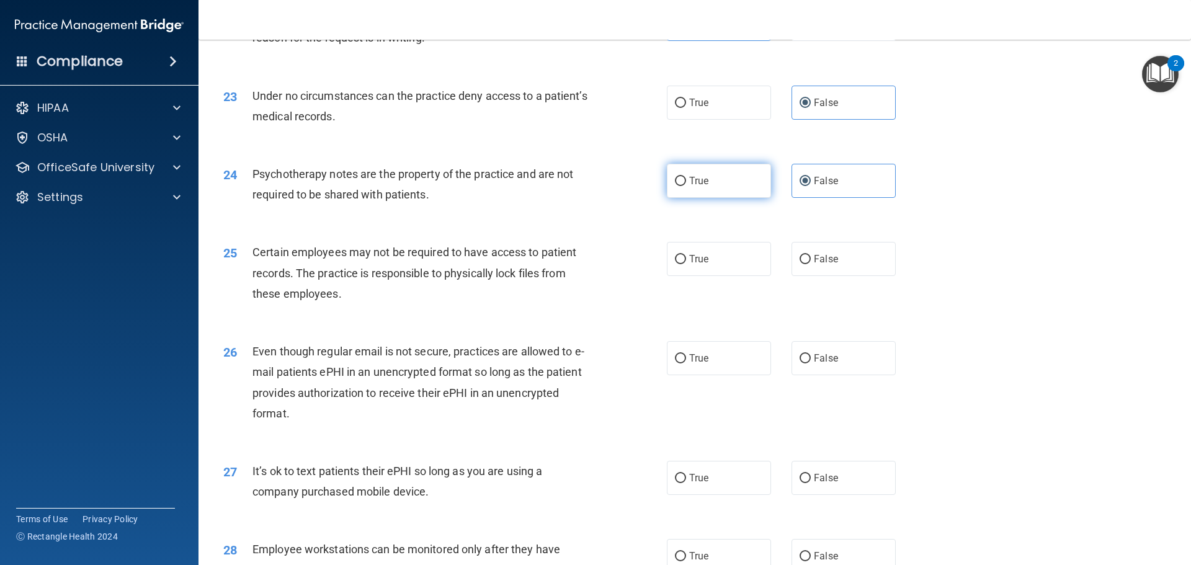
radio input "true"
click at [803, 186] on input "False" at bounding box center [805, 181] width 11 height 9
radio input "true"
radio input "false"
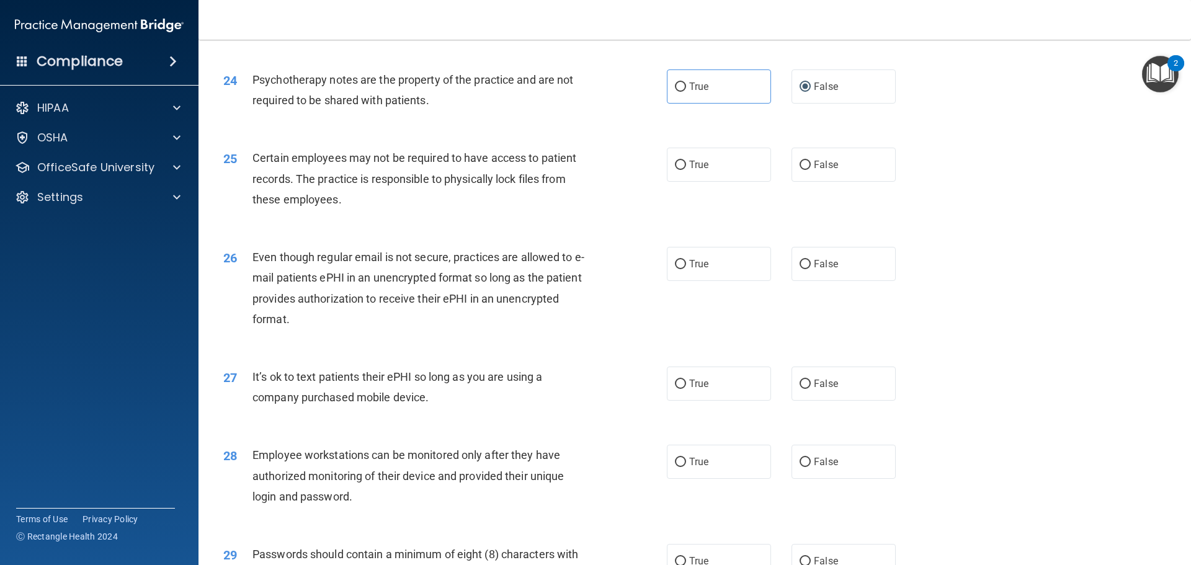
scroll to position [2295, 0]
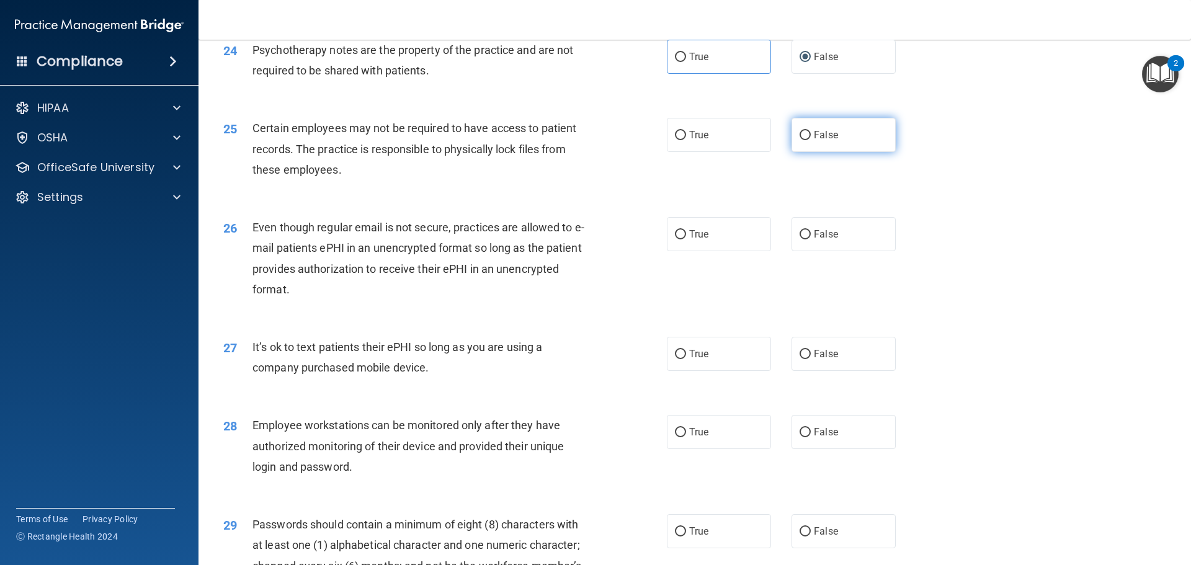
click at [836, 152] on label "False" at bounding box center [843, 135] width 104 height 34
click at [811, 140] on input "False" at bounding box center [805, 135] width 11 height 9
radio input "true"
click at [689, 141] on span "True" at bounding box center [698, 135] width 19 height 12
click at [686, 140] on input "True" at bounding box center [680, 135] width 11 height 9
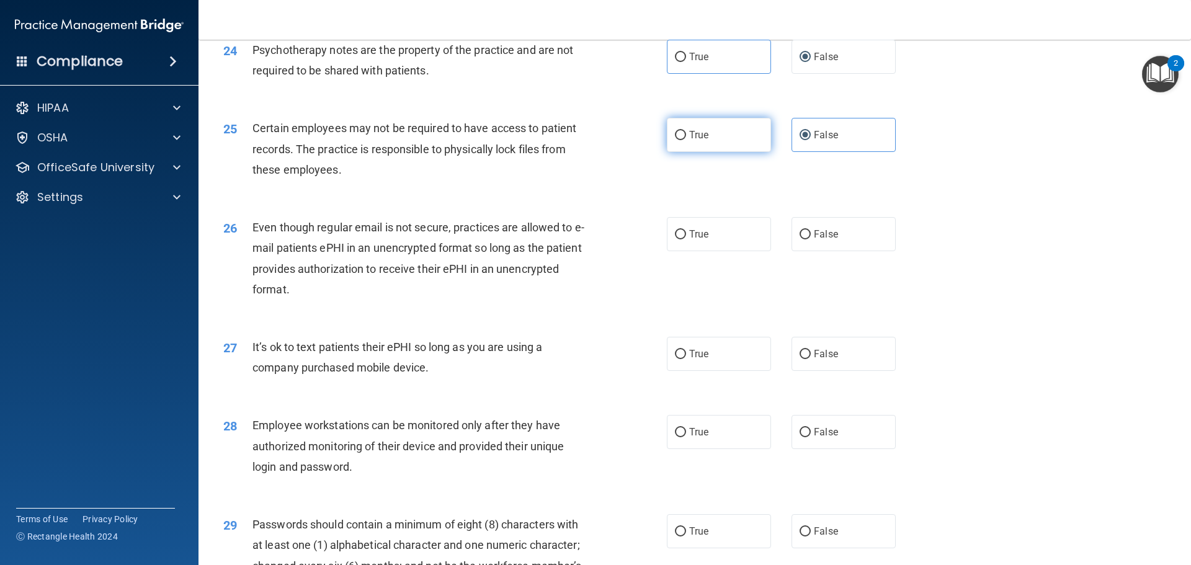
radio input "true"
radio input "false"
click at [715, 251] on label "True" at bounding box center [719, 234] width 104 height 34
click at [686, 239] on input "True" at bounding box center [680, 234] width 11 height 9
radio input "true"
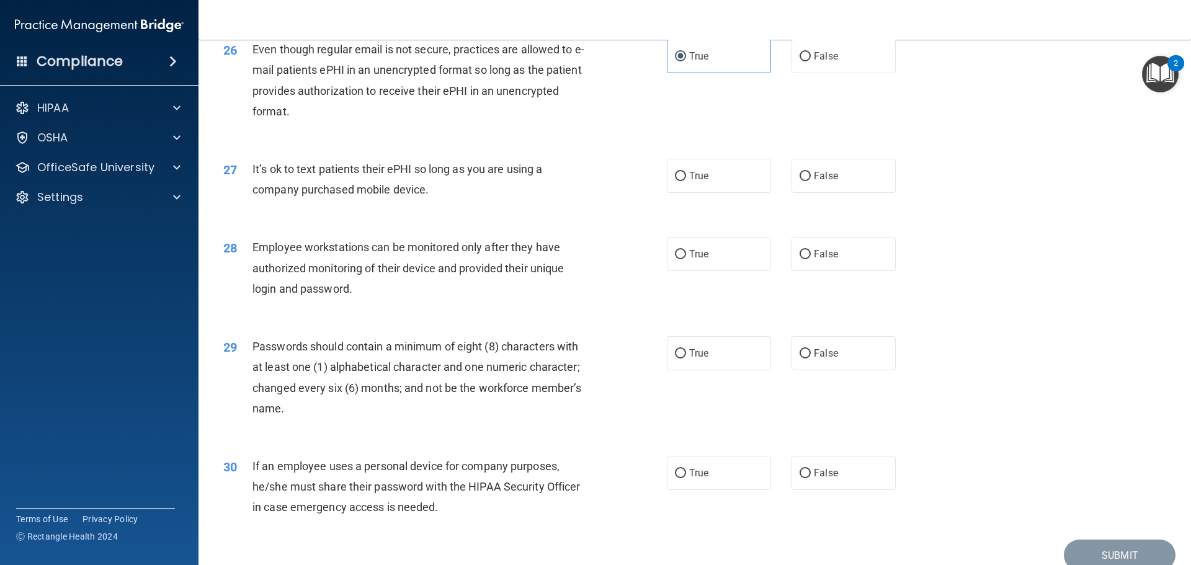
scroll to position [2481, 0]
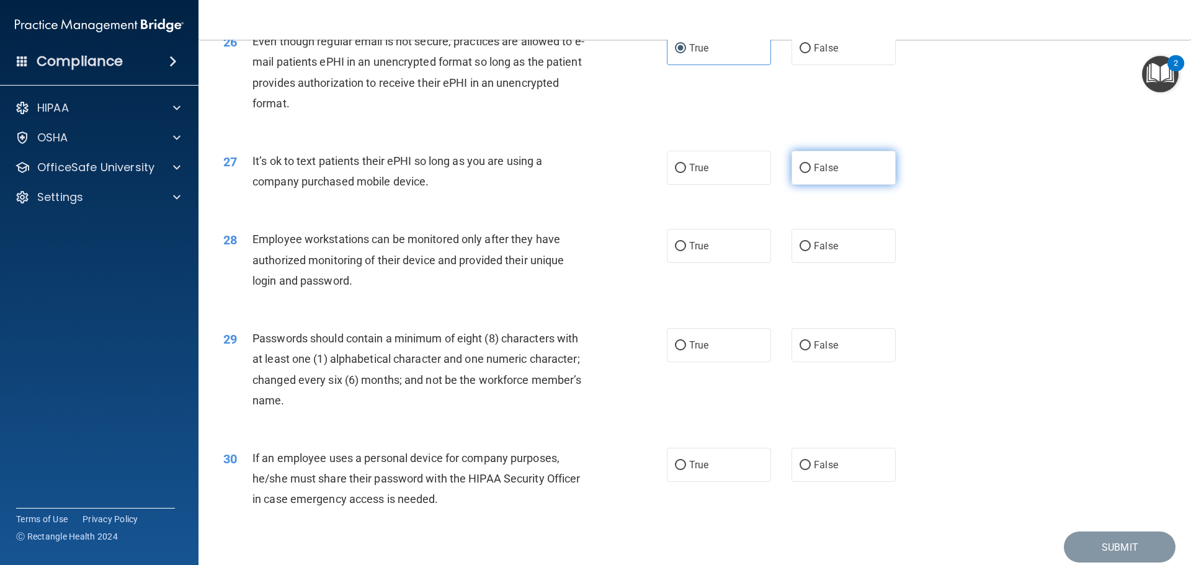
click at [817, 174] on span "False" at bounding box center [826, 168] width 24 height 12
click at [811, 173] on input "False" at bounding box center [805, 168] width 11 height 9
radio input "true"
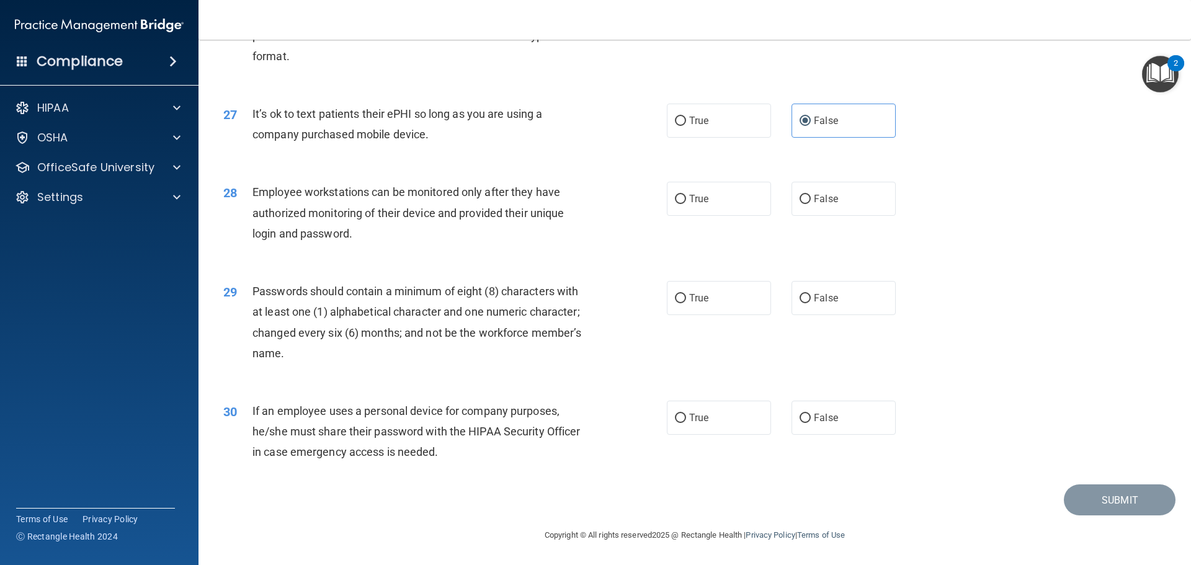
scroll to position [2549, 0]
click at [702, 192] on label "True" at bounding box center [719, 199] width 104 height 34
click at [682, 198] on label "True" at bounding box center [719, 199] width 104 height 34
click at [682, 198] on input "True" at bounding box center [680, 199] width 11 height 9
radio input "true"
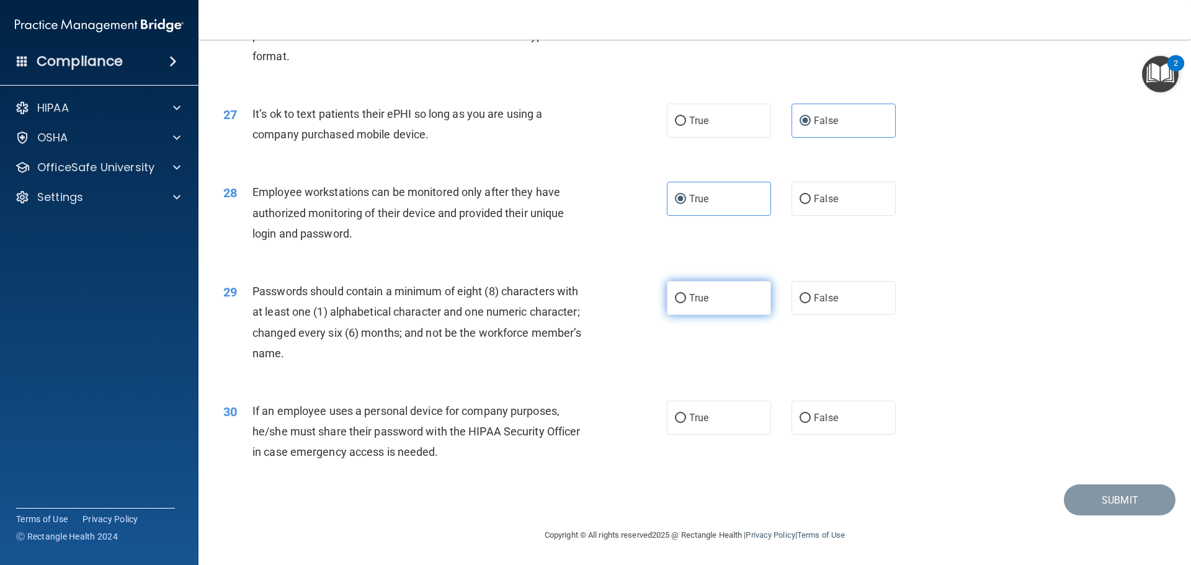
click at [685, 304] on label "True" at bounding box center [719, 298] width 104 height 34
click at [685, 303] on input "True" at bounding box center [680, 298] width 11 height 9
radio input "true"
click at [806, 427] on label "False" at bounding box center [843, 418] width 104 height 34
click at [806, 423] on input "False" at bounding box center [805, 418] width 11 height 9
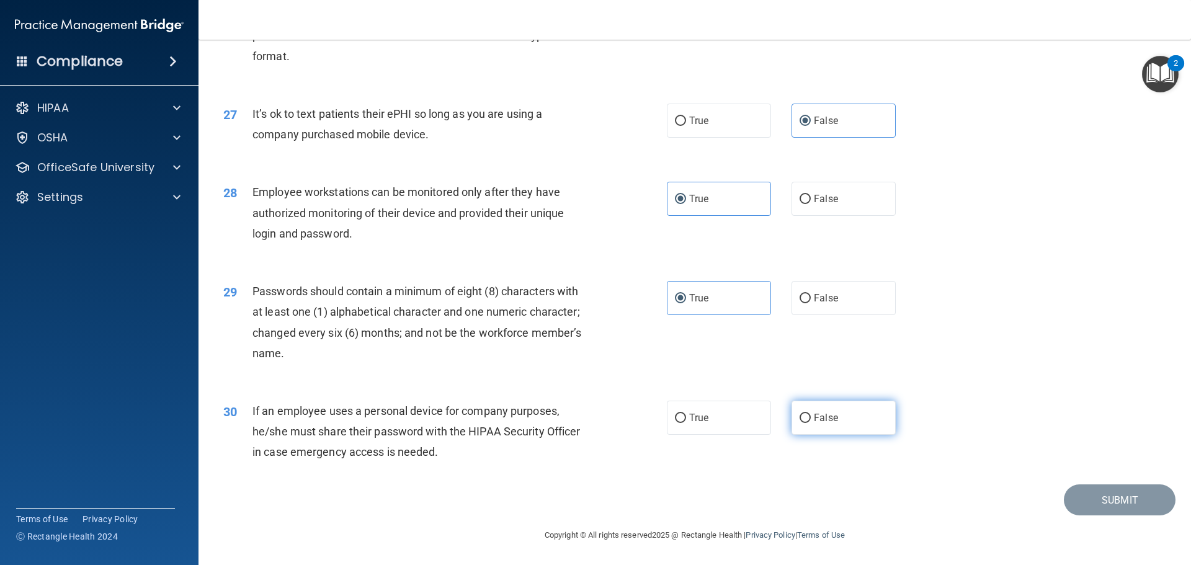
radio input "true"
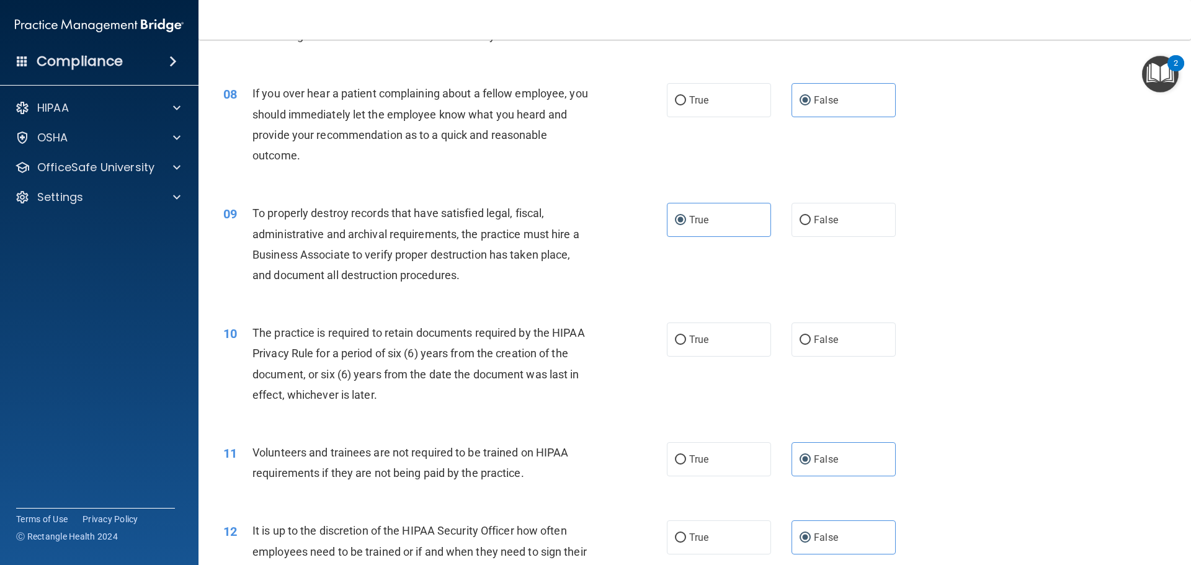
scroll to position [626, 0]
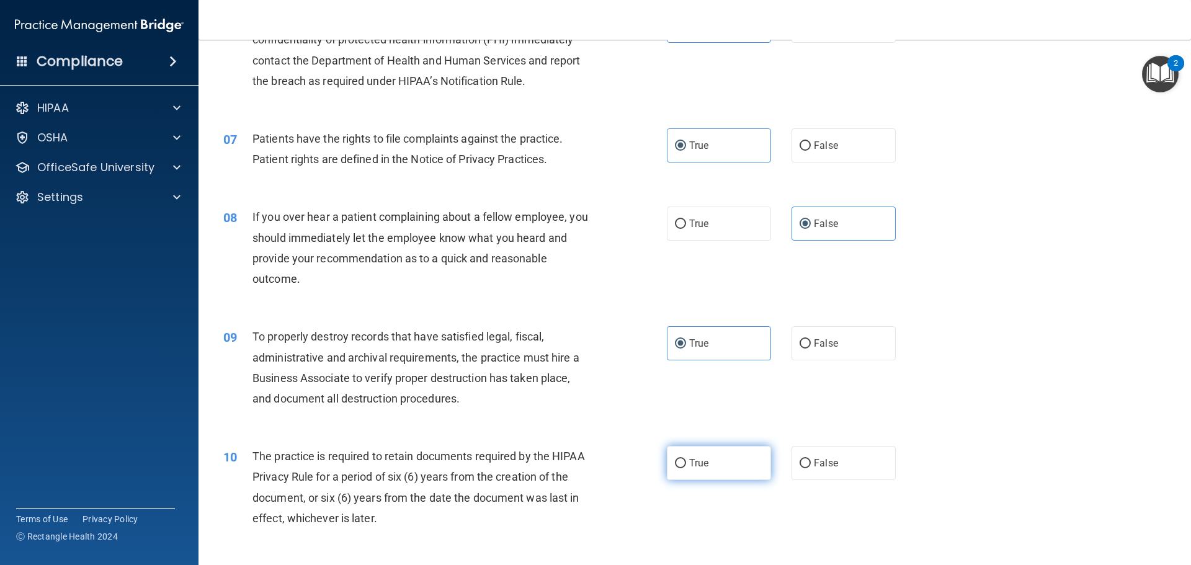
click at [693, 460] on span "True" at bounding box center [698, 463] width 19 height 12
click at [686, 460] on input "True" at bounding box center [680, 463] width 11 height 9
radio input "true"
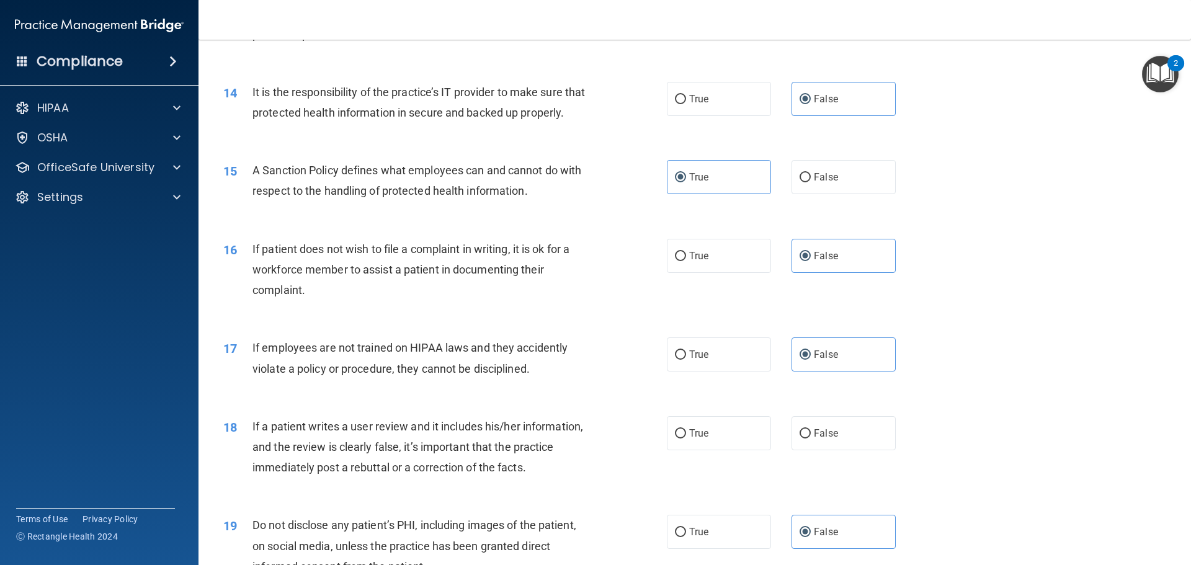
scroll to position [1370, 0]
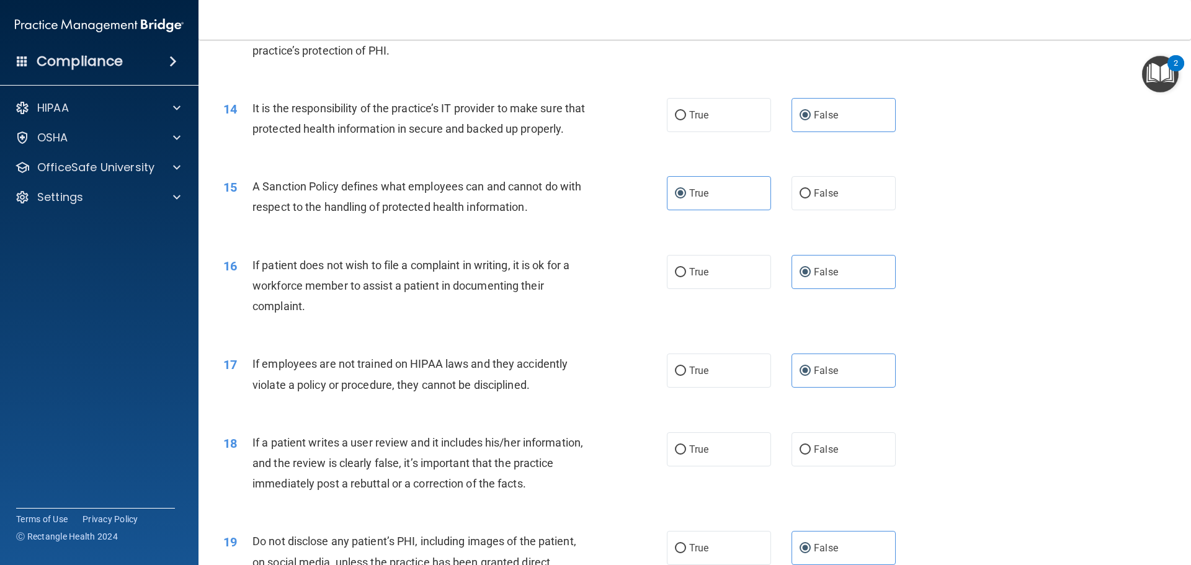
drag, startPoint x: 654, startPoint y: 467, endPoint x: 694, endPoint y: 471, distance: 40.5
click at [655, 467] on div "18 If a patient writes a user review and it includes his/her information, and t…" at bounding box center [445, 466] width 481 height 68
click at [708, 466] on label "True" at bounding box center [719, 449] width 104 height 34
click at [686, 455] on input "True" at bounding box center [680, 449] width 11 height 9
radio input "true"
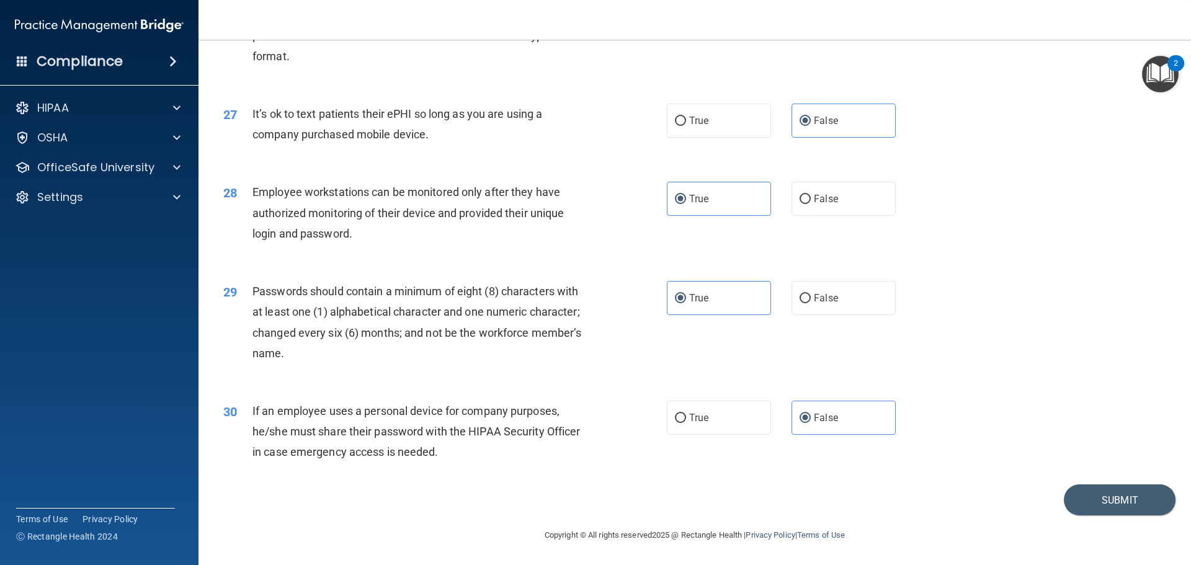
scroll to position [2549, 0]
click at [1103, 505] on button "Submit" at bounding box center [1120, 500] width 112 height 32
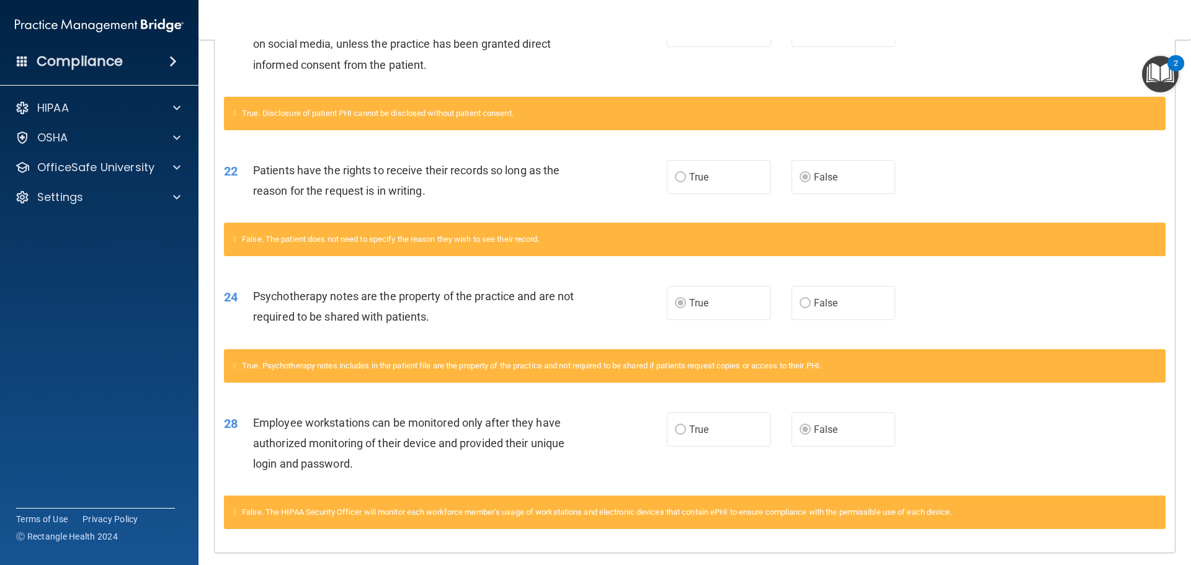
scroll to position [1128, 0]
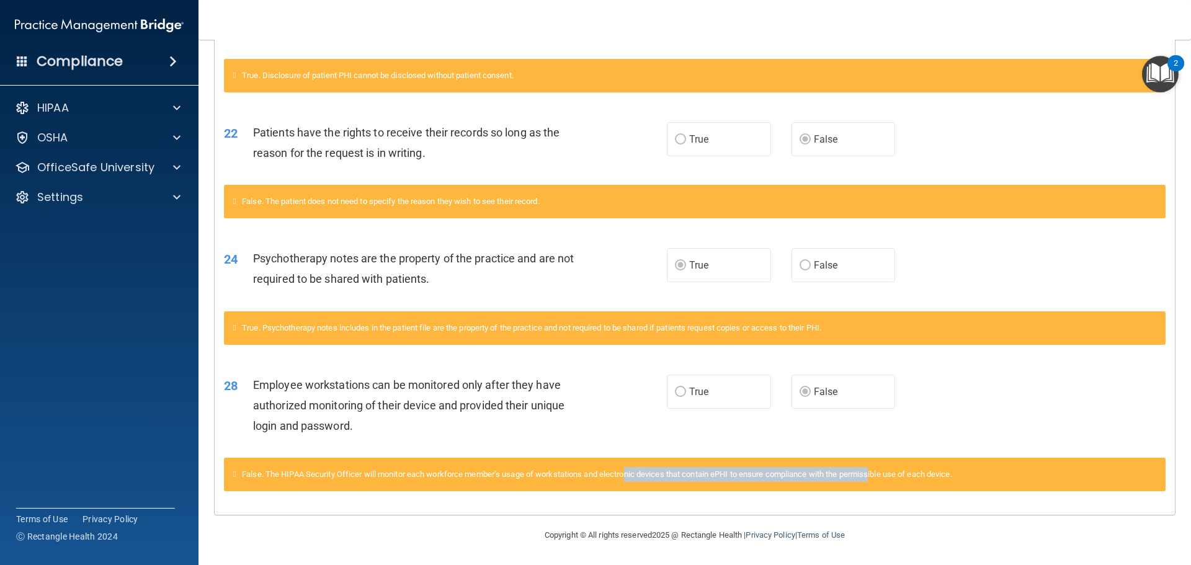
drag, startPoint x: 633, startPoint y: 474, endPoint x: 883, endPoint y: 469, distance: 250.0
click at [883, 469] on div "False. The HIPAA Security Officer will monitor each workforce member’s usage of…" at bounding box center [695, 474] width 942 height 33
click at [712, 428] on div "28 Employee workstations can be monitored only after they have authorized monit…" at bounding box center [695, 408] width 960 height 99
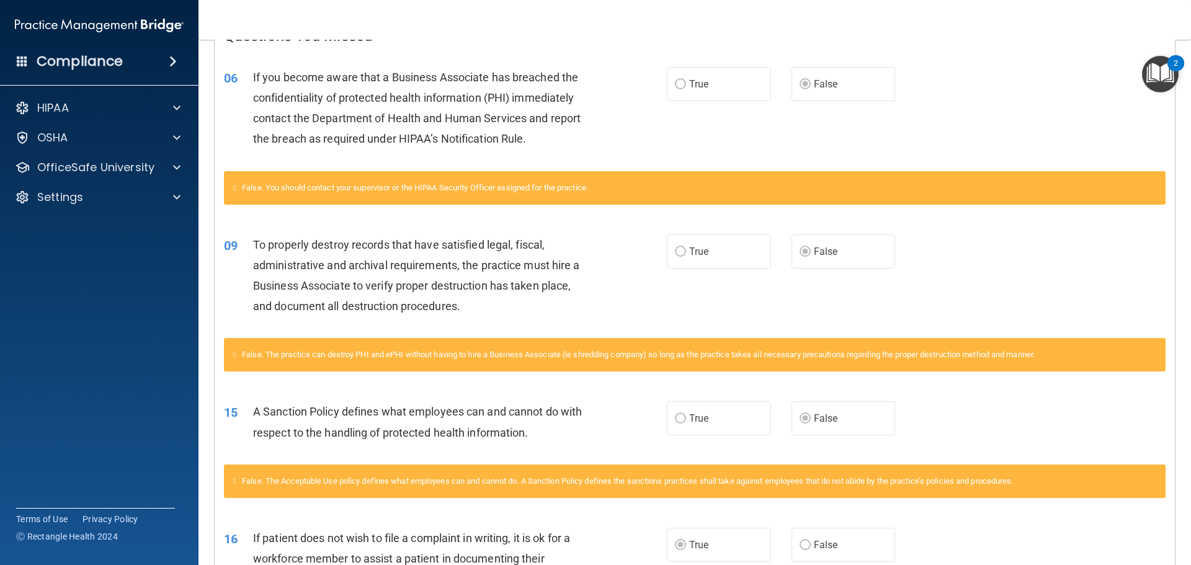
scroll to position [259, 0]
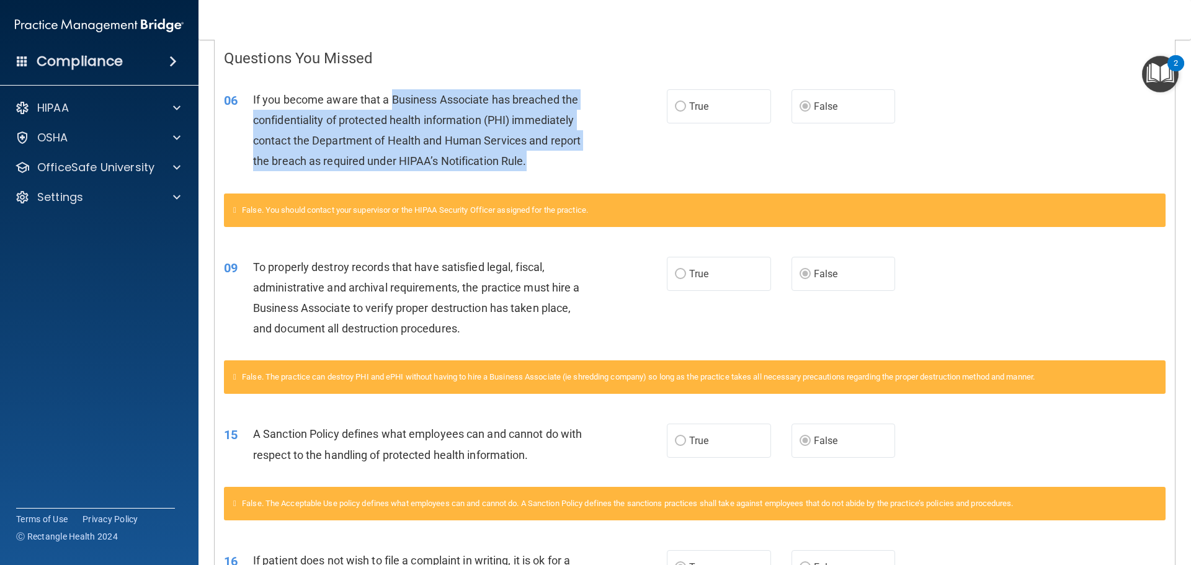
drag, startPoint x: 391, startPoint y: 109, endPoint x: 540, endPoint y: 164, distance: 158.4
click at [540, 165] on div "If you become aware that a Business Associate has breached the confidentiality …" at bounding box center [426, 130] width 346 height 82
click at [540, 163] on div "If you become aware that a Business Associate has breached the confidentiality …" at bounding box center [426, 130] width 346 height 82
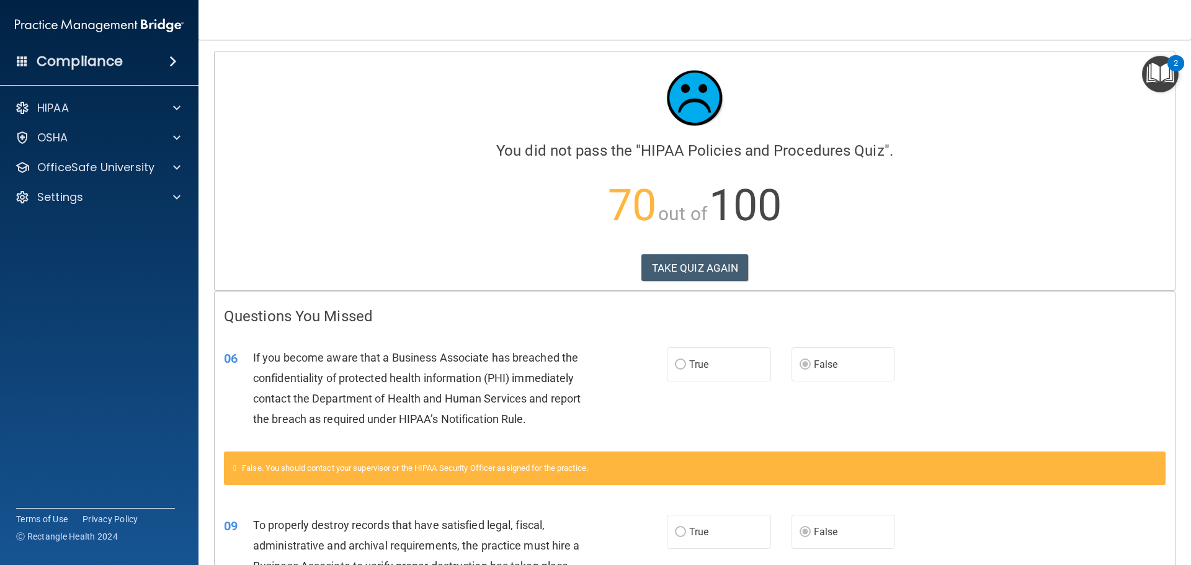
scroll to position [0, 0]
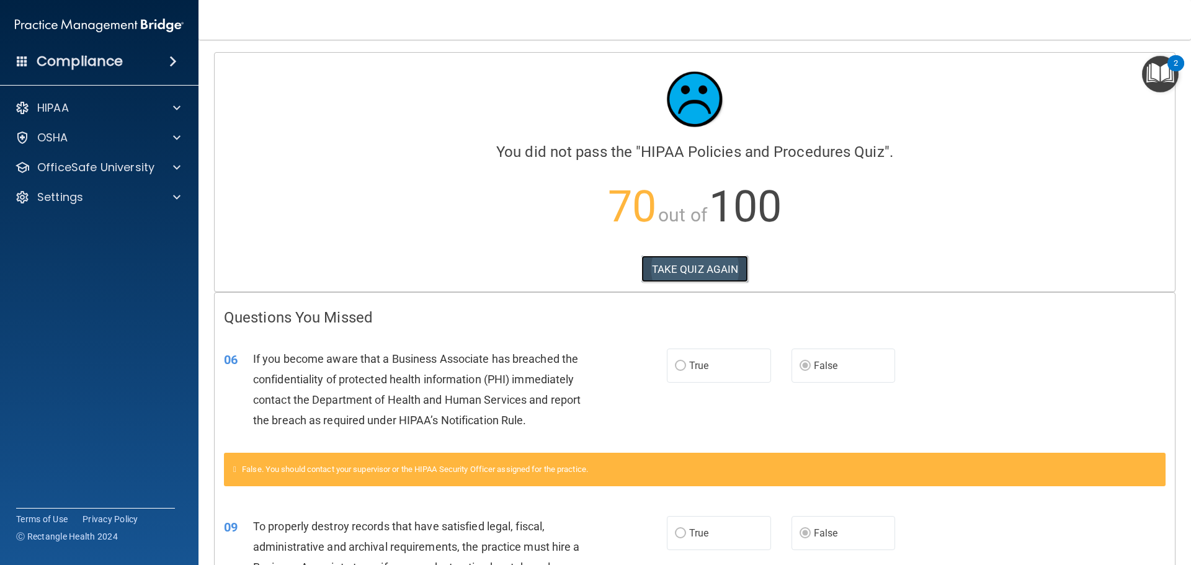
click at [703, 271] on button "TAKE QUIZ AGAIN" at bounding box center [694, 269] width 107 height 27
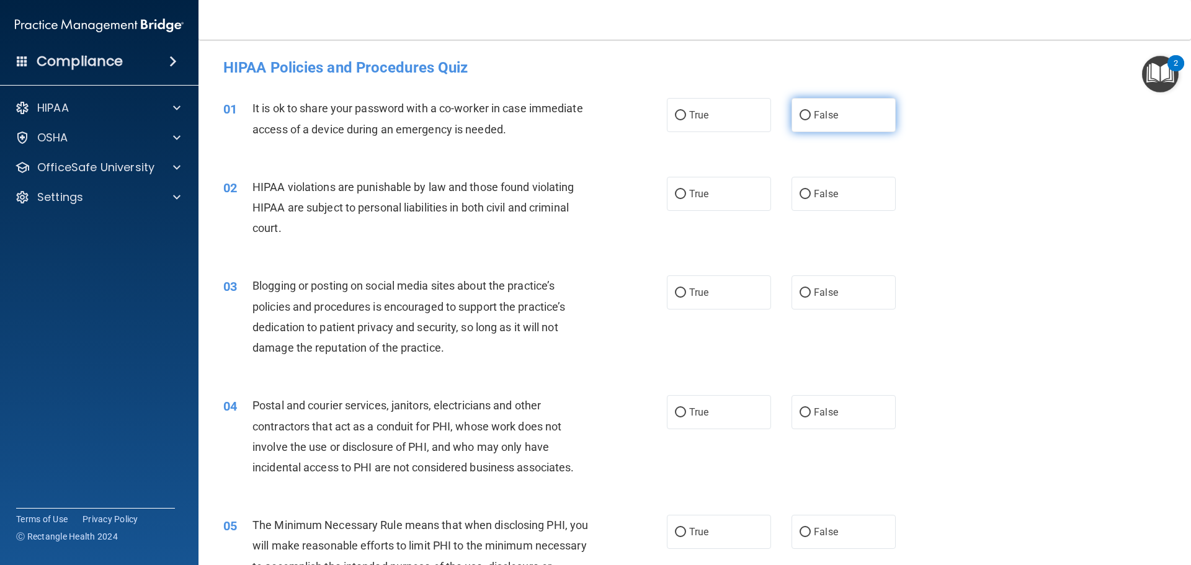
click at [814, 120] on span "False" at bounding box center [826, 115] width 24 height 12
click at [811, 120] on input "False" at bounding box center [805, 115] width 11 height 9
radio input "true"
click at [697, 197] on span "True" at bounding box center [698, 194] width 19 height 12
click at [686, 197] on input "True" at bounding box center [680, 194] width 11 height 9
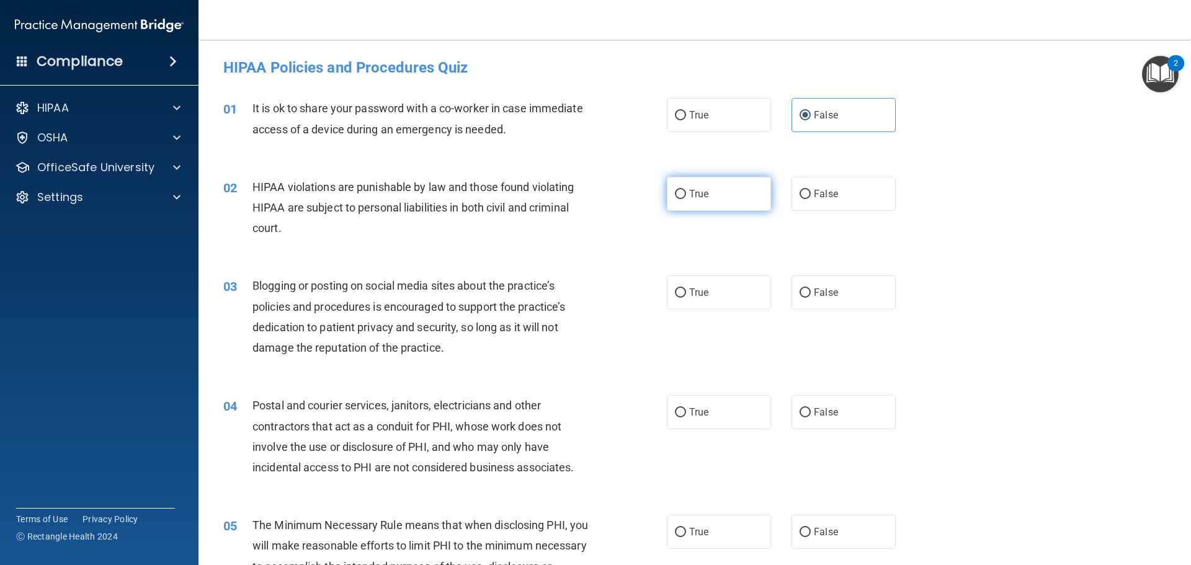
radio input "true"
click at [857, 298] on label "False" at bounding box center [843, 292] width 104 height 34
click at [811, 298] on input "False" at bounding box center [805, 292] width 11 height 9
radio input "true"
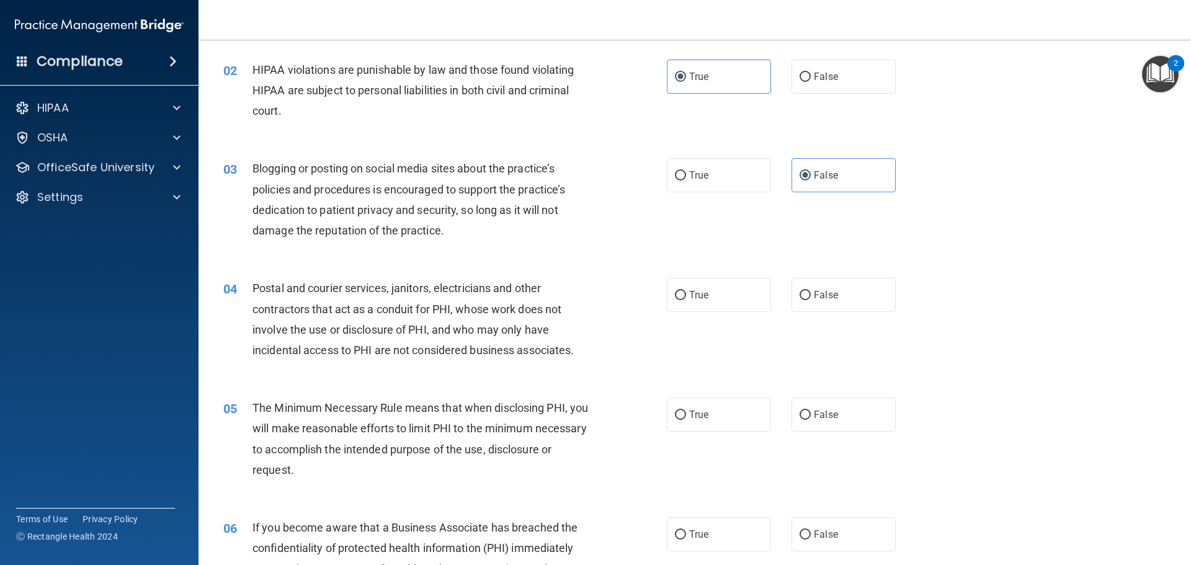
scroll to position [124, 0]
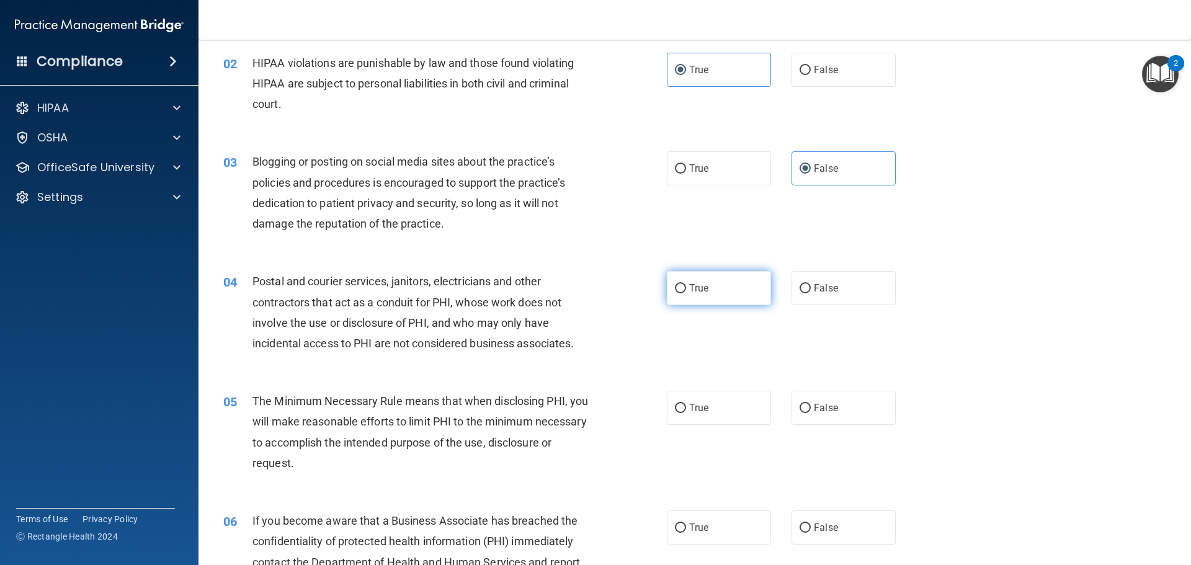
click at [708, 298] on label "True" at bounding box center [719, 288] width 104 height 34
click at [686, 293] on input "True" at bounding box center [680, 288] width 11 height 9
radio input "true"
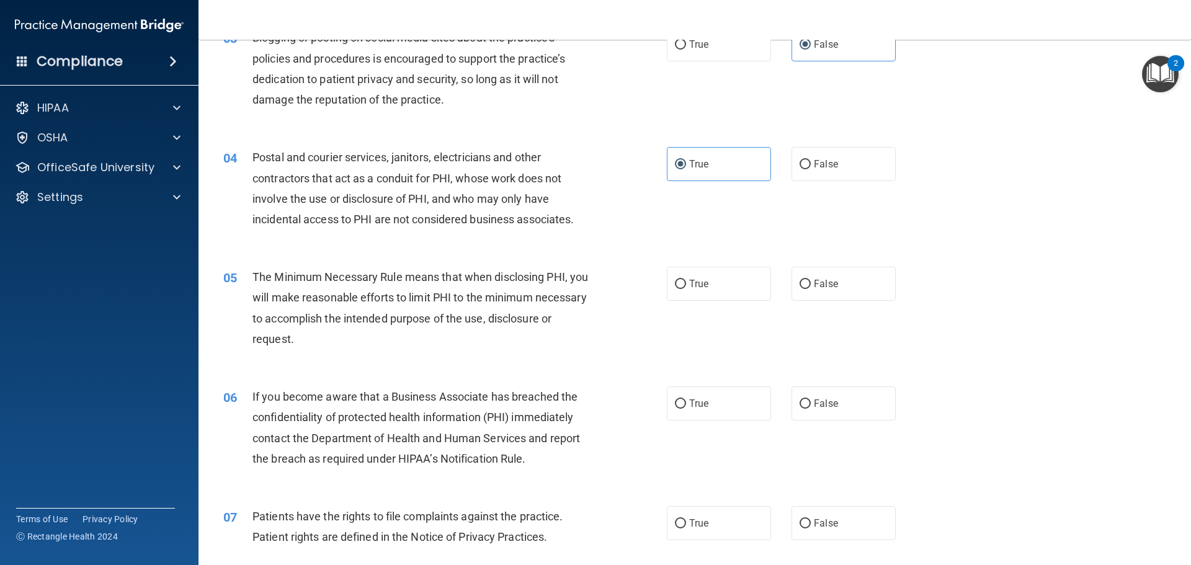
scroll to position [310, 0]
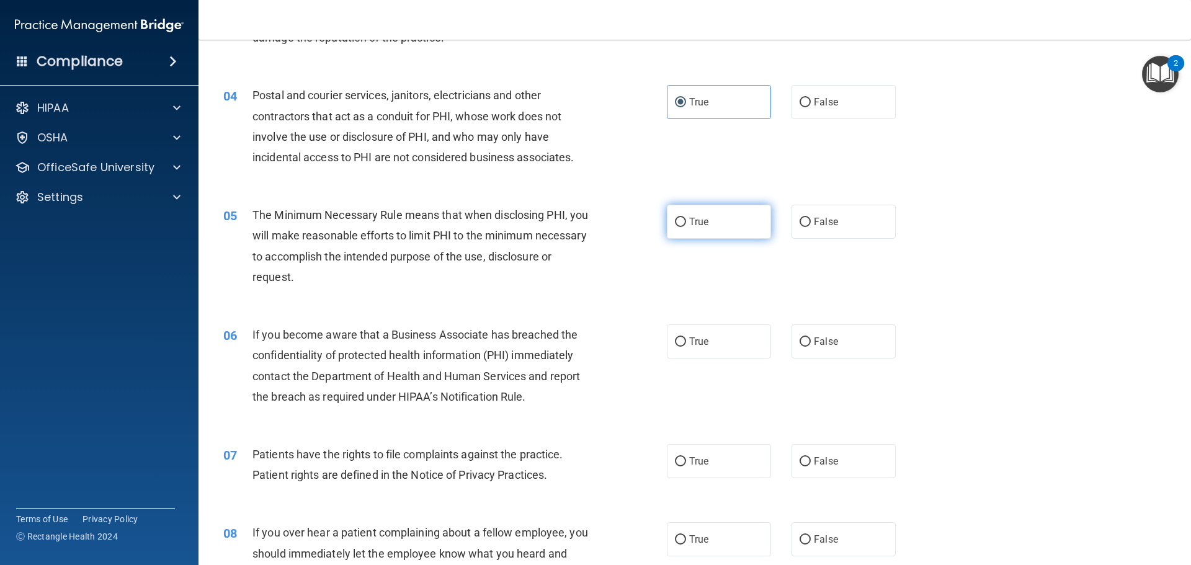
click at [709, 228] on label "True" at bounding box center [719, 222] width 104 height 34
click at [686, 227] on input "True" at bounding box center [680, 222] width 11 height 9
radio input "true"
click at [826, 337] on span "False" at bounding box center [826, 342] width 24 height 12
click at [811, 337] on input "False" at bounding box center [805, 341] width 11 height 9
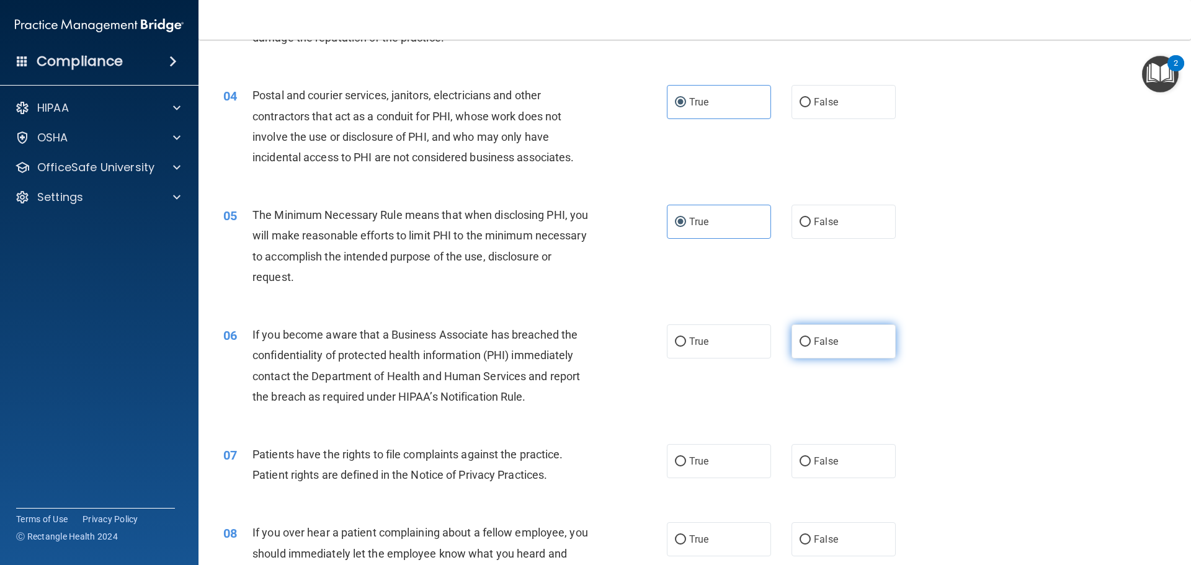
radio input "true"
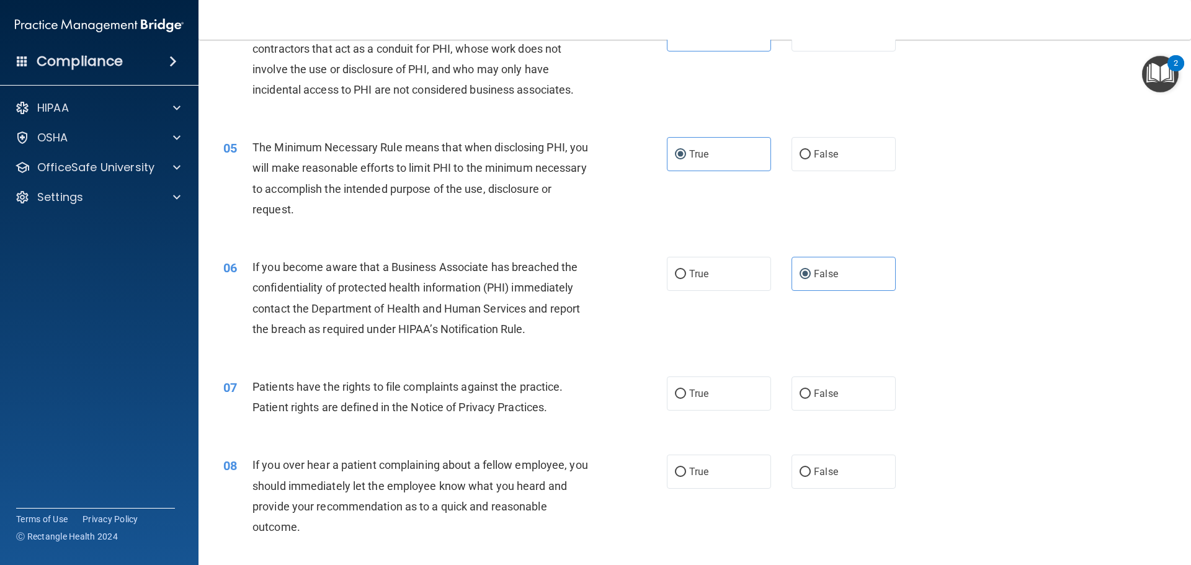
scroll to position [434, 0]
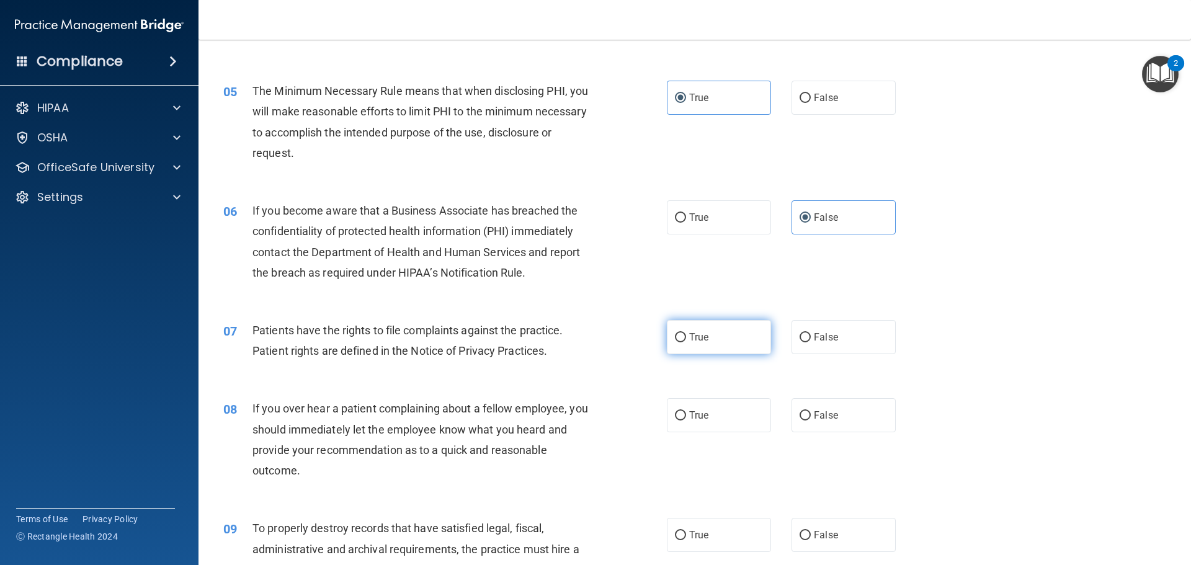
click at [716, 351] on label "True" at bounding box center [719, 337] width 104 height 34
click at [686, 342] on input "True" at bounding box center [680, 337] width 11 height 9
radio input "true"
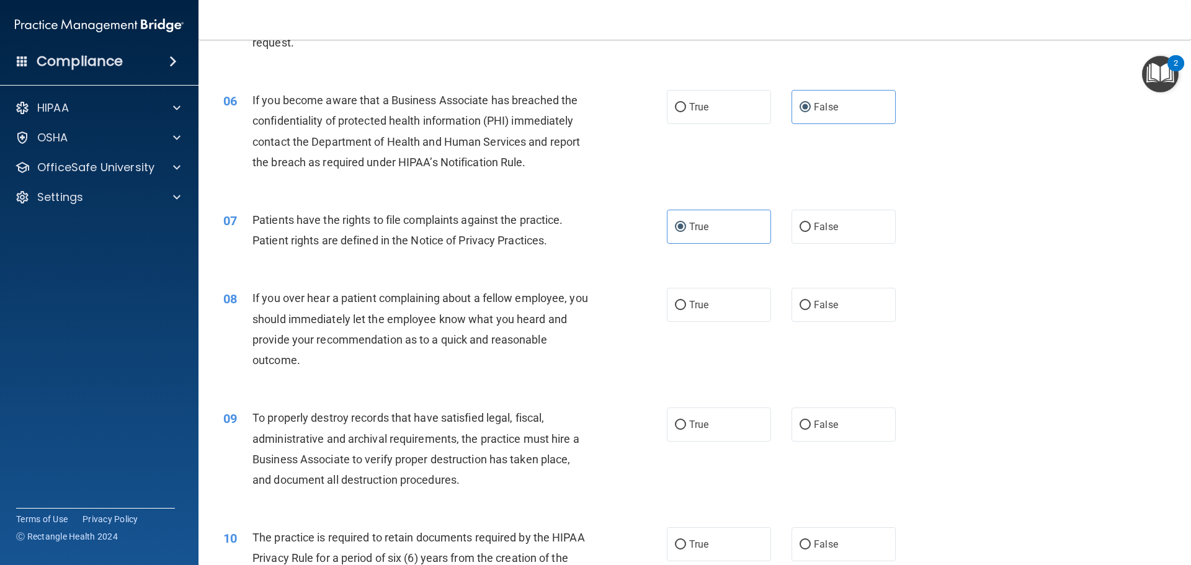
scroll to position [558, 0]
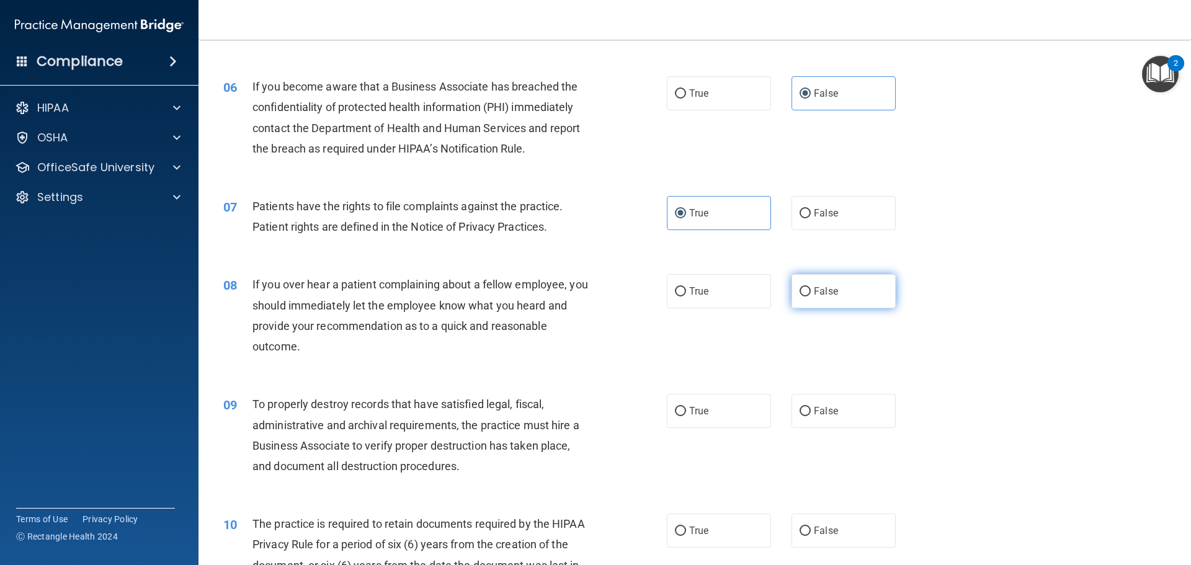
click at [816, 296] on span "False" at bounding box center [826, 291] width 24 height 12
click at [811, 296] on input "False" at bounding box center [805, 291] width 11 height 9
radio input "true"
click at [852, 404] on label "False" at bounding box center [843, 411] width 104 height 34
click at [811, 407] on input "False" at bounding box center [805, 411] width 11 height 9
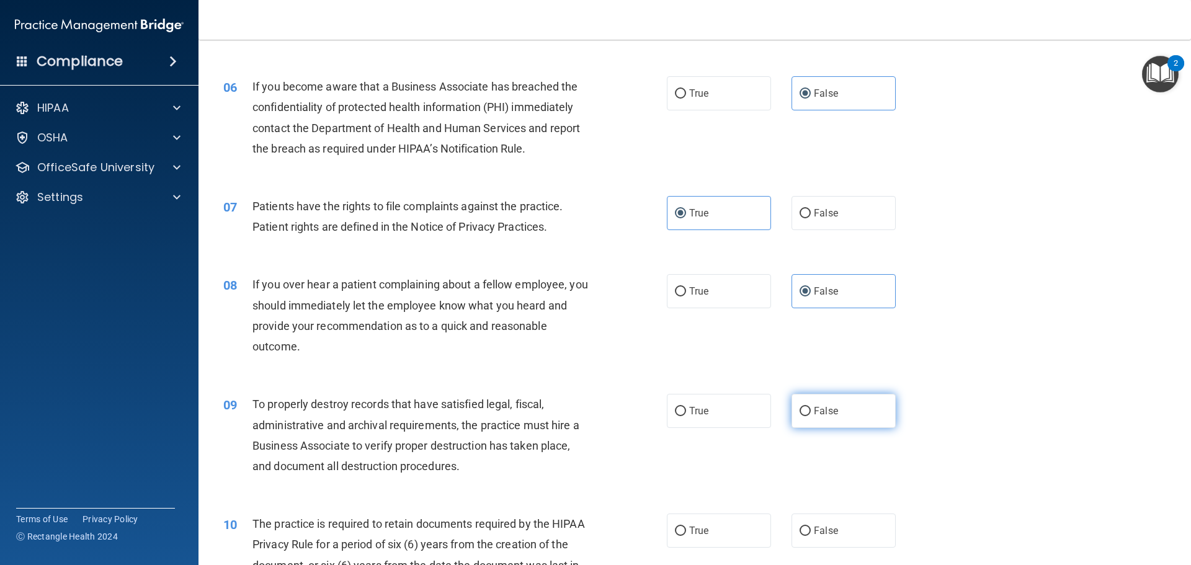
radio input "true"
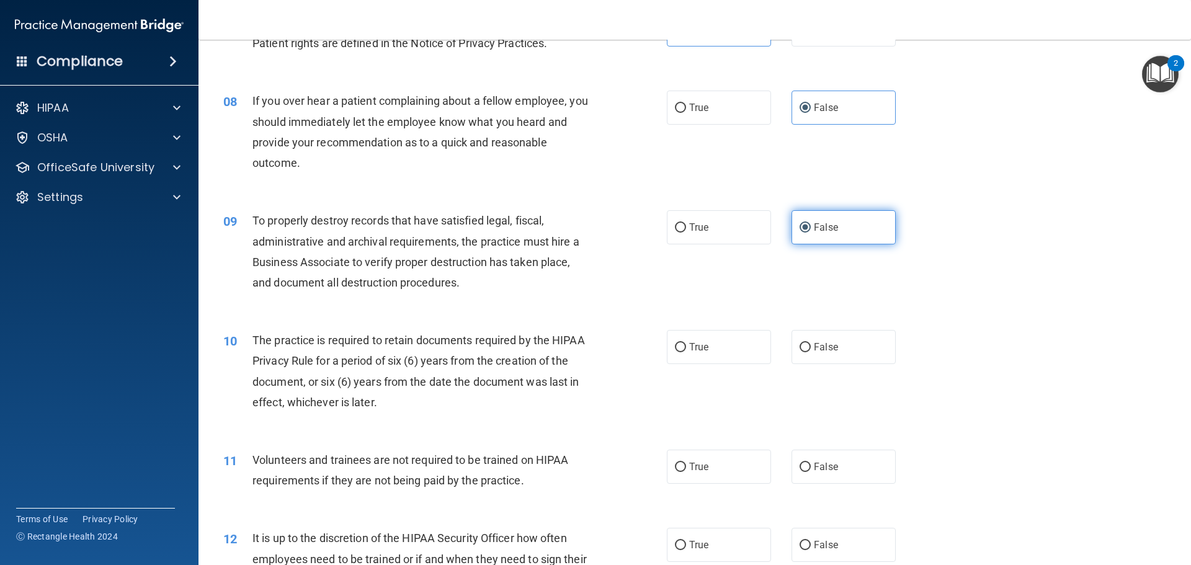
scroll to position [744, 0]
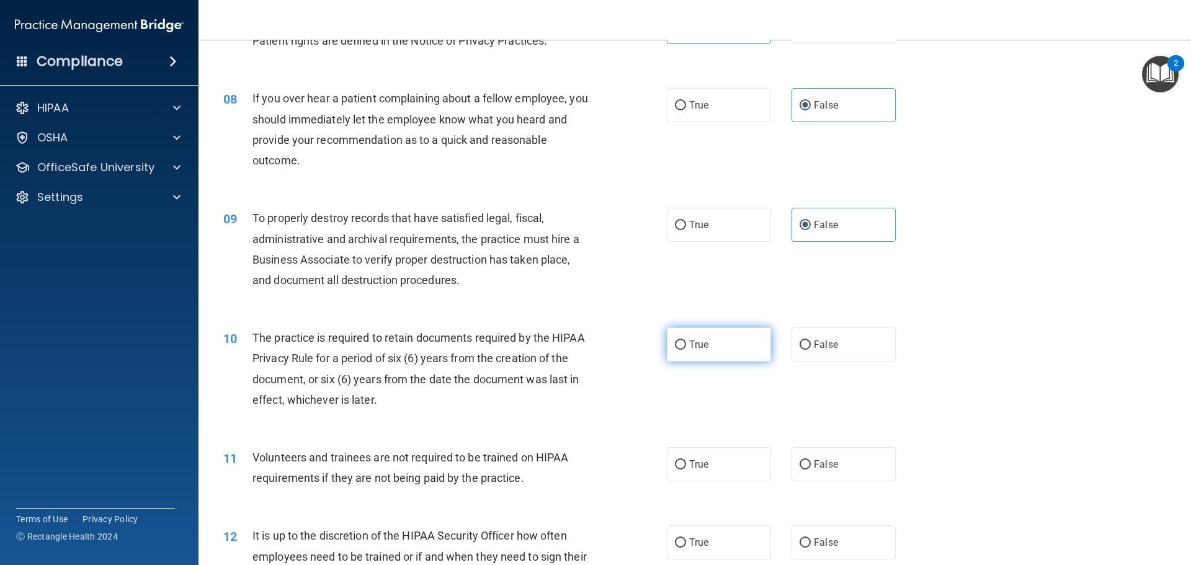
click at [719, 339] on label "True" at bounding box center [719, 344] width 104 height 34
click at [686, 341] on input "True" at bounding box center [680, 345] width 11 height 9
radio input "true"
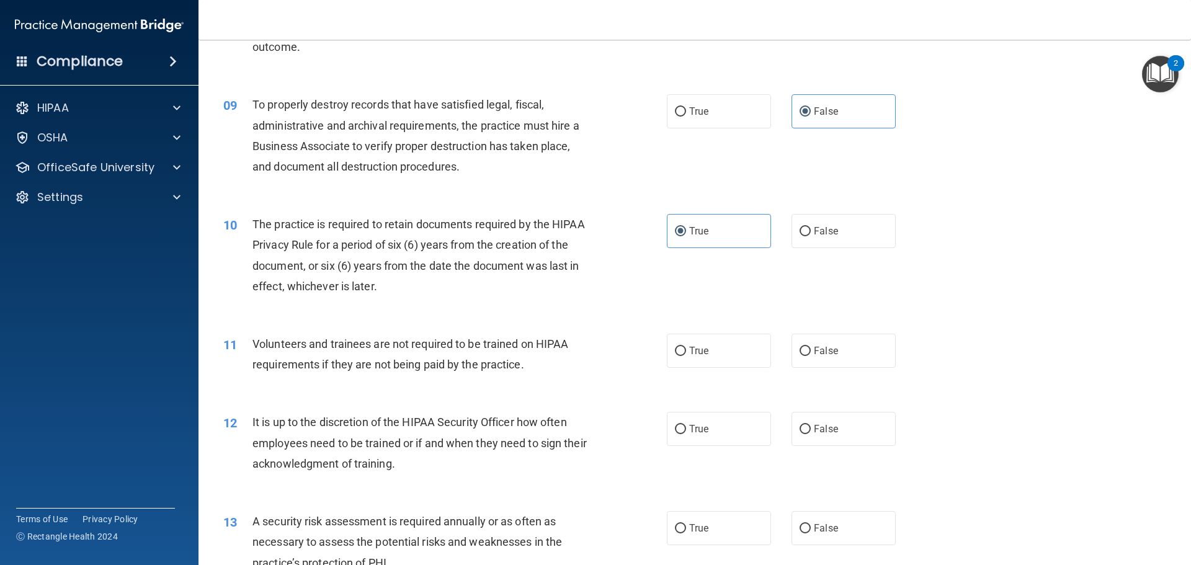
scroll to position [868, 0]
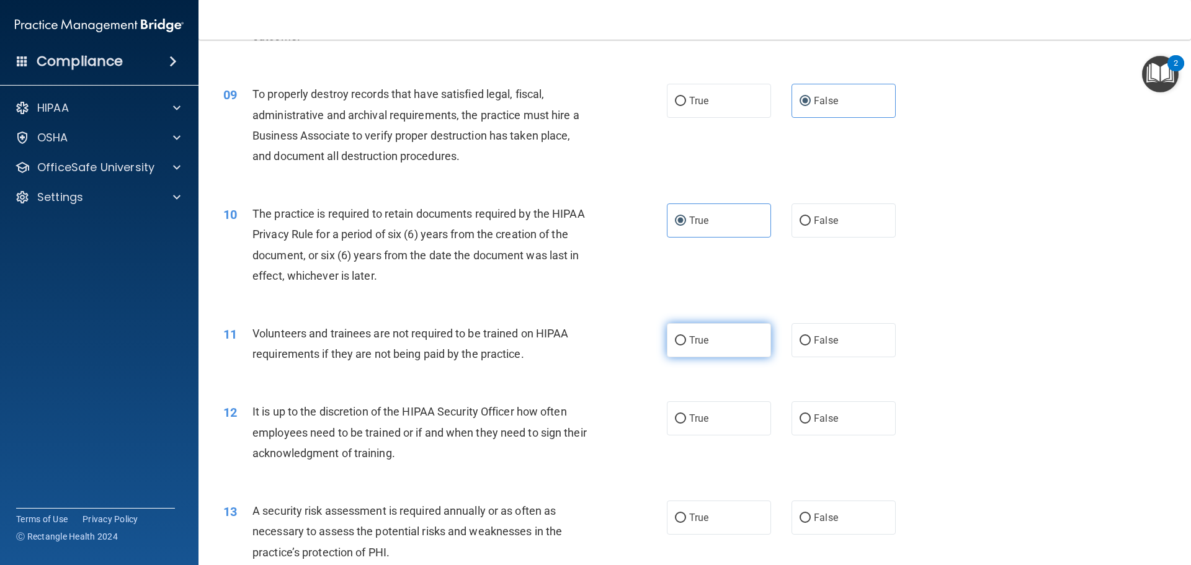
click at [701, 353] on label "True" at bounding box center [719, 340] width 104 height 34
click at [686, 345] on input "True" at bounding box center [680, 340] width 11 height 9
radio input "true"
click at [878, 342] on label "False" at bounding box center [843, 340] width 104 height 34
click at [811, 342] on input "False" at bounding box center [805, 340] width 11 height 9
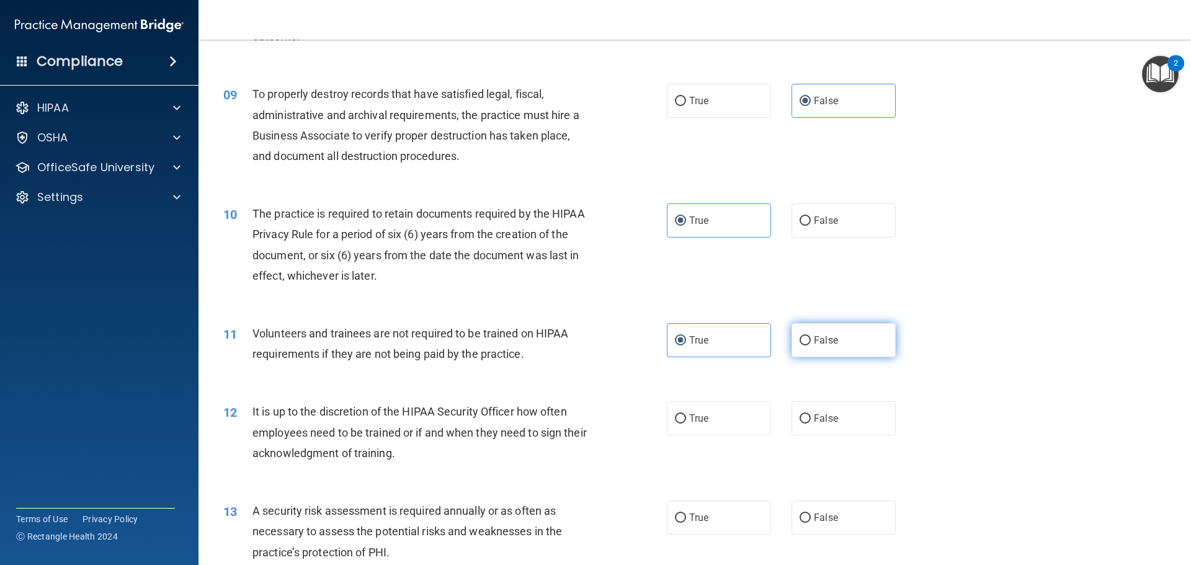
radio input "true"
radio input "false"
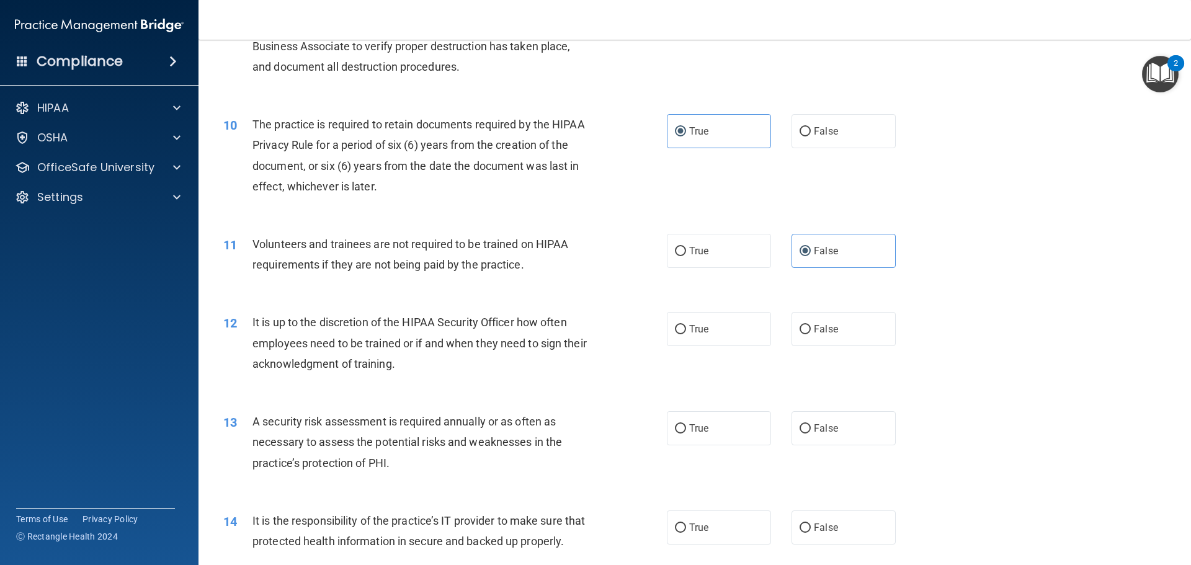
scroll to position [992, 0]
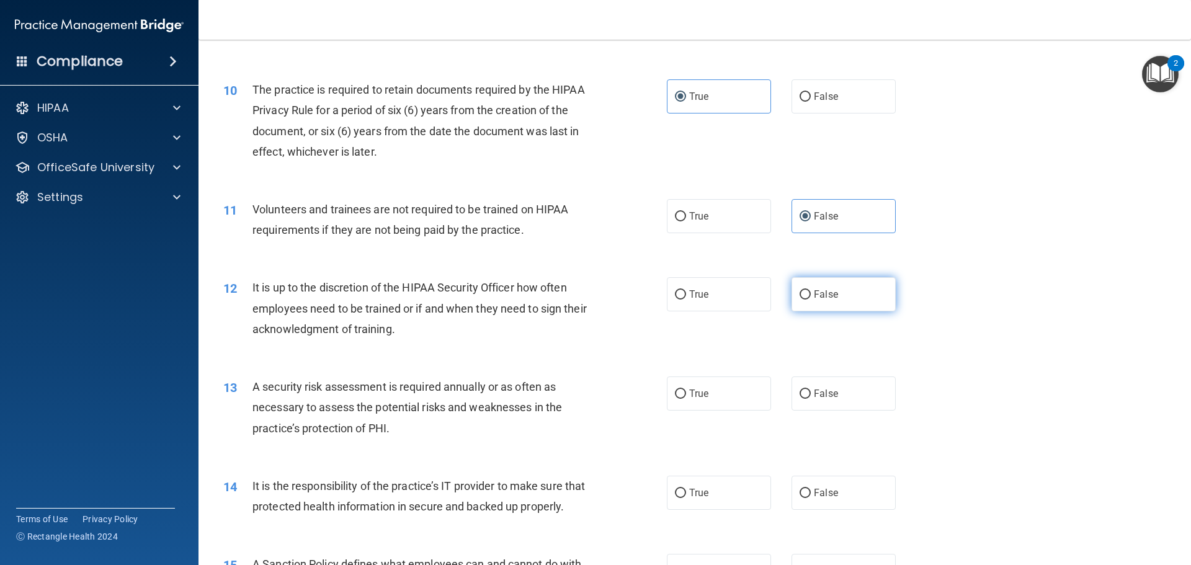
click at [800, 293] on input "False" at bounding box center [805, 294] width 11 height 9
radio input "true"
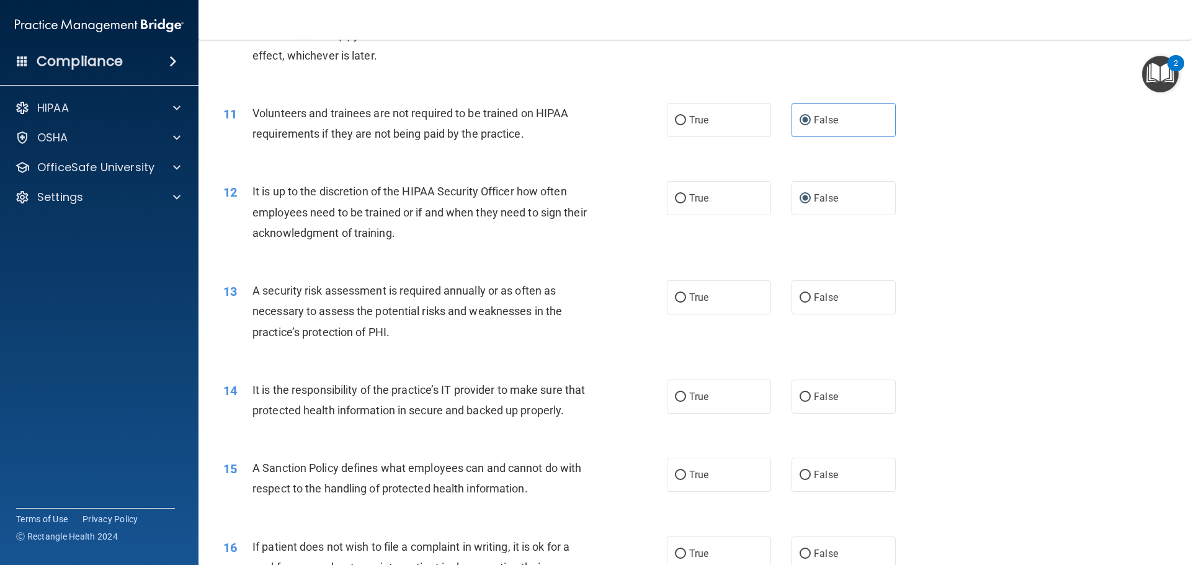
scroll to position [1116, 0]
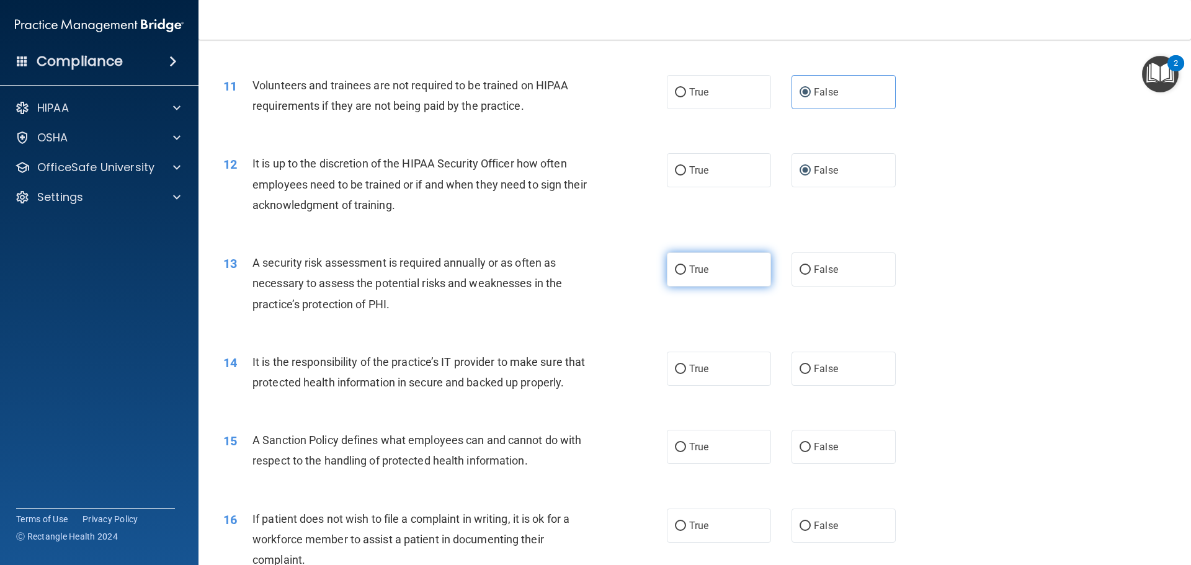
click at [693, 264] on span "True" at bounding box center [698, 270] width 19 height 12
click at [686, 265] on input "True" at bounding box center [680, 269] width 11 height 9
radio input "true"
click at [800, 362] on label "False" at bounding box center [843, 369] width 104 height 34
click at [800, 365] on input "False" at bounding box center [805, 369] width 11 height 9
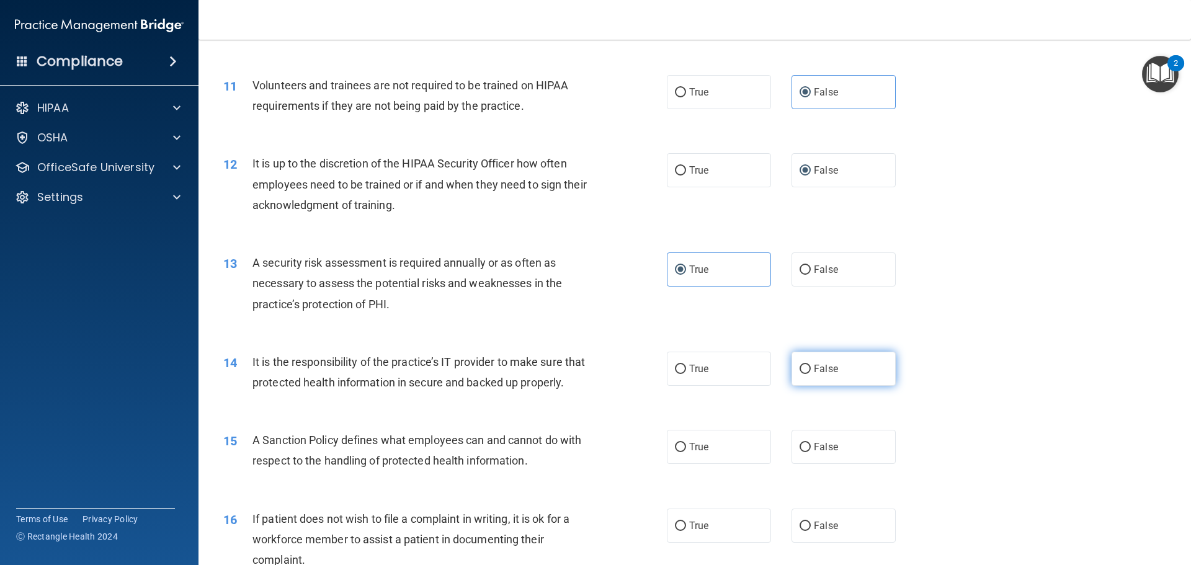
radio input "true"
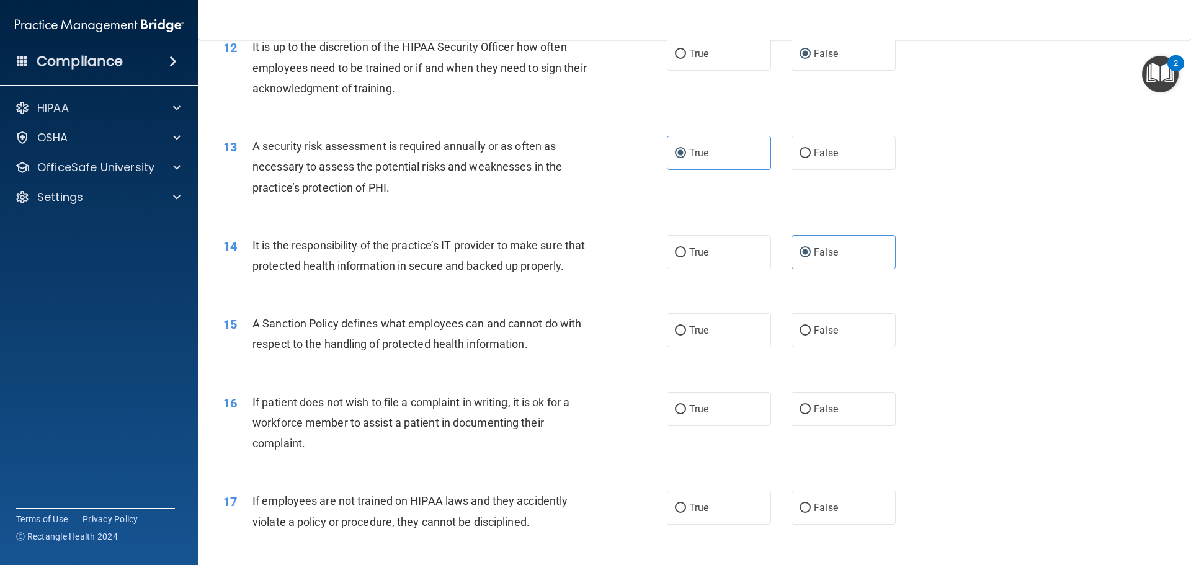
scroll to position [1303, 0]
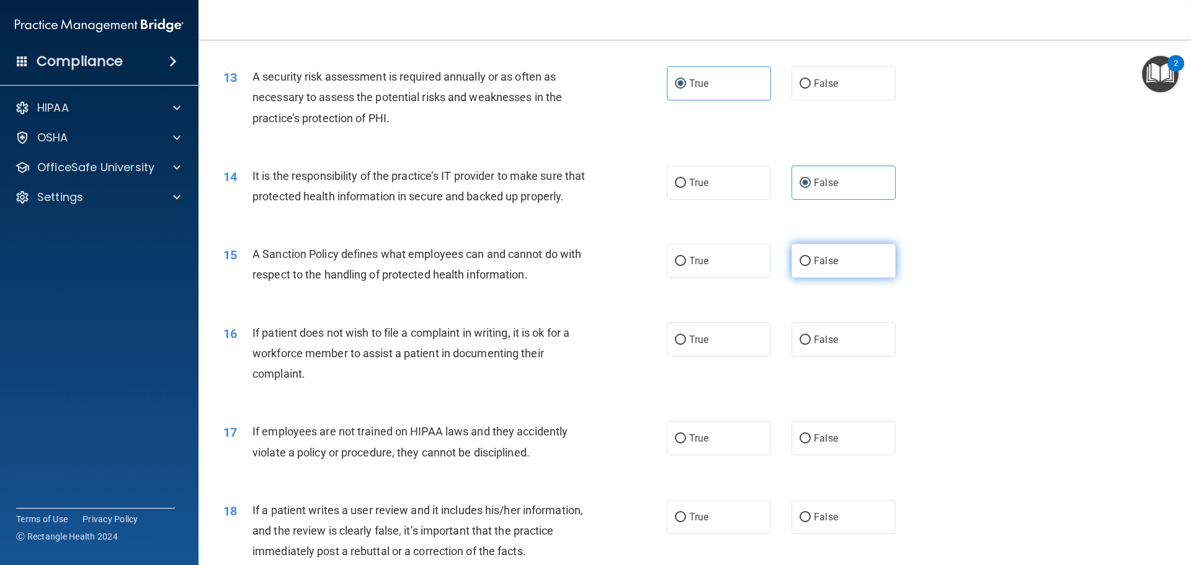
click at [804, 272] on label "False" at bounding box center [843, 261] width 104 height 34
click at [804, 266] on input "False" at bounding box center [805, 261] width 11 height 9
radio input "true"
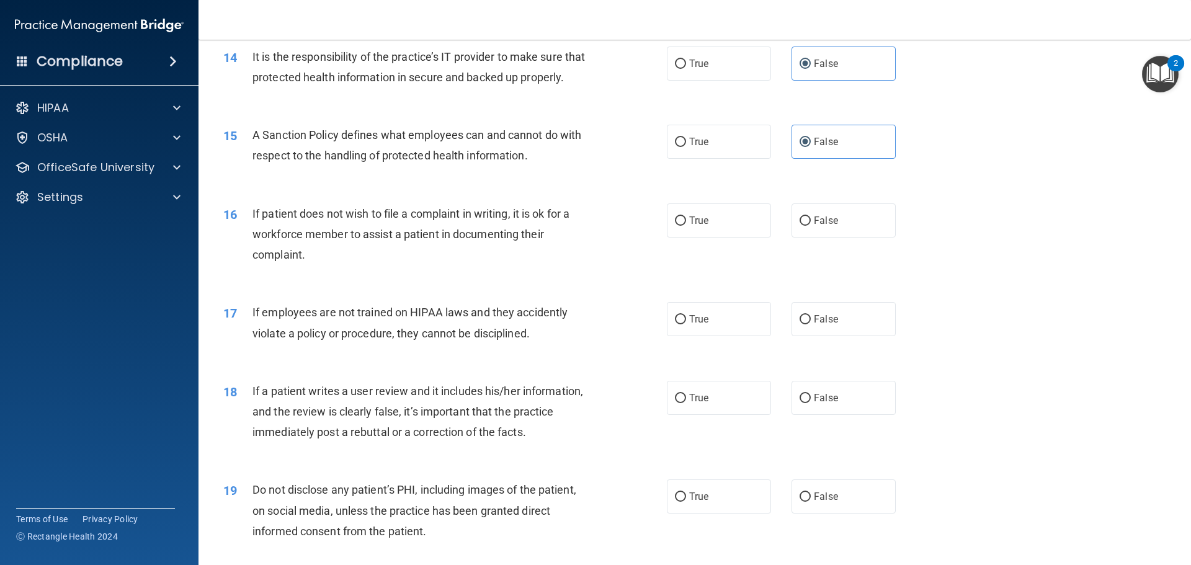
scroll to position [1427, 0]
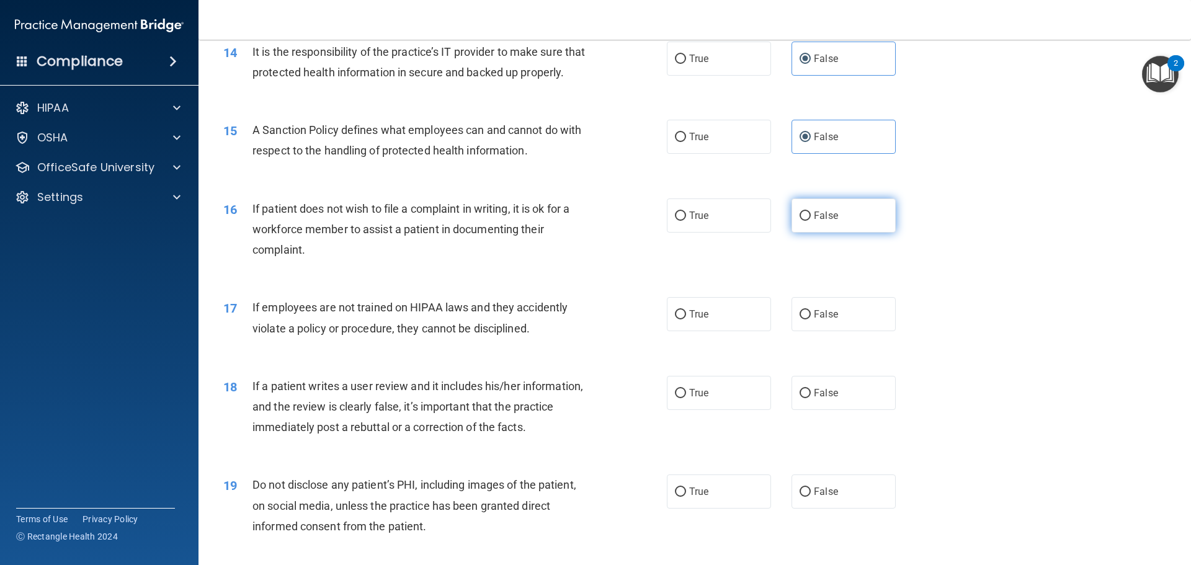
click at [806, 233] on label "False" at bounding box center [843, 215] width 104 height 34
click at [806, 221] on input "False" at bounding box center [805, 216] width 11 height 9
radio input "true"
click at [713, 233] on label "True" at bounding box center [719, 215] width 104 height 34
click at [686, 221] on input "True" at bounding box center [680, 216] width 11 height 9
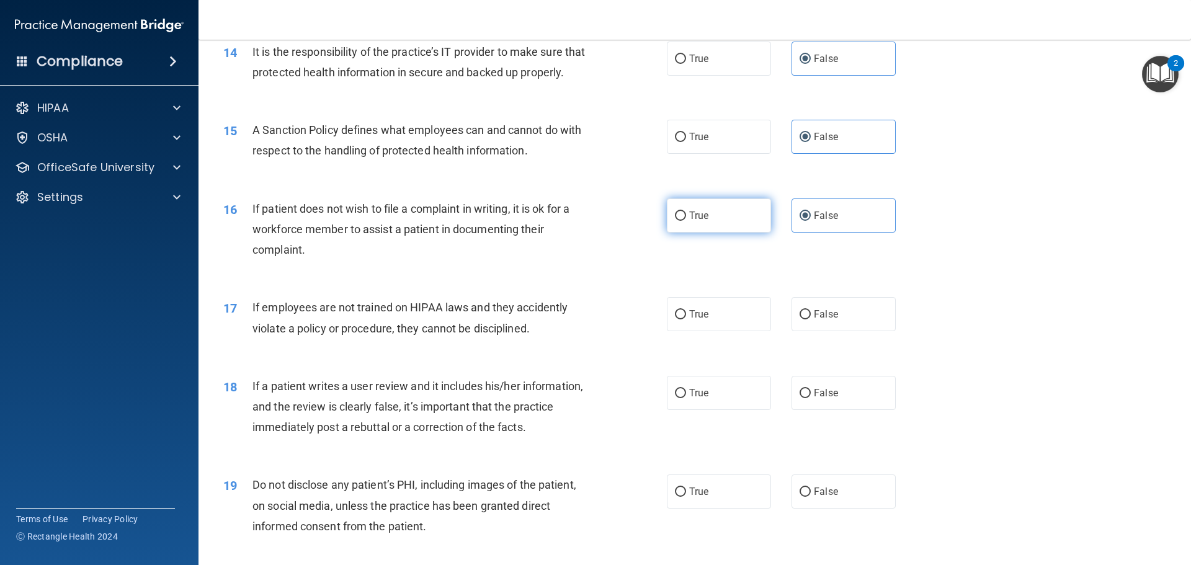
radio input "true"
radio input "false"
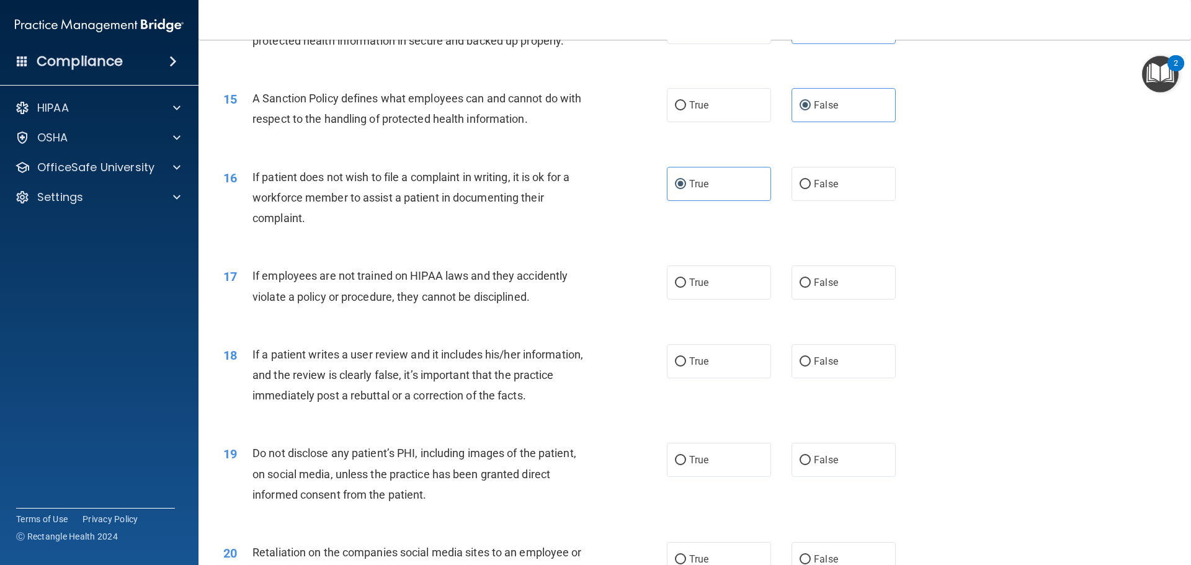
scroll to position [1489, 0]
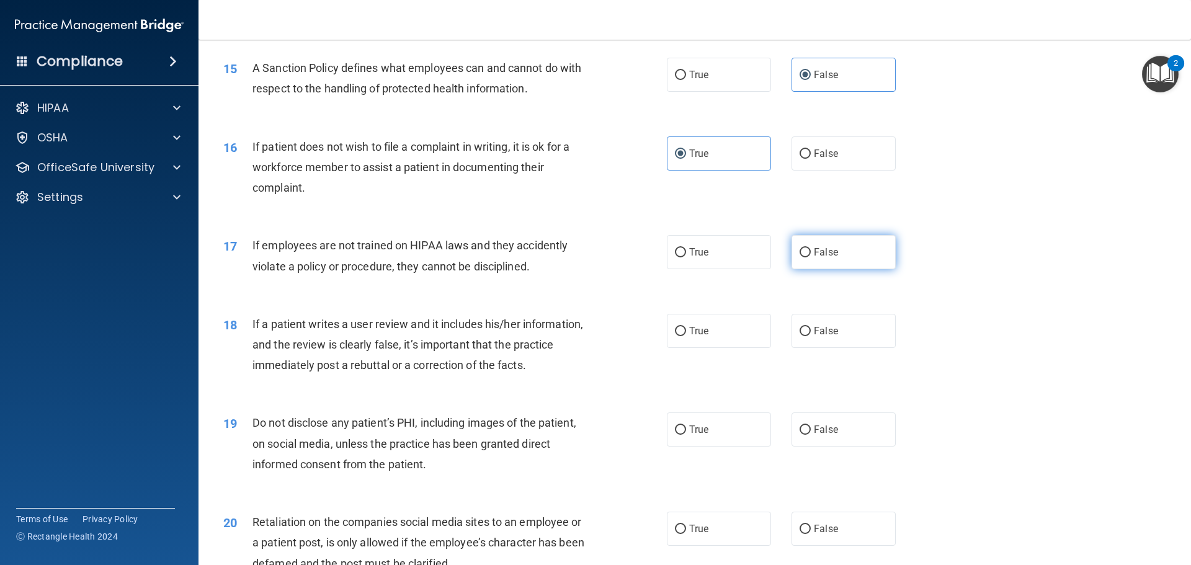
click at [814, 258] on span "False" at bounding box center [826, 252] width 24 height 12
click at [811, 257] on input "False" at bounding box center [805, 252] width 11 height 9
radio input "true"
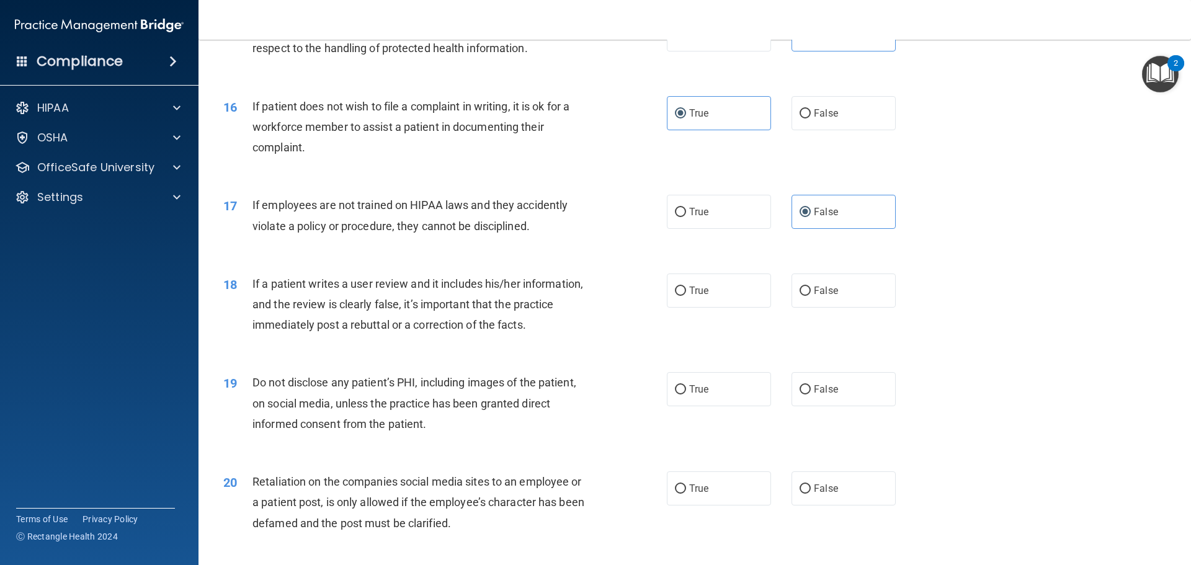
scroll to position [1551, 0]
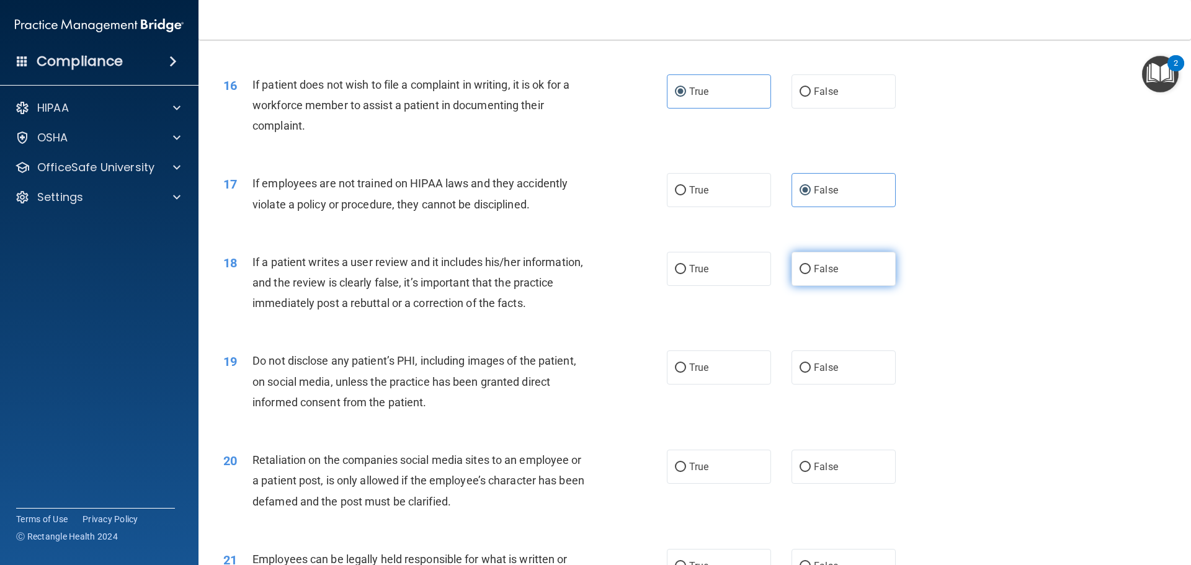
click at [837, 285] on label "False" at bounding box center [843, 269] width 104 height 34
click at [811, 274] on input "False" at bounding box center [805, 269] width 11 height 9
radio input "true"
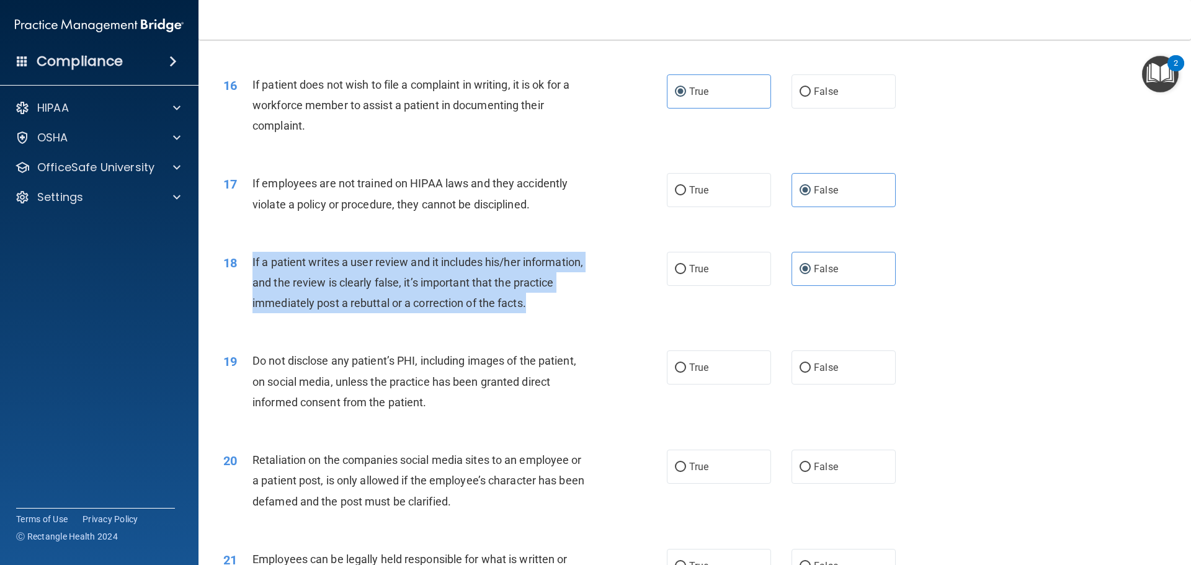
drag, startPoint x: 536, startPoint y: 326, endPoint x: 250, endPoint y: 278, distance: 290.0
click at [250, 278] on div "18 If a patient writes a user review and it includes his/her information, and t…" at bounding box center [445, 286] width 481 height 68
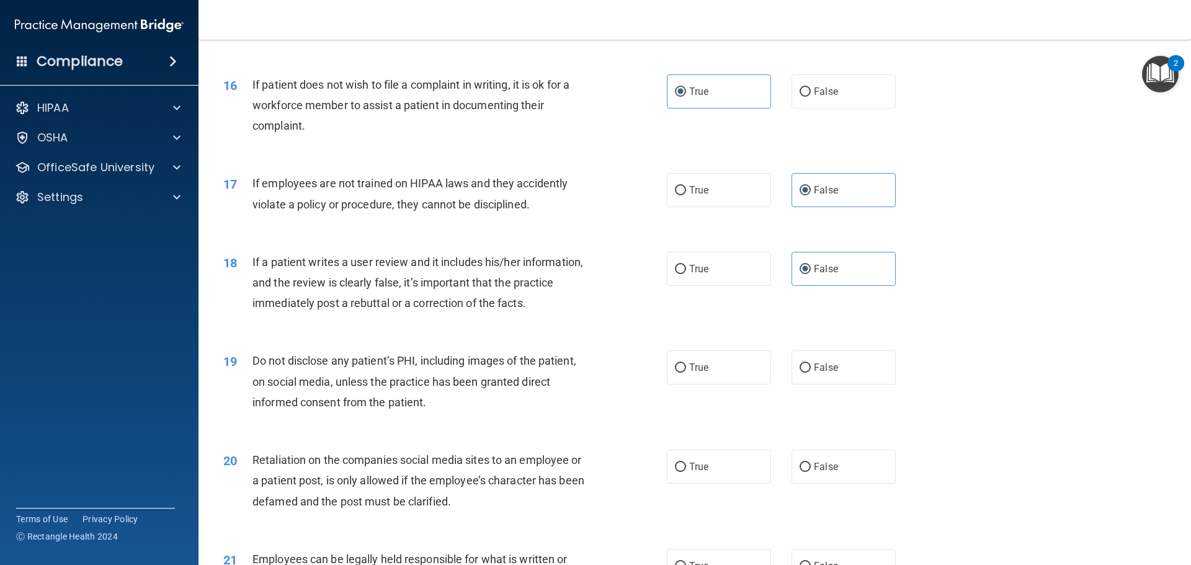
click at [605, 336] on div "18 If a patient writes a user review and it includes his/her information, and t…" at bounding box center [694, 285] width 961 height 99
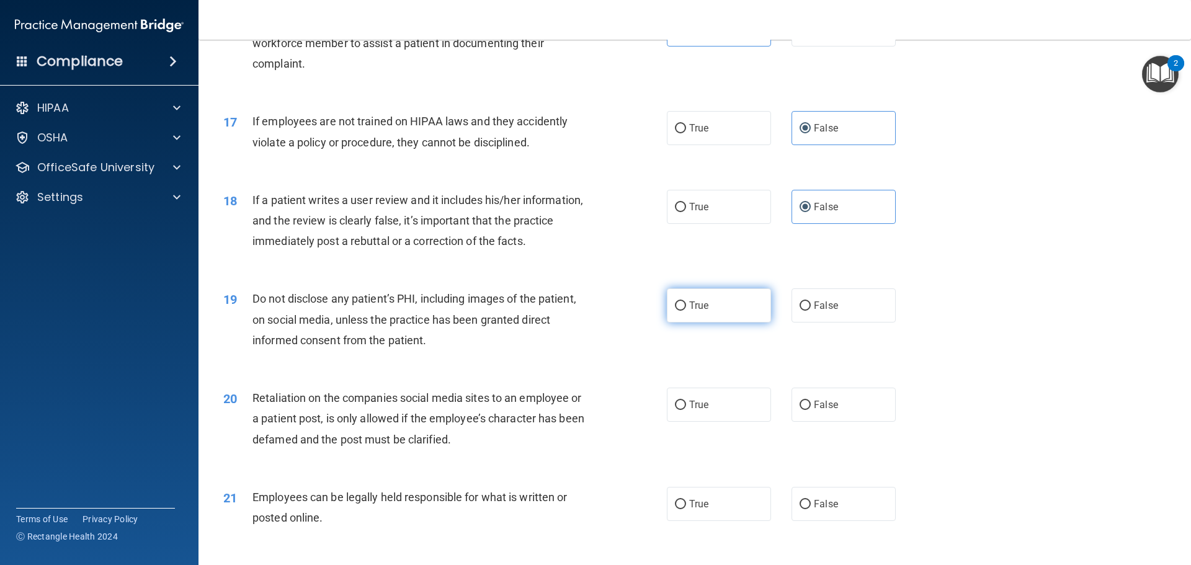
click at [699, 319] on label "True" at bounding box center [719, 305] width 104 height 34
click at [686, 311] on input "True" at bounding box center [680, 305] width 11 height 9
radio input "true"
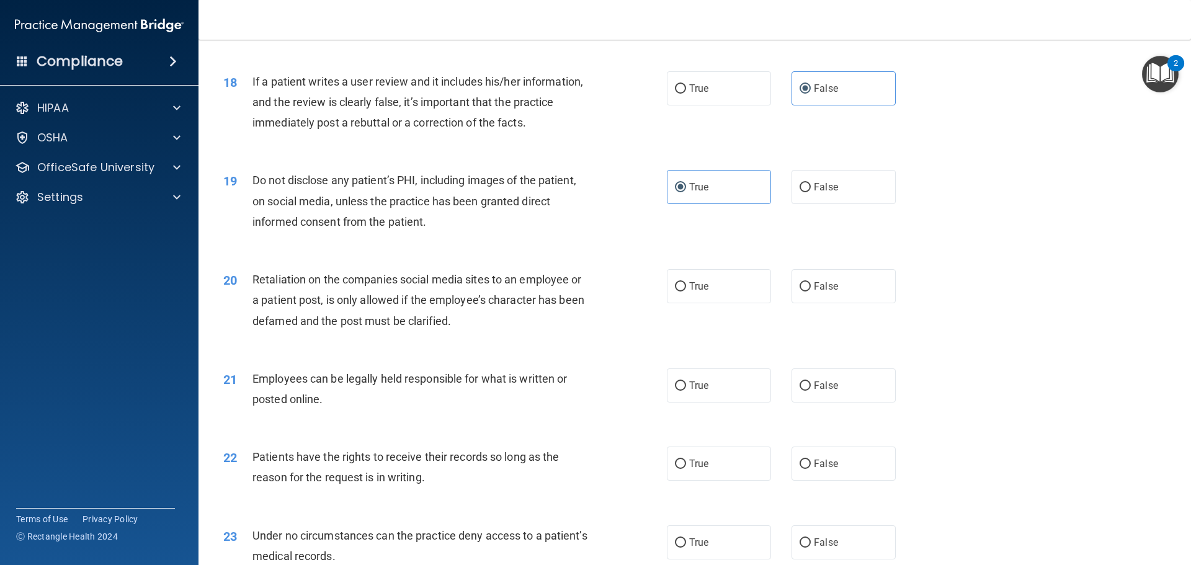
scroll to position [1737, 0]
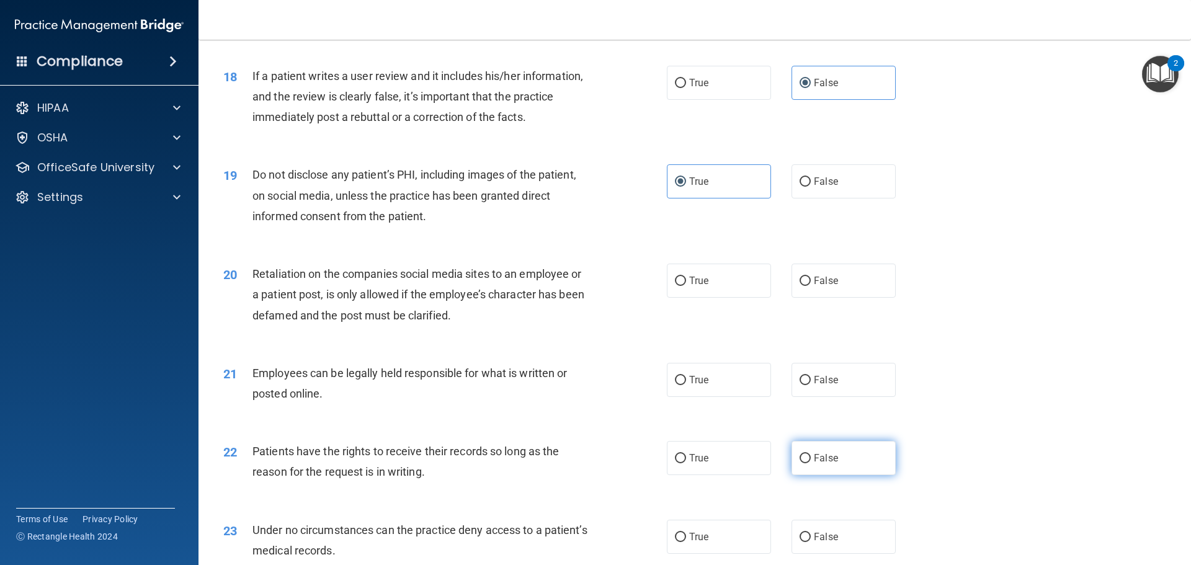
click at [825, 464] on span "False" at bounding box center [826, 458] width 24 height 12
click at [811, 463] on input "False" at bounding box center [805, 458] width 11 height 9
radio input "true"
click at [829, 287] on span "False" at bounding box center [826, 281] width 24 height 12
click at [811, 286] on input "False" at bounding box center [805, 281] width 11 height 9
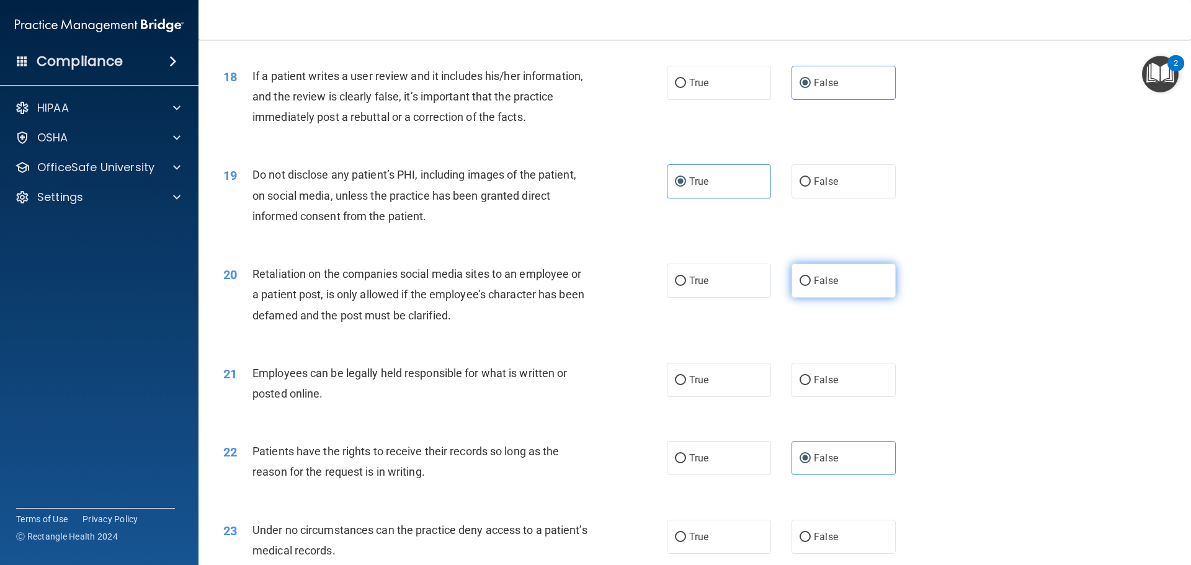
radio input "true"
click at [709, 397] on label "True" at bounding box center [719, 380] width 104 height 34
click at [686, 385] on input "True" at bounding box center [680, 380] width 11 height 9
radio input "true"
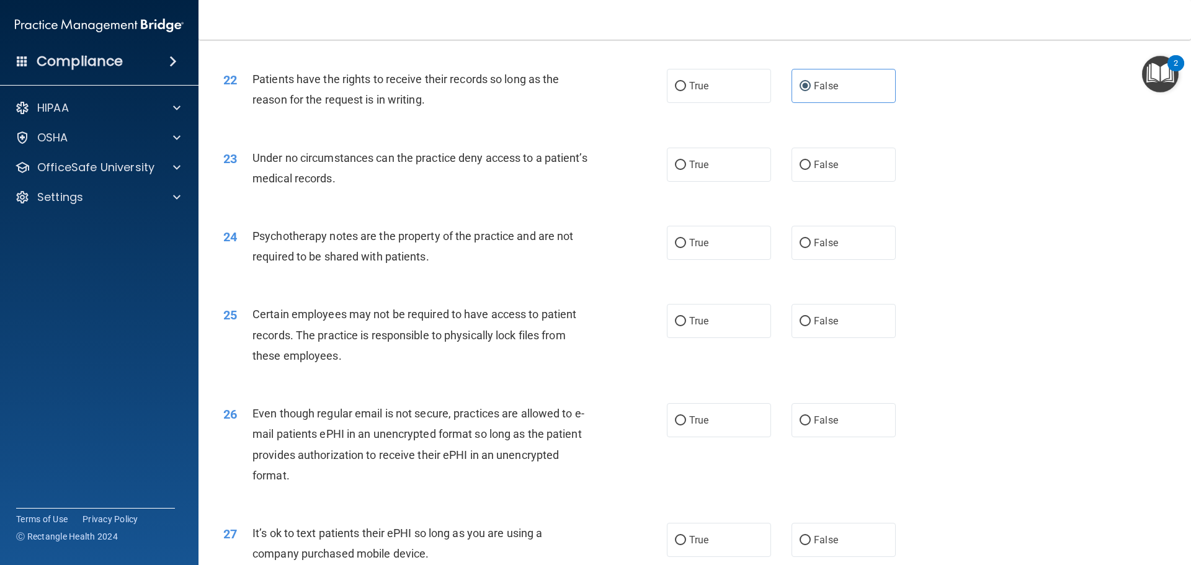
scroll to position [2171, 0]
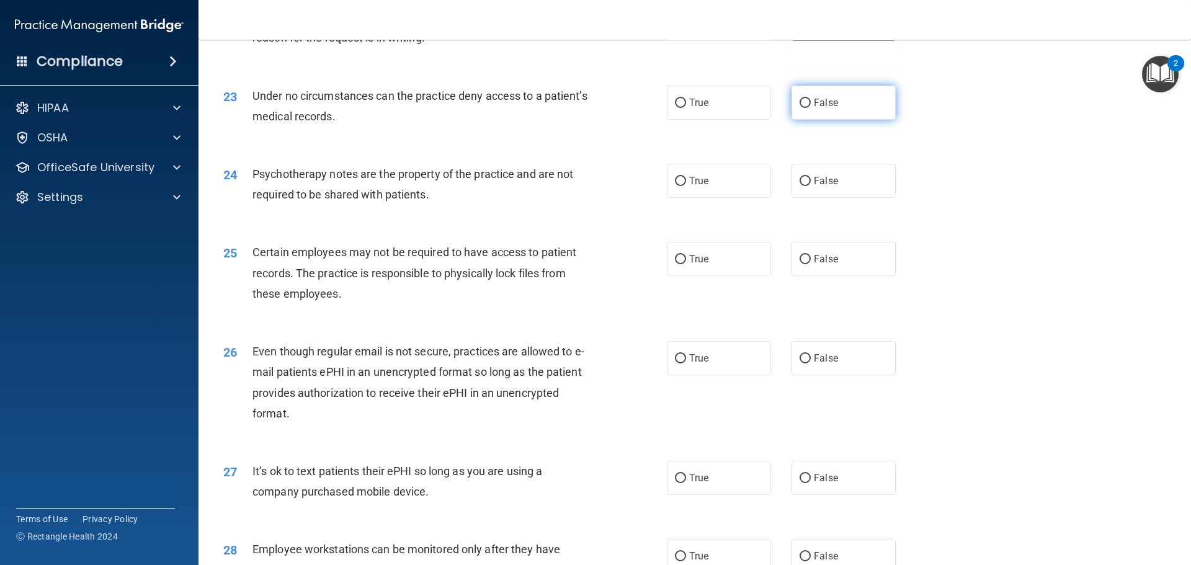
click at [804, 108] on input "False" at bounding box center [805, 103] width 11 height 9
radio input "true"
click at [689, 187] on span "True" at bounding box center [698, 181] width 19 height 12
click at [686, 186] on input "True" at bounding box center [680, 181] width 11 height 9
radio input "true"
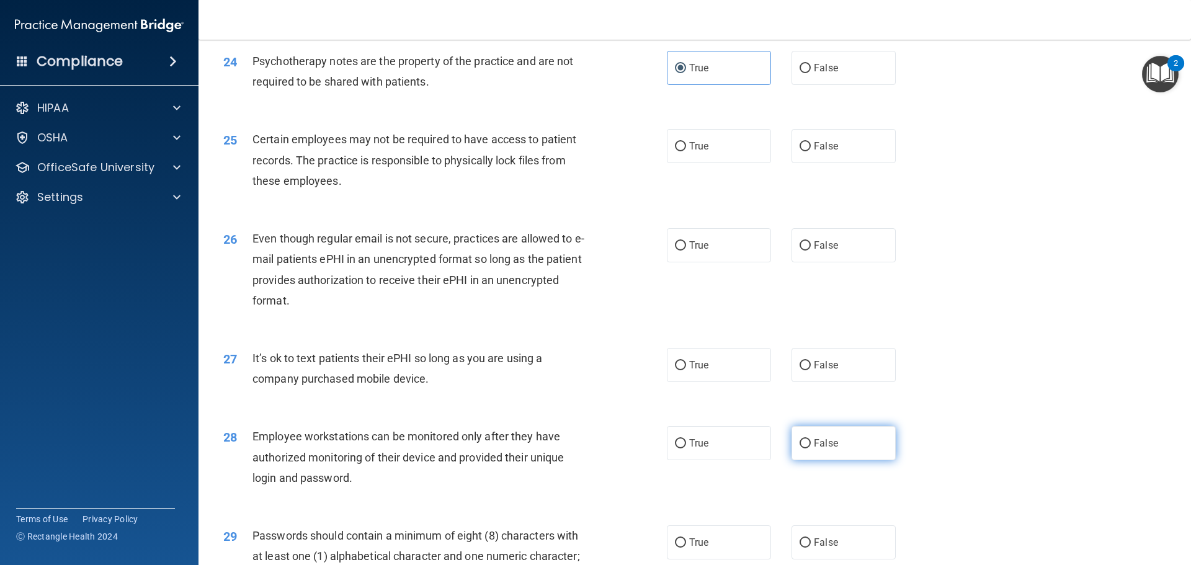
scroll to position [2295, 0]
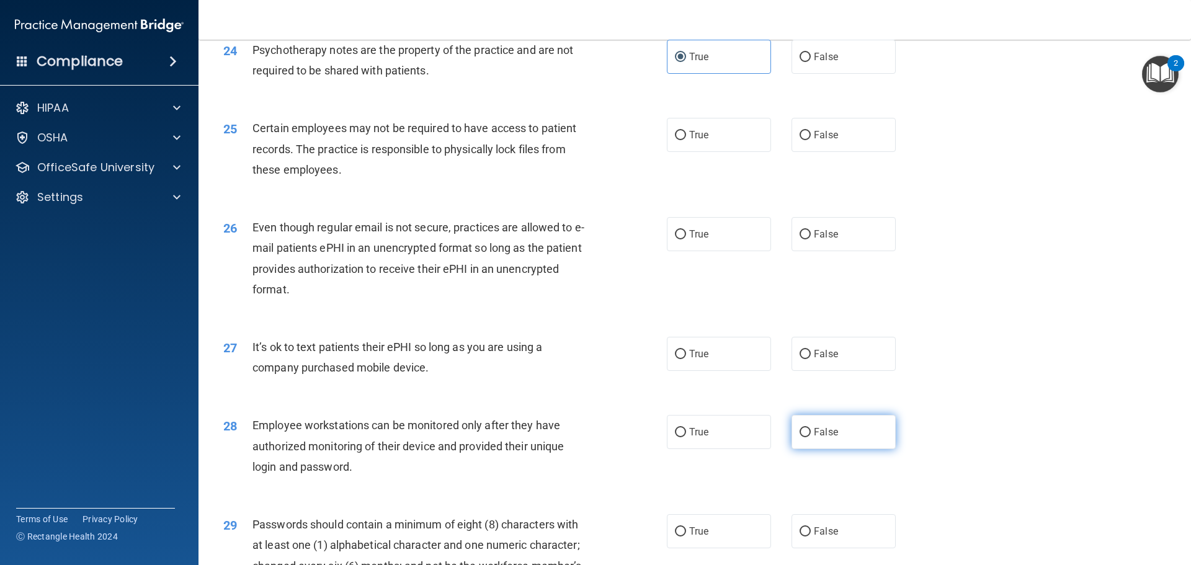
click at [814, 438] on span "False" at bounding box center [826, 432] width 24 height 12
click at [810, 437] on input "False" at bounding box center [805, 432] width 11 height 9
radio input "true"
click at [702, 152] on label "True" at bounding box center [719, 135] width 104 height 34
click at [686, 140] on input "True" at bounding box center [680, 135] width 11 height 9
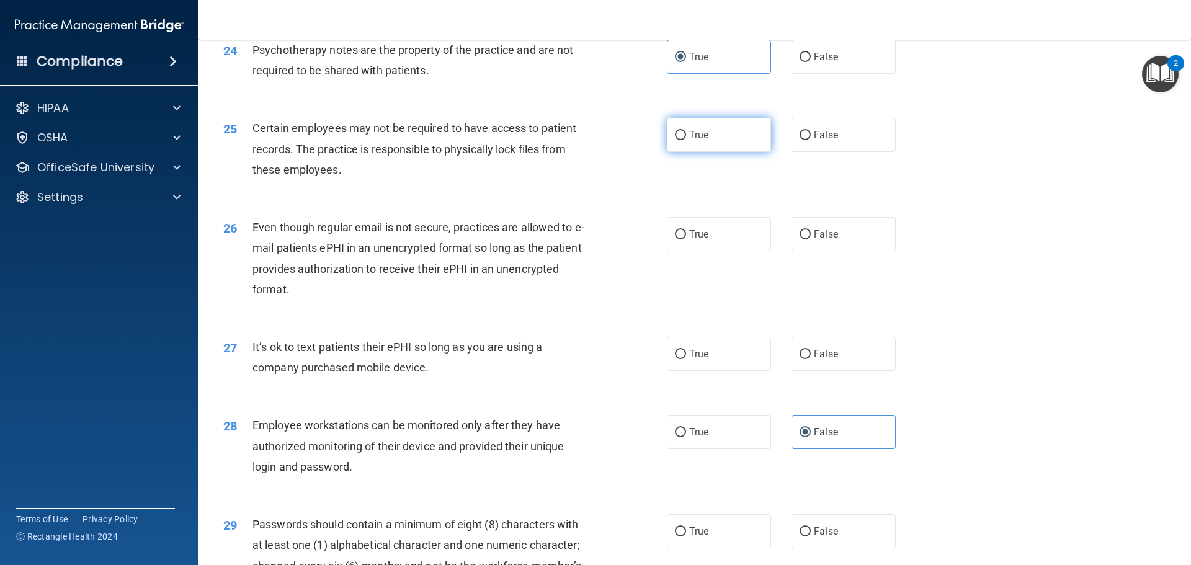
radio input "true"
click at [716, 251] on label "True" at bounding box center [719, 234] width 104 height 34
click at [686, 239] on input "True" at bounding box center [680, 234] width 11 height 9
radio input "true"
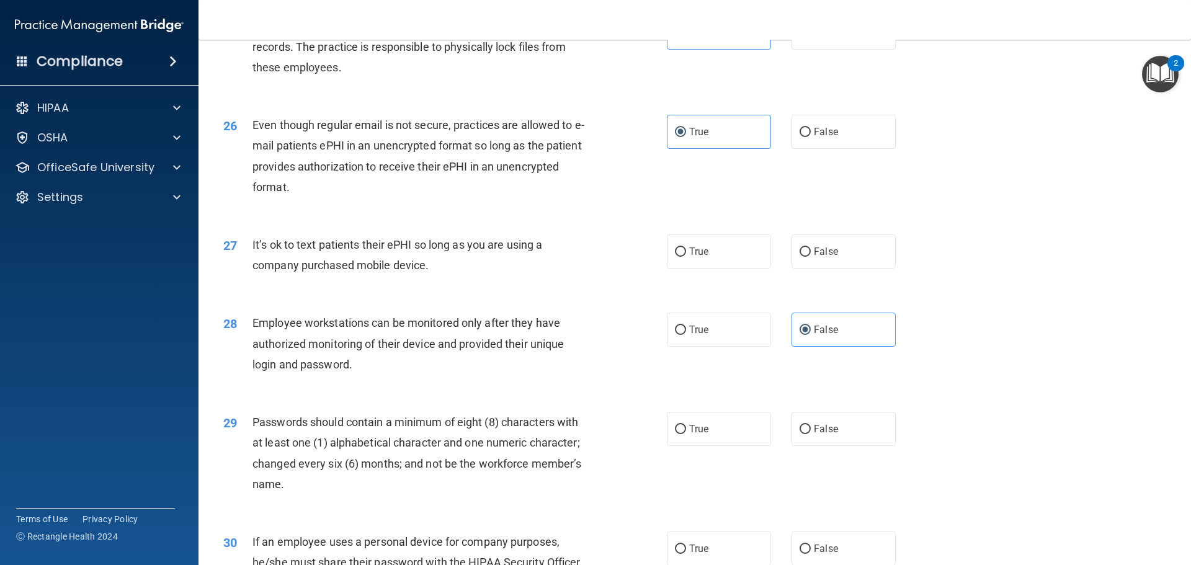
scroll to position [2419, 0]
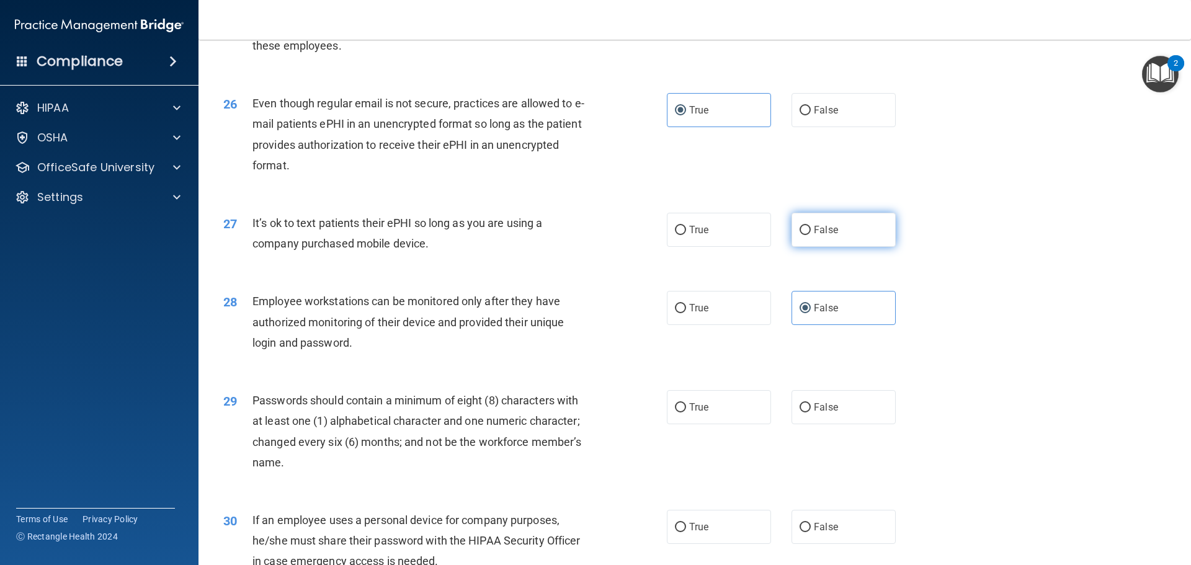
click at [827, 236] on span "False" at bounding box center [826, 230] width 24 height 12
click at [811, 235] on input "False" at bounding box center [805, 230] width 11 height 9
radio input "true"
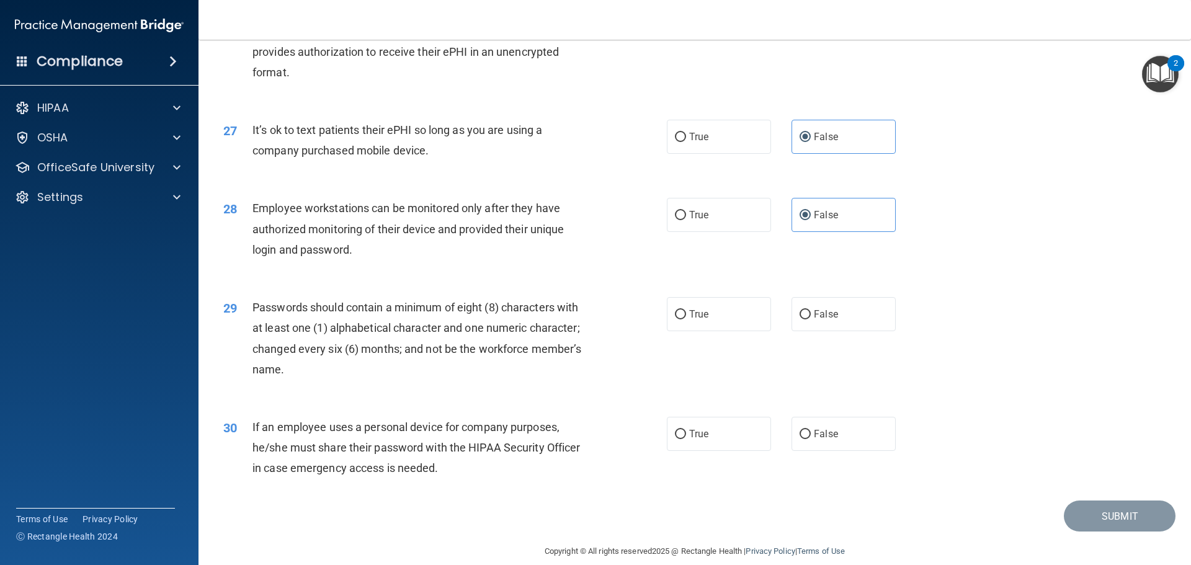
scroll to position [2543, 0]
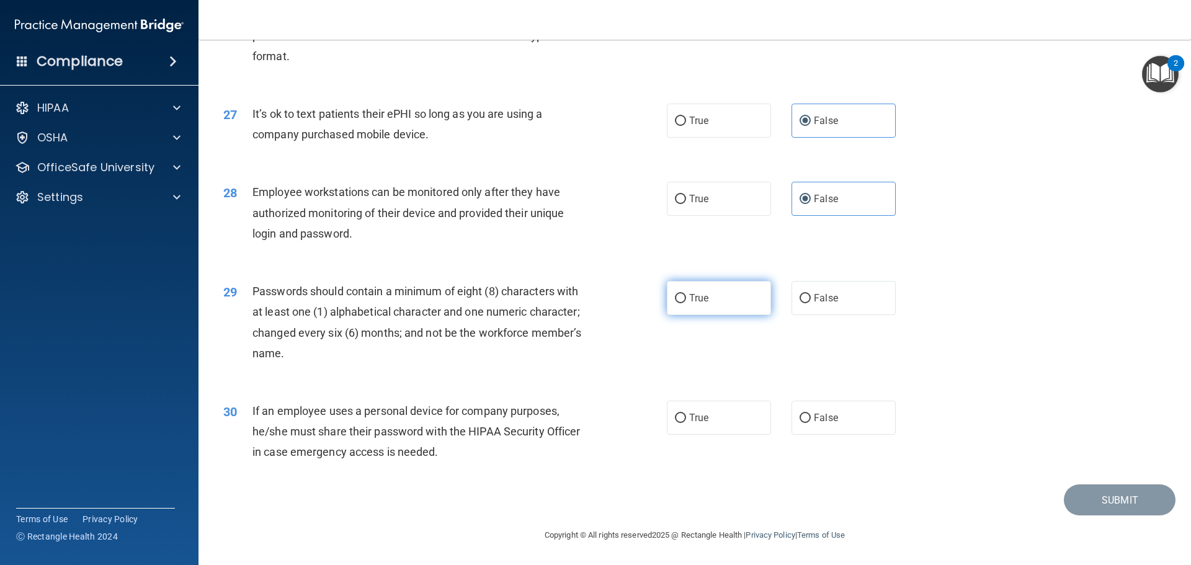
click at [712, 300] on label "True" at bounding box center [719, 298] width 104 height 34
click at [686, 300] on input "True" at bounding box center [680, 298] width 11 height 9
radio input "true"
click at [725, 431] on label "True" at bounding box center [719, 418] width 104 height 34
click at [686, 423] on input "True" at bounding box center [680, 418] width 11 height 9
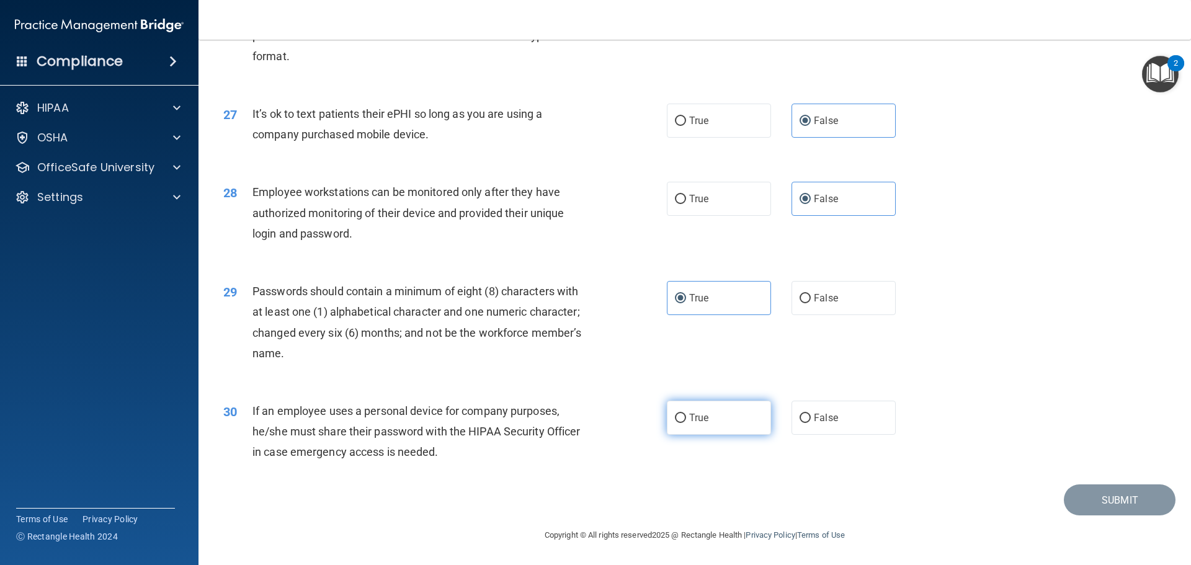
radio input "true"
click at [1106, 513] on button "Submit" at bounding box center [1120, 500] width 112 height 32
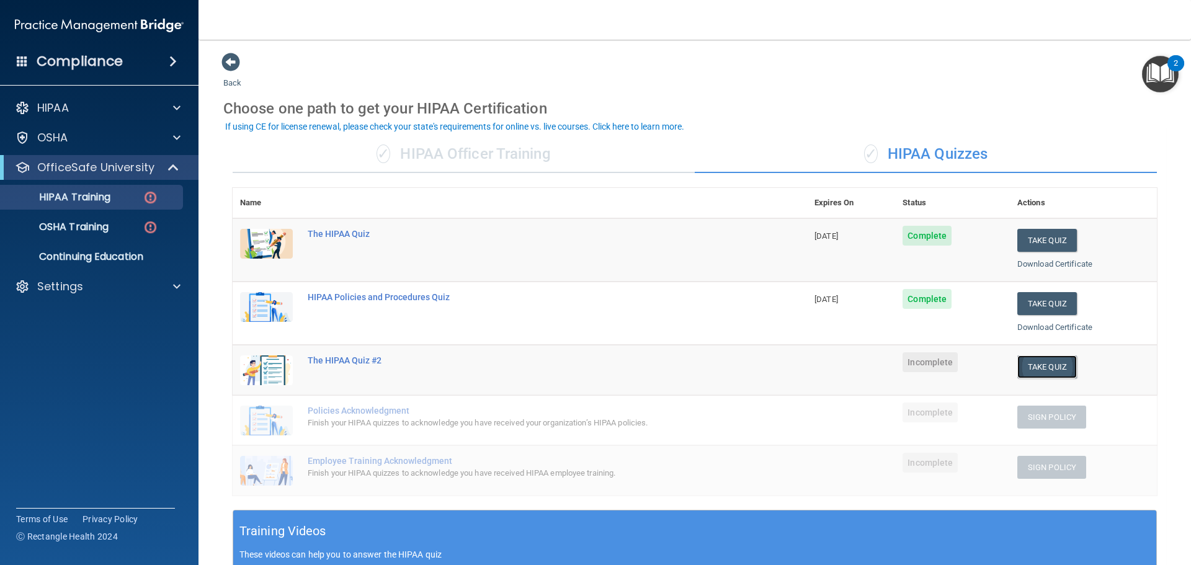
click at [1041, 369] on button "Take Quiz" at bounding box center [1047, 366] width 60 height 23
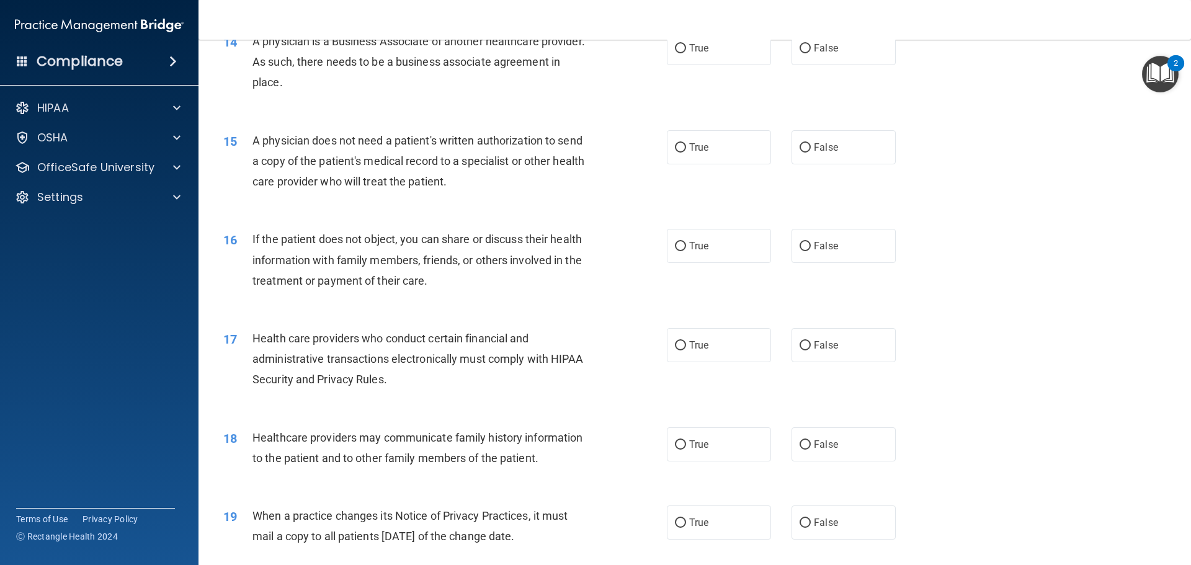
scroll to position [1082, 0]
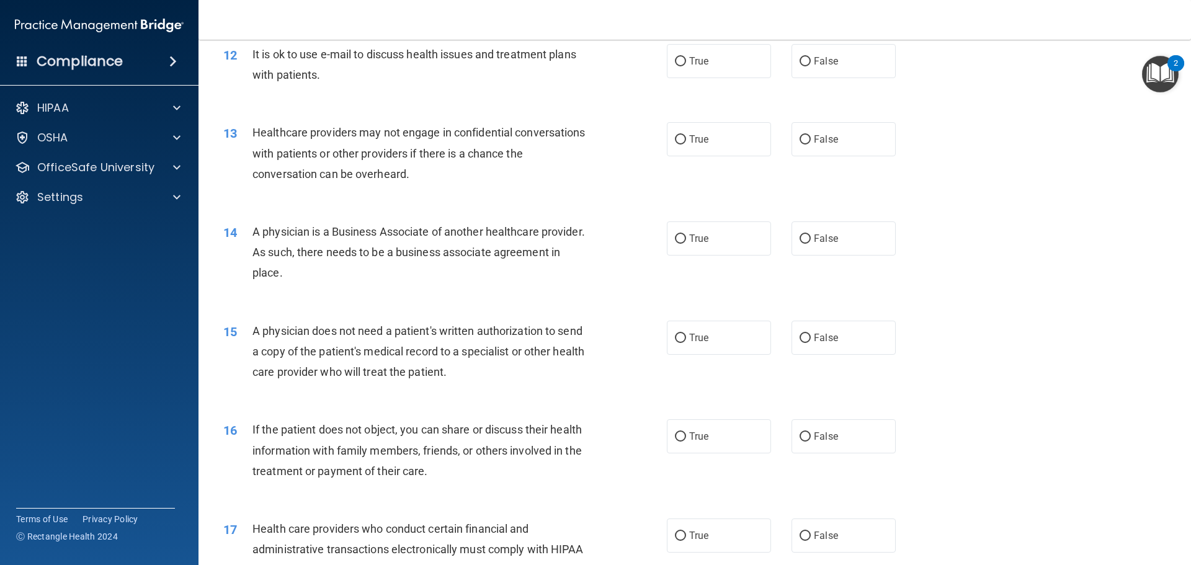
click at [1184, 71] on div "2" at bounding box center [1175, 63] width 17 height 16
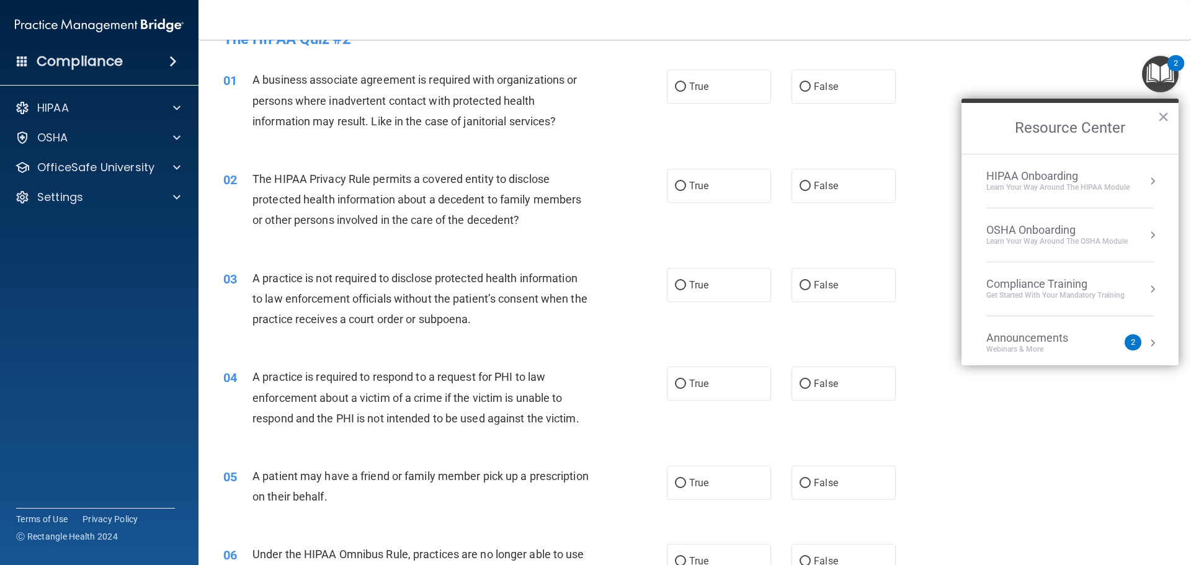
scroll to position [0, 0]
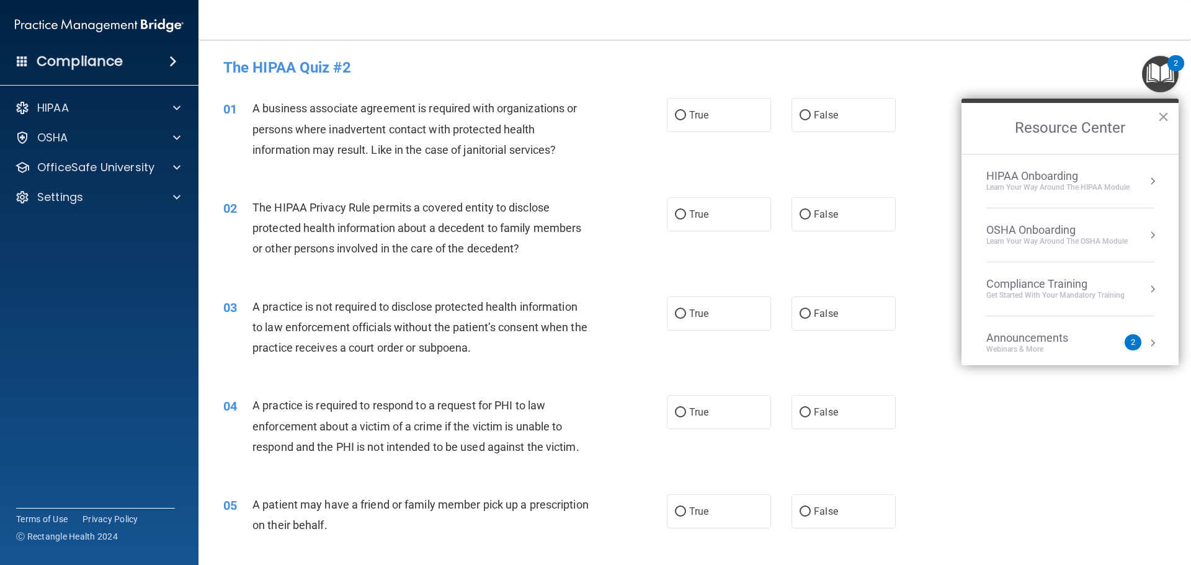
click at [920, 156] on div "01 A business associate agreement is required with organizations or persons whe…" at bounding box center [694, 131] width 961 height 99
click at [1120, 91] on div "01 A business associate agreement is required with organizations or persons whe…" at bounding box center [694, 131] width 961 height 99
click at [1161, 119] on button "×" at bounding box center [1163, 117] width 12 height 20
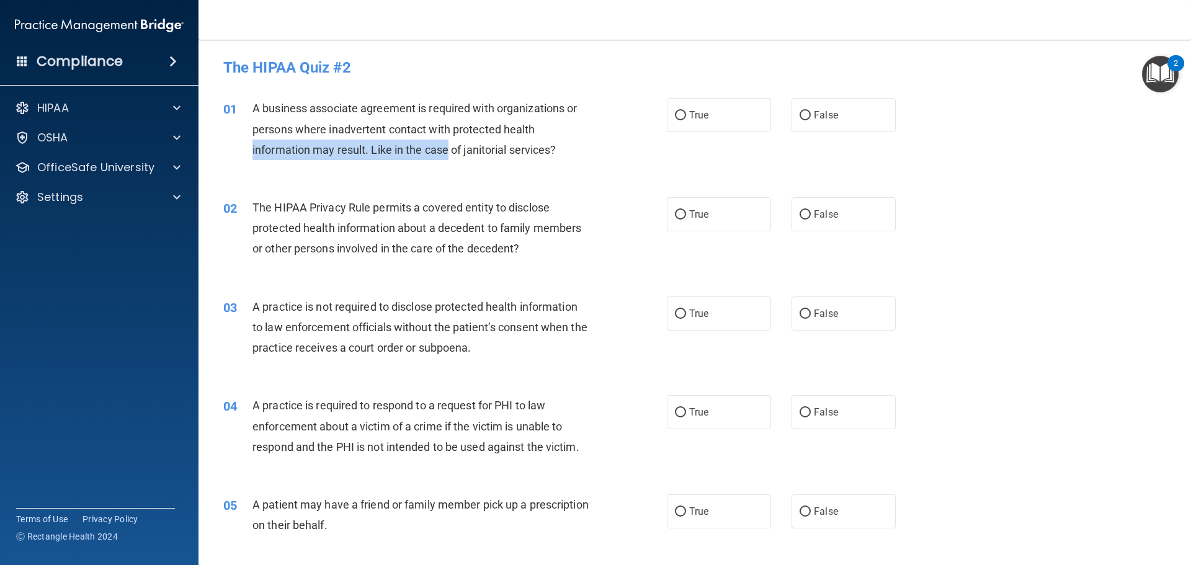
drag, startPoint x: 450, startPoint y: 144, endPoint x: 620, endPoint y: 135, distance: 170.2
click at [620, 135] on div "01 A business associate agreement is required with organizations or persons whe…" at bounding box center [445, 132] width 481 height 68
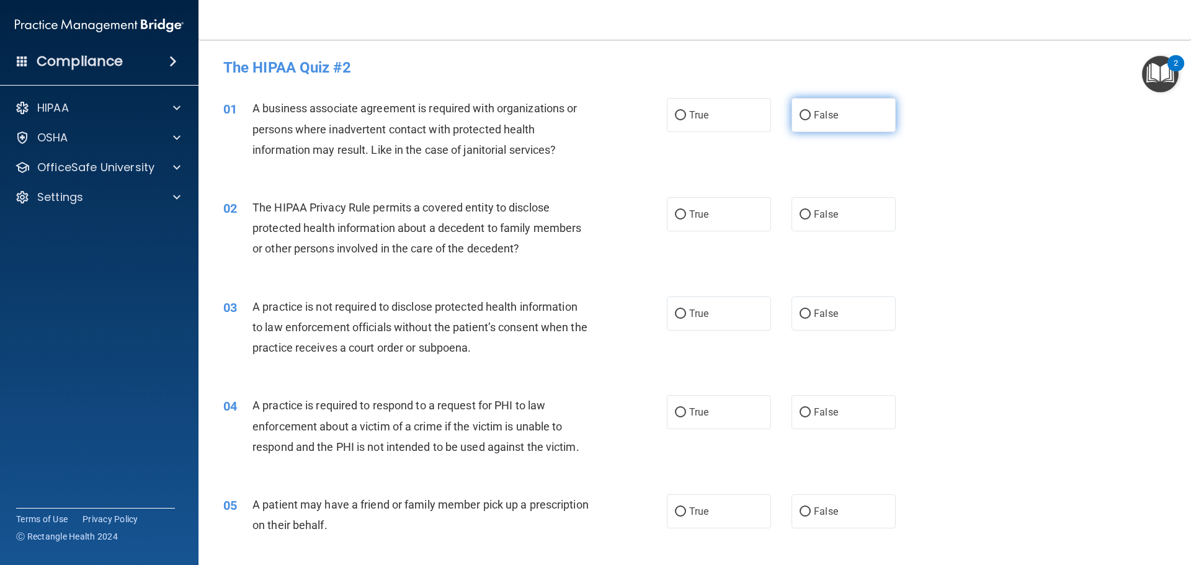
click at [842, 111] on label "False" at bounding box center [843, 115] width 104 height 34
click at [811, 111] on input "False" at bounding box center [805, 115] width 11 height 9
radio input "true"
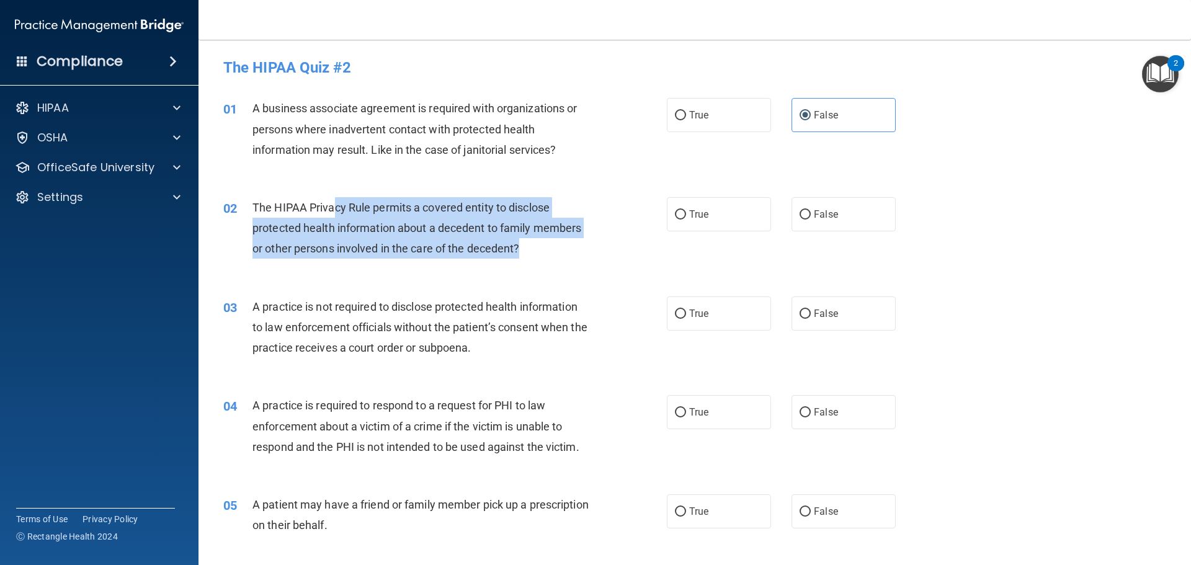
drag, startPoint x: 555, startPoint y: 246, endPoint x: 334, endPoint y: 203, distance: 224.9
click at [334, 203] on div "The HIPAA Privacy Rule permits a covered entity to disclose protected health in…" at bounding box center [425, 228] width 347 height 62
click at [607, 261] on div "02 The HIPAA Privacy Rule permits a covered entity to disclose protected health…" at bounding box center [445, 231] width 481 height 68
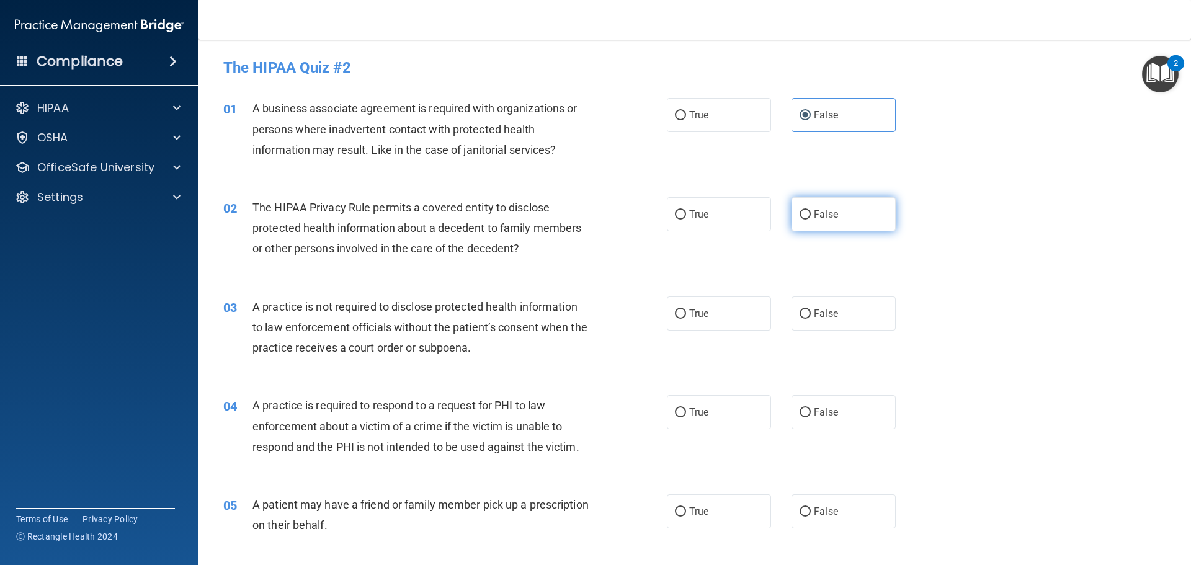
click at [820, 221] on label "False" at bounding box center [843, 214] width 104 height 34
click at [811, 220] on input "False" at bounding box center [805, 214] width 11 height 9
radio input "true"
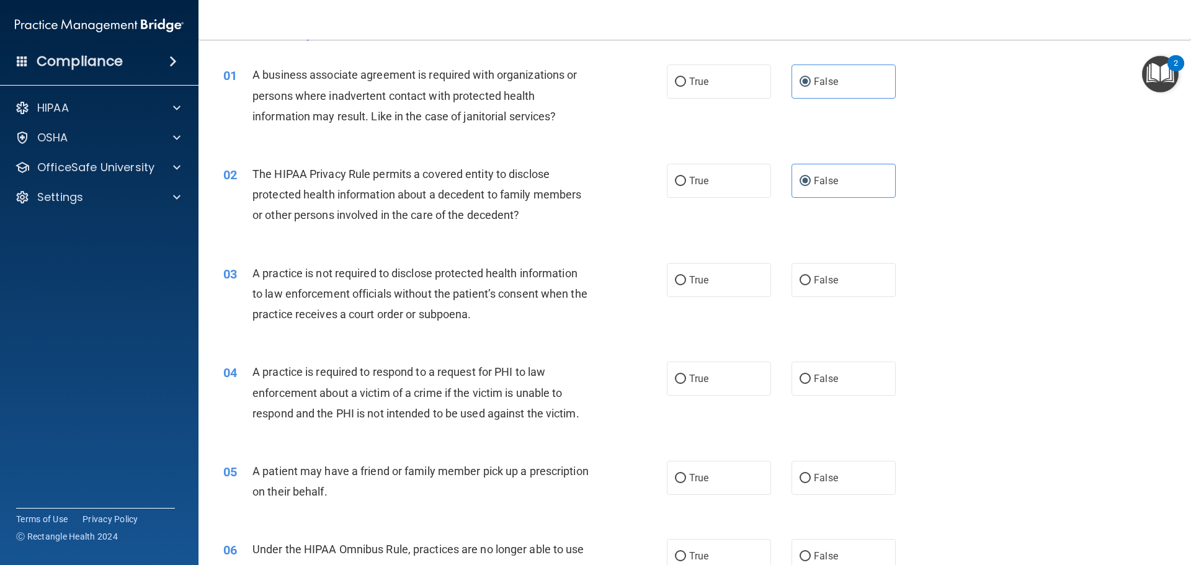
scroll to position [62, 0]
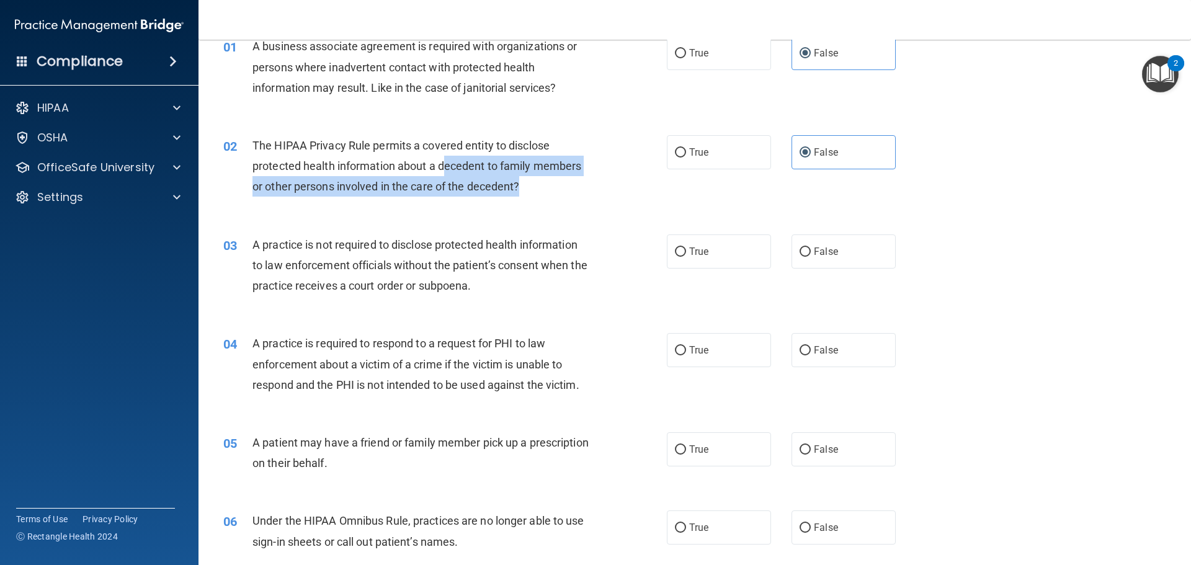
drag, startPoint x: 447, startPoint y: 166, endPoint x: 556, endPoint y: 198, distance: 114.4
click at [556, 198] on div "02 The HIPAA Privacy Rule permits a covered entity to disclose protected health…" at bounding box center [445, 169] width 481 height 68
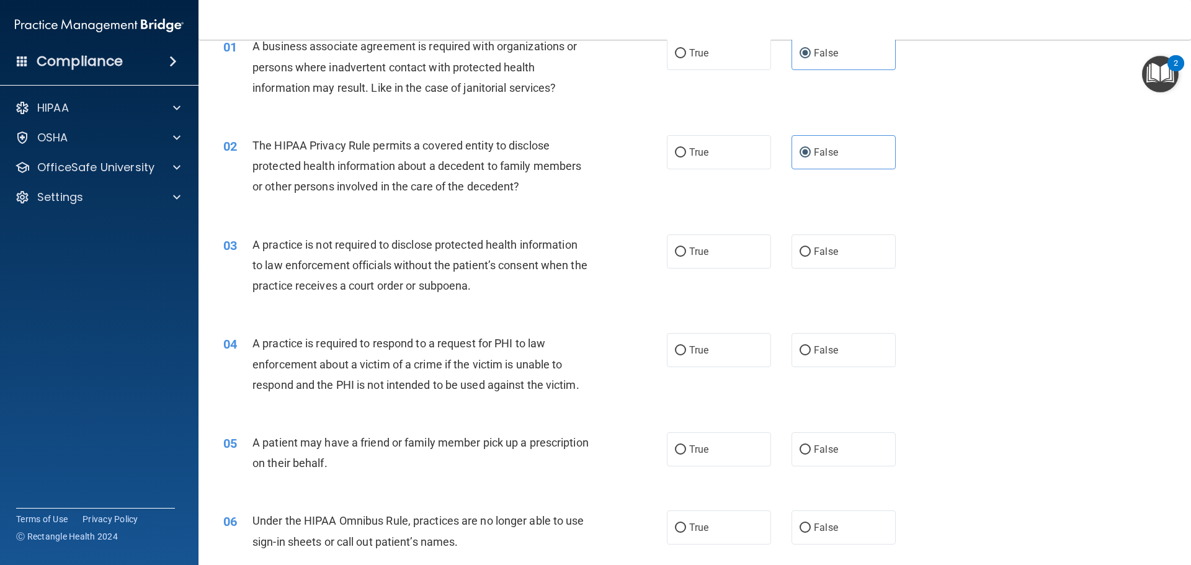
click at [409, 228] on div "03 A practice is not required to disclose protected health information to law e…" at bounding box center [694, 268] width 961 height 99
click at [844, 248] on label "False" at bounding box center [843, 251] width 104 height 34
click at [811, 248] on input "False" at bounding box center [805, 251] width 11 height 9
radio input "true"
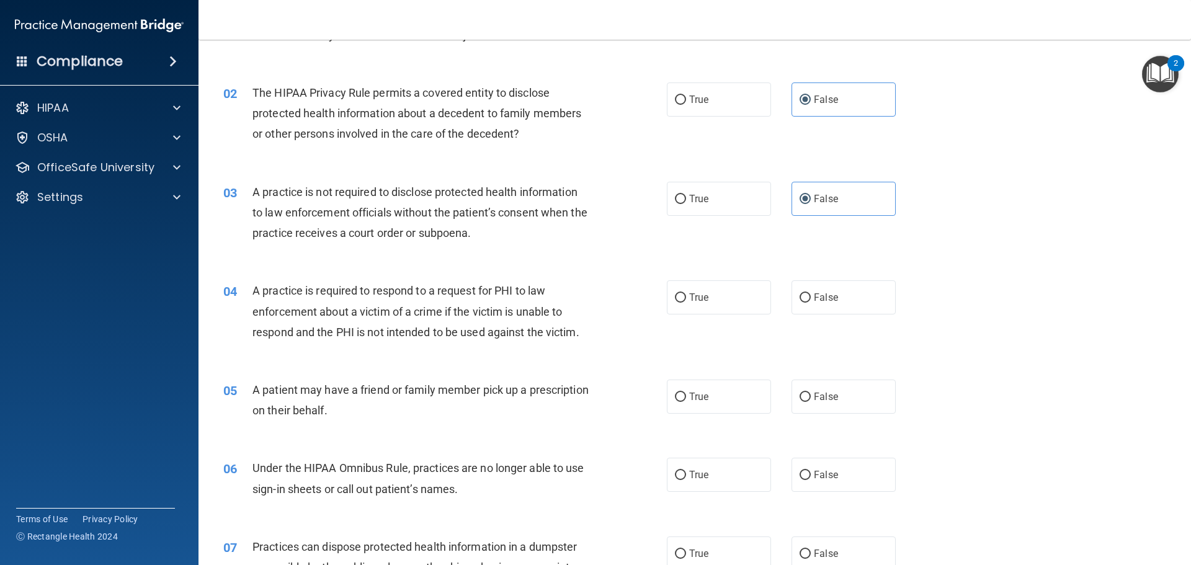
scroll to position [186, 0]
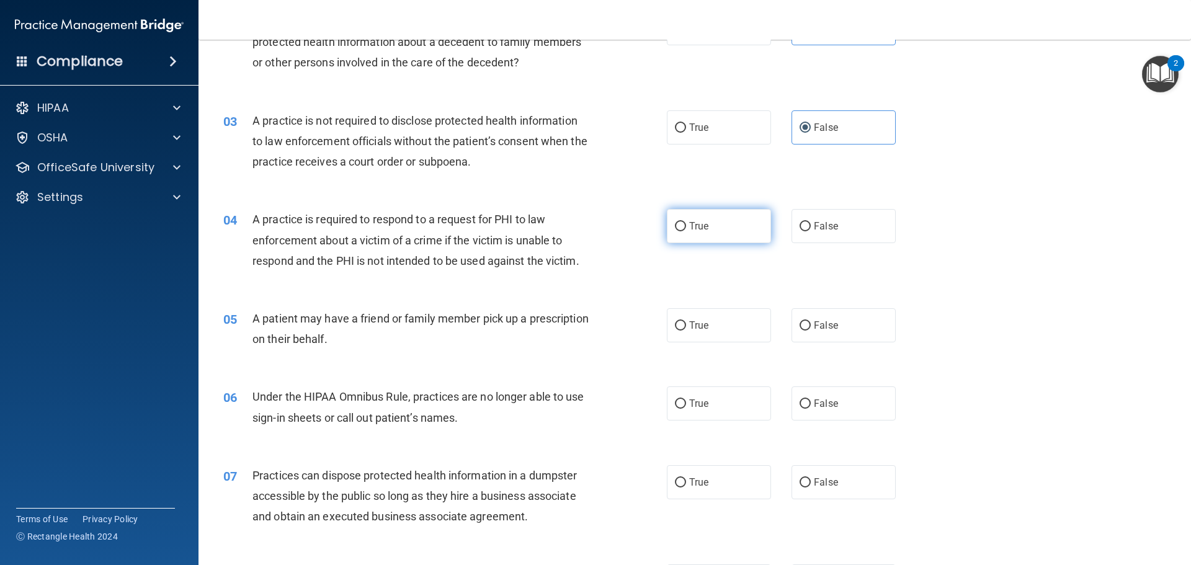
click at [688, 233] on label "True" at bounding box center [719, 226] width 104 height 34
click at [686, 231] on input "True" at bounding box center [680, 226] width 11 height 9
radio input "true"
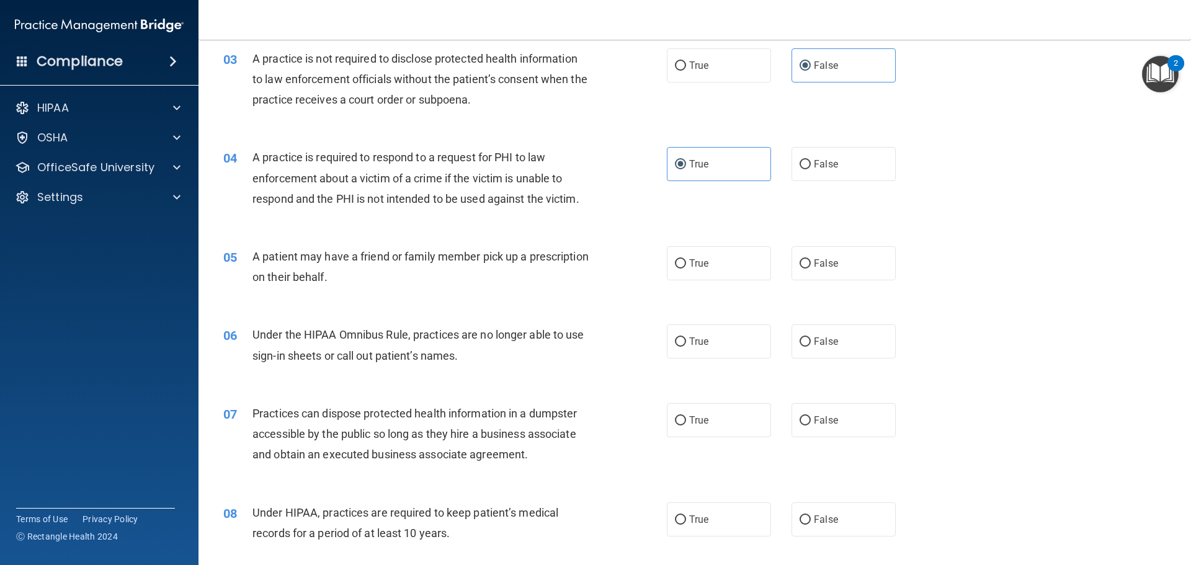
click at [654, 268] on div "05 A patient may have a friend or family member pick up a prescription on their…" at bounding box center [445, 269] width 481 height 47
click at [718, 269] on label "True" at bounding box center [719, 263] width 104 height 34
click at [686, 269] on input "True" at bounding box center [680, 263] width 11 height 9
radio input "true"
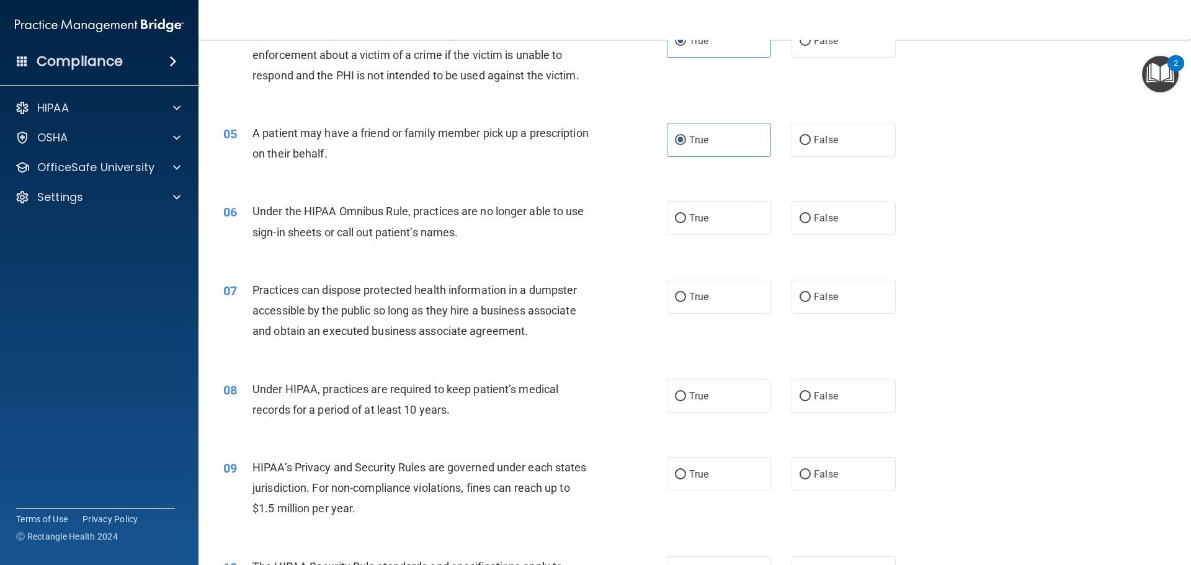
scroll to position [372, 0]
click at [791, 223] on label "False" at bounding box center [843, 217] width 104 height 34
click at [800, 223] on input "False" at bounding box center [805, 217] width 11 height 9
radio input "true"
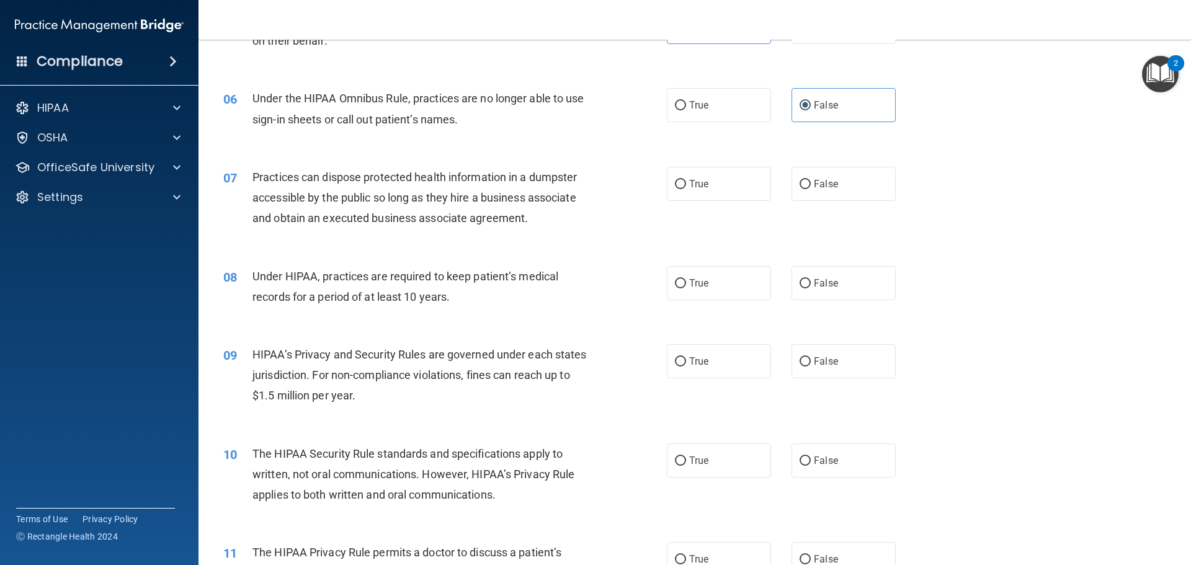
scroll to position [496, 0]
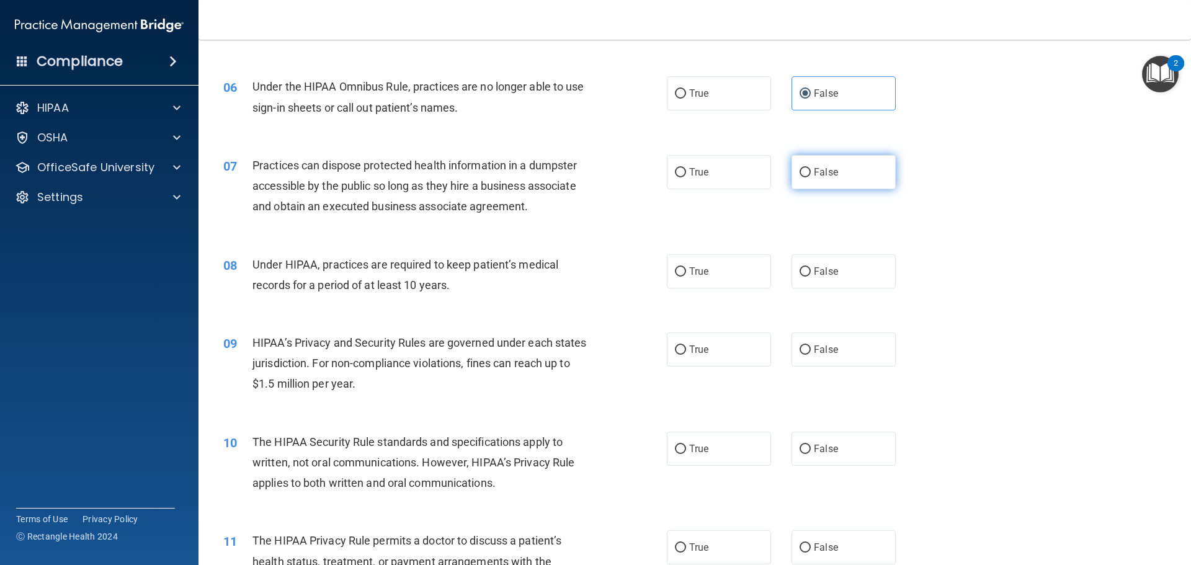
click at [814, 174] on span "False" at bounding box center [826, 172] width 24 height 12
click at [809, 174] on input "False" at bounding box center [805, 172] width 11 height 9
radio input "true"
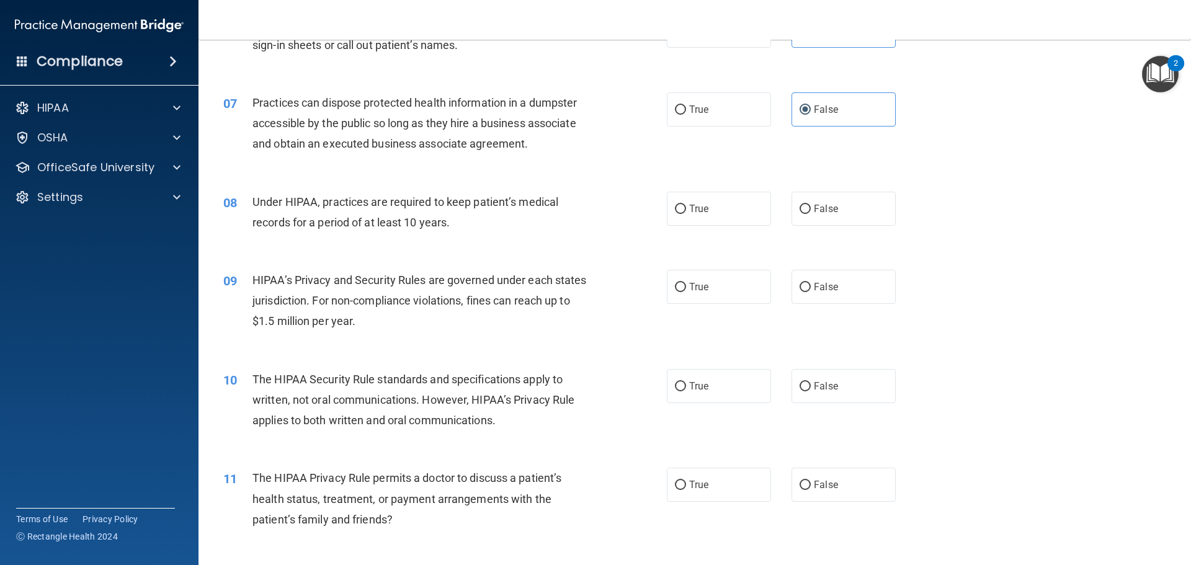
scroll to position [620, 0]
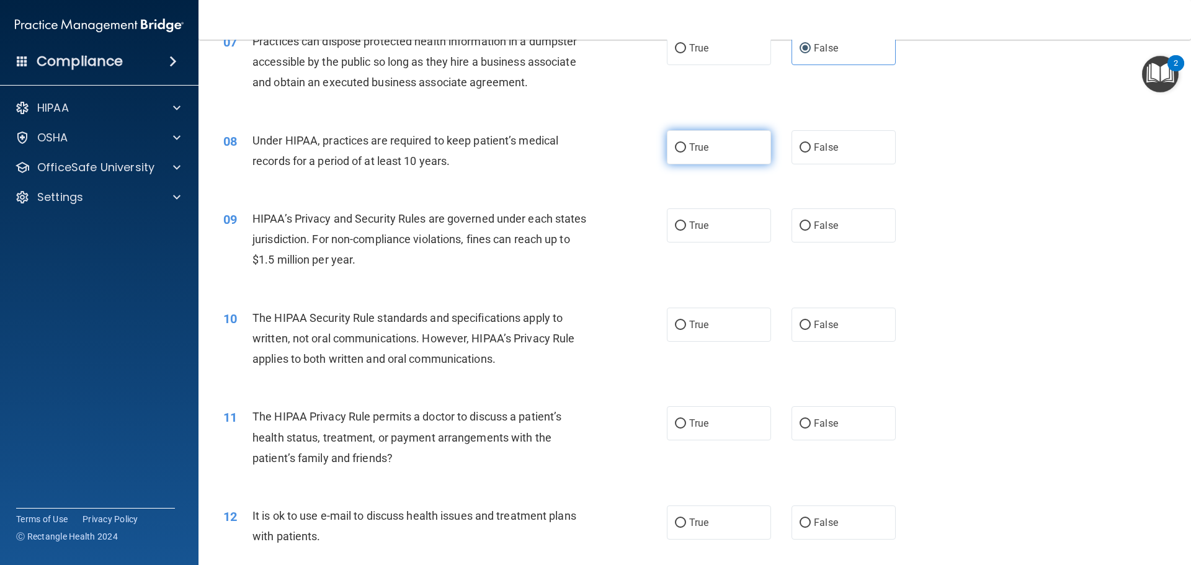
click at [689, 141] on span "True" at bounding box center [698, 147] width 19 height 12
click at [686, 143] on input "True" at bounding box center [680, 147] width 11 height 9
radio input "true"
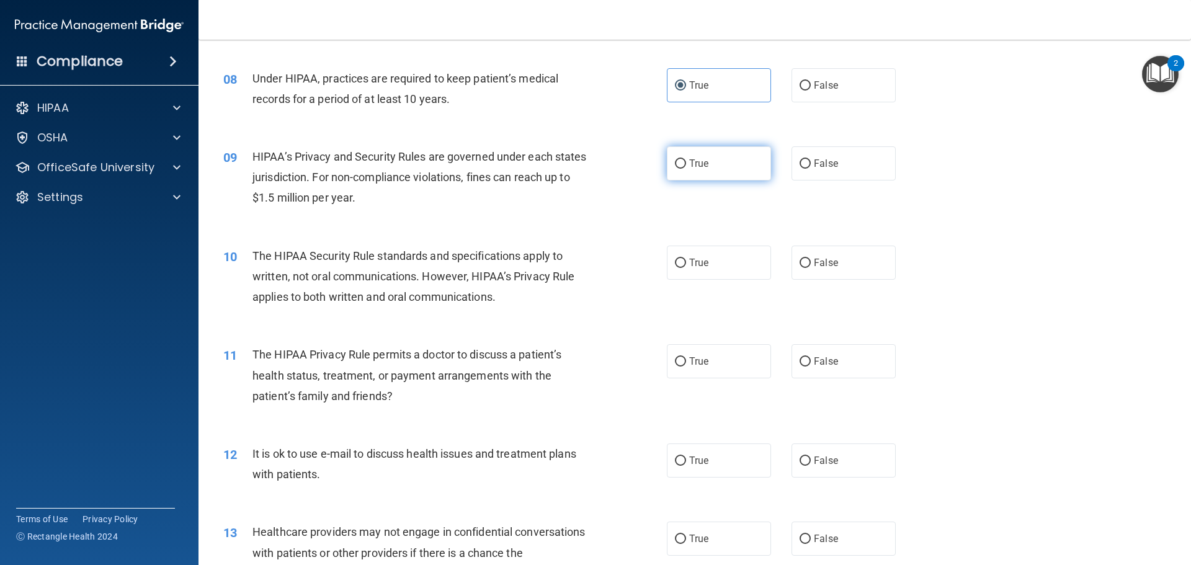
click at [695, 167] on span "True" at bounding box center [698, 164] width 19 height 12
click at [686, 167] on input "True" at bounding box center [680, 163] width 11 height 9
radio input "true"
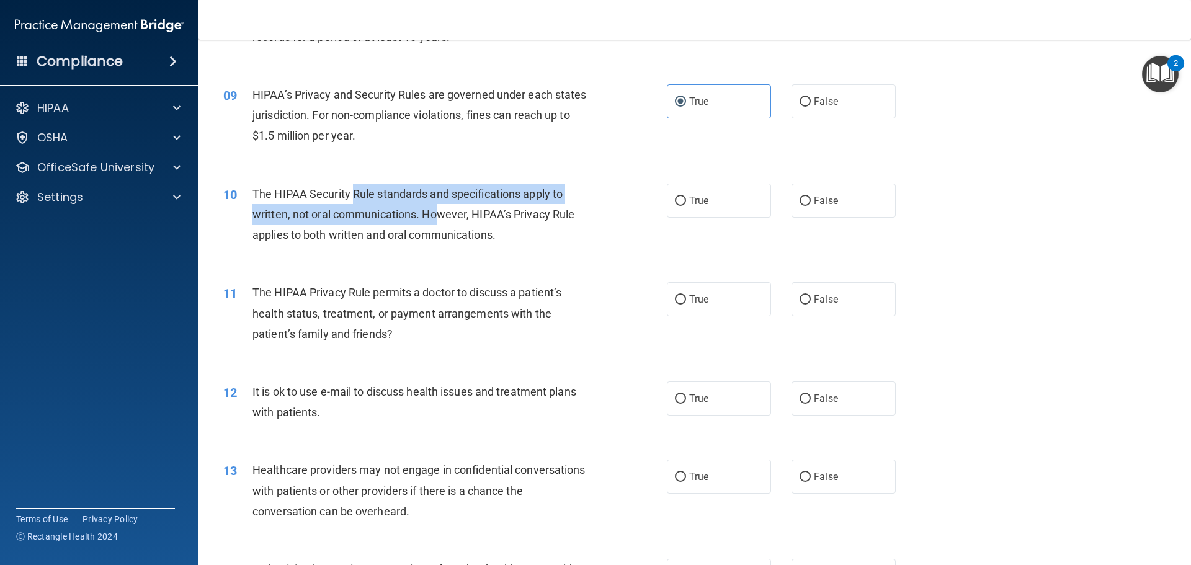
drag, startPoint x: 352, startPoint y: 202, endPoint x: 437, endPoint y: 223, distance: 87.7
click at [437, 223] on div "The HIPAA Security Rule standards and specifications apply to written, not oral…" at bounding box center [425, 215] width 347 height 62
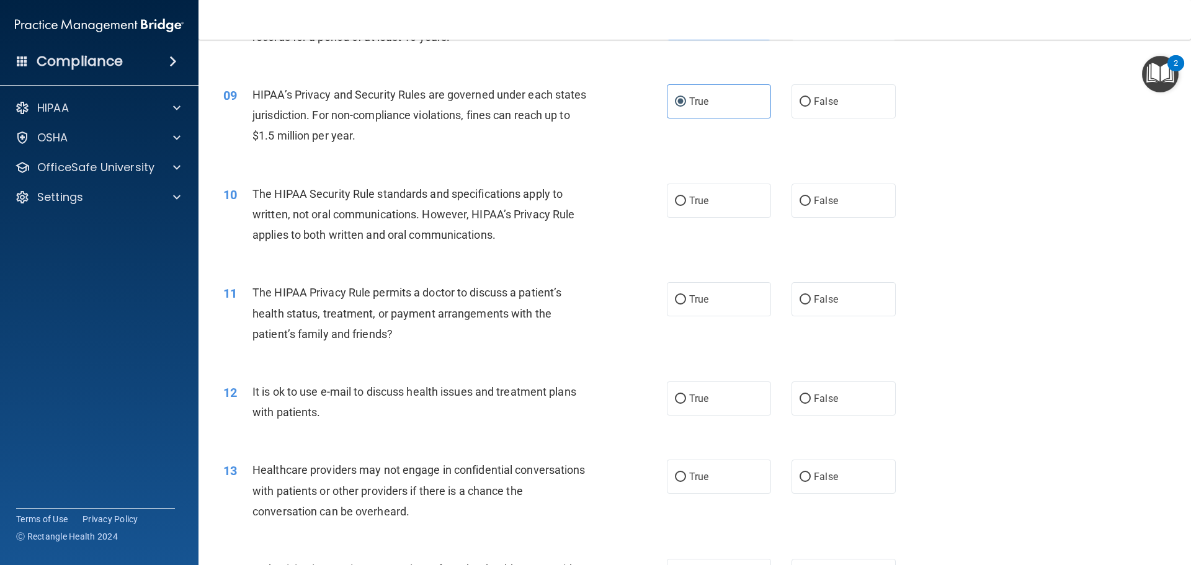
click at [537, 228] on div "The HIPAA Security Rule standards and specifications apply to written, not oral…" at bounding box center [425, 215] width 347 height 62
click at [826, 209] on label "False" at bounding box center [843, 201] width 104 height 34
click at [811, 206] on input "False" at bounding box center [805, 201] width 11 height 9
radio input "true"
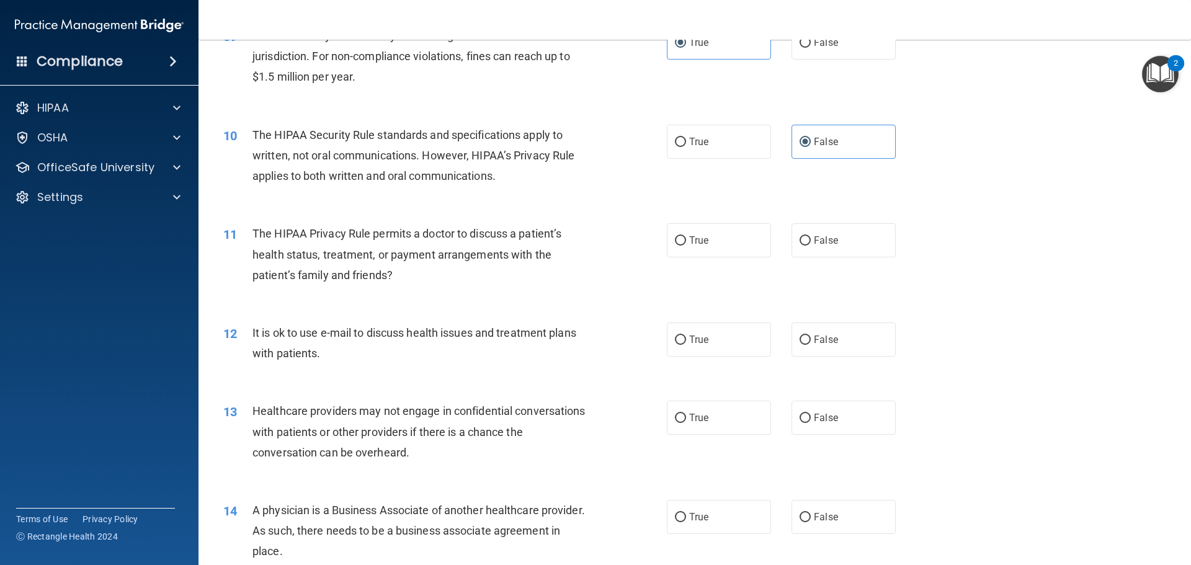
scroll to position [806, 0]
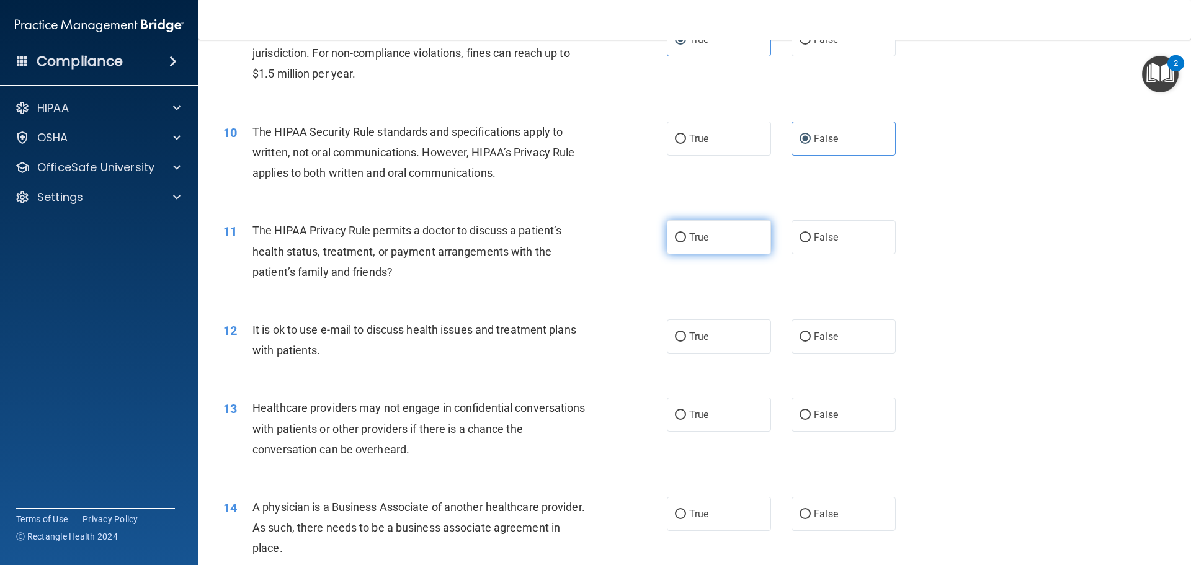
click at [675, 239] on input "True" at bounding box center [680, 237] width 11 height 9
radio input "true"
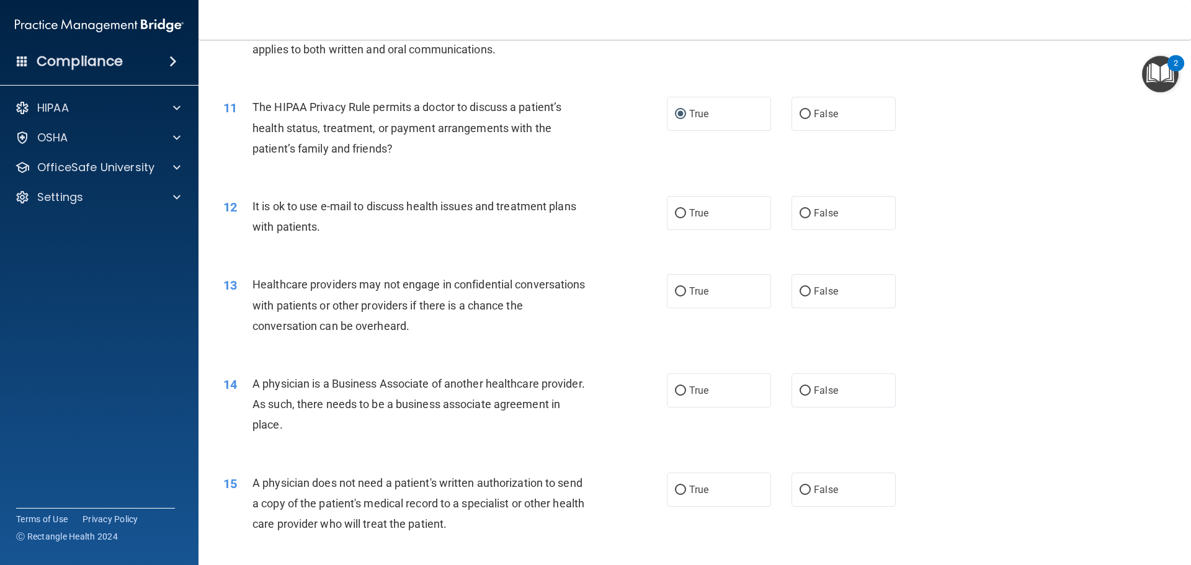
scroll to position [930, 0]
click at [831, 221] on label "False" at bounding box center [843, 212] width 104 height 34
click at [811, 218] on input "False" at bounding box center [805, 212] width 11 height 9
radio input "true"
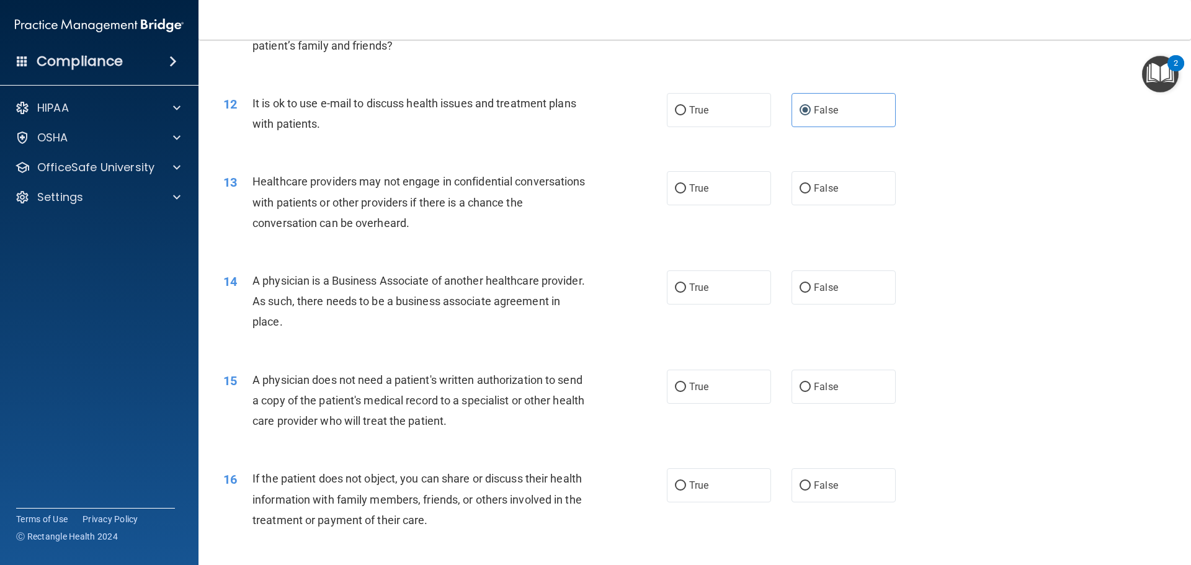
scroll to position [1054, 0]
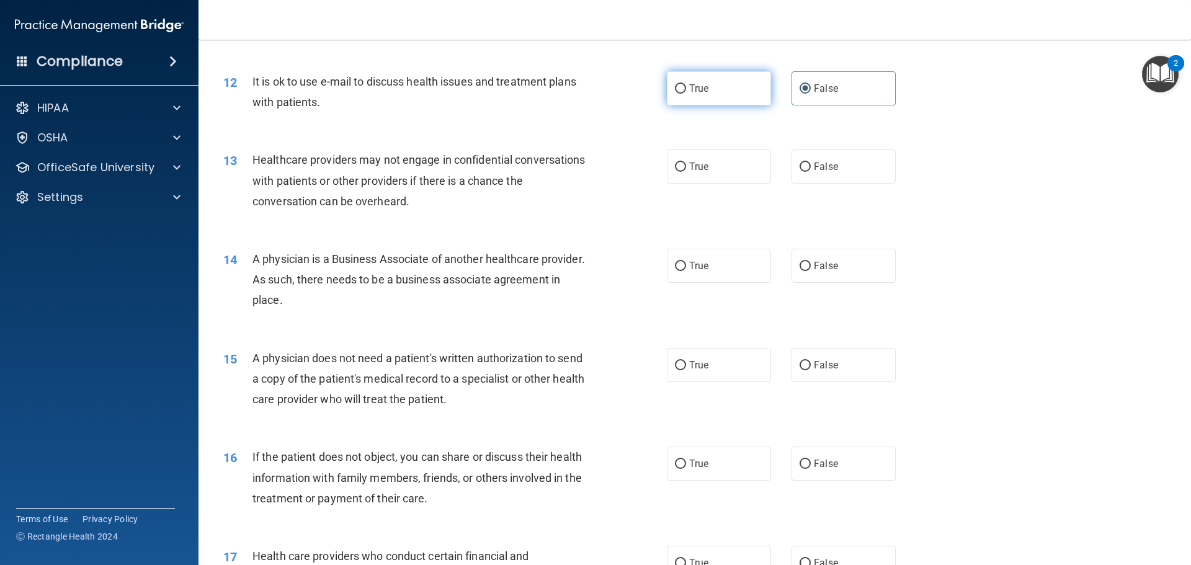
click at [728, 87] on label "True" at bounding box center [719, 88] width 104 height 34
click at [686, 87] on input "True" at bounding box center [680, 88] width 11 height 9
radio input "true"
click at [818, 94] on label "False" at bounding box center [843, 88] width 104 height 34
click at [811, 94] on input "False" at bounding box center [805, 88] width 11 height 9
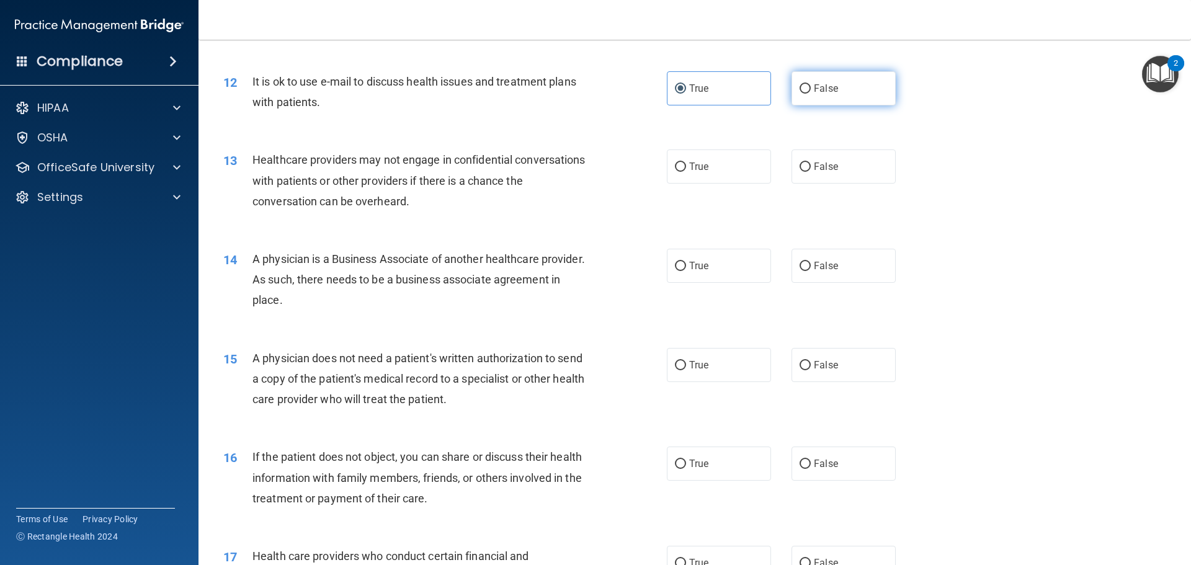
radio input "true"
radio input "false"
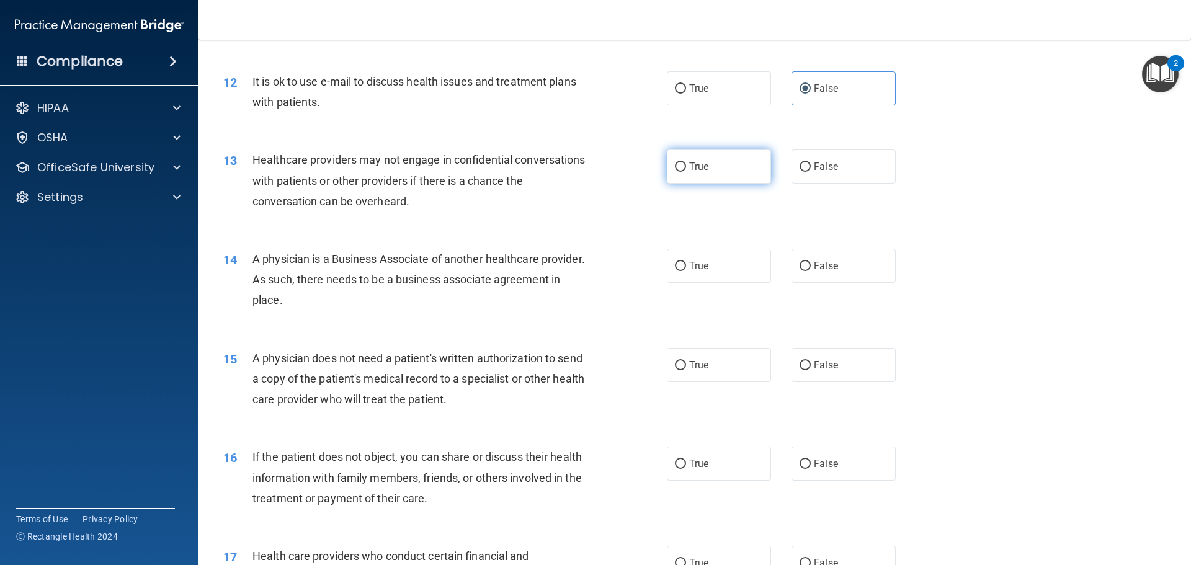
click at [705, 164] on label "True" at bounding box center [719, 166] width 104 height 34
click at [686, 164] on input "True" at bounding box center [680, 167] width 11 height 9
radio input "true"
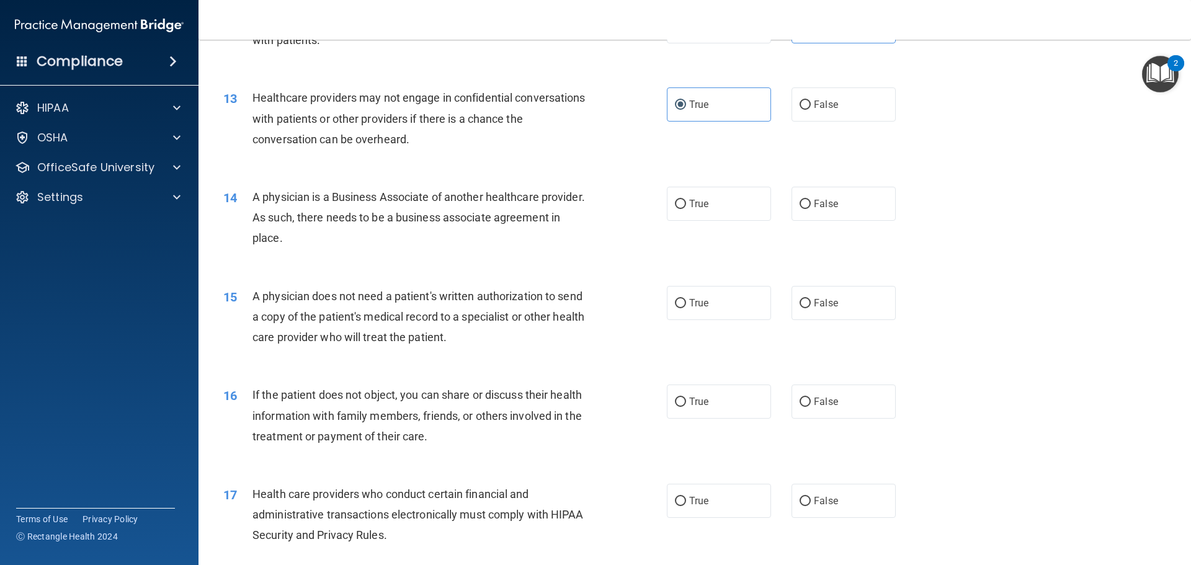
scroll to position [1178, 0]
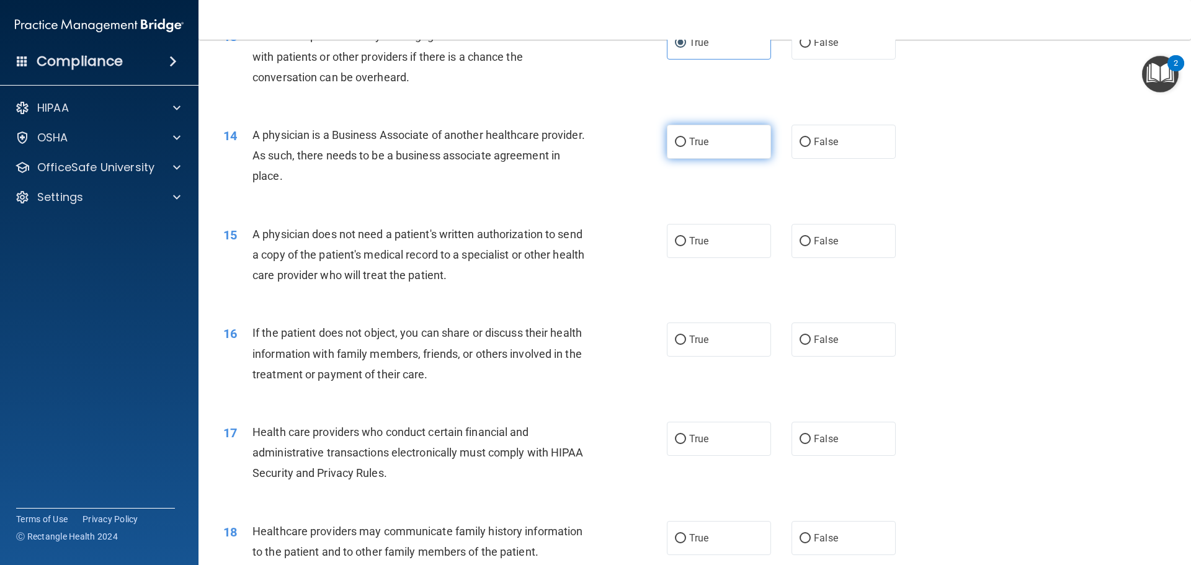
click at [695, 145] on span "True" at bounding box center [698, 142] width 19 height 12
click at [686, 145] on input "True" at bounding box center [680, 142] width 11 height 9
radio input "true"
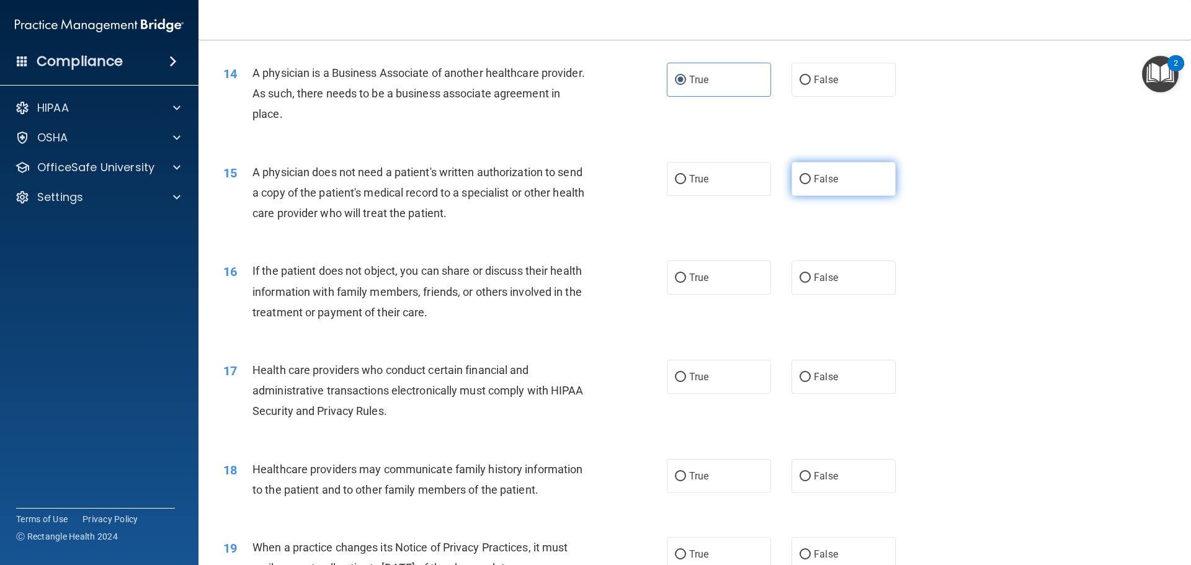
click at [854, 184] on label "False" at bounding box center [843, 179] width 104 height 34
click at [811, 184] on input "False" at bounding box center [805, 179] width 11 height 9
radio input "true"
click at [710, 192] on label "True" at bounding box center [719, 179] width 104 height 34
click at [686, 184] on input "True" at bounding box center [680, 179] width 11 height 9
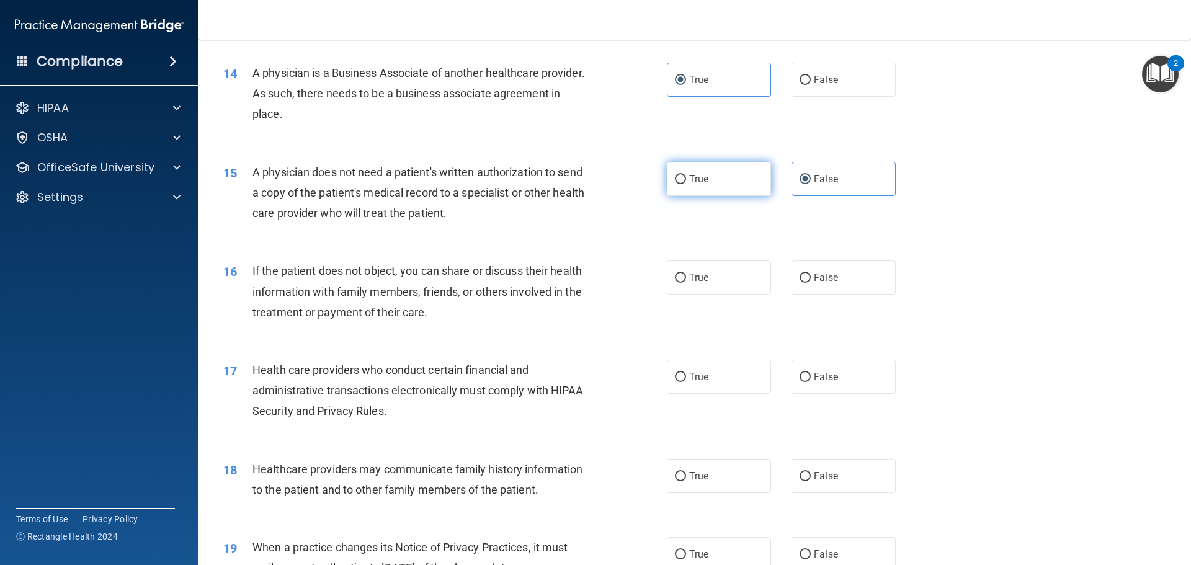
radio input "true"
click at [847, 188] on label "False" at bounding box center [843, 179] width 104 height 34
click at [811, 184] on input "False" at bounding box center [805, 179] width 11 height 9
radio input "true"
radio input "false"
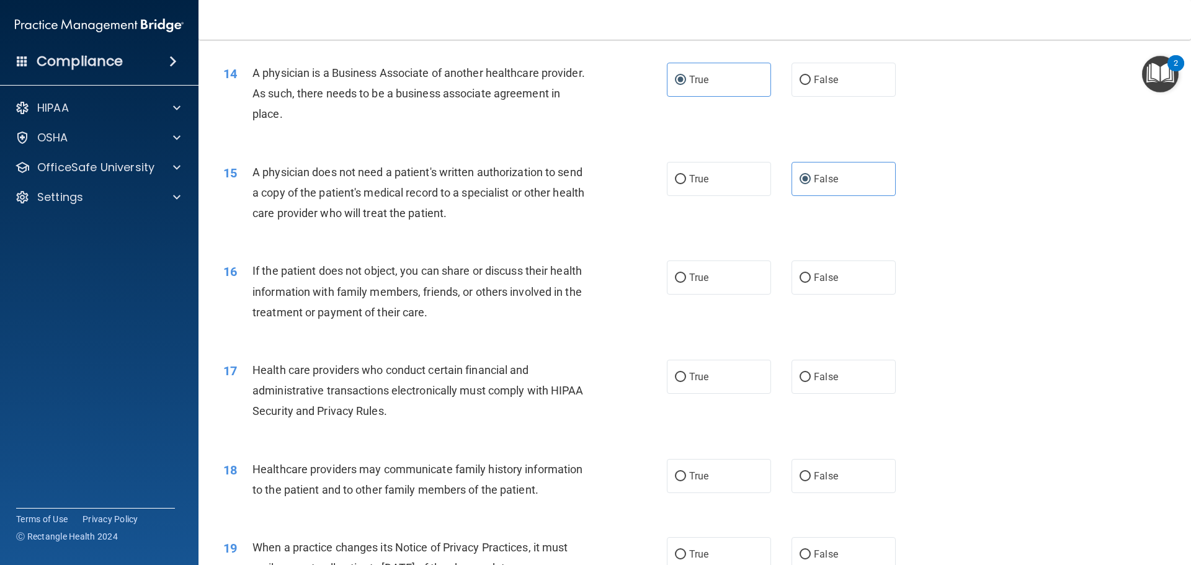
scroll to position [1303, 0]
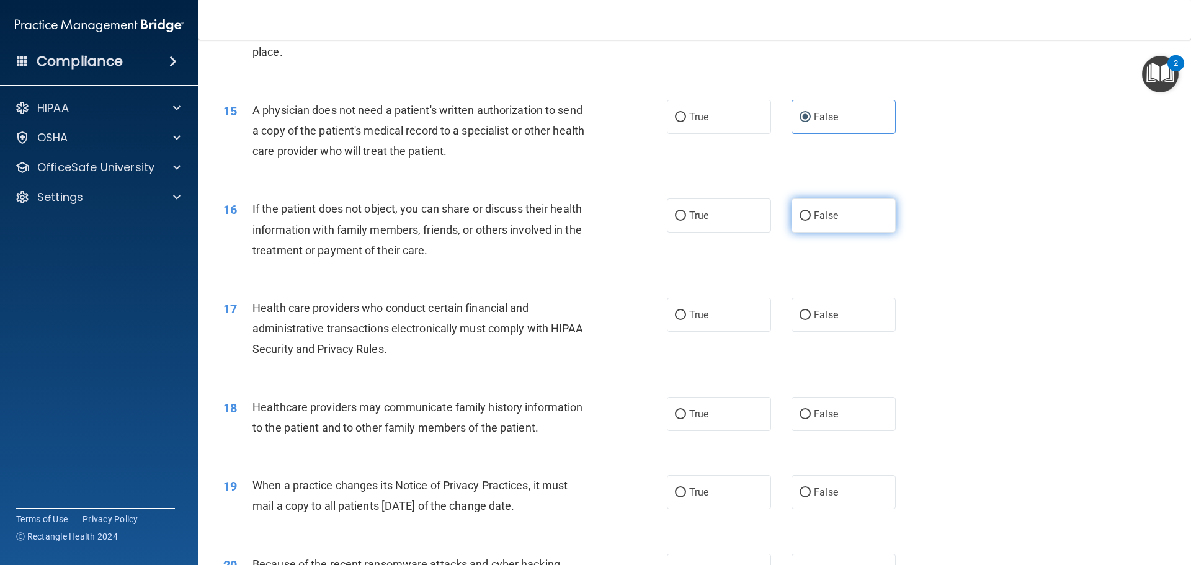
click at [827, 216] on span "False" at bounding box center [826, 216] width 24 height 12
click at [811, 216] on input "False" at bounding box center [805, 216] width 11 height 9
radio input "true"
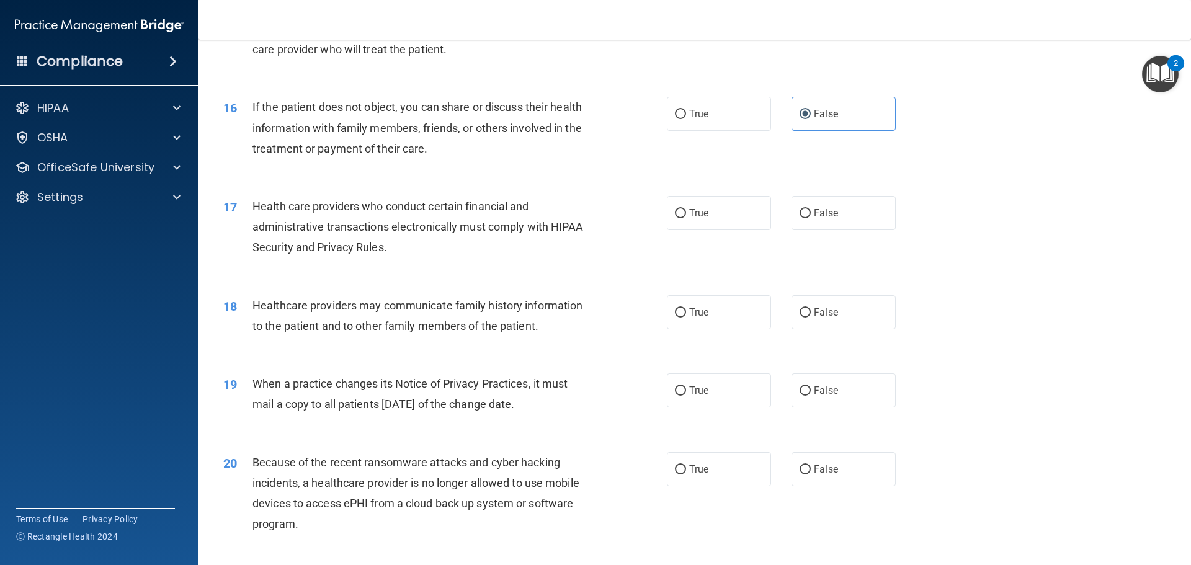
scroll to position [1427, 0]
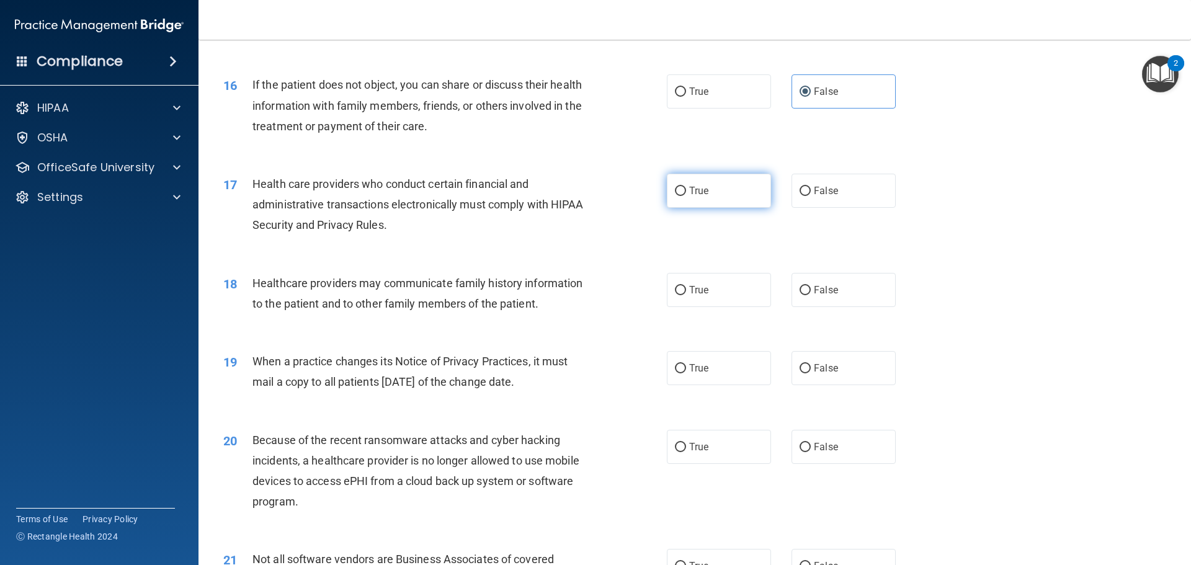
click at [668, 194] on label "True" at bounding box center [719, 191] width 104 height 34
click at [675, 194] on input "True" at bounding box center [680, 191] width 11 height 9
radio input "true"
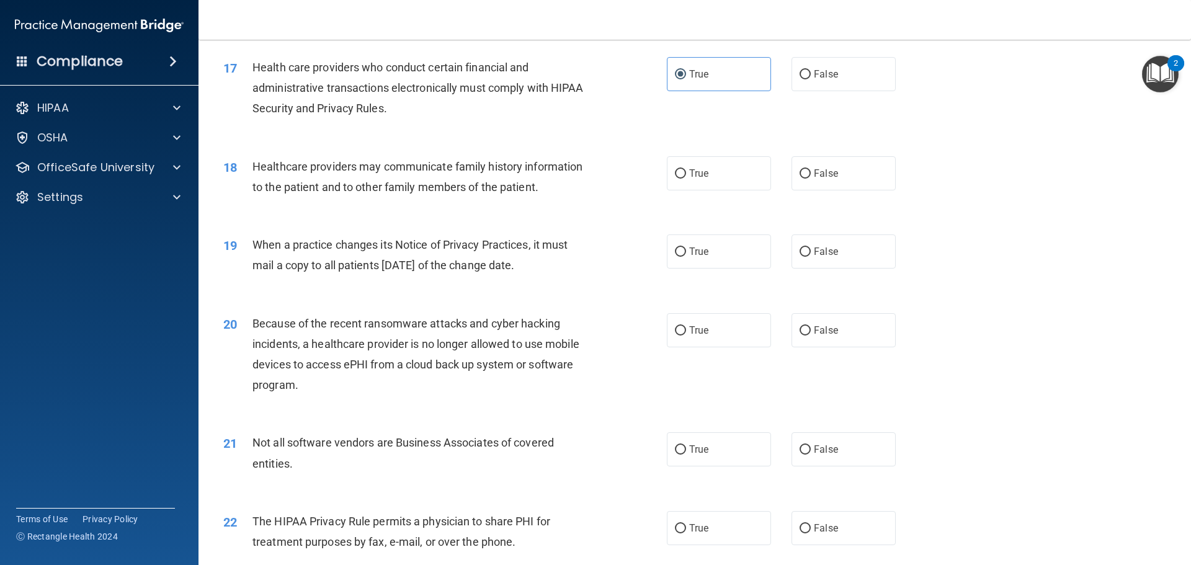
scroll to position [1551, 0]
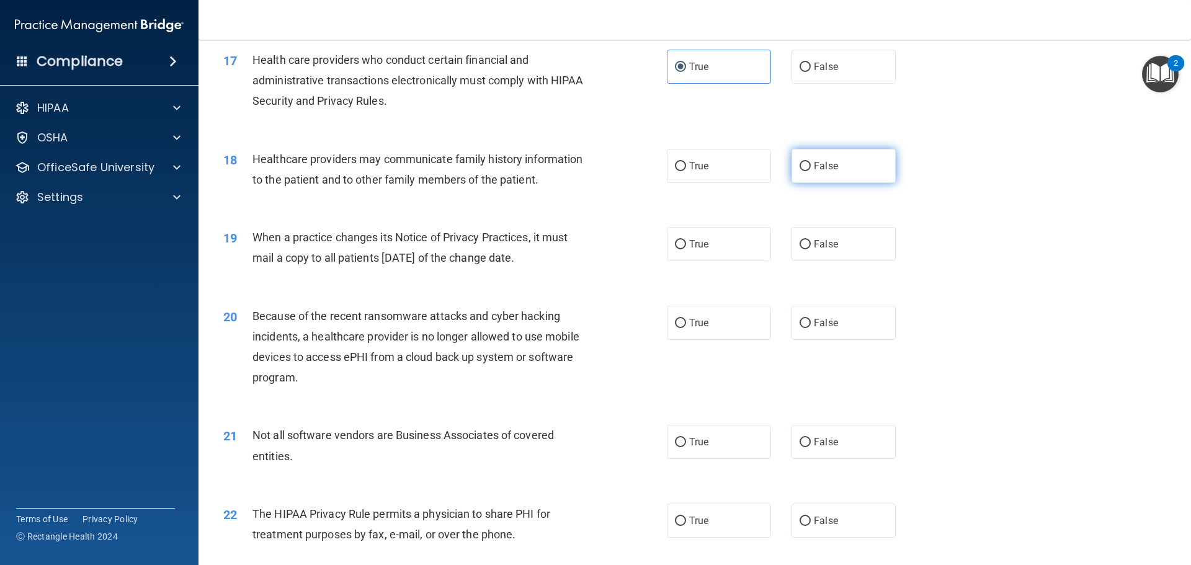
click at [814, 170] on span "False" at bounding box center [826, 166] width 24 height 12
click at [811, 170] on input "False" at bounding box center [805, 166] width 11 height 9
radio input "true"
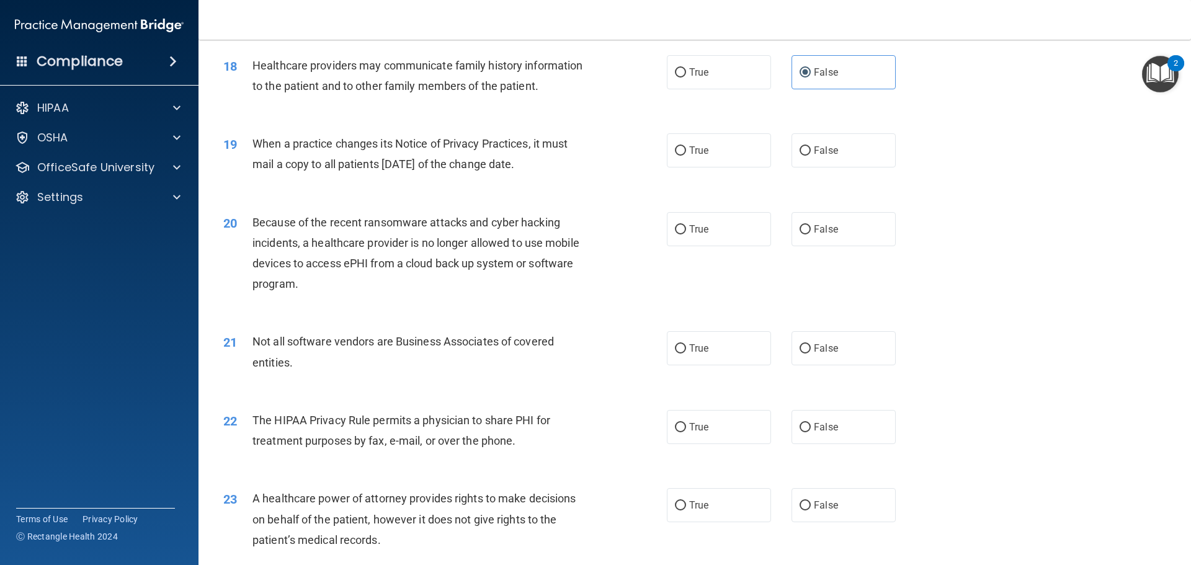
scroll to position [1675, 0]
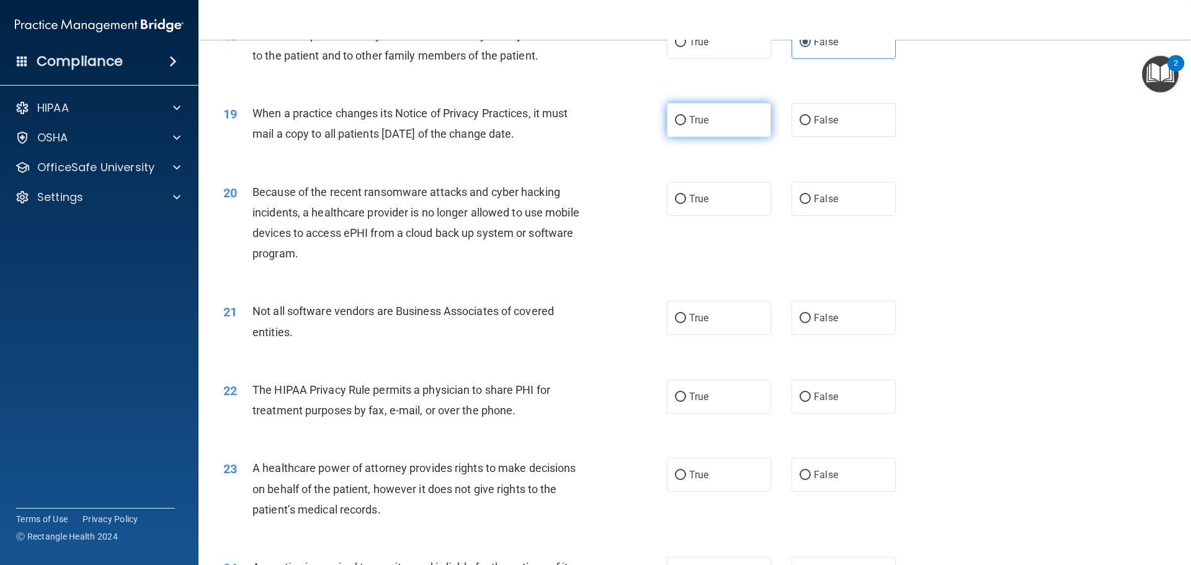
click at [677, 117] on input "True" at bounding box center [680, 120] width 11 height 9
radio input "true"
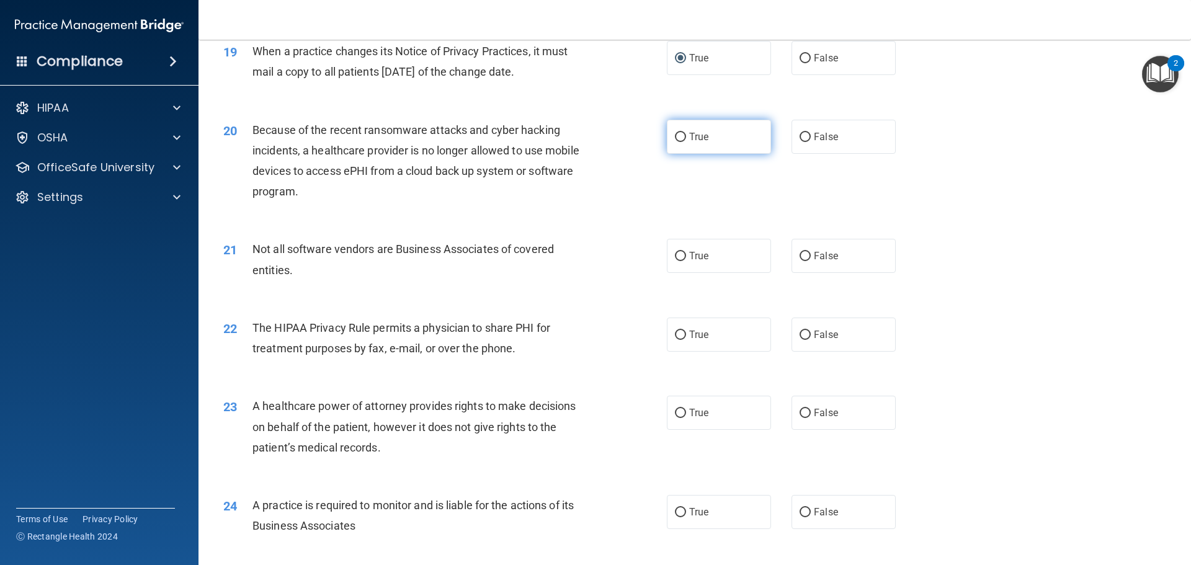
click at [671, 149] on label "True" at bounding box center [719, 137] width 104 height 34
click at [675, 142] on input "True" at bounding box center [680, 137] width 11 height 9
radio input "true"
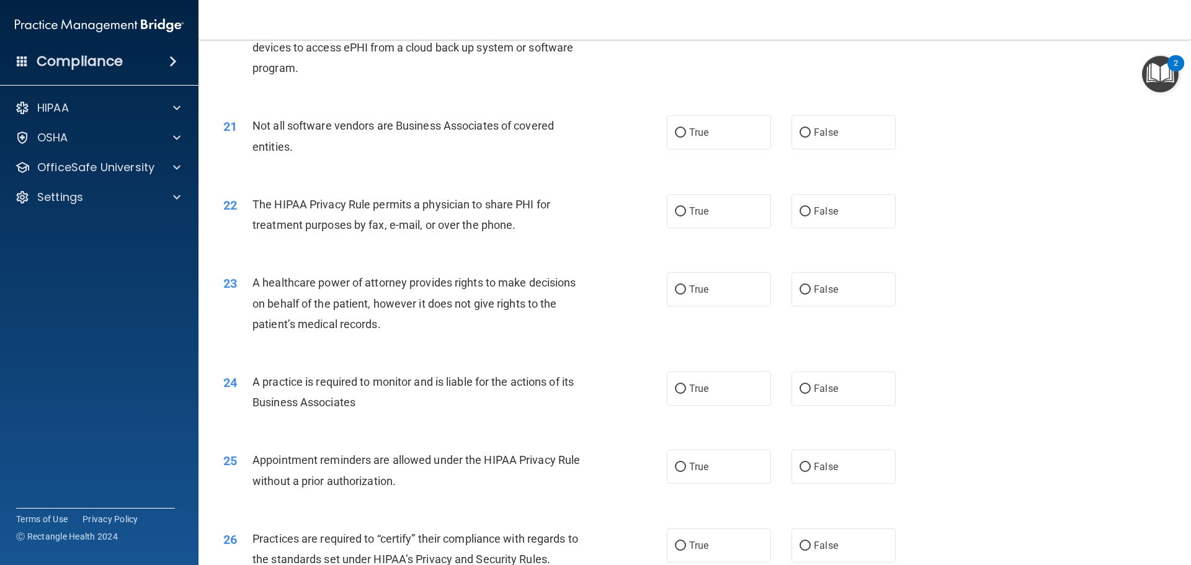
scroll to position [1861, 0]
click at [715, 133] on label "True" at bounding box center [719, 132] width 104 height 34
click at [686, 133] on input "True" at bounding box center [680, 132] width 11 height 9
radio input "true"
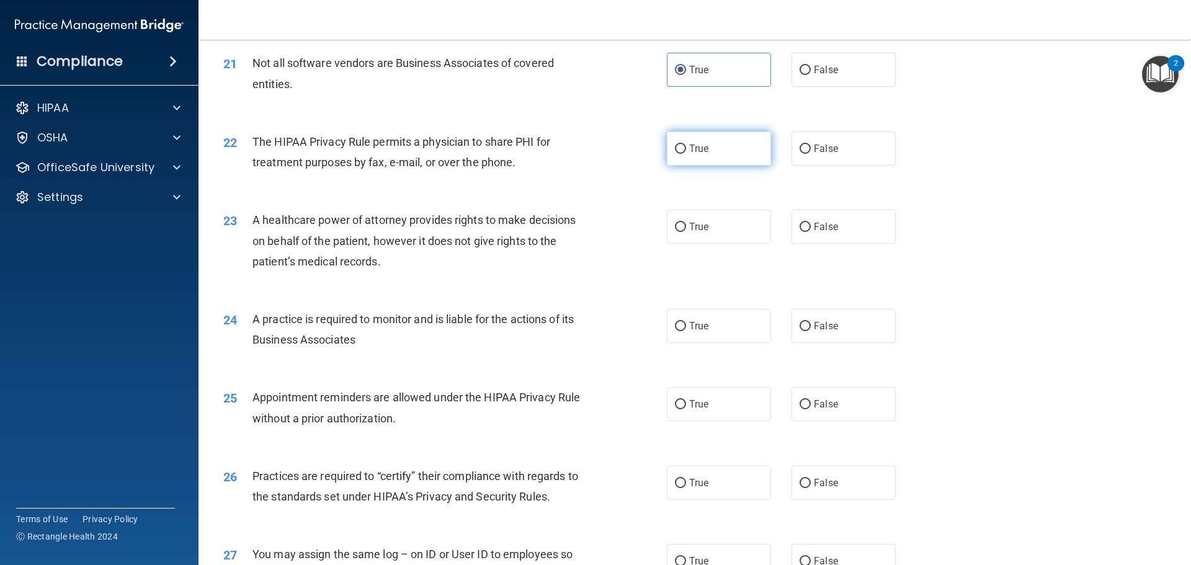
click at [718, 150] on label "True" at bounding box center [719, 148] width 104 height 34
click at [686, 150] on input "True" at bounding box center [680, 149] width 11 height 9
radio input "true"
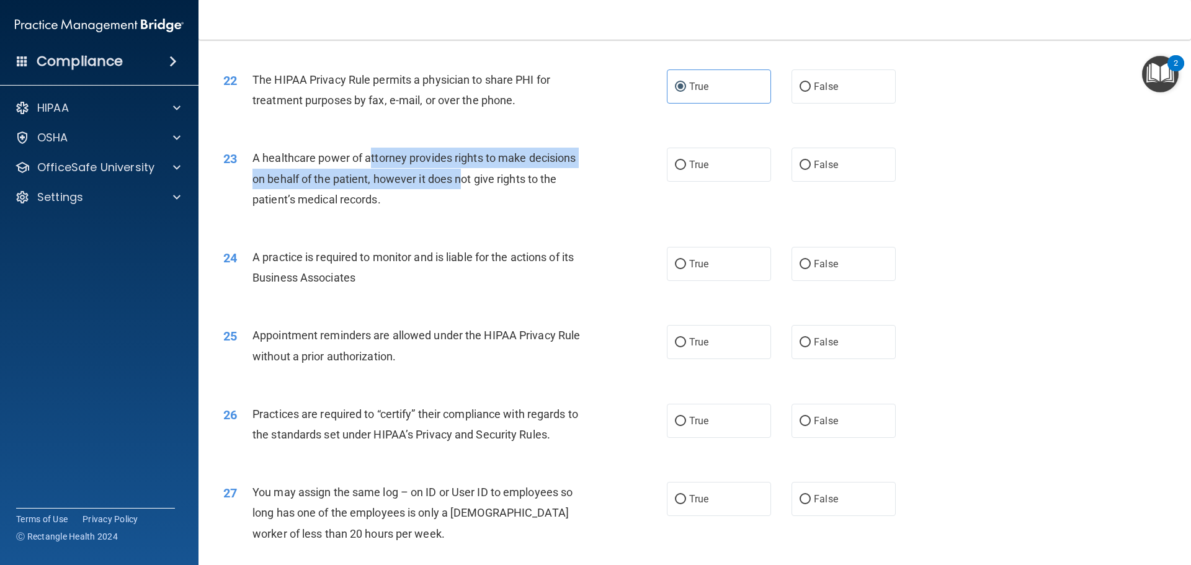
drag, startPoint x: 368, startPoint y: 161, endPoint x: 465, endPoint y: 179, distance: 97.7
click at [465, 179] on span "A healthcare power of attorney provides rights to make decisions on behalf of t…" at bounding box center [413, 178] width 323 height 54
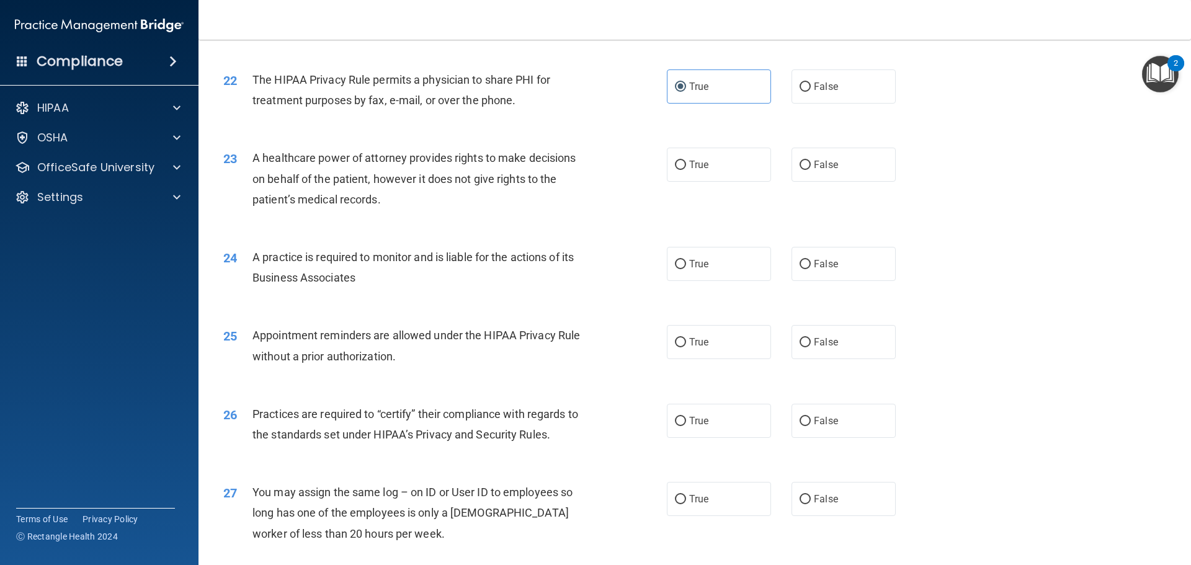
click at [549, 187] on div "A healthcare power of attorney provides rights to make decisions on behalf of t…" at bounding box center [425, 179] width 347 height 62
click at [806, 166] on label "False" at bounding box center [843, 165] width 104 height 34
click at [806, 166] on input "False" at bounding box center [805, 165] width 11 height 9
radio input "true"
click at [734, 174] on label "True" at bounding box center [719, 165] width 104 height 34
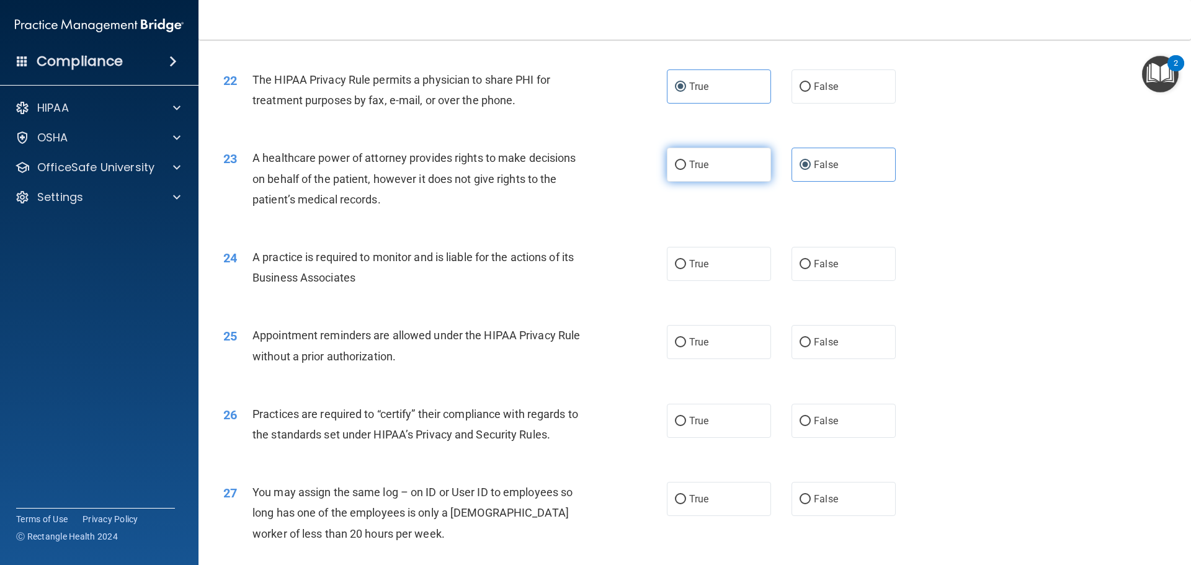
click at [686, 170] on input "True" at bounding box center [680, 165] width 11 height 9
radio input "true"
click at [791, 166] on label "False" at bounding box center [843, 165] width 104 height 34
click at [800, 166] on input "False" at bounding box center [805, 165] width 11 height 9
radio input "true"
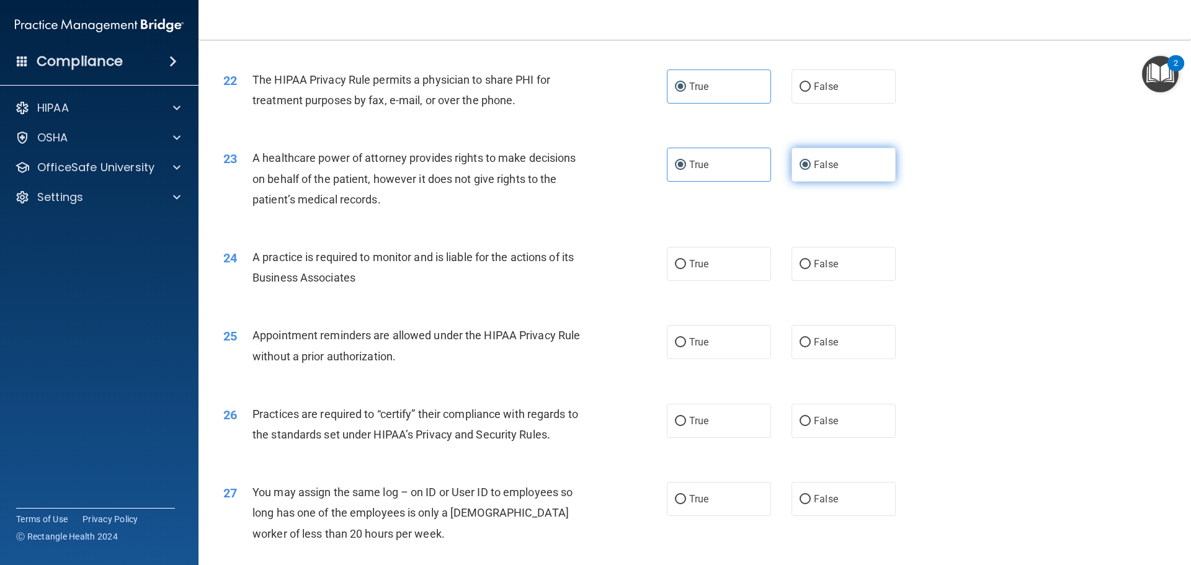
radio input "false"
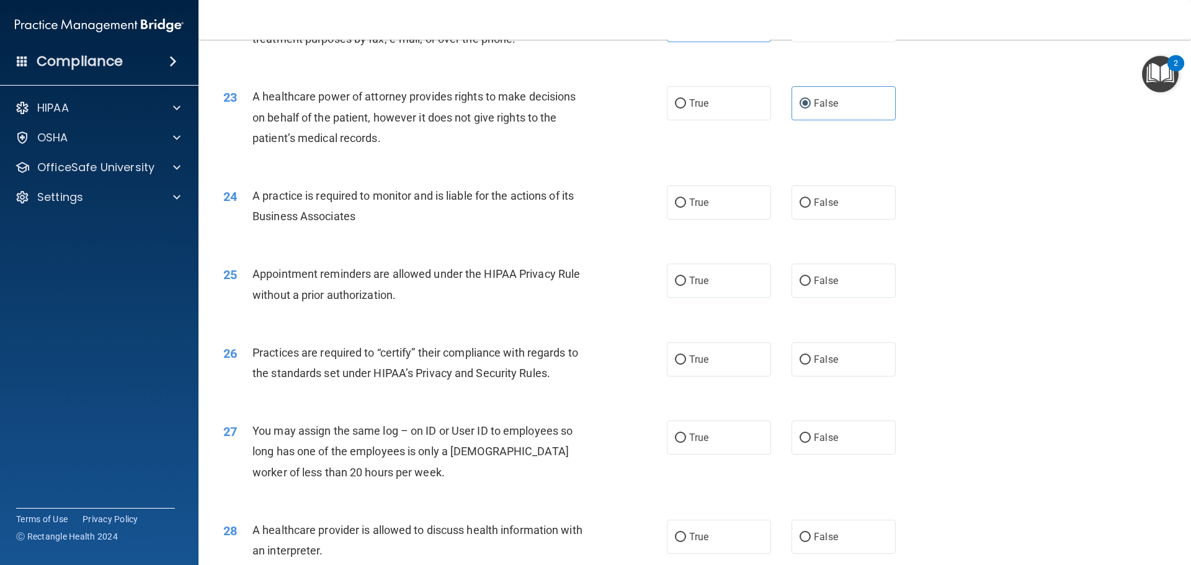
scroll to position [2047, 0]
click at [684, 204] on label "True" at bounding box center [719, 202] width 104 height 34
click at [684, 204] on input "True" at bounding box center [680, 202] width 11 height 9
radio input "true"
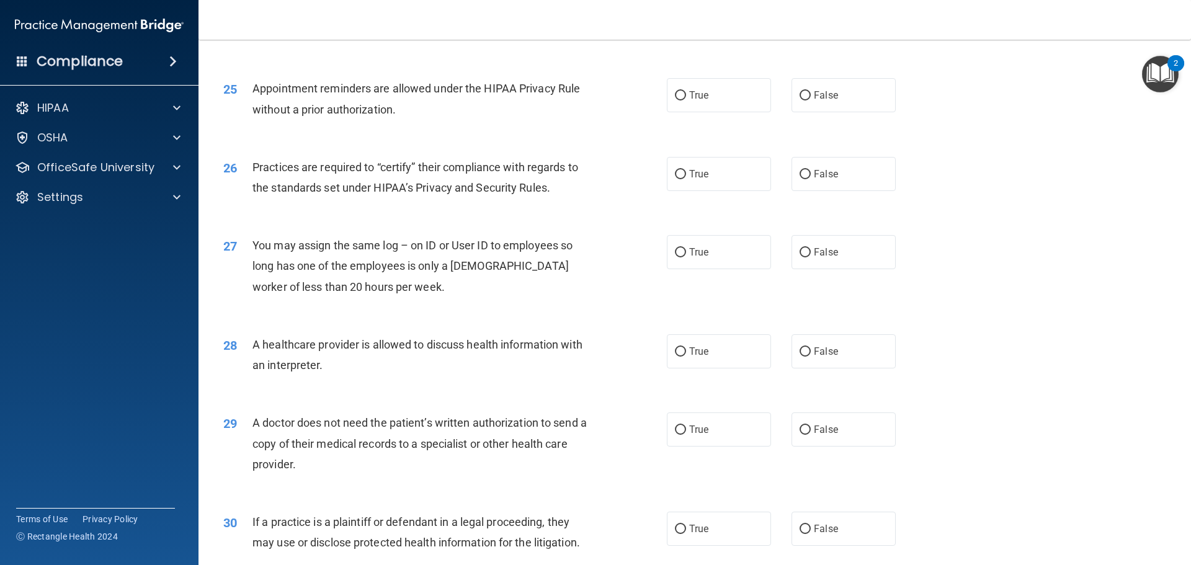
scroll to position [2233, 0]
click at [697, 94] on span "True" at bounding box center [698, 94] width 19 height 12
click at [686, 94] on input "True" at bounding box center [680, 94] width 11 height 9
radio input "true"
click at [689, 170] on span "True" at bounding box center [698, 173] width 19 height 12
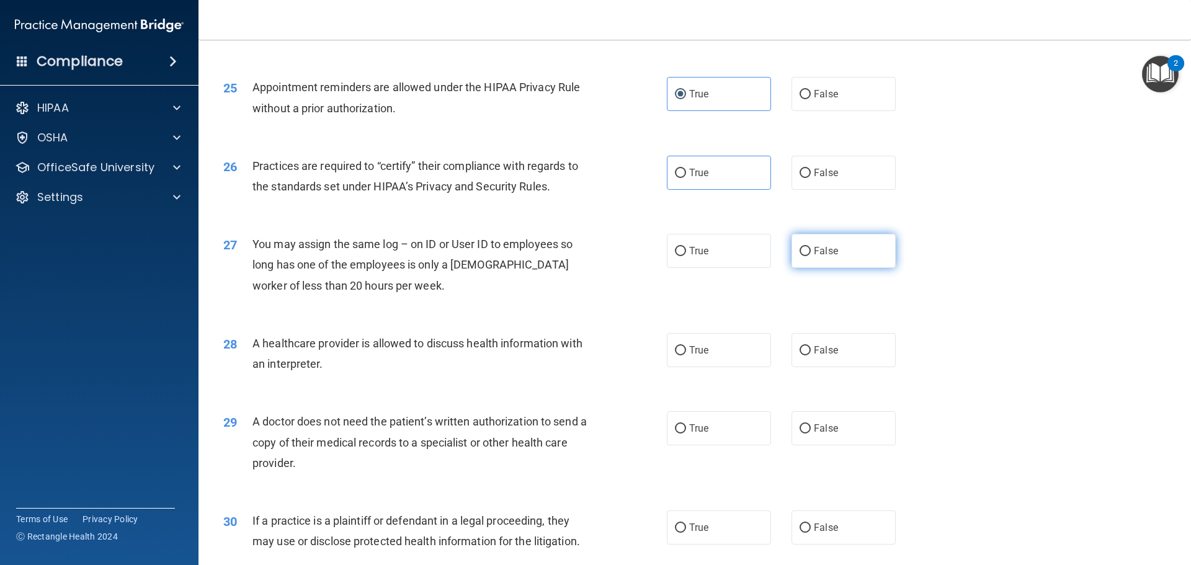
click at [847, 249] on label "False" at bounding box center [843, 251] width 104 height 34
click at [811, 249] on input "False" at bounding box center [805, 251] width 11 height 9
radio input "true"
click at [696, 180] on label "True" at bounding box center [719, 173] width 104 height 34
click at [686, 178] on input "True" at bounding box center [680, 173] width 11 height 9
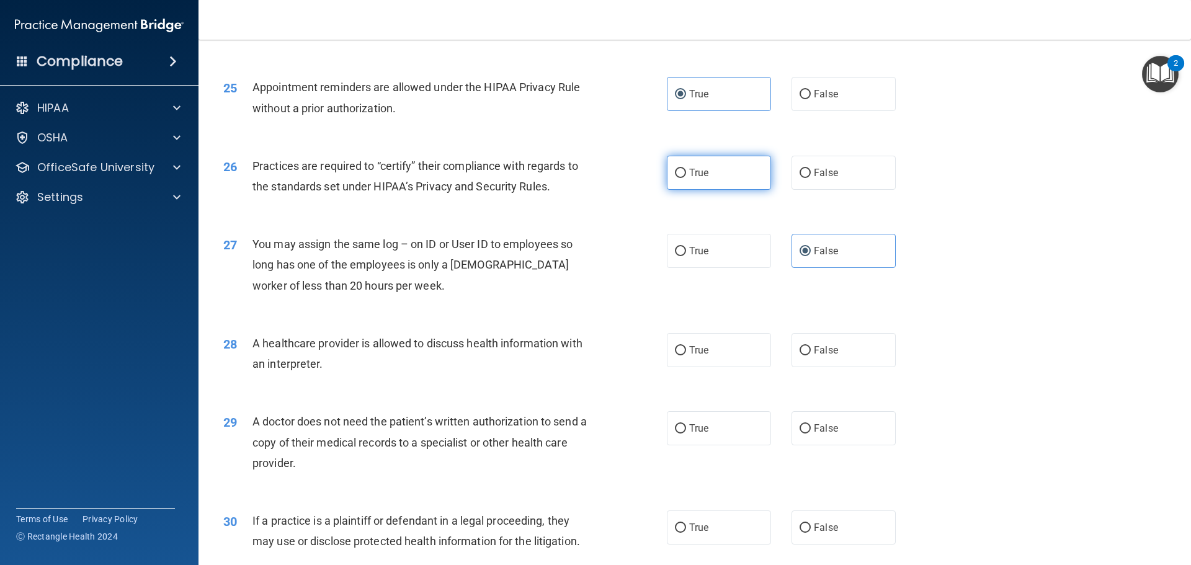
radio input "true"
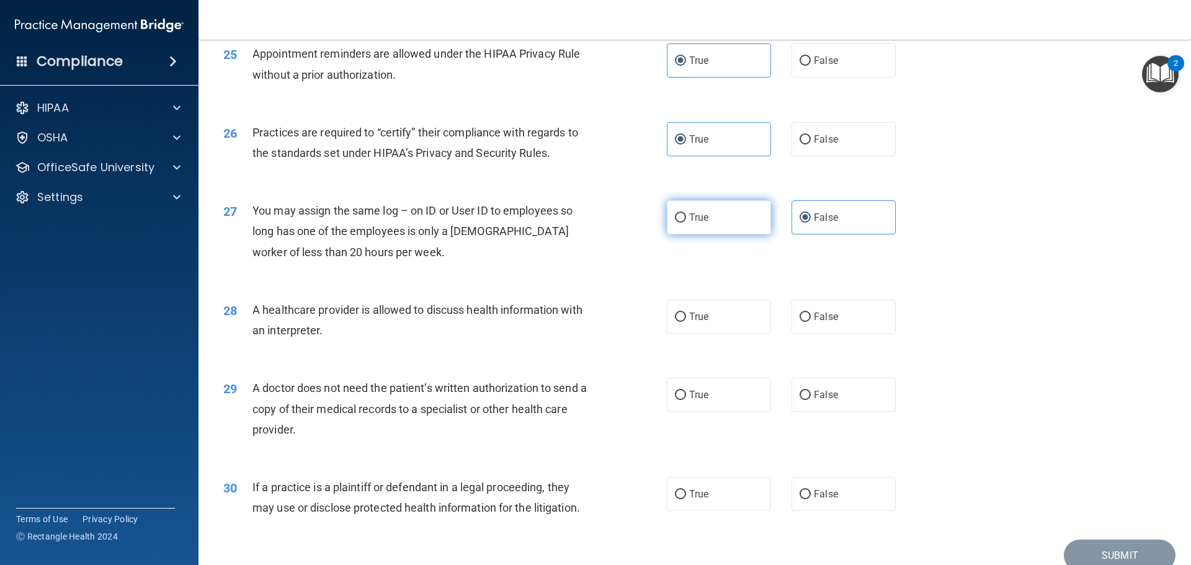
scroll to position [2322, 0]
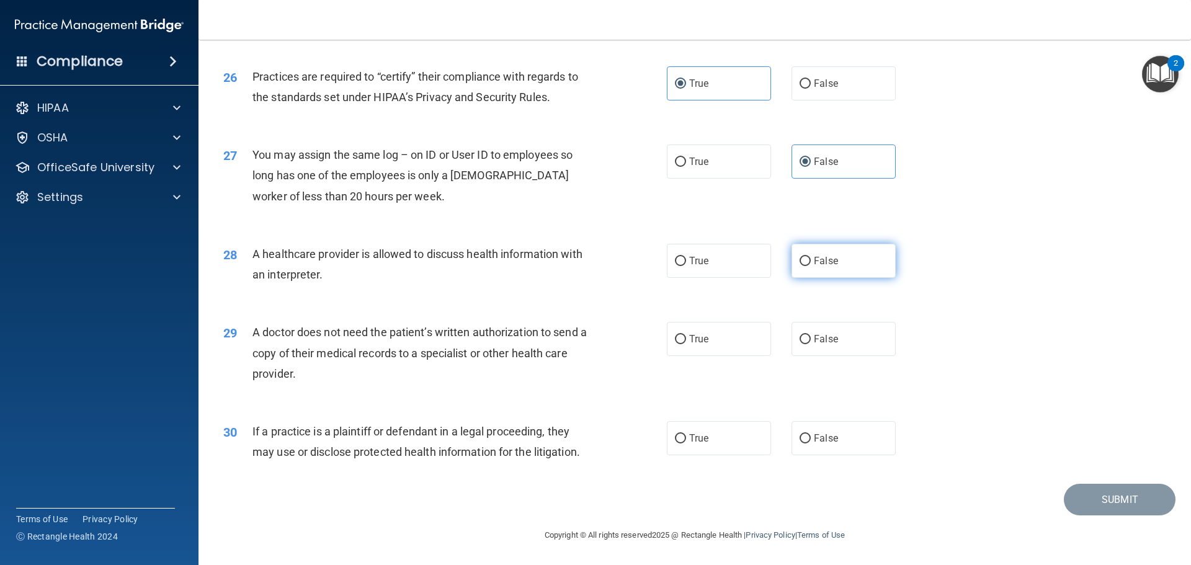
click at [815, 262] on span "False" at bounding box center [826, 261] width 24 height 12
click at [811, 262] on input "False" at bounding box center [805, 261] width 11 height 9
radio input "true"
drag, startPoint x: 270, startPoint y: 320, endPoint x: 343, endPoint y: 388, distance: 100.1
click at [343, 388] on div "29 A doctor does not need the patient’s written authorization to send a copy of…" at bounding box center [694, 355] width 961 height 99
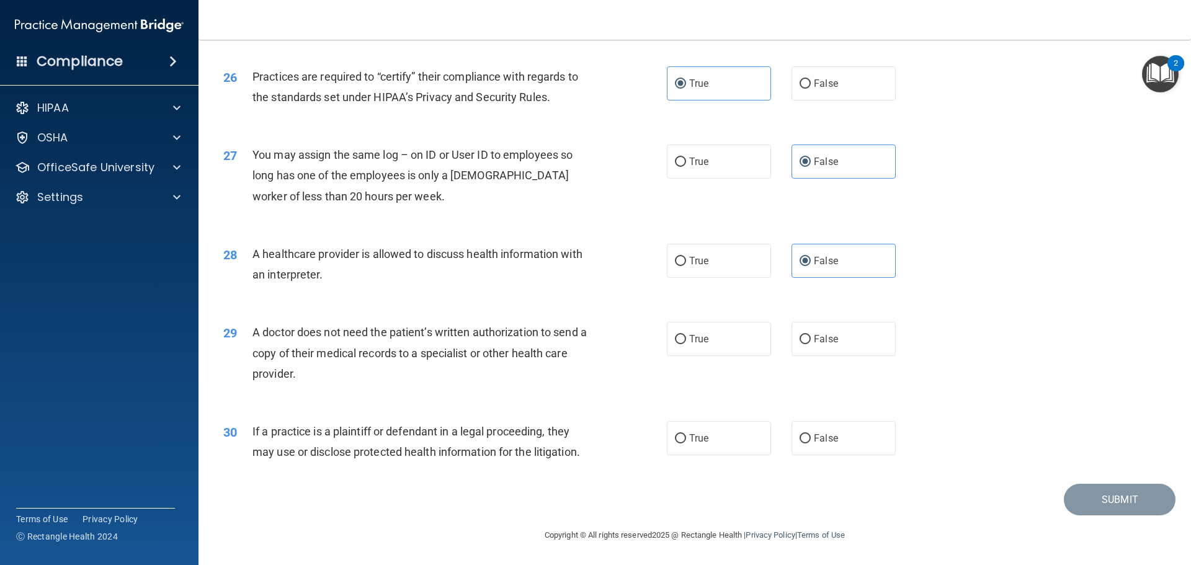
click at [350, 376] on div "A doctor does not need the patient’s written authorization to send a copy of th…" at bounding box center [425, 353] width 347 height 62
click at [409, 344] on div "A doctor does not need the patient’s written authorization to send a copy of th…" at bounding box center [425, 353] width 347 height 62
click at [716, 266] on label "True" at bounding box center [719, 261] width 104 height 34
click at [686, 266] on input "True" at bounding box center [680, 261] width 11 height 9
radio input "true"
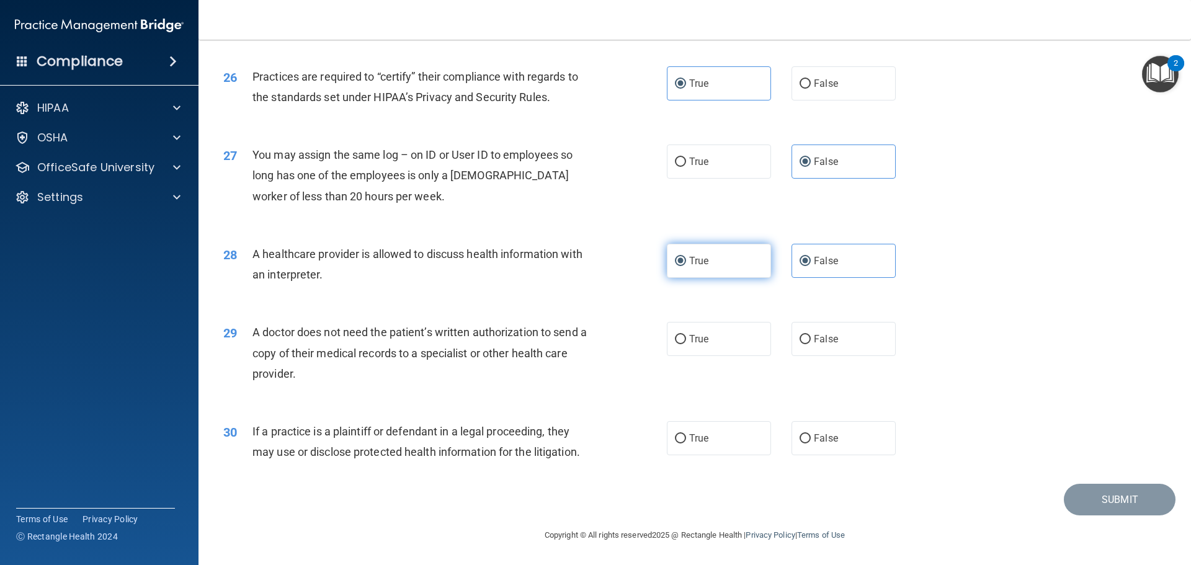
radio input "false"
drag, startPoint x: 353, startPoint y: 336, endPoint x: 419, endPoint y: 368, distance: 73.2
click at [419, 368] on div "A doctor does not need the patient’s written authorization to send a copy of th…" at bounding box center [425, 353] width 347 height 62
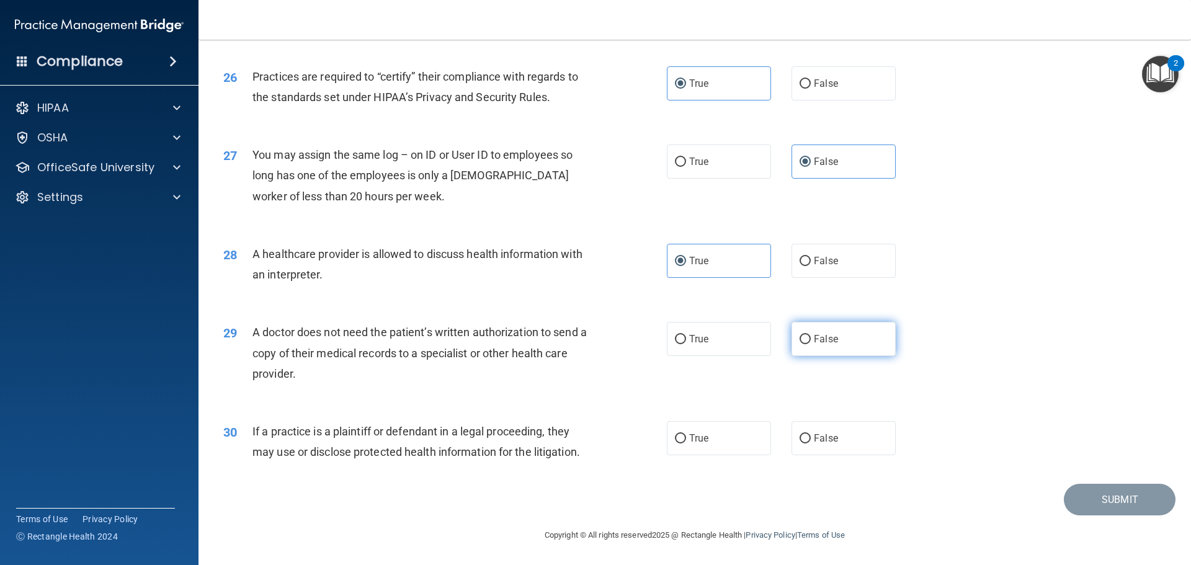
click at [868, 330] on label "False" at bounding box center [843, 339] width 104 height 34
click at [811, 335] on input "False" at bounding box center [805, 339] width 11 height 9
radio input "true"
click at [811, 430] on label "False" at bounding box center [843, 438] width 104 height 34
click at [811, 434] on input "False" at bounding box center [805, 438] width 11 height 9
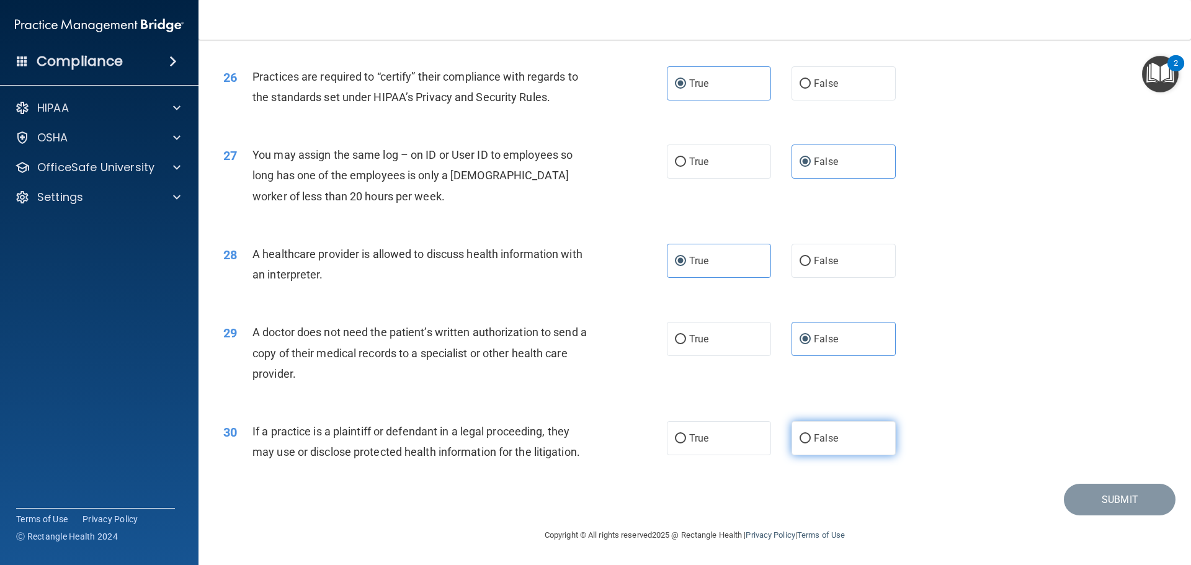
radio input "true"
click at [1097, 491] on button "Submit" at bounding box center [1120, 500] width 112 height 32
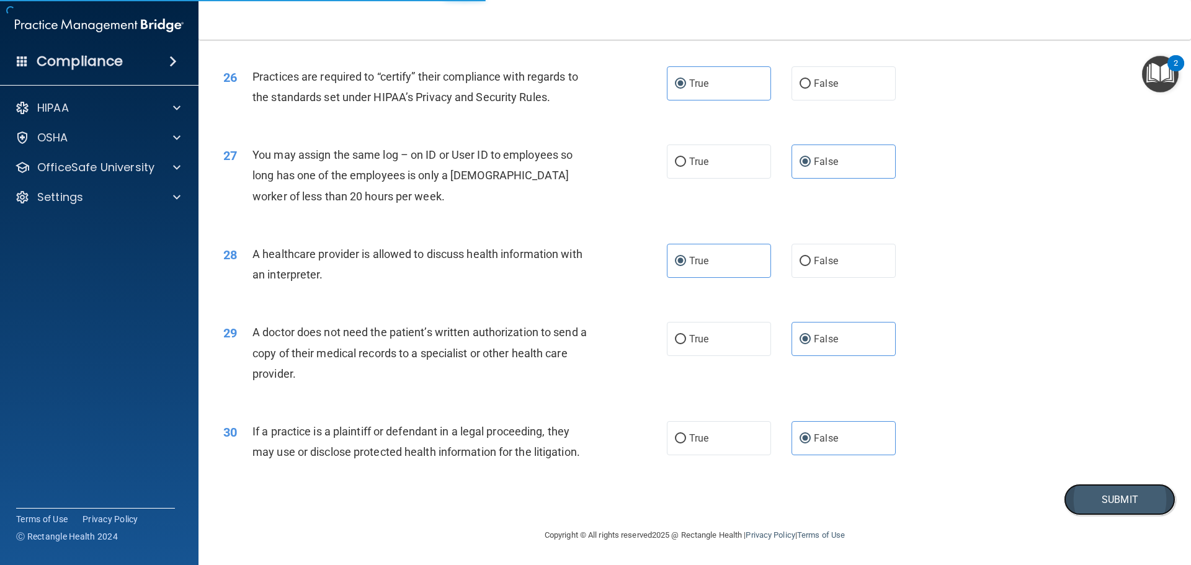
click at [1106, 498] on button "Submit" at bounding box center [1120, 500] width 112 height 32
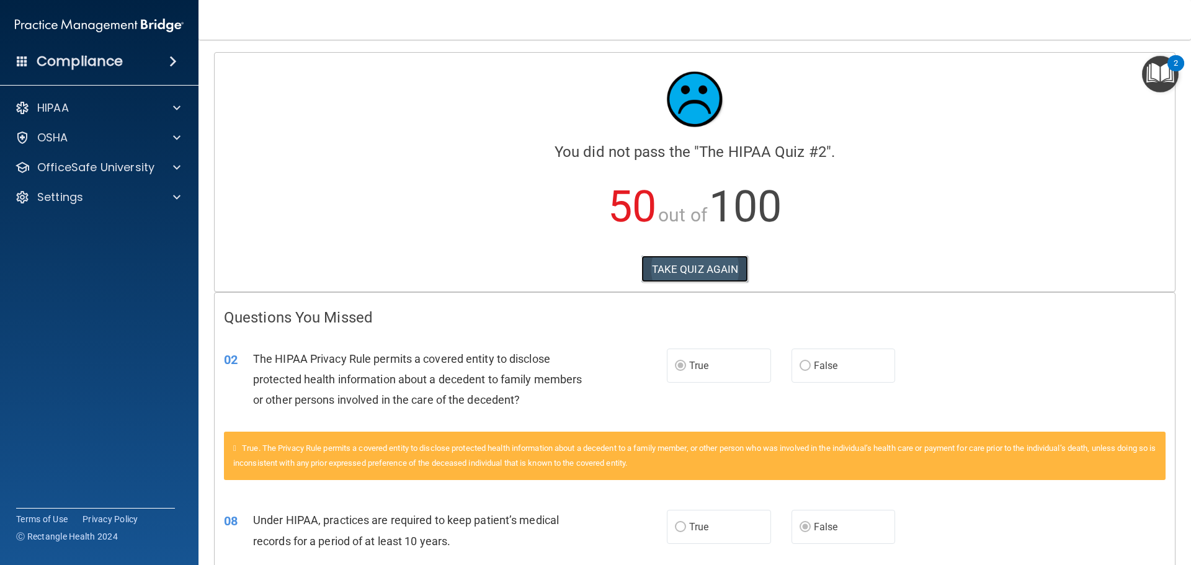
click at [700, 271] on button "TAKE QUIZ AGAIN" at bounding box center [694, 269] width 107 height 27
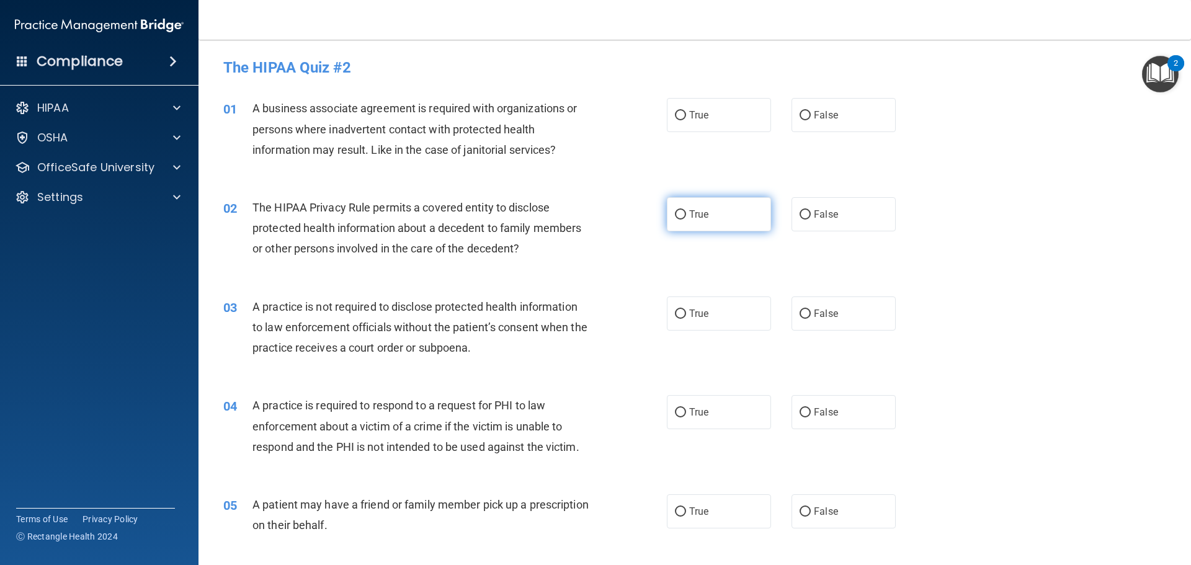
click at [713, 218] on label "True" at bounding box center [719, 214] width 104 height 34
click at [686, 218] on input "True" at bounding box center [680, 214] width 11 height 9
radio input "true"
click at [816, 120] on span "False" at bounding box center [826, 115] width 24 height 12
click at [811, 120] on input "False" at bounding box center [805, 115] width 11 height 9
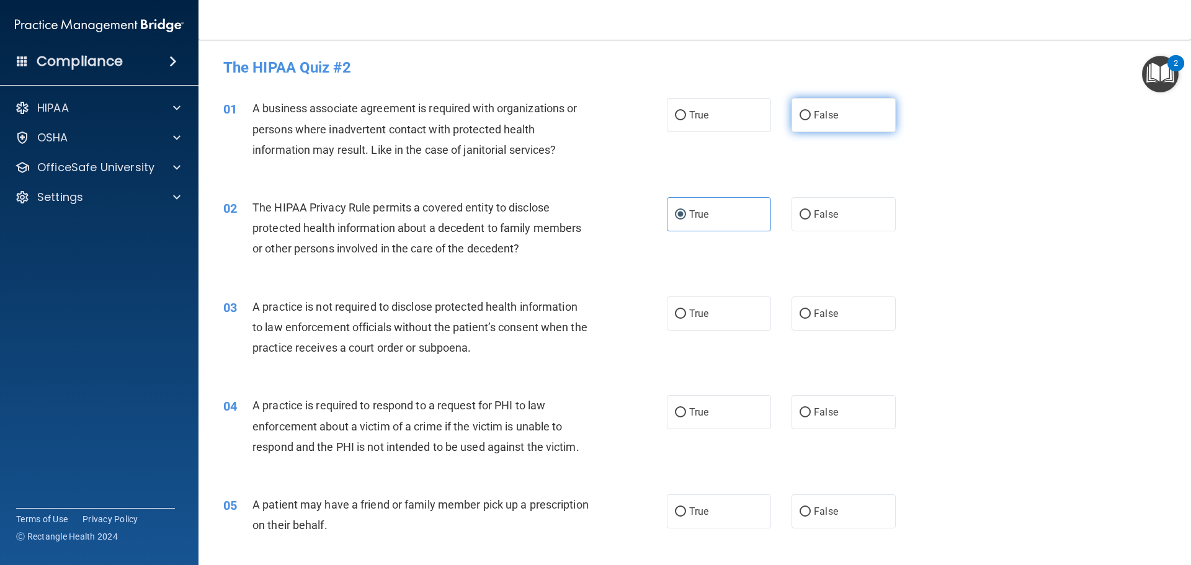
radio input "true"
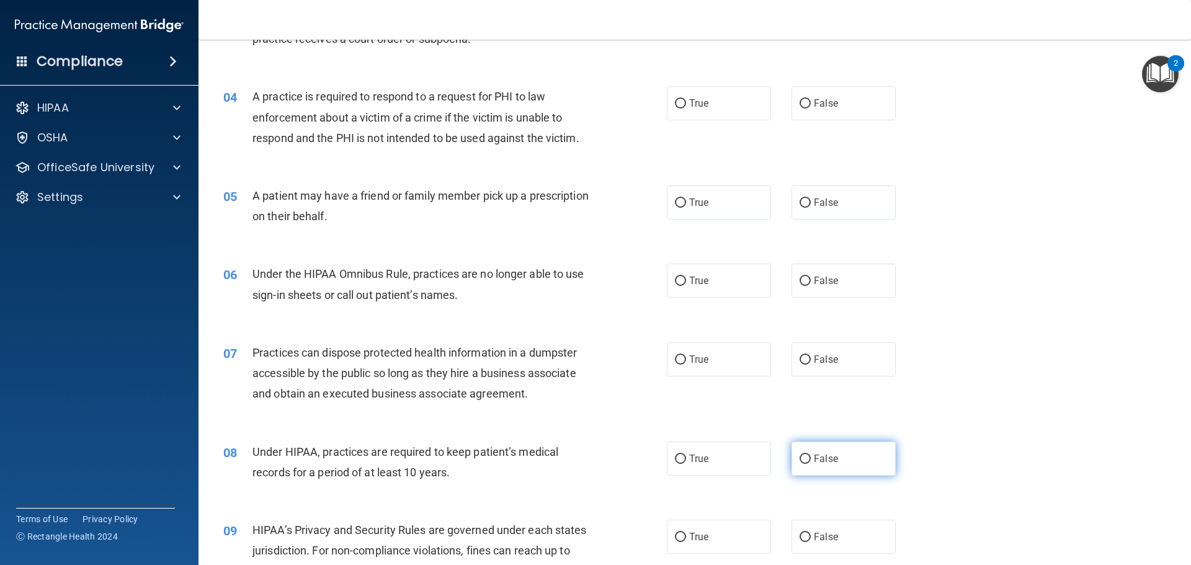
scroll to position [310, 0]
click at [829, 458] on span "False" at bounding box center [826, 458] width 24 height 12
click at [811, 458] on input "False" at bounding box center [805, 457] width 11 height 9
radio input "true"
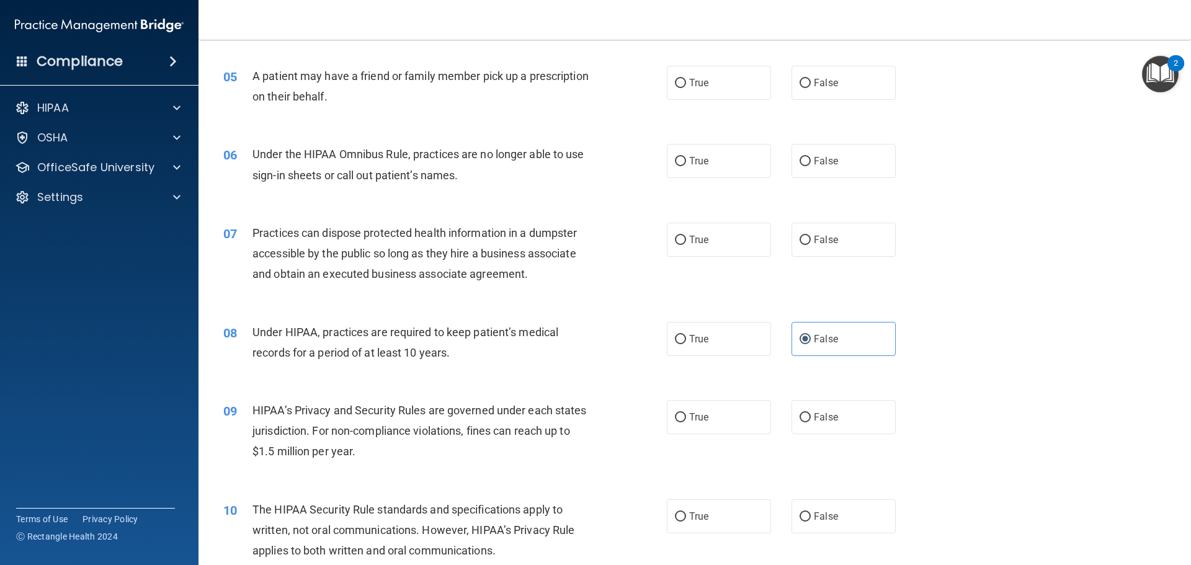
scroll to position [434, 0]
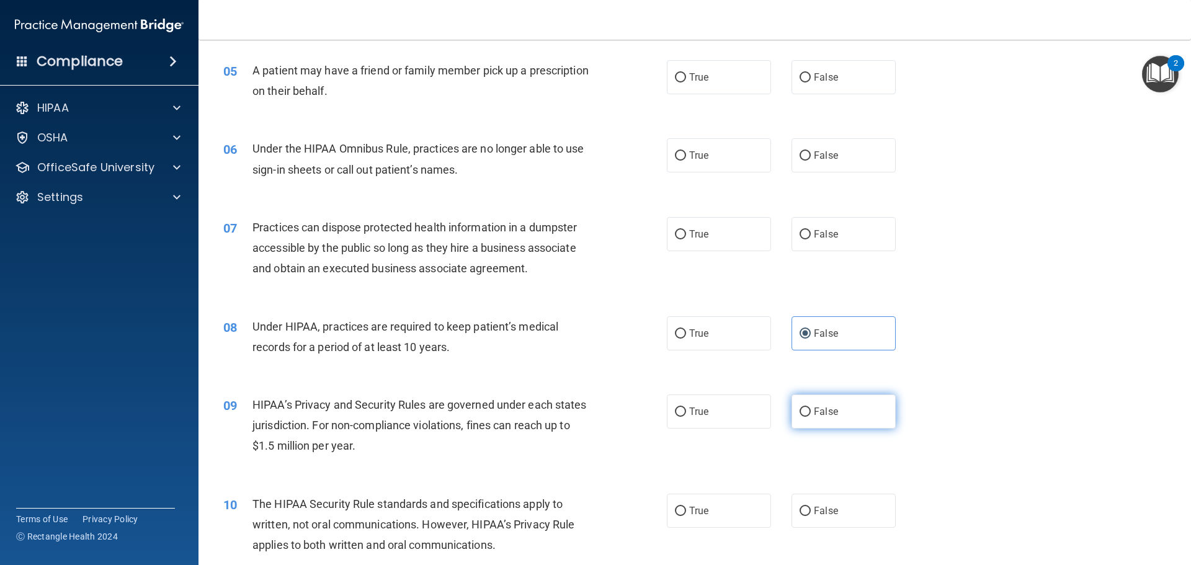
click at [870, 421] on label "False" at bounding box center [843, 411] width 104 height 34
click at [811, 417] on input "False" at bounding box center [805, 412] width 11 height 9
radio input "true"
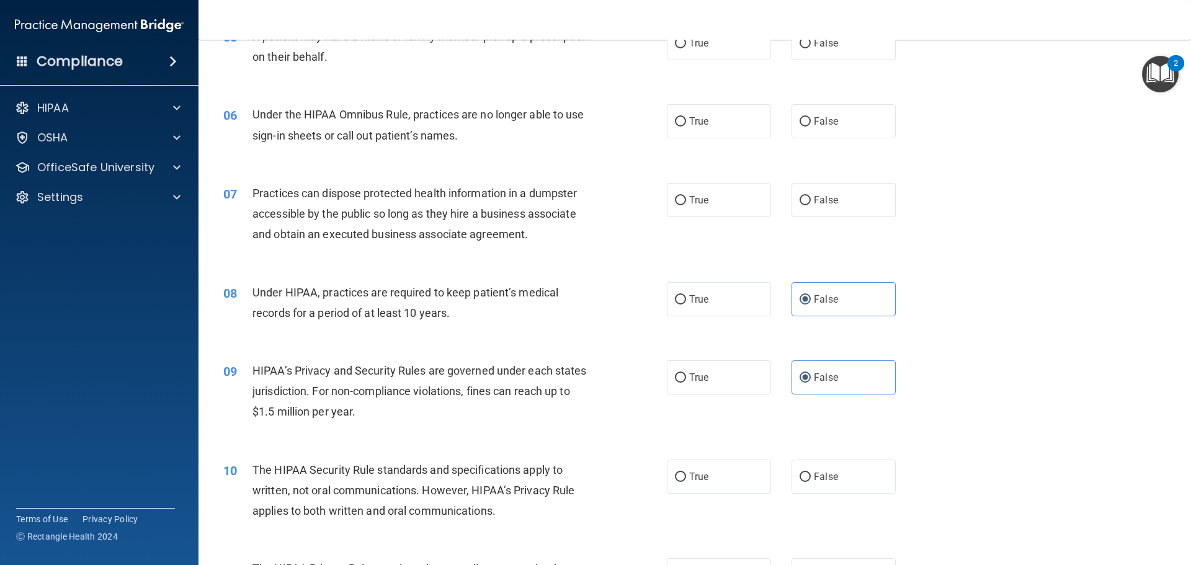
scroll to position [496, 0]
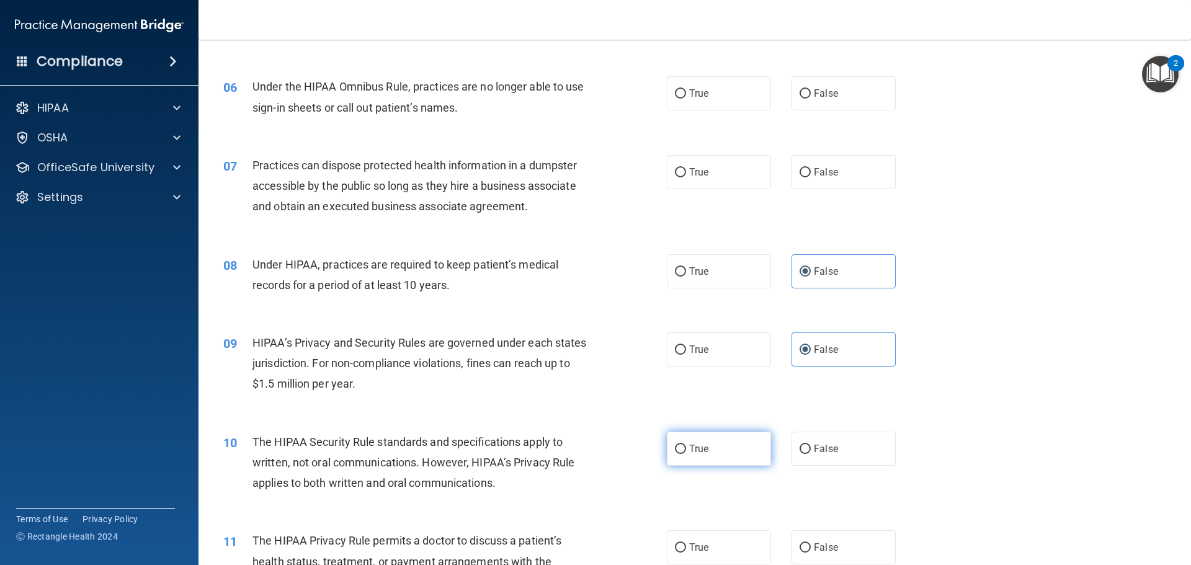
click at [732, 458] on label "True" at bounding box center [719, 449] width 104 height 34
click at [686, 454] on input "True" at bounding box center [680, 449] width 11 height 9
radio input "true"
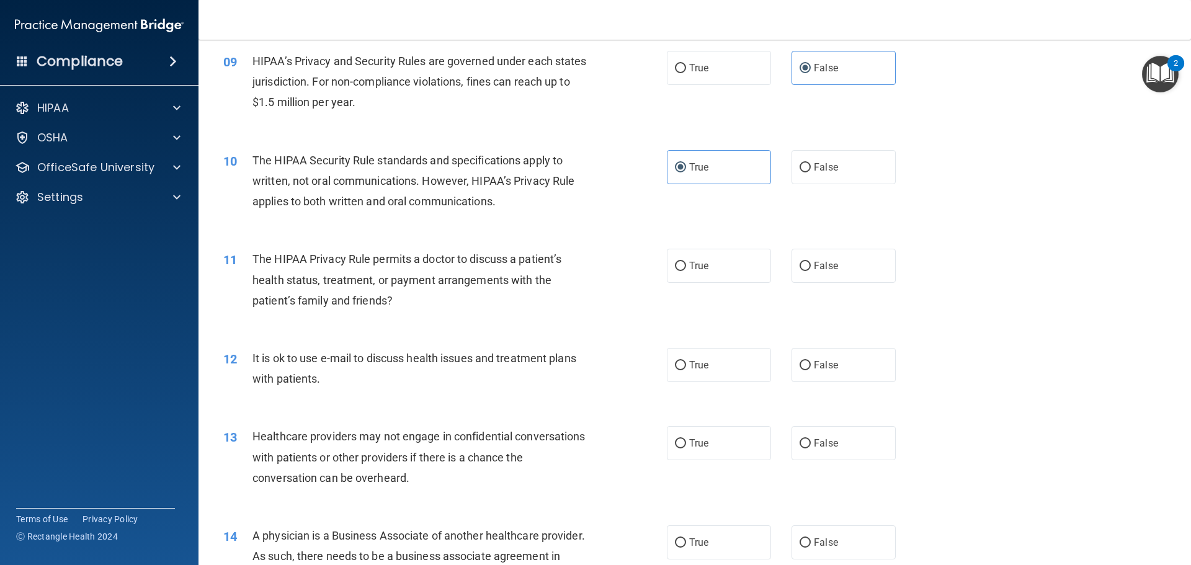
scroll to position [806, 0]
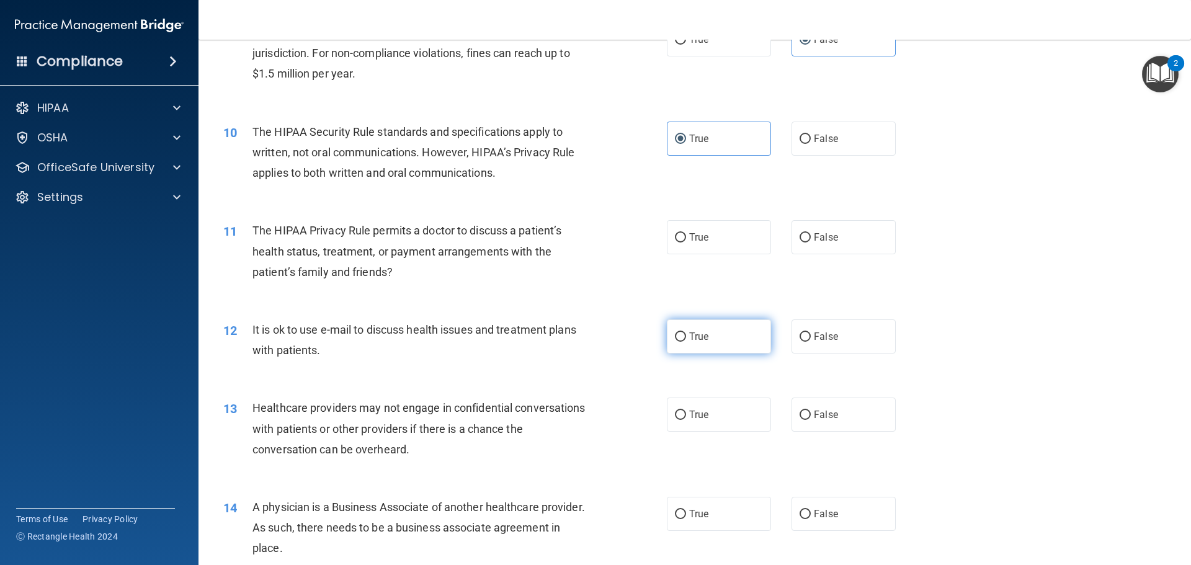
click at [694, 339] on span "True" at bounding box center [698, 337] width 19 height 12
click at [686, 339] on input "True" at bounding box center [680, 336] width 11 height 9
radio input "true"
click at [883, 425] on div "True False" at bounding box center [792, 415] width 250 height 34
click at [840, 423] on label "False" at bounding box center [843, 415] width 104 height 34
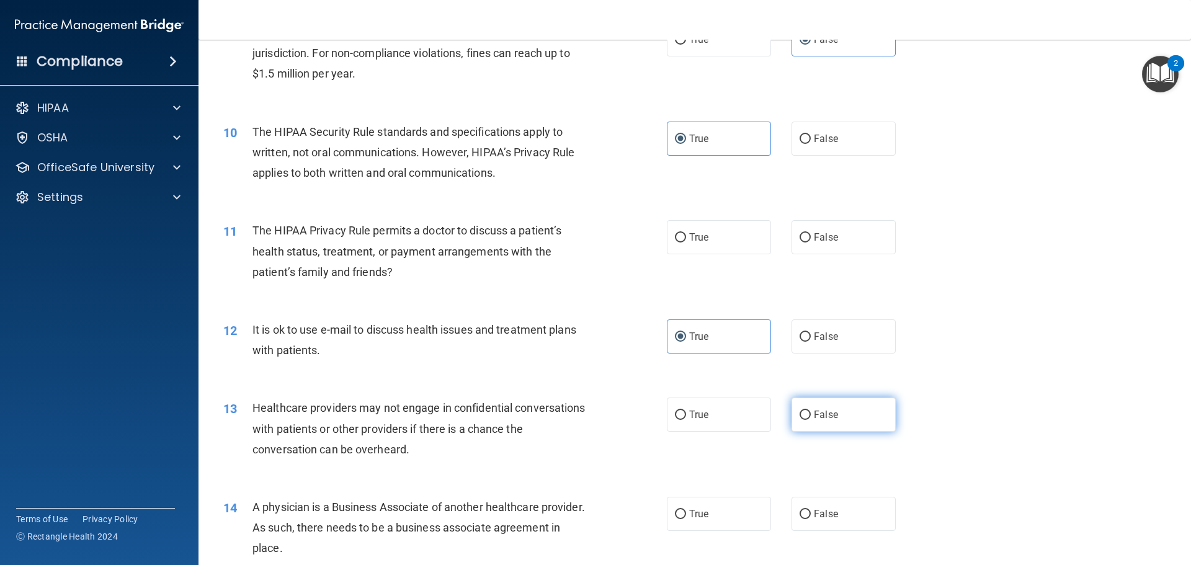
click at [811, 420] on input "False" at bounding box center [805, 415] width 11 height 9
radio input "true"
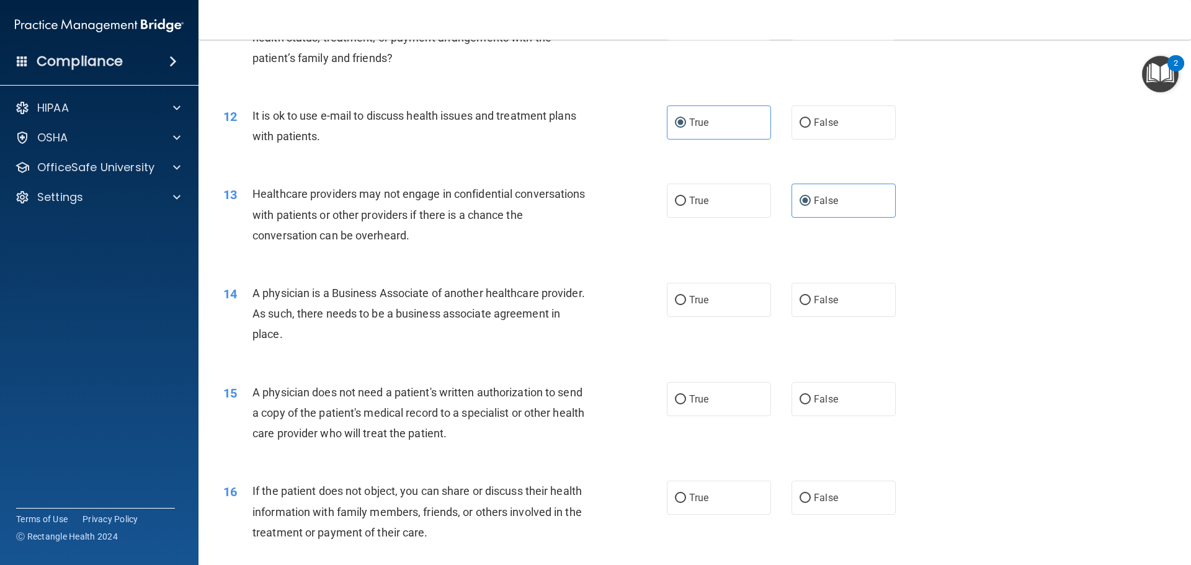
scroll to position [1054, 0]
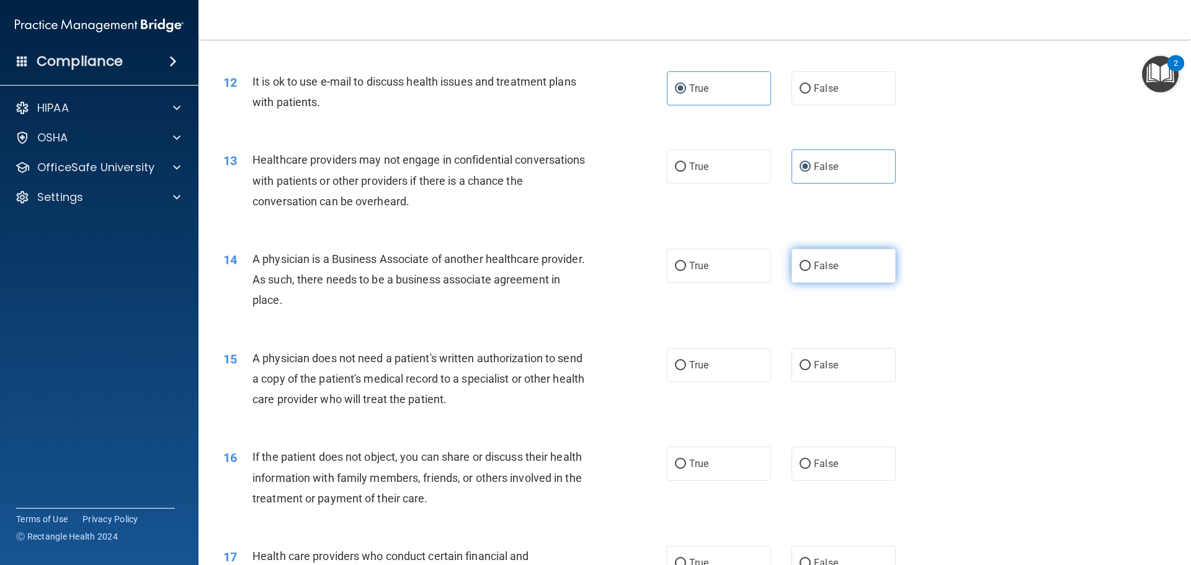
click at [820, 272] on label "False" at bounding box center [843, 266] width 104 height 34
click at [811, 271] on input "False" at bounding box center [805, 266] width 11 height 9
radio input "true"
drag, startPoint x: 705, startPoint y: 356, endPoint x: 721, endPoint y: 365, distance: 18.6
click at [715, 363] on label "True" at bounding box center [719, 365] width 104 height 34
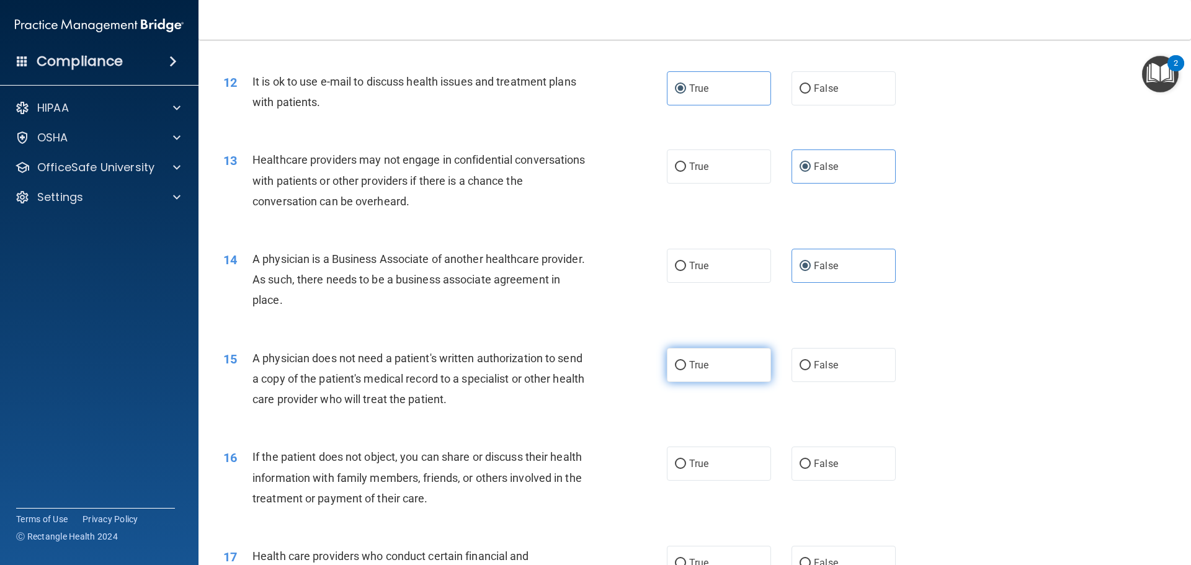
click at [686, 363] on input "True" at bounding box center [680, 365] width 11 height 9
radio input "true"
click at [718, 458] on label "True" at bounding box center [719, 464] width 104 height 34
click at [686, 460] on input "True" at bounding box center [680, 464] width 11 height 9
radio input "true"
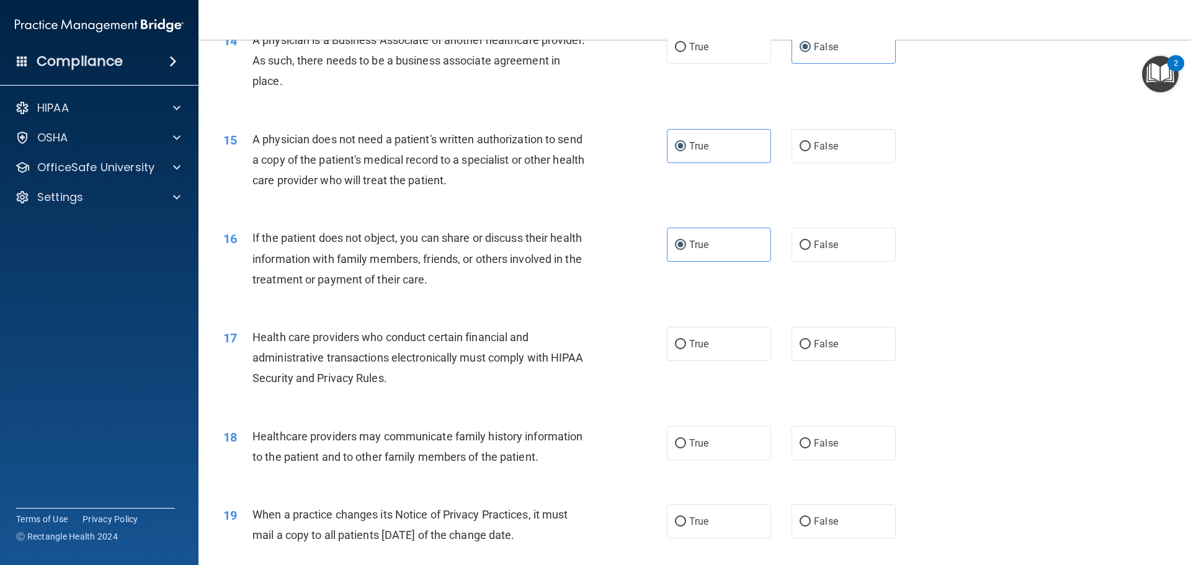
scroll to position [1303, 0]
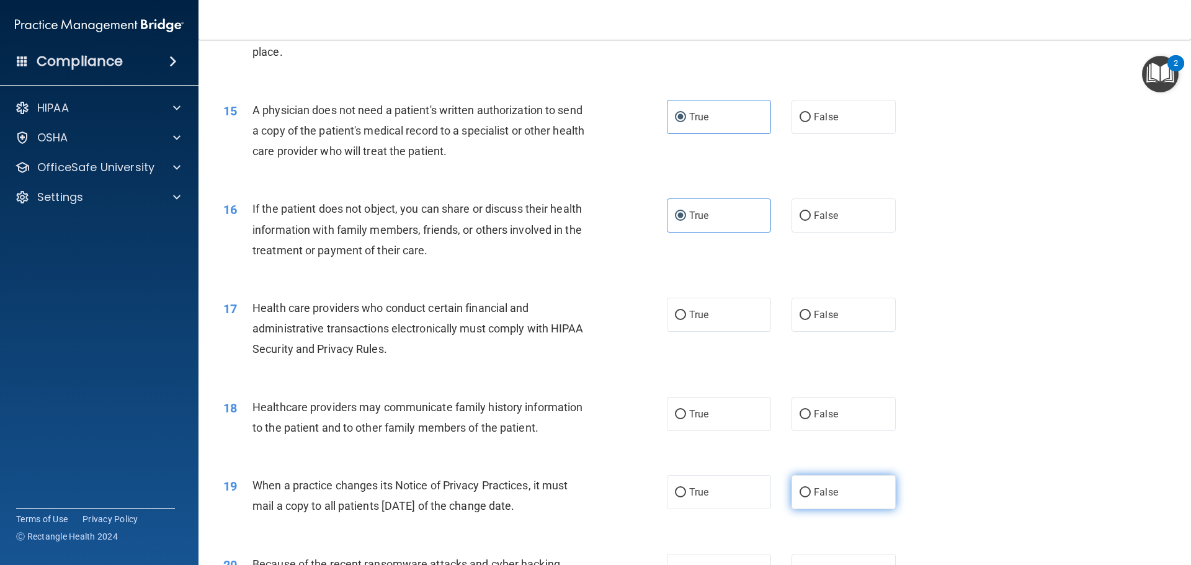
click at [838, 478] on label "False" at bounding box center [843, 492] width 104 height 34
click at [811, 488] on input "False" at bounding box center [805, 492] width 11 height 9
radio input "true"
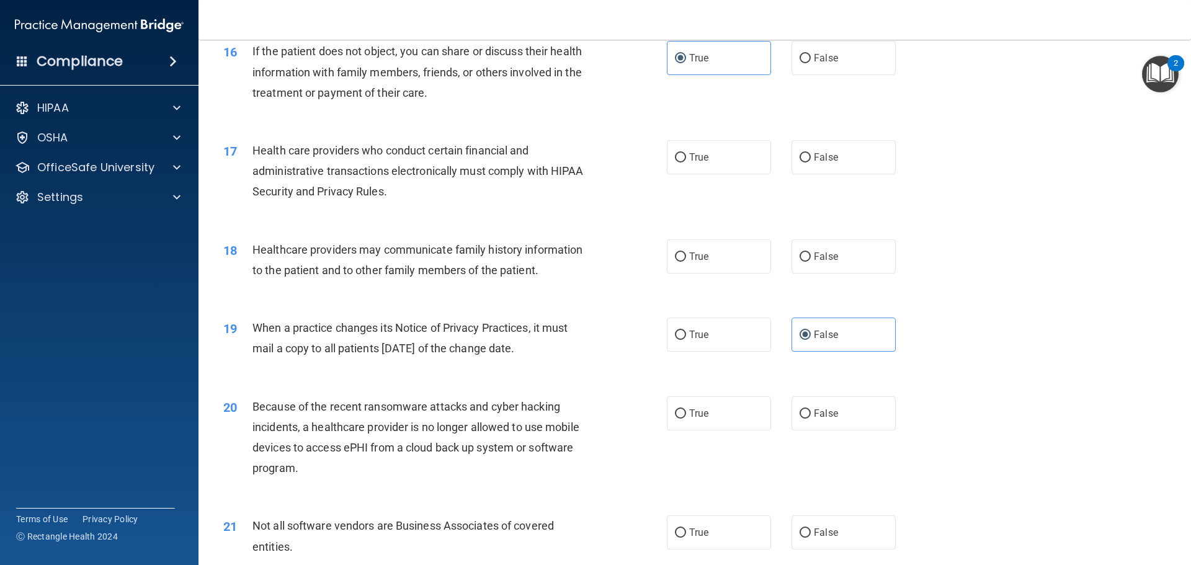
scroll to position [1551, 0]
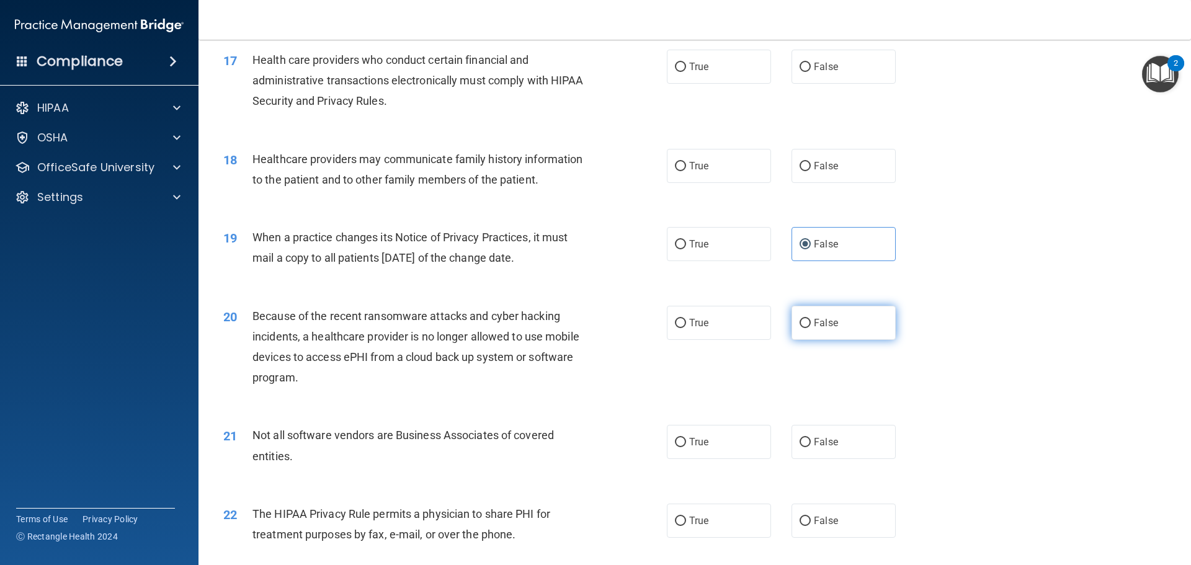
click at [851, 333] on label "False" at bounding box center [843, 323] width 104 height 34
click at [811, 328] on input "False" at bounding box center [805, 323] width 11 height 9
radio input "true"
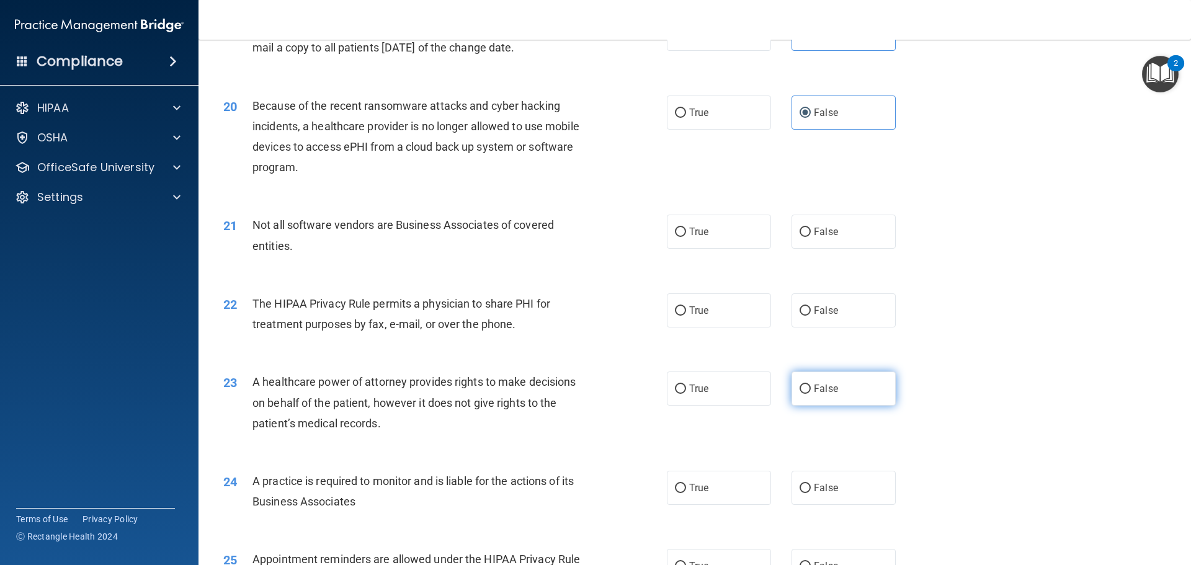
scroll to position [1799, 0]
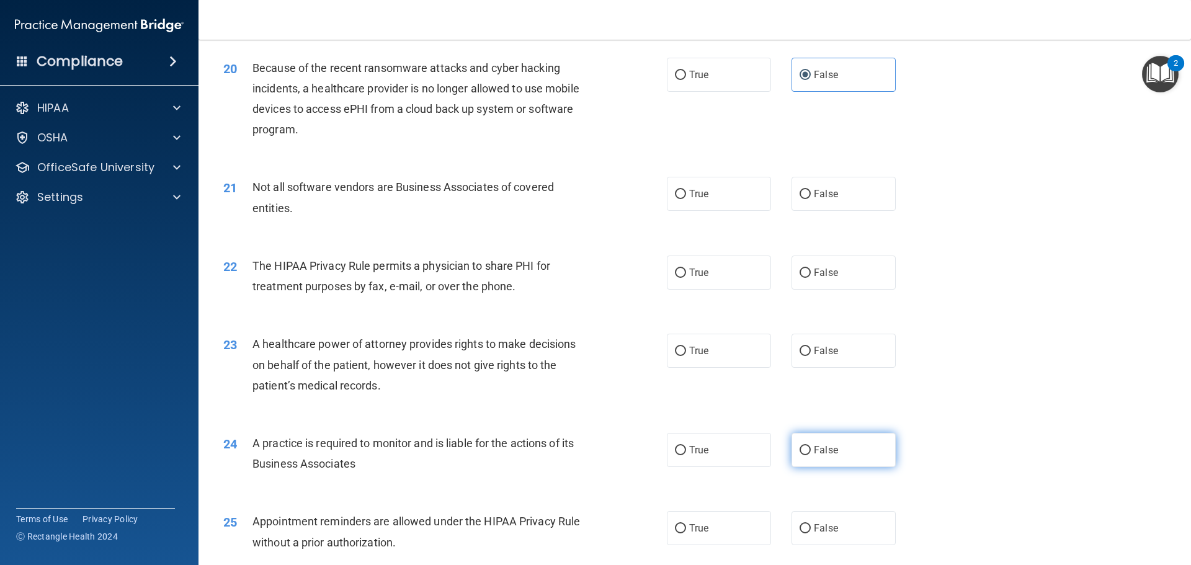
click at [832, 441] on label "False" at bounding box center [843, 450] width 104 height 34
click at [811, 446] on input "False" at bounding box center [805, 450] width 11 height 9
radio input "true"
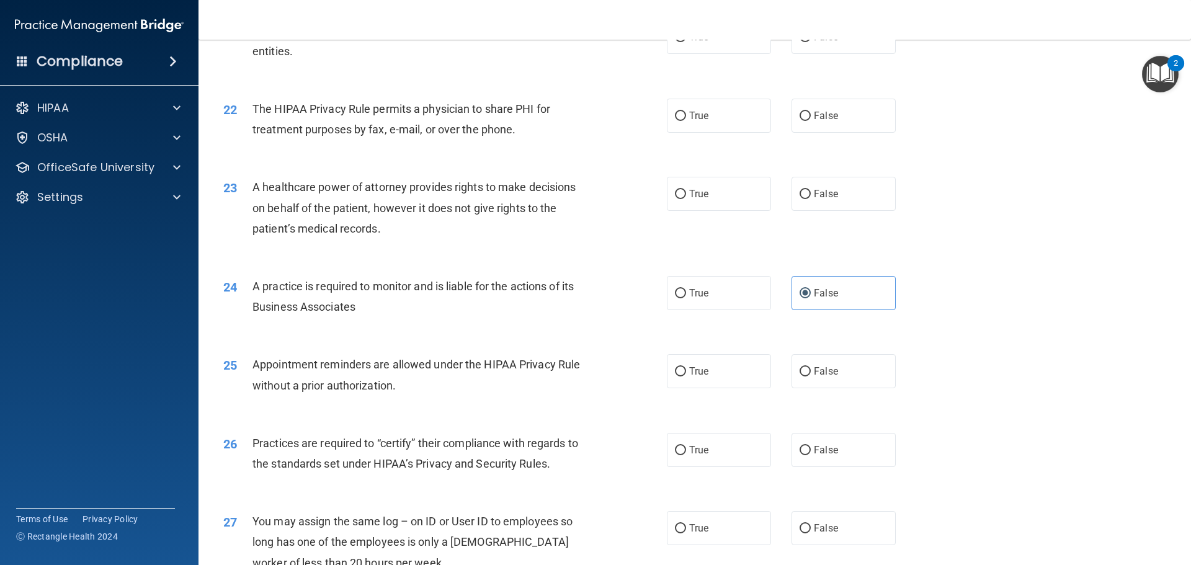
scroll to position [2047, 0]
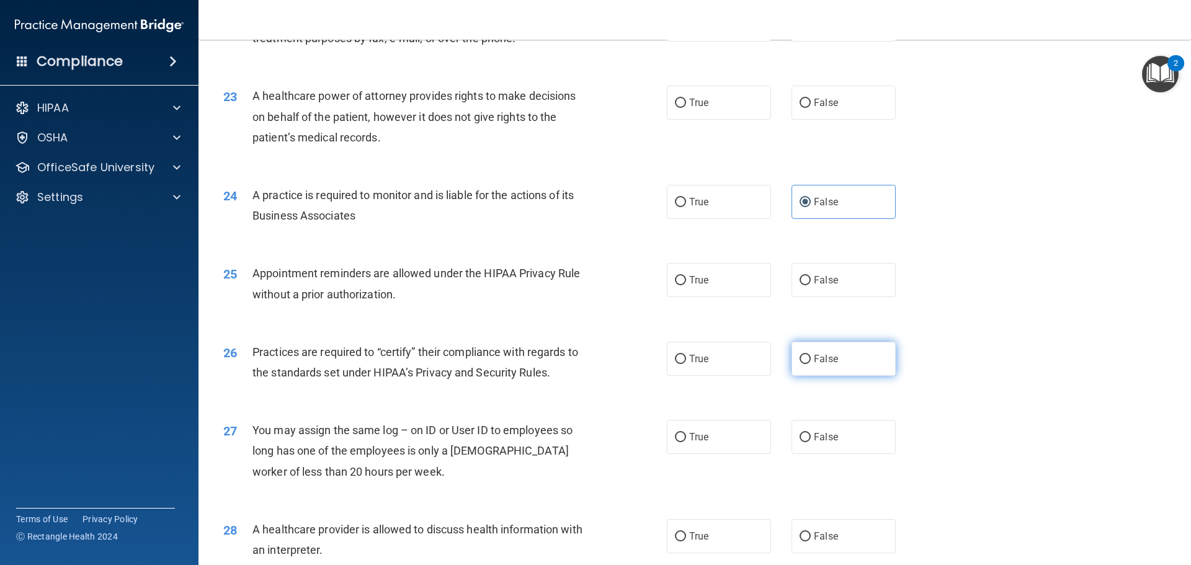
click at [848, 371] on label "False" at bounding box center [843, 359] width 104 height 34
click at [811, 364] on input "False" at bounding box center [805, 359] width 11 height 9
radio input "true"
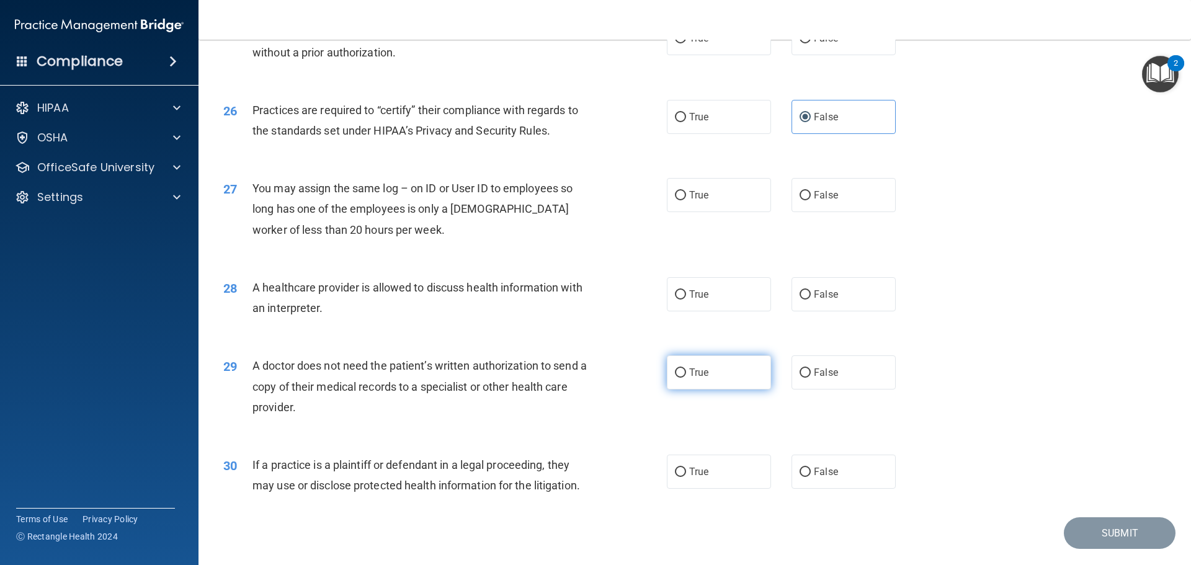
scroll to position [2295, 0]
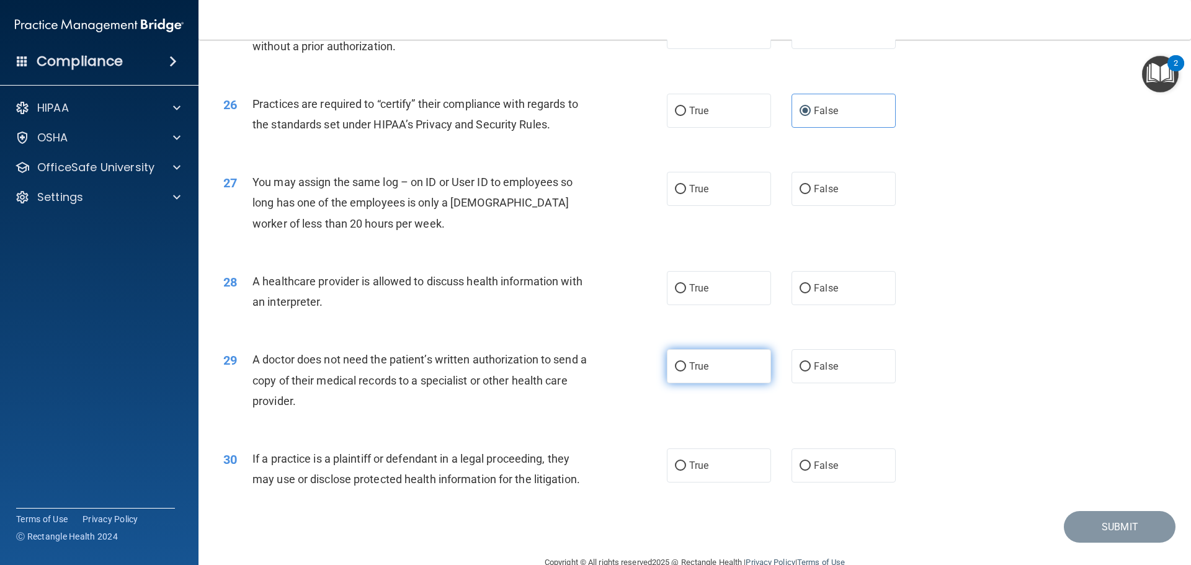
click at [731, 374] on label "True" at bounding box center [719, 366] width 104 height 34
click at [686, 372] on input "True" at bounding box center [680, 366] width 11 height 9
radio input "true"
click at [717, 456] on label "True" at bounding box center [719, 465] width 104 height 34
click at [686, 461] on input "True" at bounding box center [680, 465] width 11 height 9
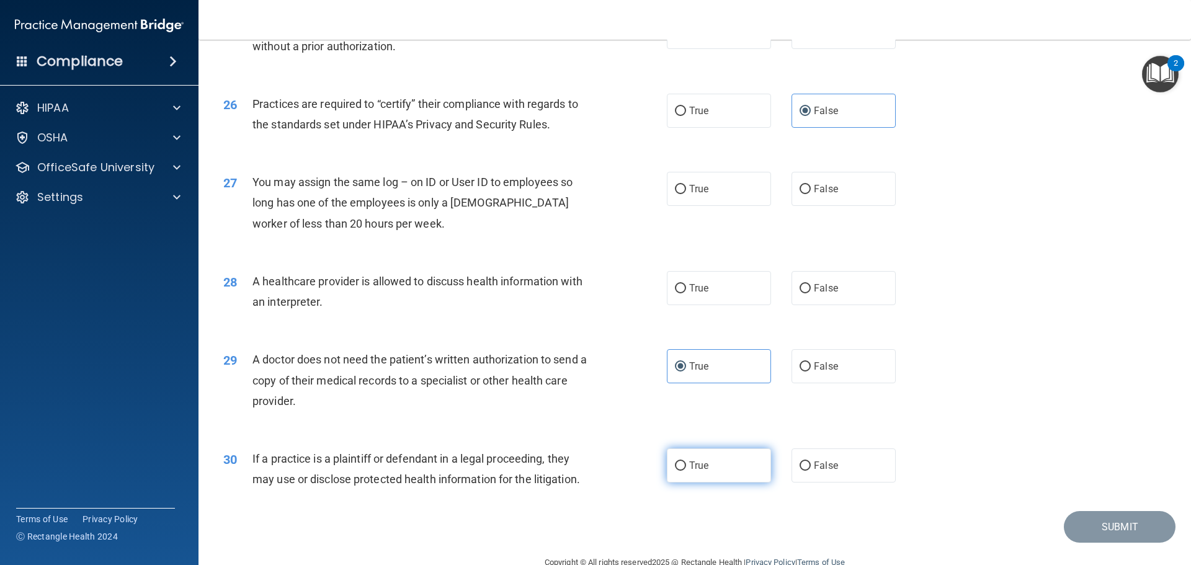
radio input "true"
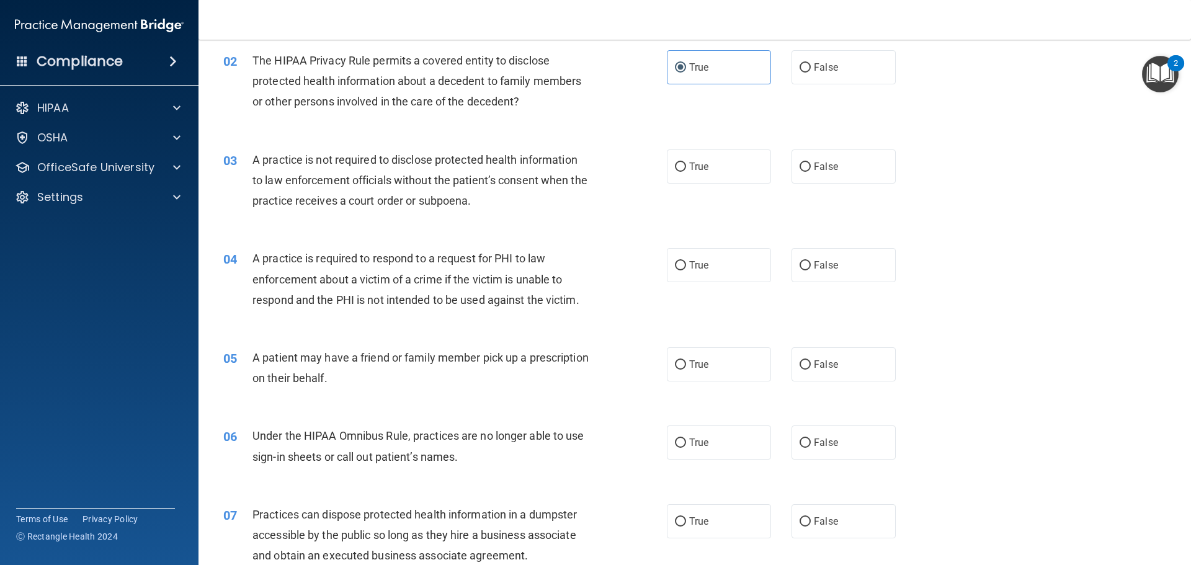
scroll to position [0, 0]
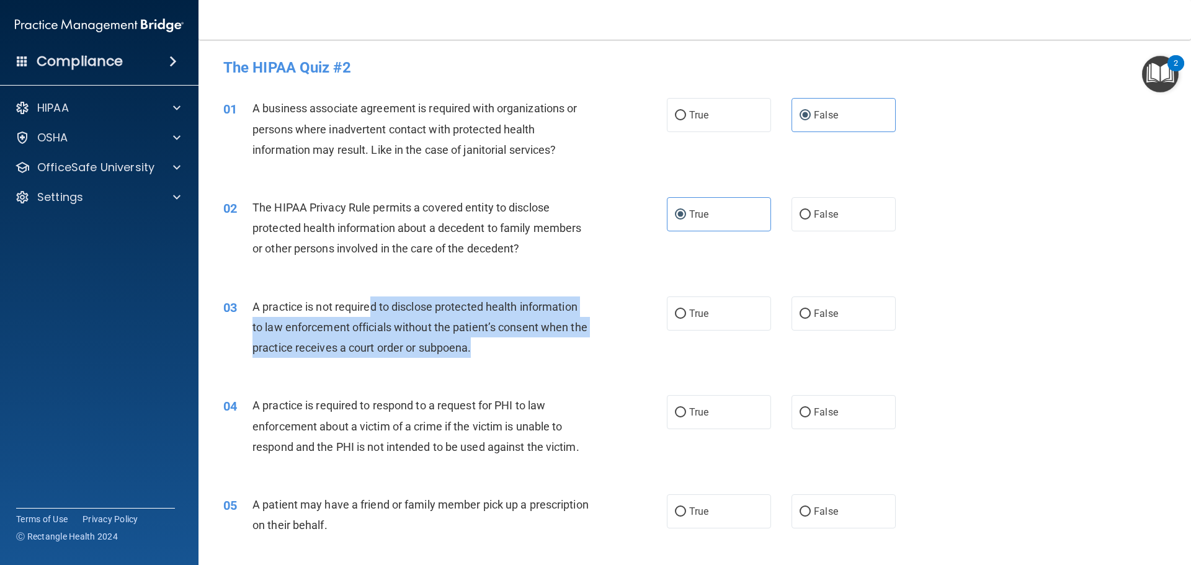
drag, startPoint x: 370, startPoint y: 306, endPoint x: 521, endPoint y: 359, distance: 159.7
click at [521, 359] on div "03 A practice is not required to disclose protected health information to law e…" at bounding box center [445, 330] width 481 height 68
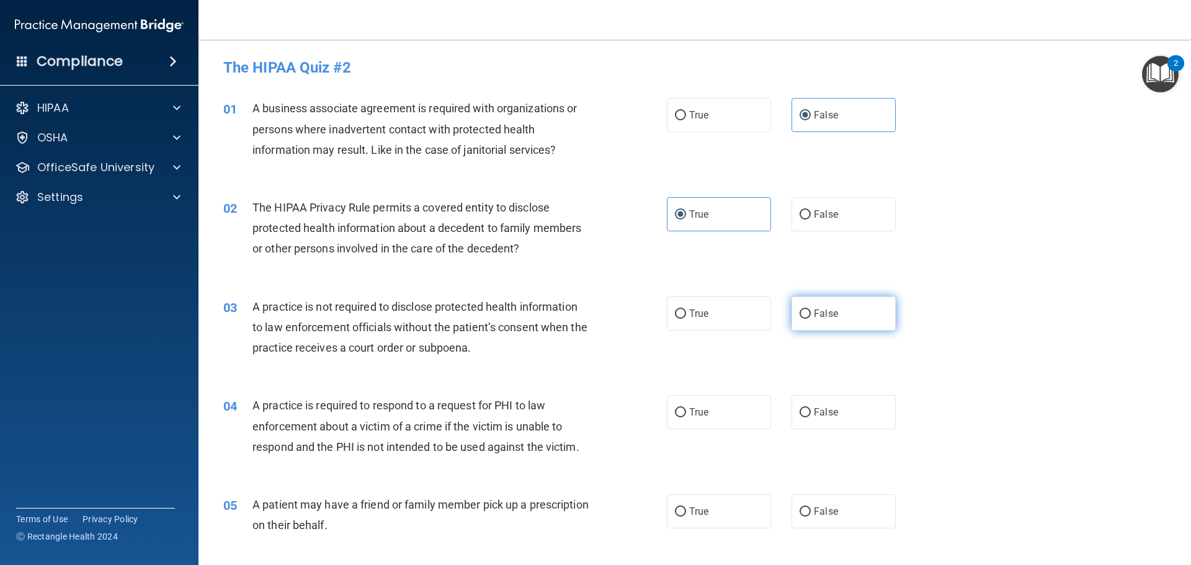
click at [871, 305] on label "False" at bounding box center [843, 313] width 104 height 34
click at [811, 310] on input "False" at bounding box center [805, 314] width 11 height 9
radio input "true"
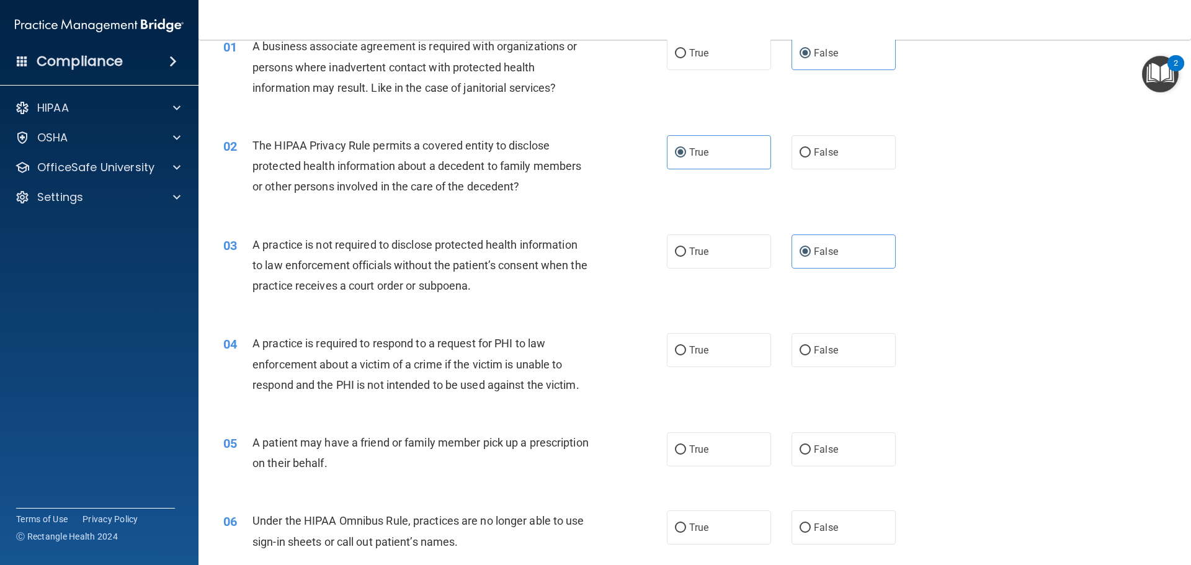
scroll to position [124, 0]
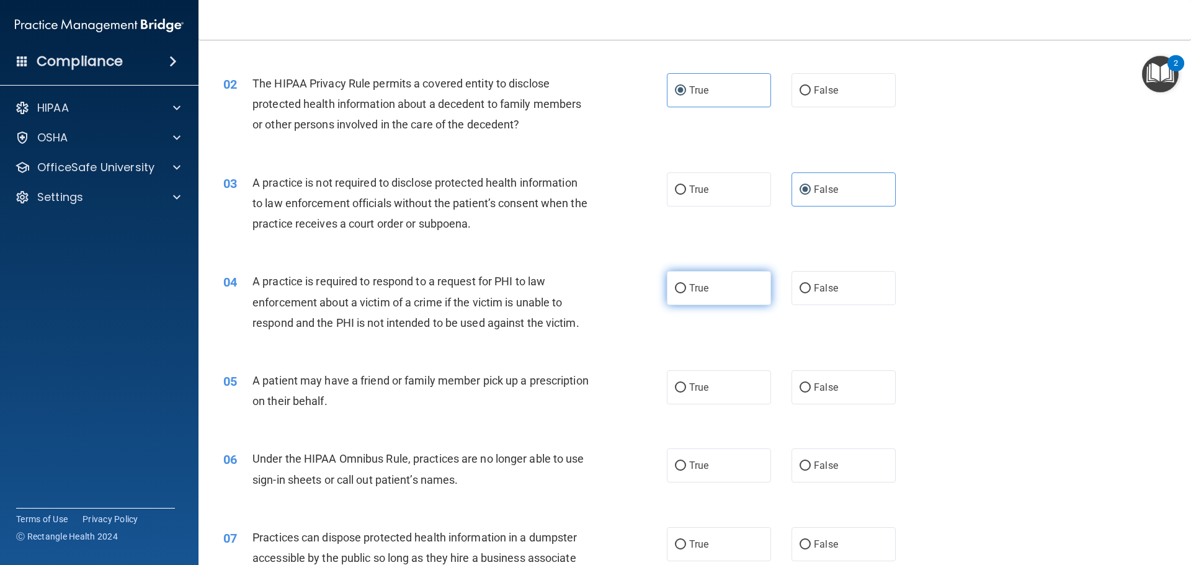
click at [709, 291] on label "True" at bounding box center [719, 288] width 104 height 34
click at [686, 291] on input "True" at bounding box center [680, 288] width 11 height 9
radio input "true"
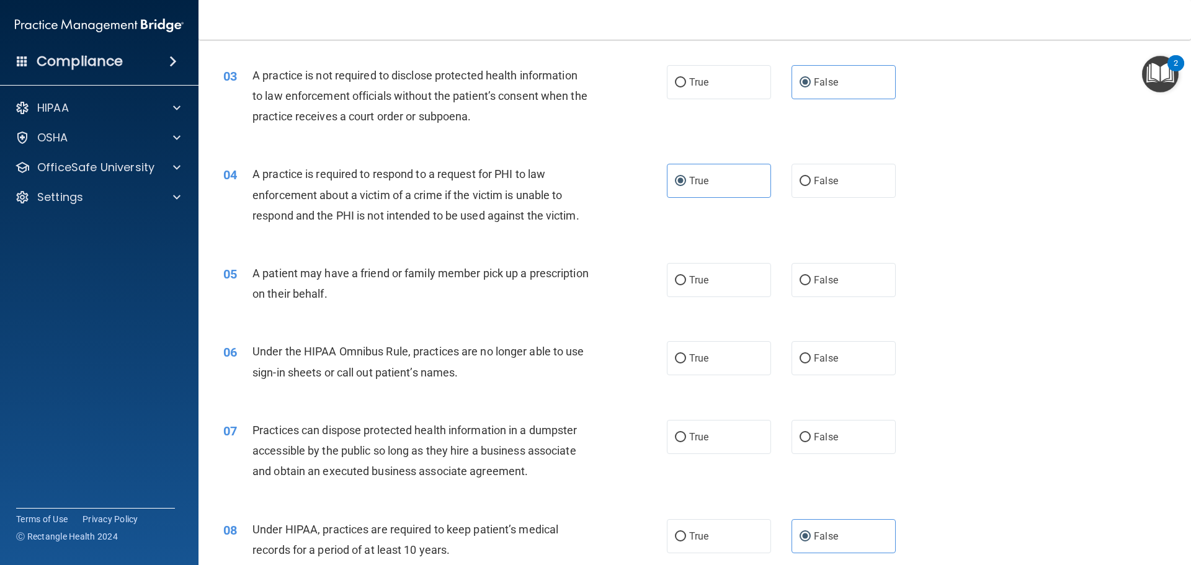
scroll to position [248, 0]
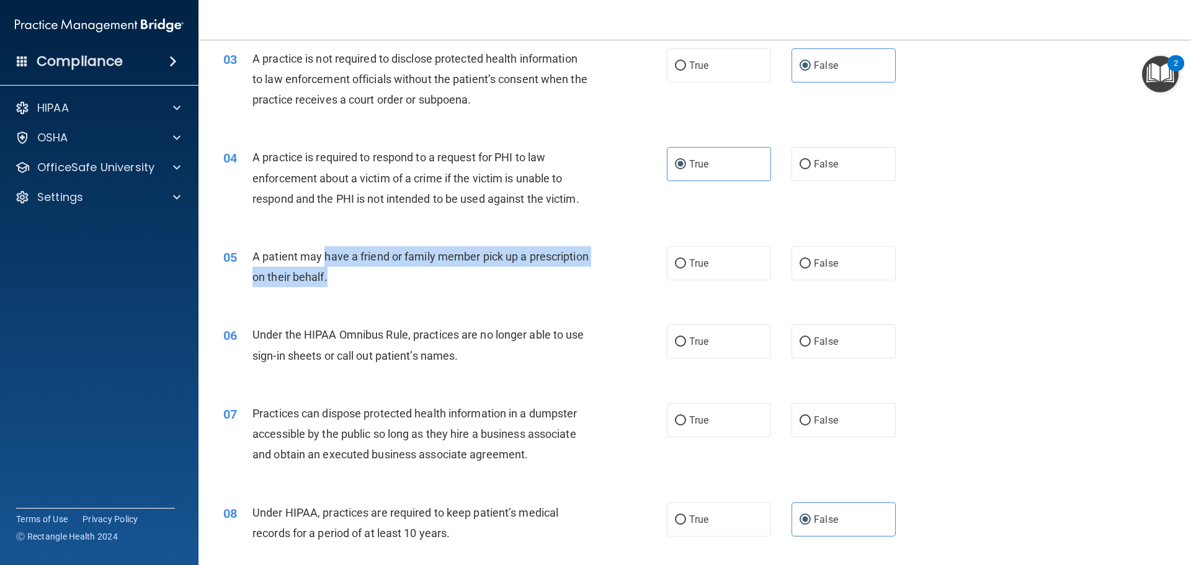
drag, startPoint x: 325, startPoint y: 254, endPoint x: 405, endPoint y: 281, distance: 84.3
click at [405, 281] on div "A patient may have a friend or family member pick up a prescription on their be…" at bounding box center [425, 266] width 347 height 41
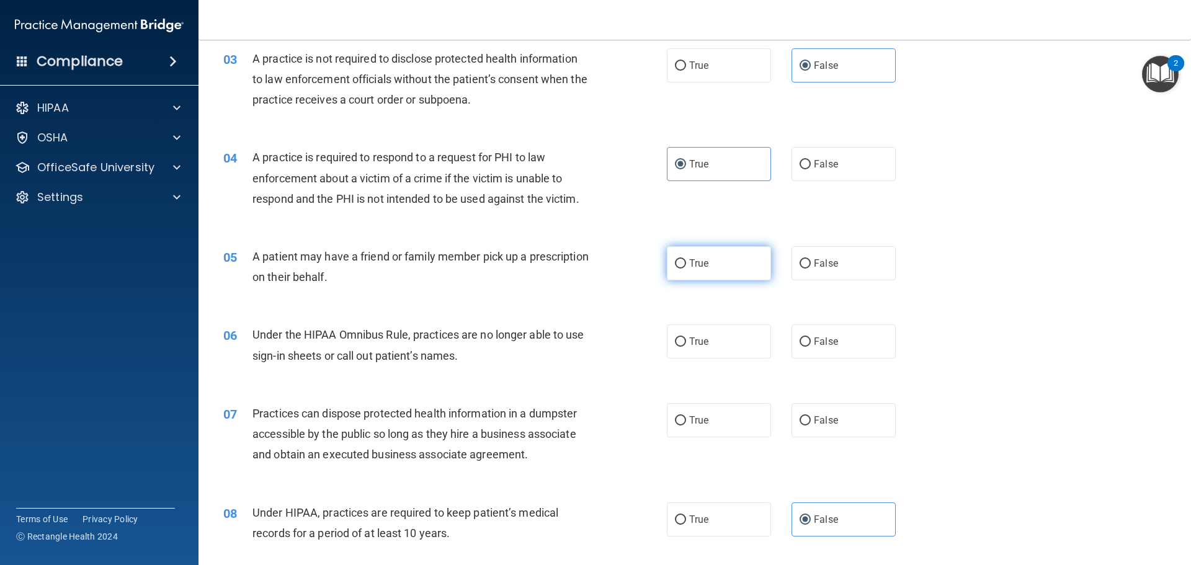
click at [734, 277] on label "True" at bounding box center [719, 263] width 104 height 34
click at [686, 269] on input "True" at bounding box center [680, 263] width 11 height 9
radio input "true"
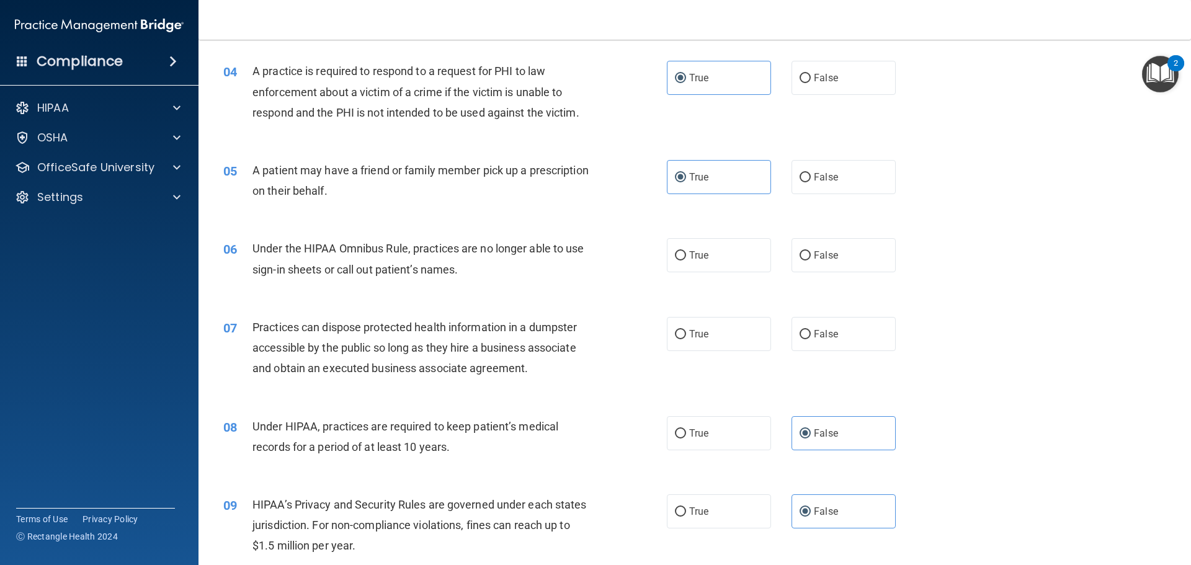
scroll to position [372, 0]
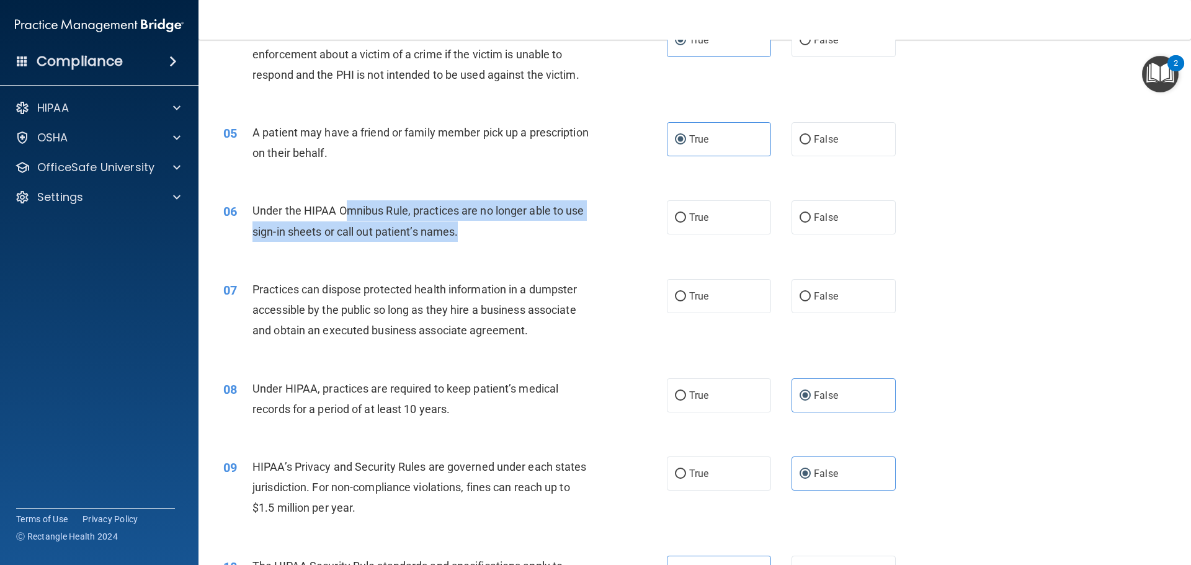
drag, startPoint x: 346, startPoint y: 202, endPoint x: 483, endPoint y: 239, distance: 141.6
click at [483, 239] on div "Under the HIPAA Omnibus Rule, practices are no longer able to use sign-in sheet…" at bounding box center [425, 220] width 347 height 41
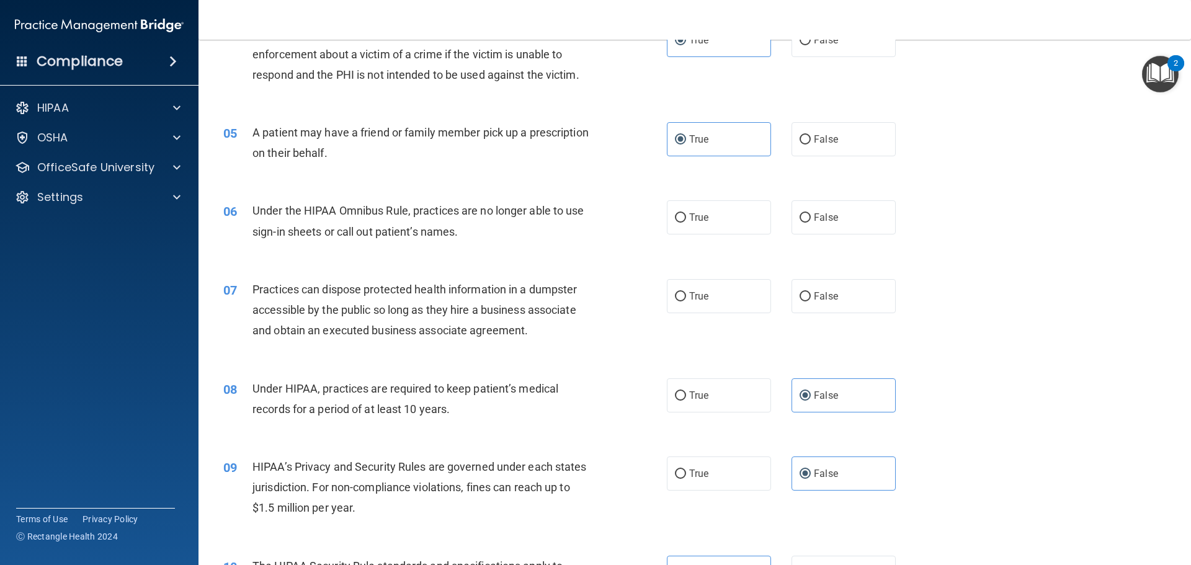
click at [902, 230] on div "True False" at bounding box center [792, 217] width 250 height 34
click at [860, 221] on label "False" at bounding box center [843, 217] width 104 height 34
click at [811, 221] on input "False" at bounding box center [805, 217] width 11 height 9
radio input "true"
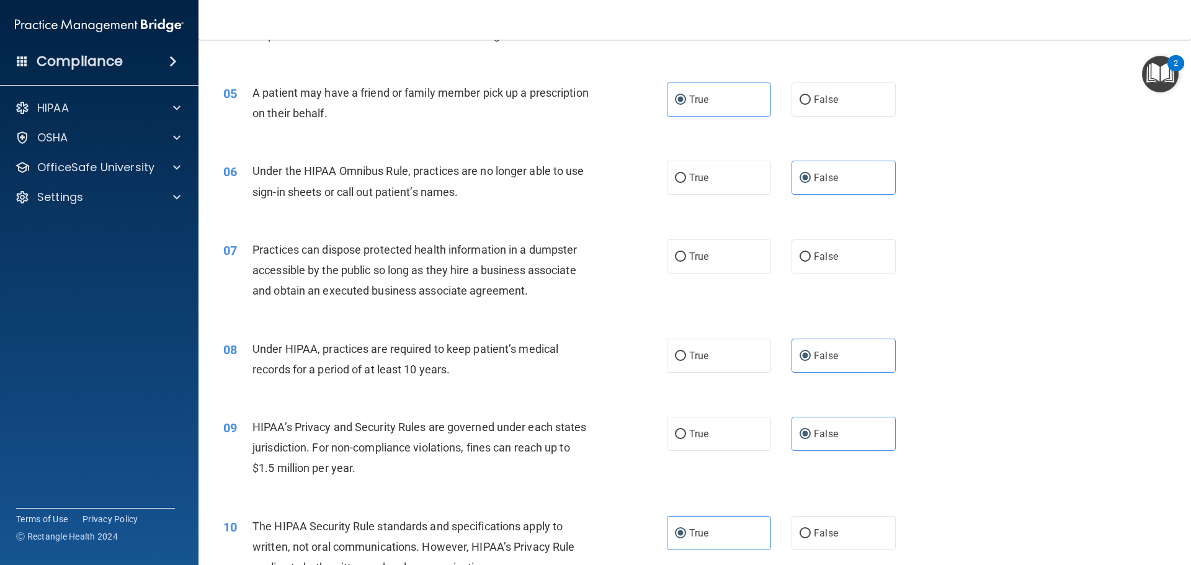
scroll to position [434, 0]
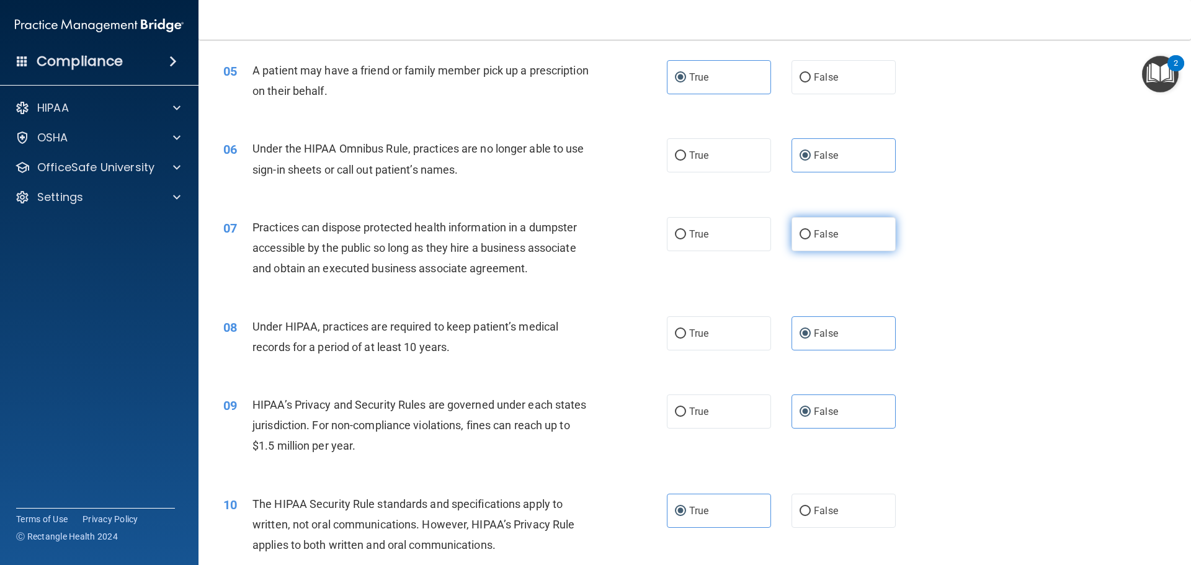
click at [828, 228] on span "False" at bounding box center [826, 234] width 24 height 12
click at [811, 230] on input "False" at bounding box center [805, 234] width 11 height 9
radio input "true"
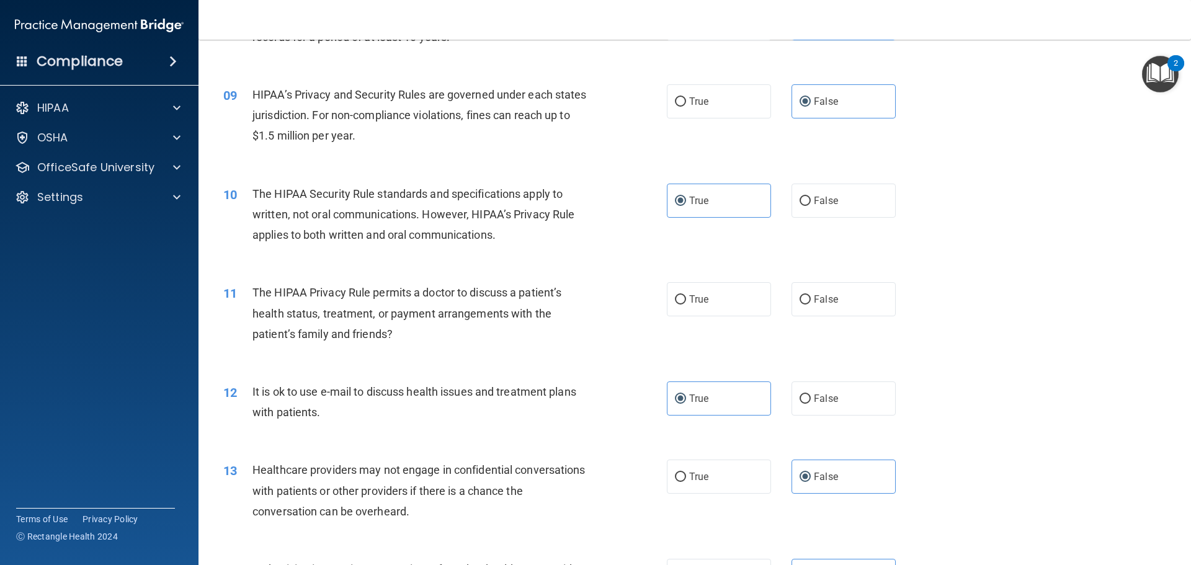
scroll to position [806, 0]
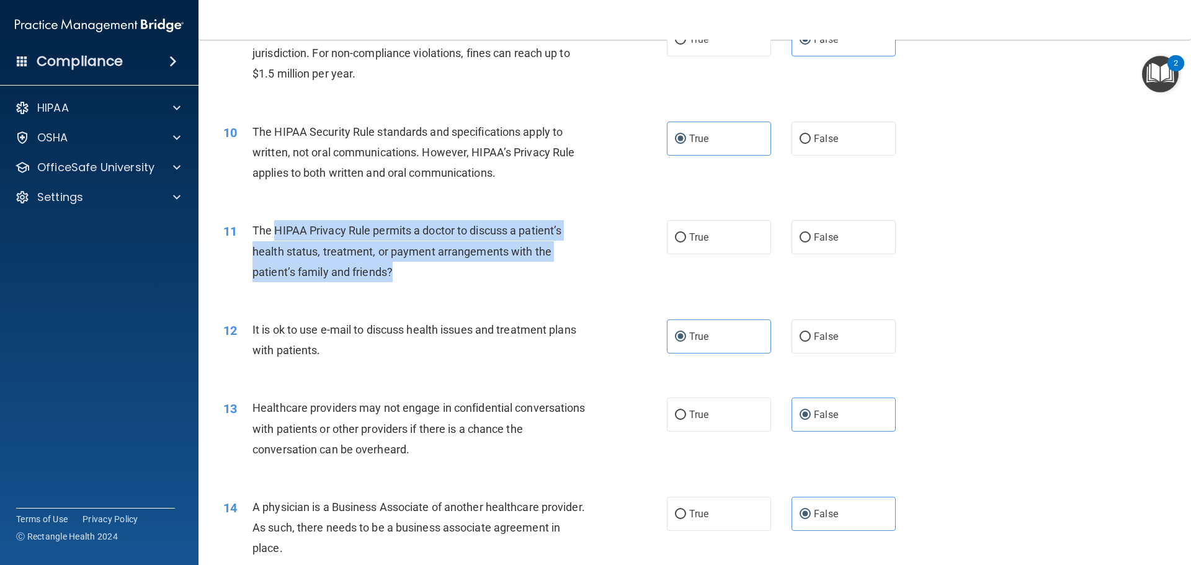
drag, startPoint x: 274, startPoint y: 225, endPoint x: 434, endPoint y: 285, distance: 171.3
click at [434, 285] on div "11 The HIPAA Privacy Rule permits a doctor to discuss a patient’s health status…" at bounding box center [445, 254] width 481 height 68
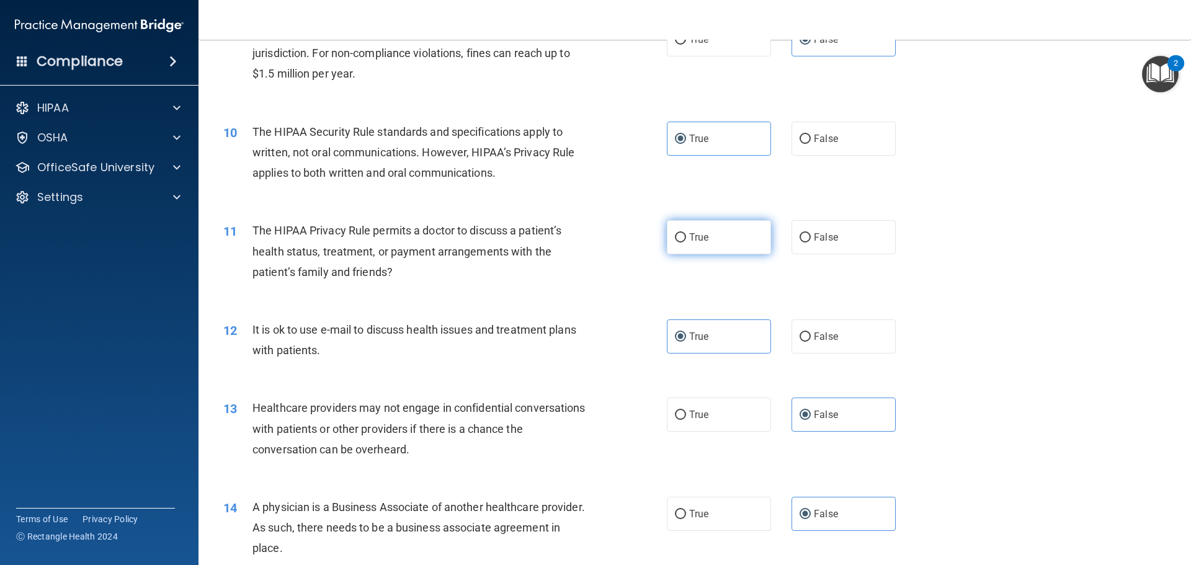
click at [703, 239] on span "True" at bounding box center [698, 237] width 19 height 12
click at [686, 239] on input "True" at bounding box center [680, 237] width 11 height 9
radio input "true"
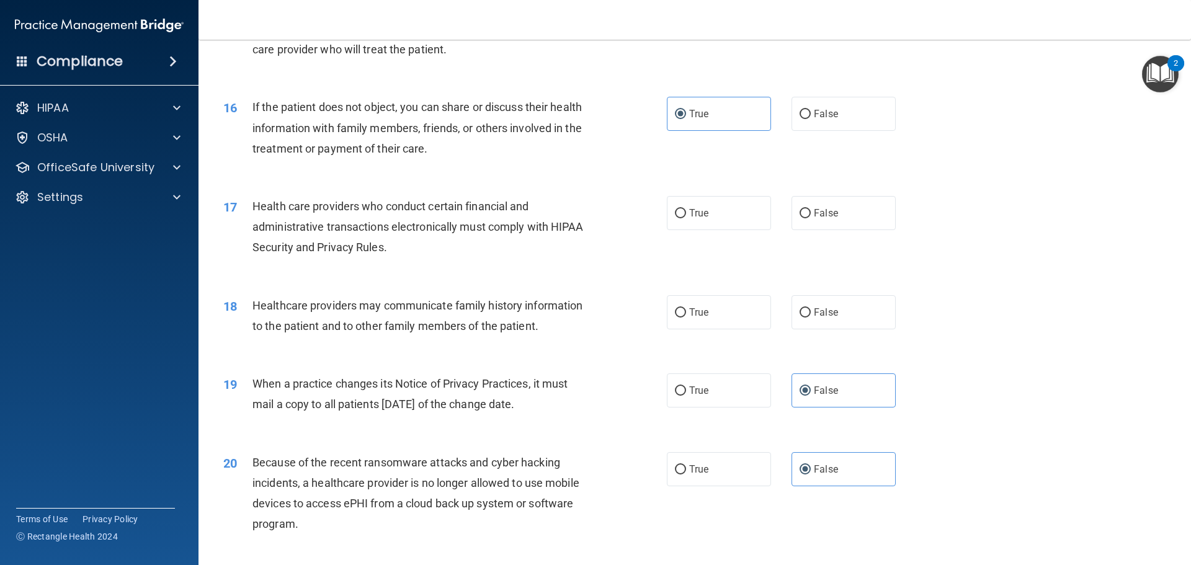
scroll to position [1427, 0]
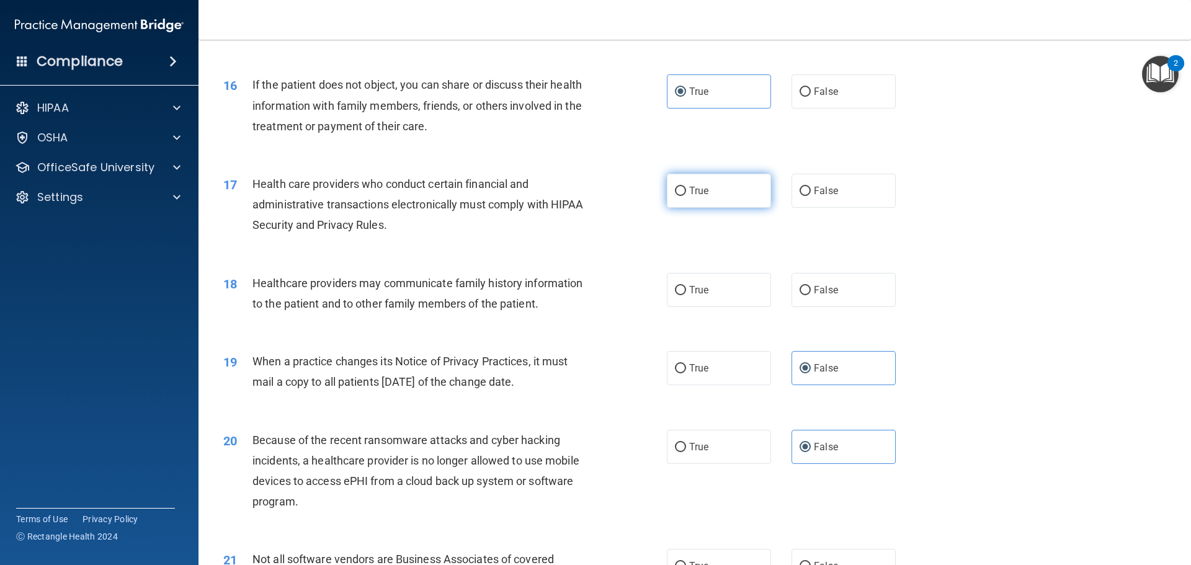
click at [728, 194] on label "True" at bounding box center [719, 191] width 104 height 34
click at [686, 194] on input "True" at bounding box center [680, 191] width 11 height 9
radio input "true"
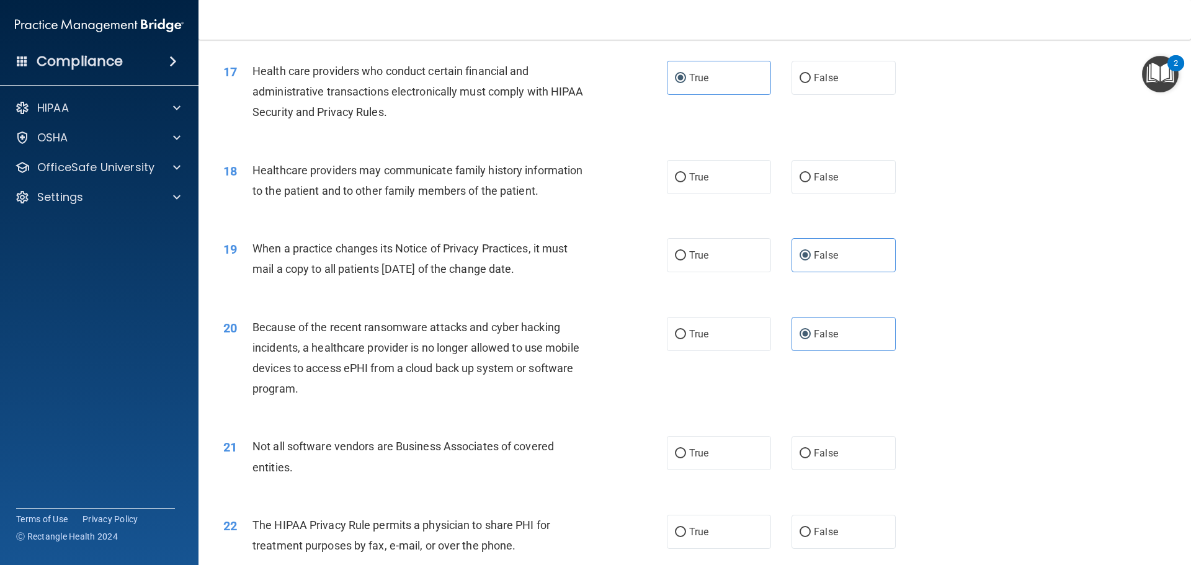
scroll to position [1551, 0]
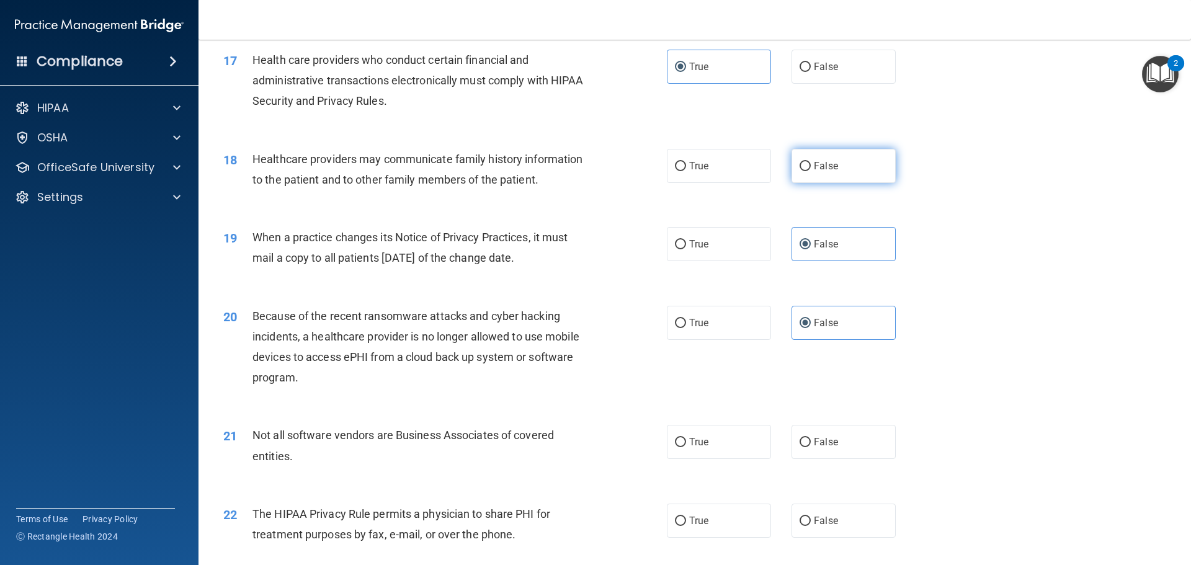
click at [814, 173] on label "False" at bounding box center [843, 166] width 104 height 34
click at [811, 171] on input "False" at bounding box center [805, 166] width 11 height 9
radio input "true"
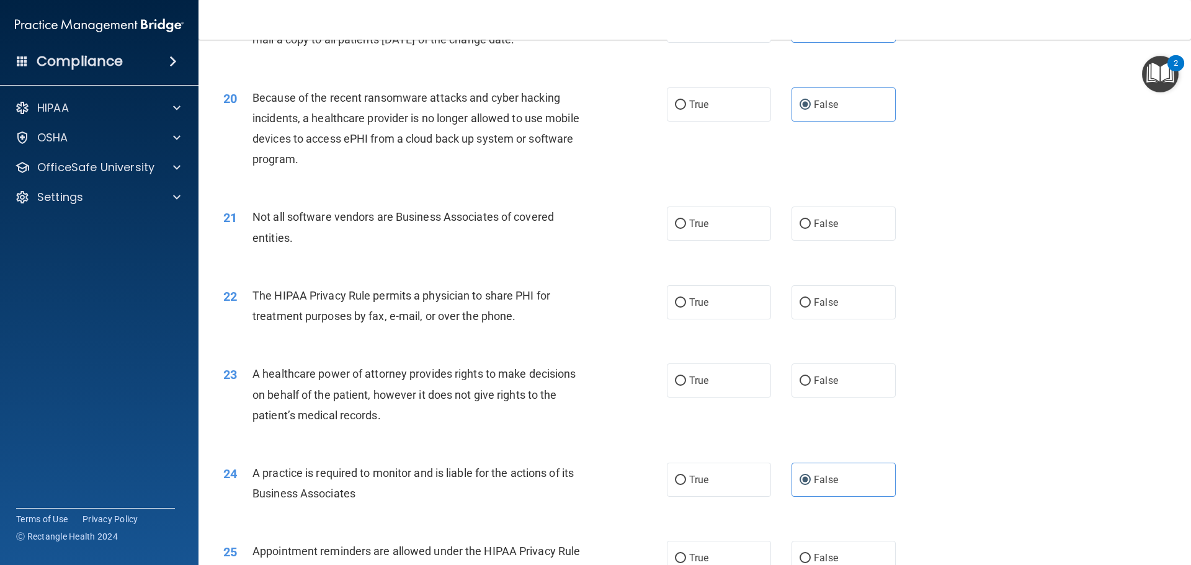
scroll to position [1799, 0]
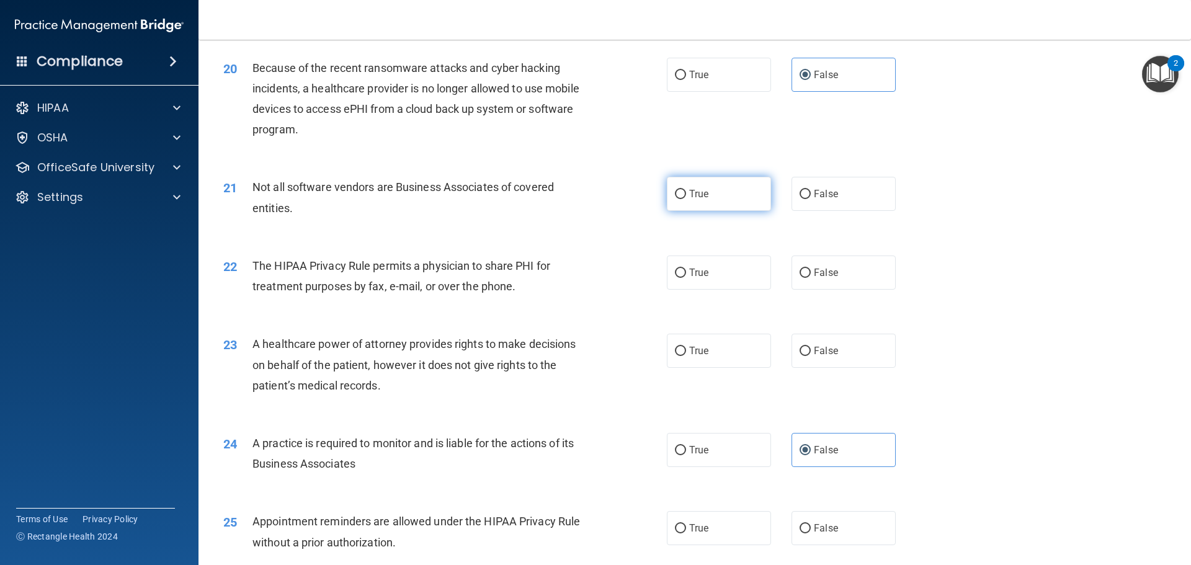
click at [692, 197] on span "True" at bounding box center [698, 194] width 19 height 12
click at [686, 197] on input "True" at bounding box center [680, 194] width 11 height 9
radio input "true"
click at [707, 270] on label "True" at bounding box center [719, 273] width 104 height 34
click at [686, 270] on input "True" at bounding box center [680, 273] width 11 height 9
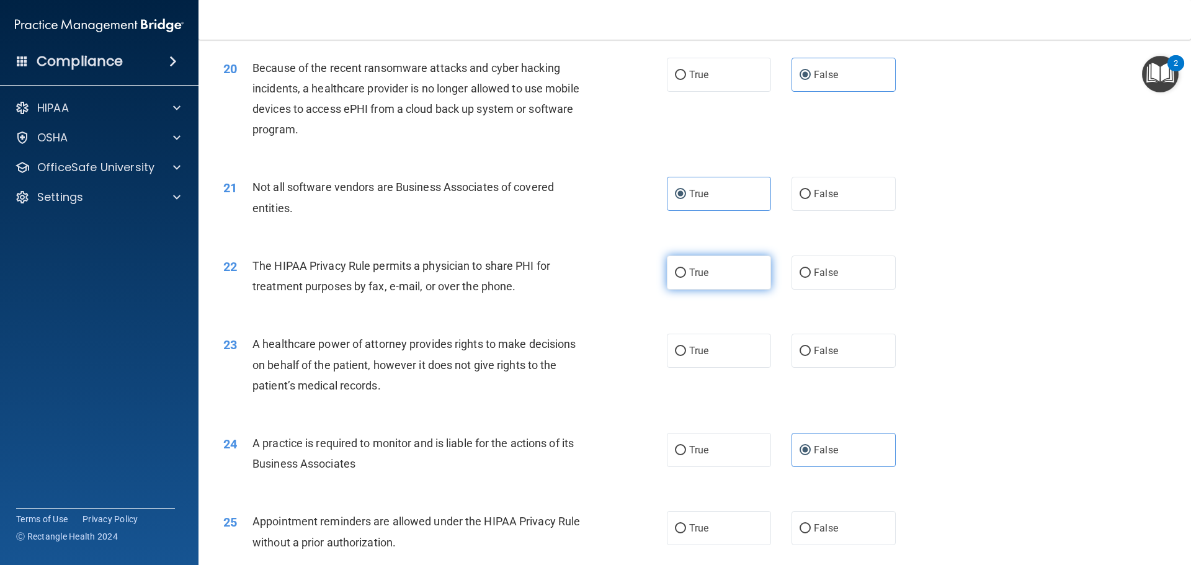
radio input "true"
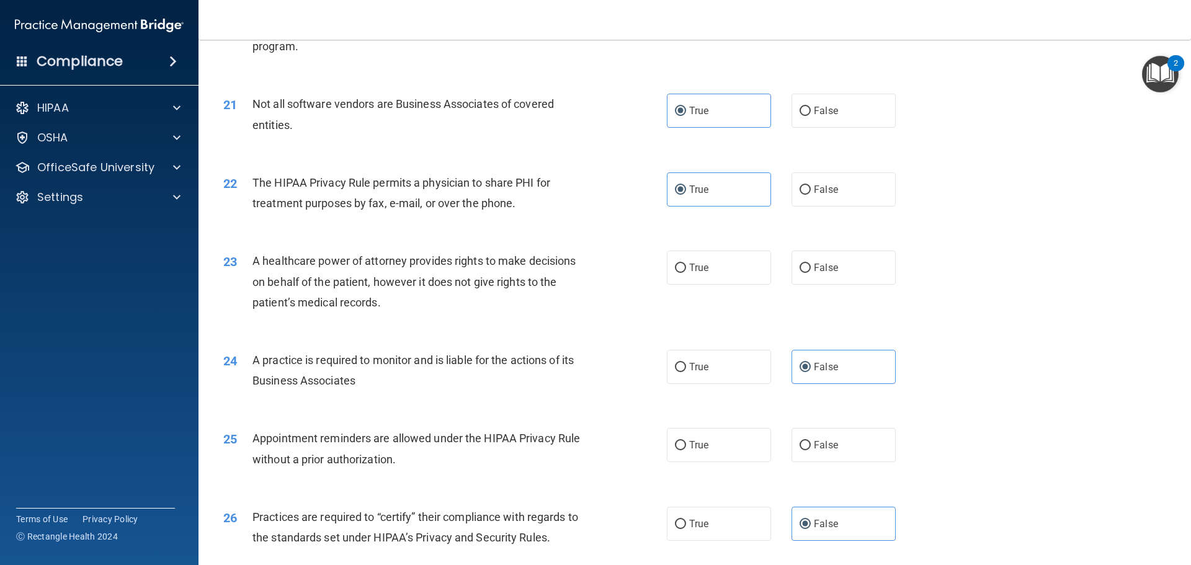
scroll to position [1923, 0]
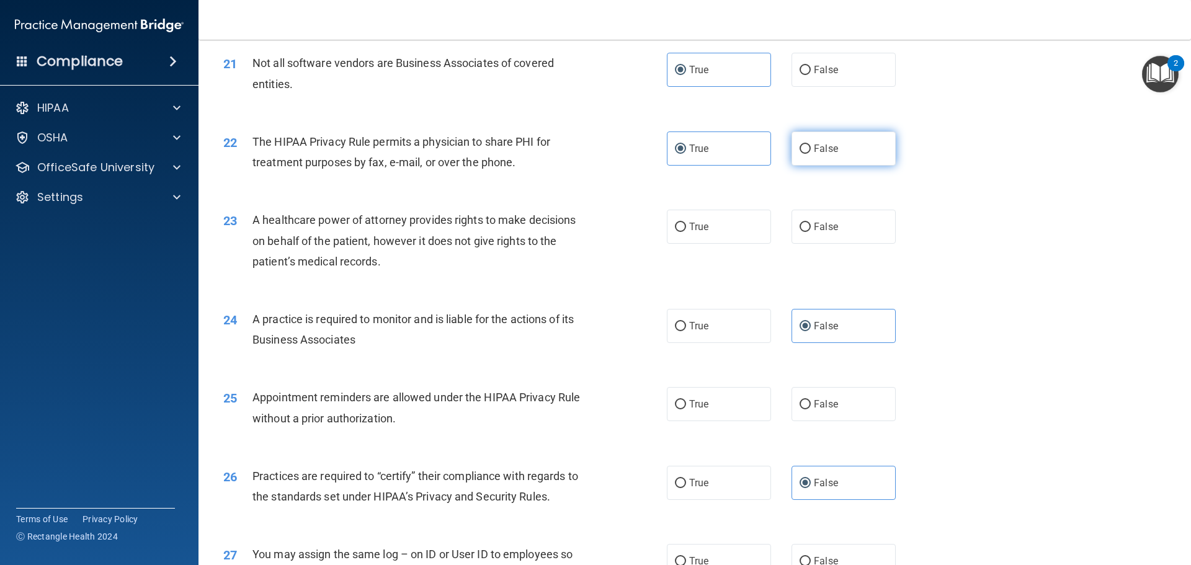
click at [826, 154] on label "False" at bounding box center [843, 148] width 104 height 34
click at [811, 154] on input "False" at bounding box center [805, 149] width 11 height 9
radio input "true"
radio input "false"
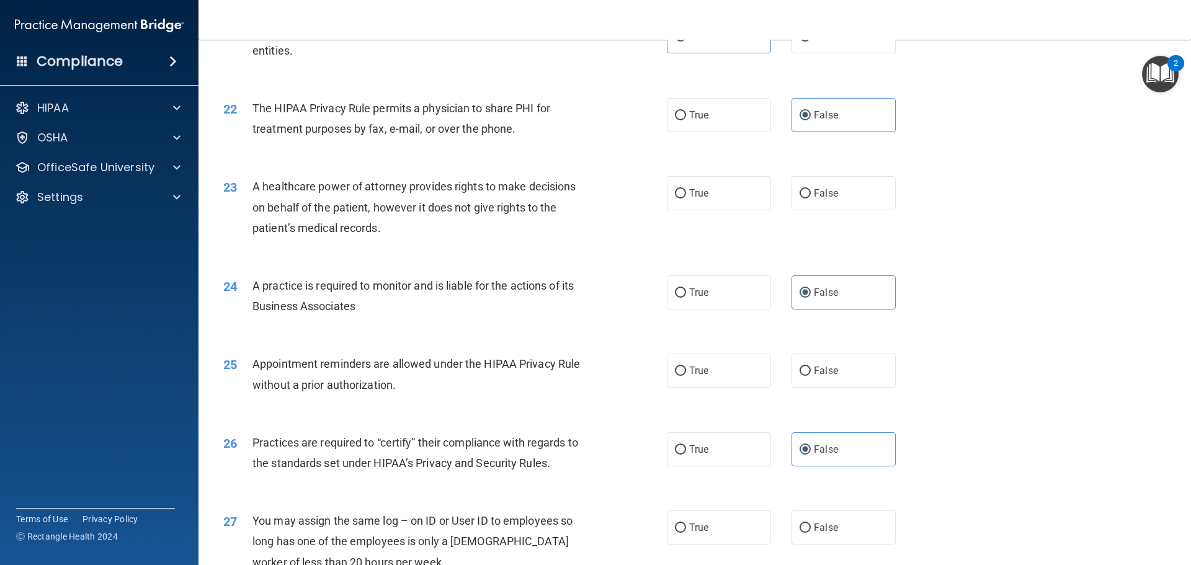
scroll to position [1985, 0]
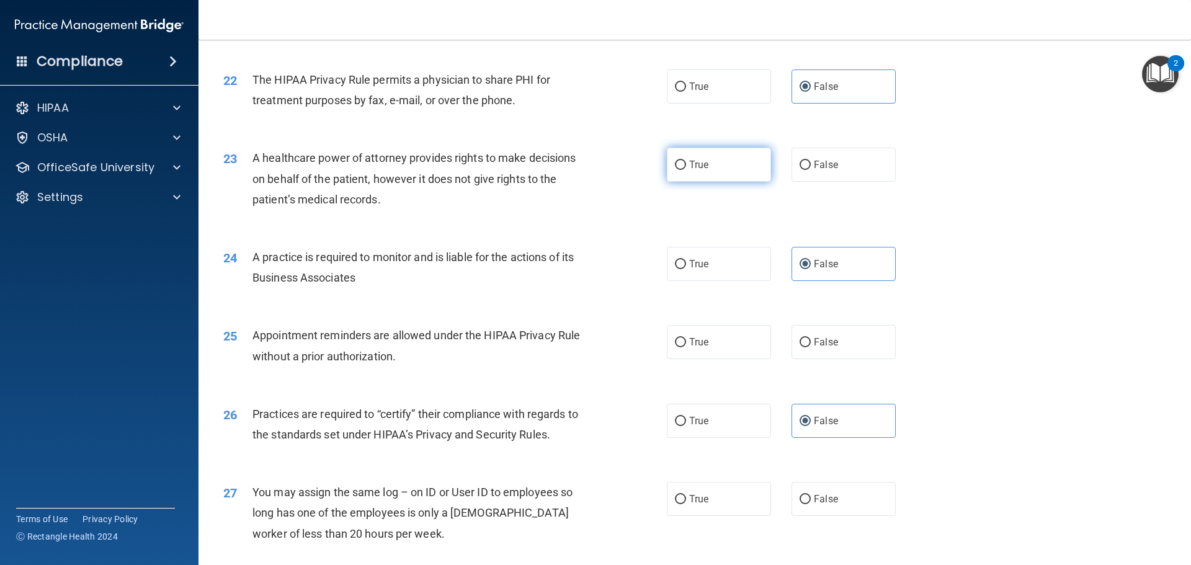
click at [711, 164] on label "True" at bounding box center [719, 165] width 104 height 34
click at [686, 164] on input "True" at bounding box center [680, 165] width 11 height 9
radio input "true"
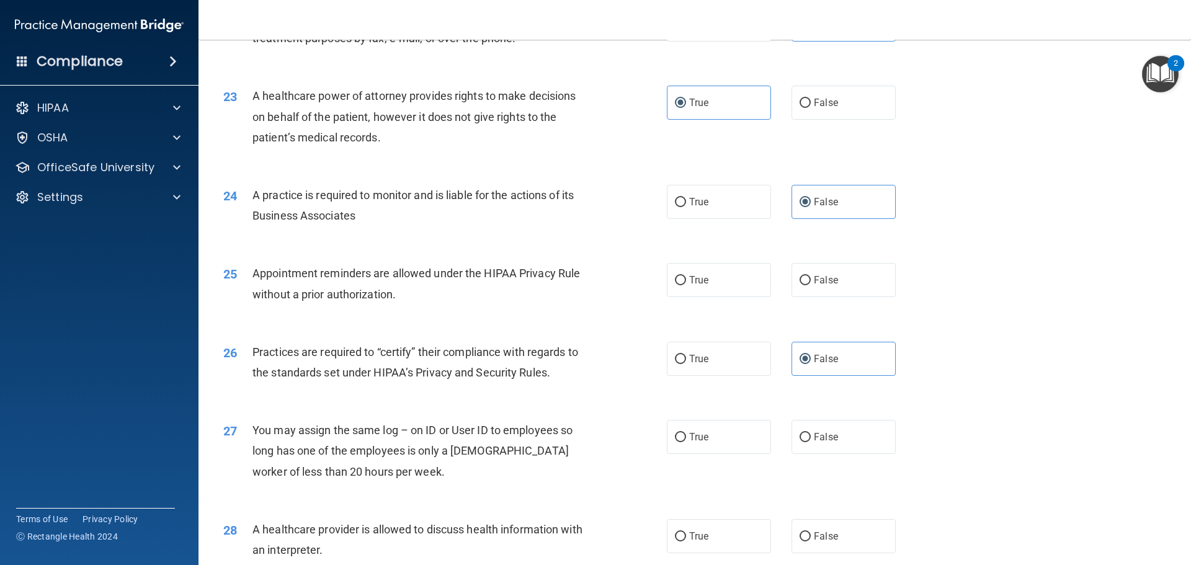
scroll to position [2109, 0]
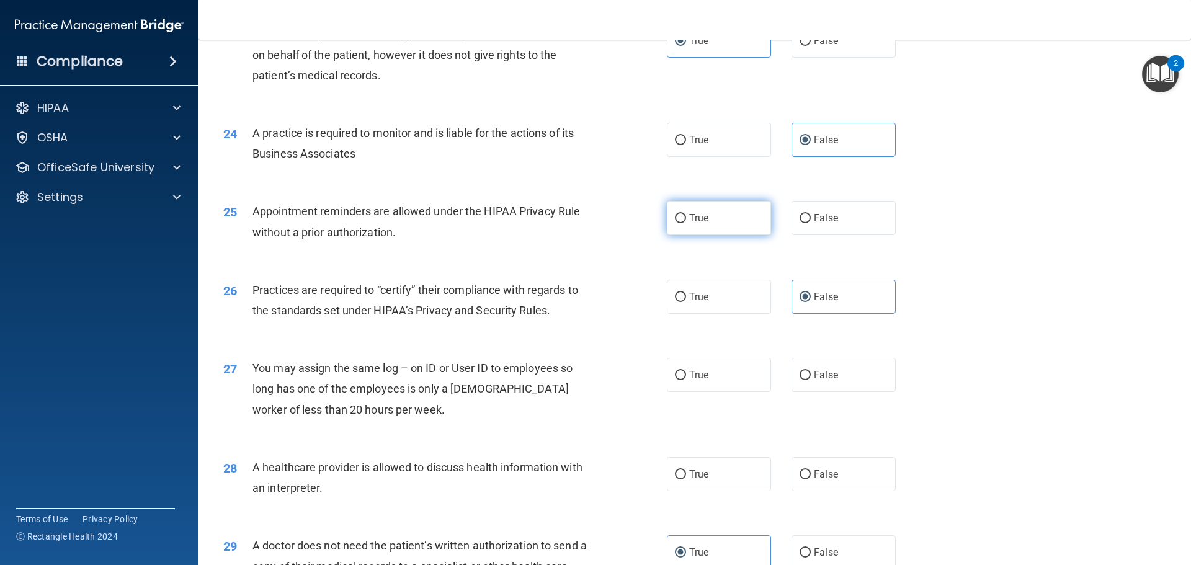
click at [719, 217] on label "True" at bounding box center [719, 218] width 104 height 34
click at [686, 217] on input "True" at bounding box center [680, 218] width 11 height 9
radio input "true"
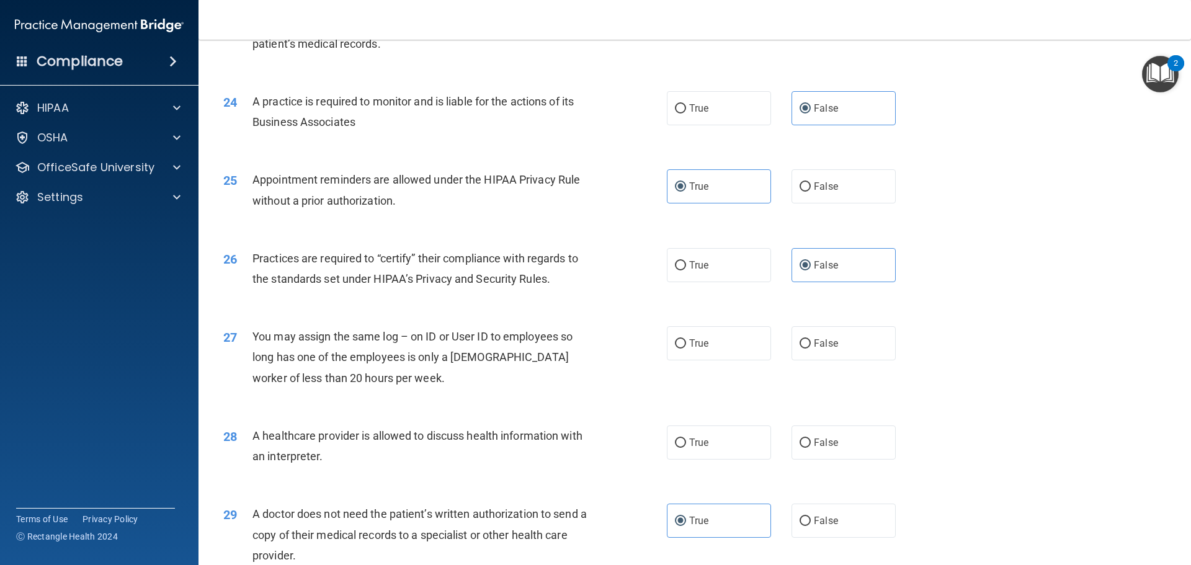
scroll to position [2171, 0]
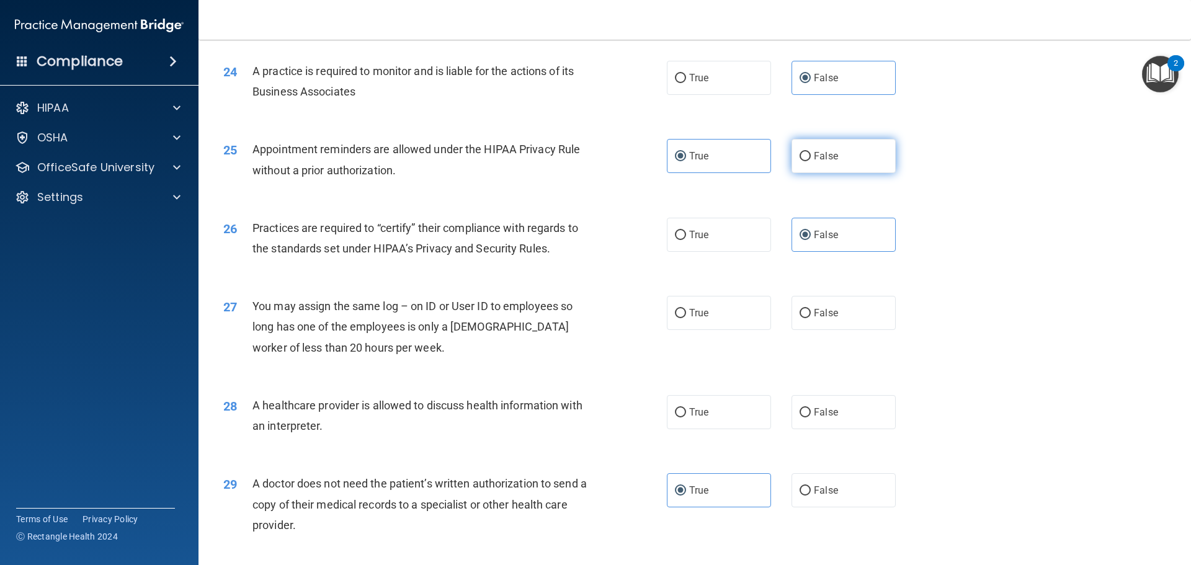
click at [845, 150] on label "False" at bounding box center [843, 156] width 104 height 34
click at [811, 152] on input "False" at bounding box center [805, 156] width 11 height 9
radio input "true"
click at [722, 156] on label "True" at bounding box center [719, 156] width 104 height 34
click at [686, 156] on input "True" at bounding box center [680, 156] width 11 height 9
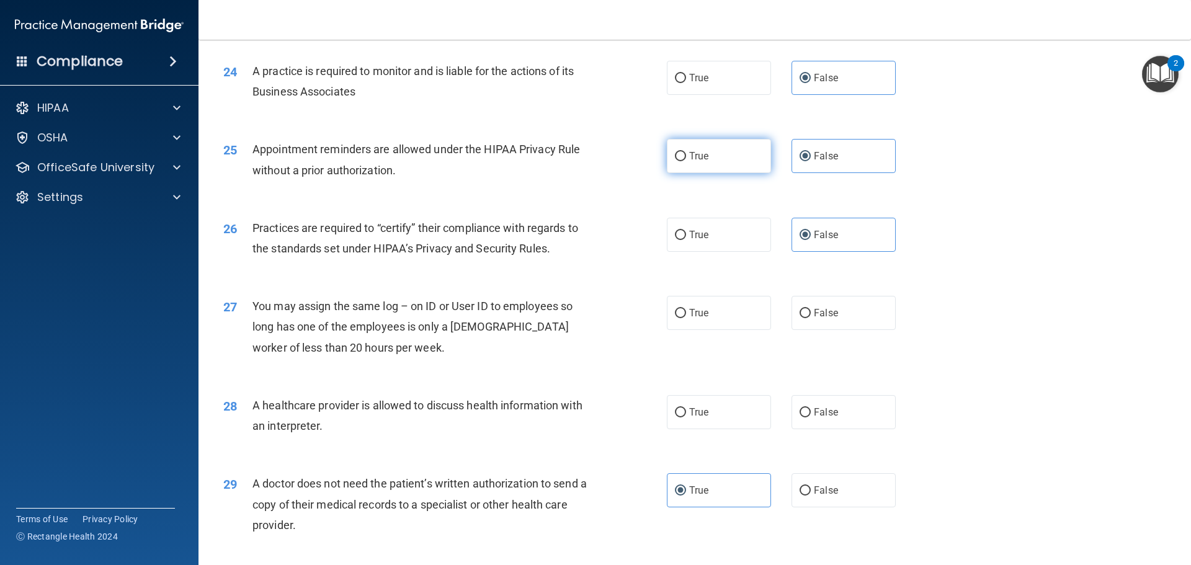
radio input "true"
radio input "false"
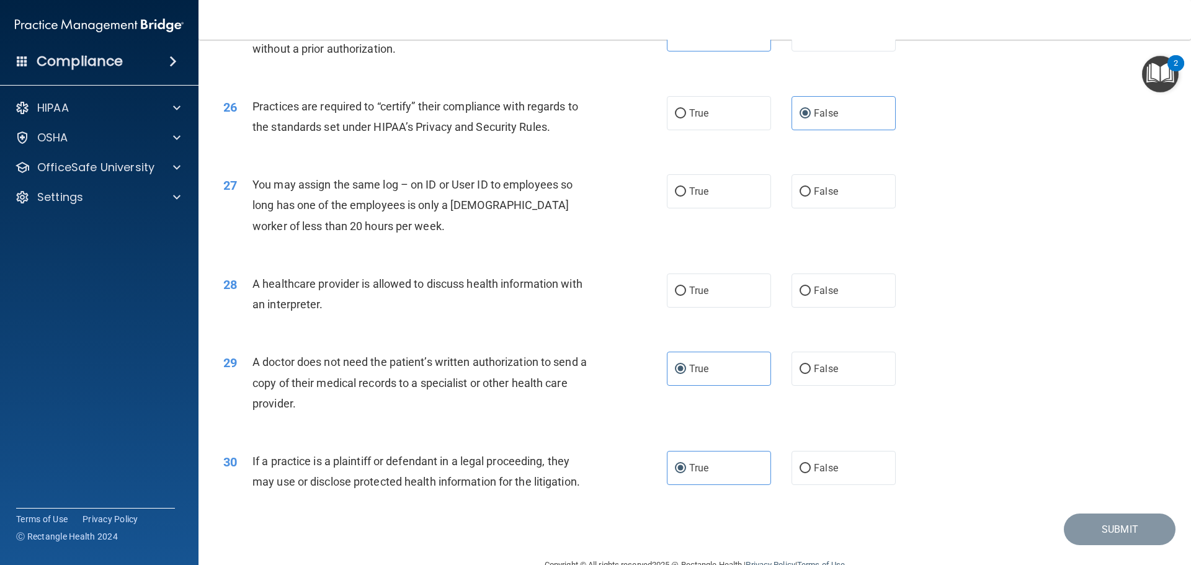
scroll to position [2295, 0]
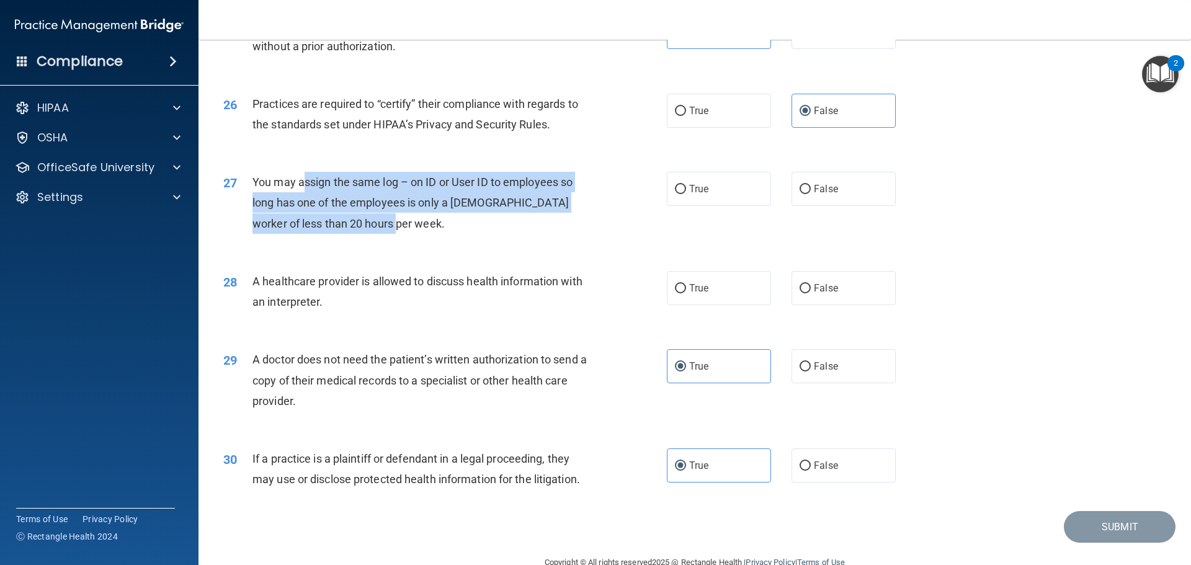
drag, startPoint x: 305, startPoint y: 179, endPoint x: 390, endPoint y: 227, distance: 97.5
click at [390, 227] on div "You may assign the same log – on ID or User ID to employees so long has one of …" at bounding box center [425, 203] width 347 height 62
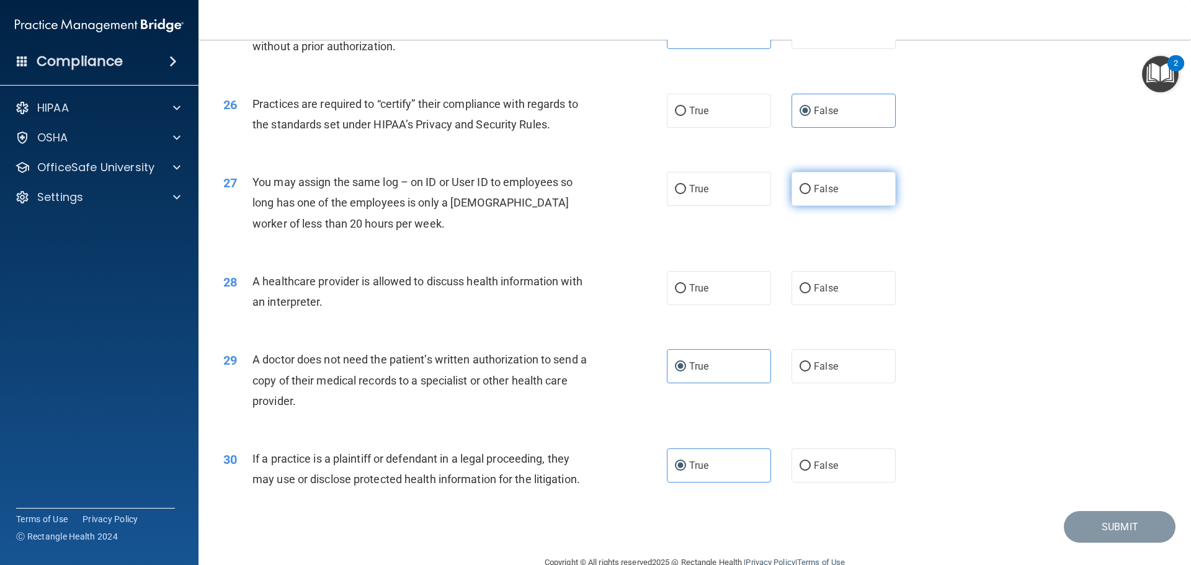
click at [873, 193] on label "False" at bounding box center [843, 189] width 104 height 34
click at [811, 193] on input "False" at bounding box center [805, 189] width 11 height 9
radio input "true"
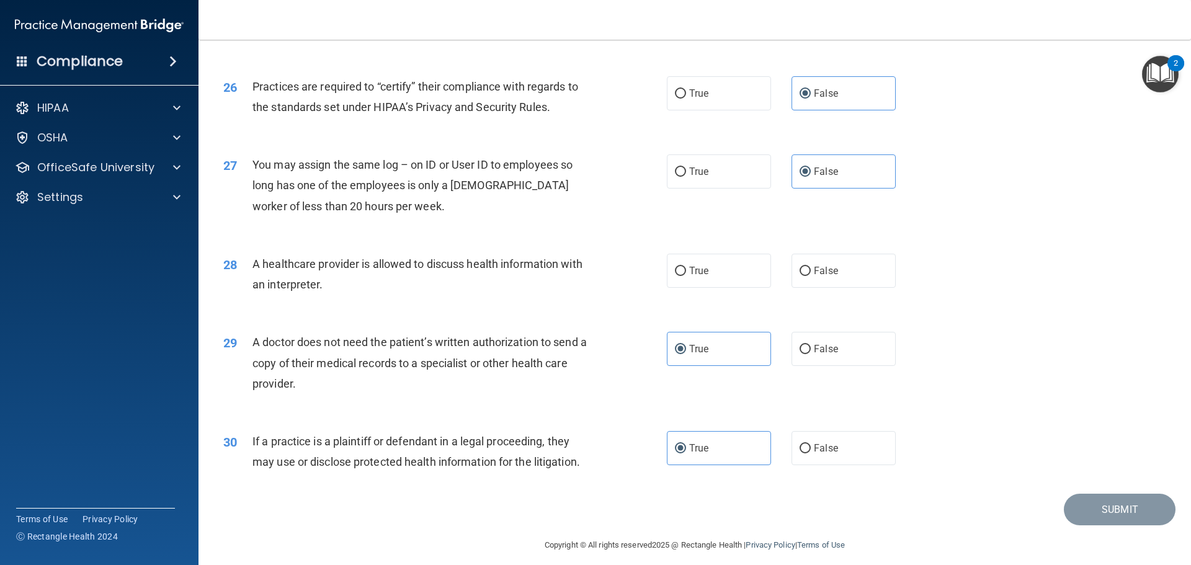
scroll to position [2322, 0]
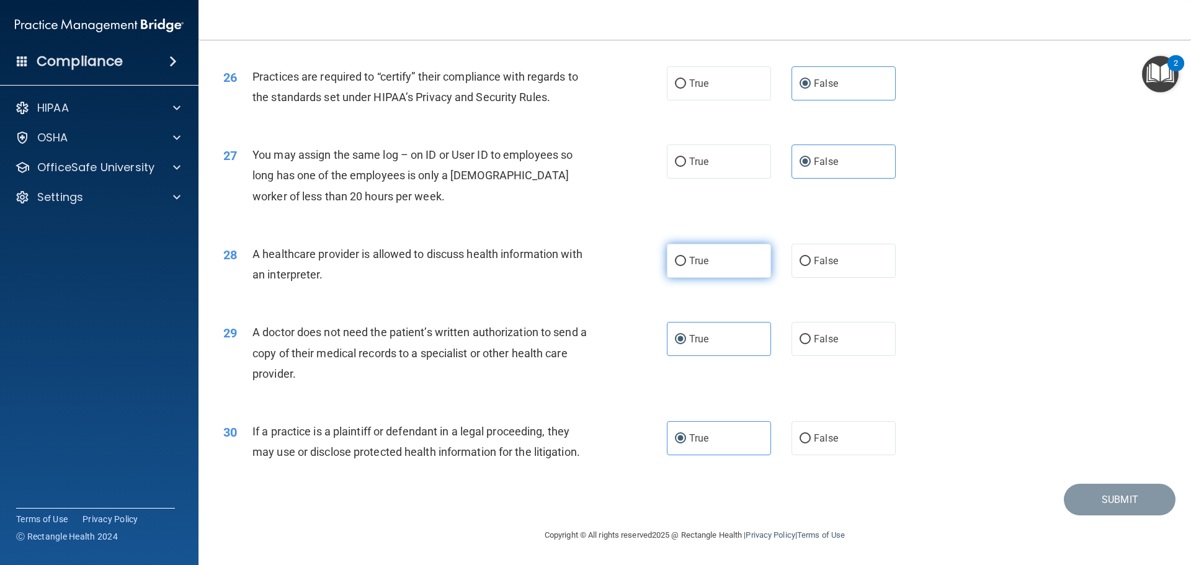
click at [701, 266] on span "True" at bounding box center [698, 261] width 19 height 12
click at [686, 266] on input "True" at bounding box center [680, 261] width 11 height 9
radio input "true"
click at [1071, 507] on button "Submit" at bounding box center [1120, 500] width 112 height 32
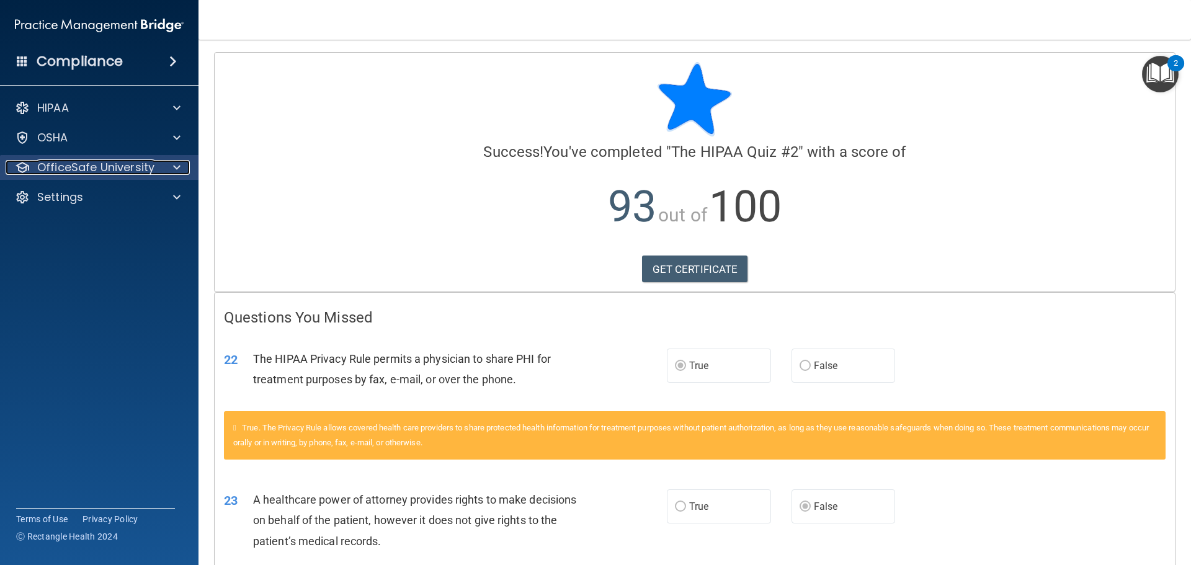
click at [153, 174] on p "OfficeSafe University" at bounding box center [95, 167] width 117 height 15
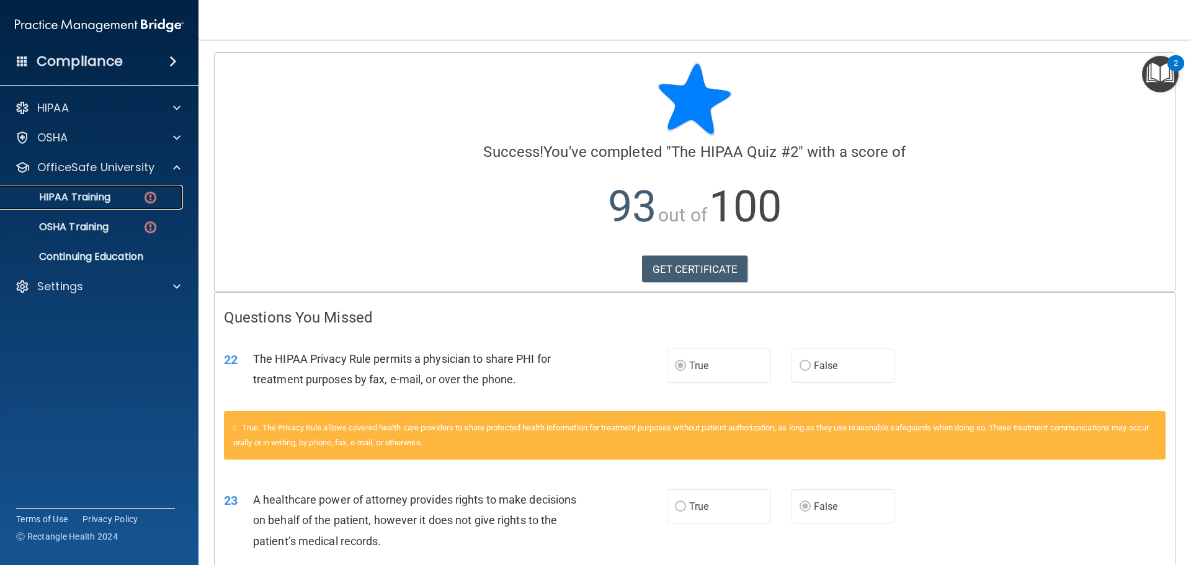
click at [114, 202] on div "HIPAA Training" at bounding box center [92, 197] width 169 height 12
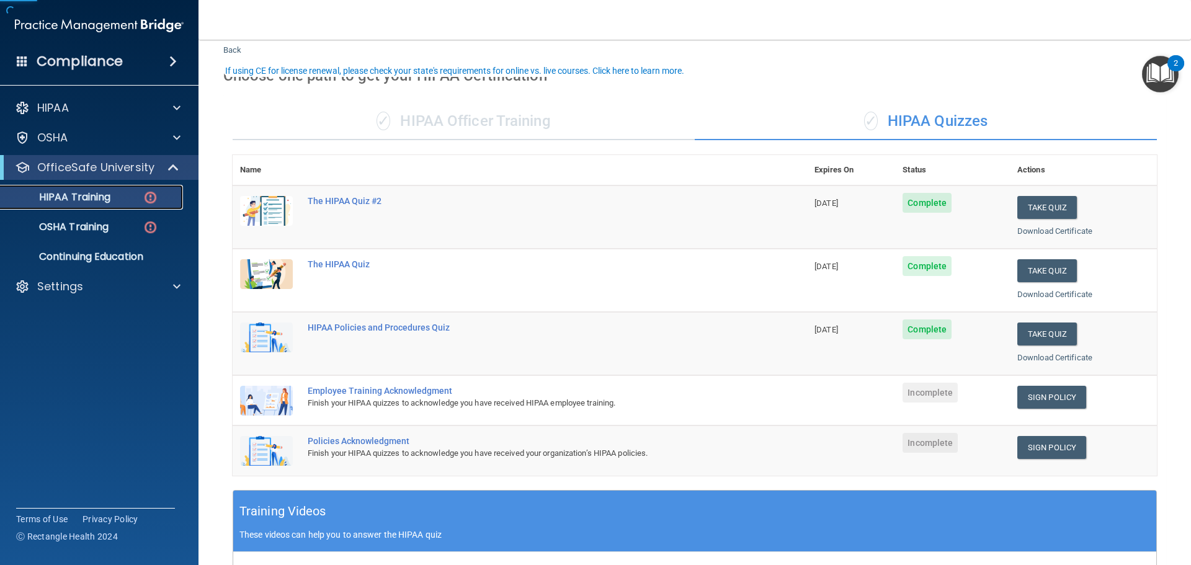
scroll to position [62, 0]
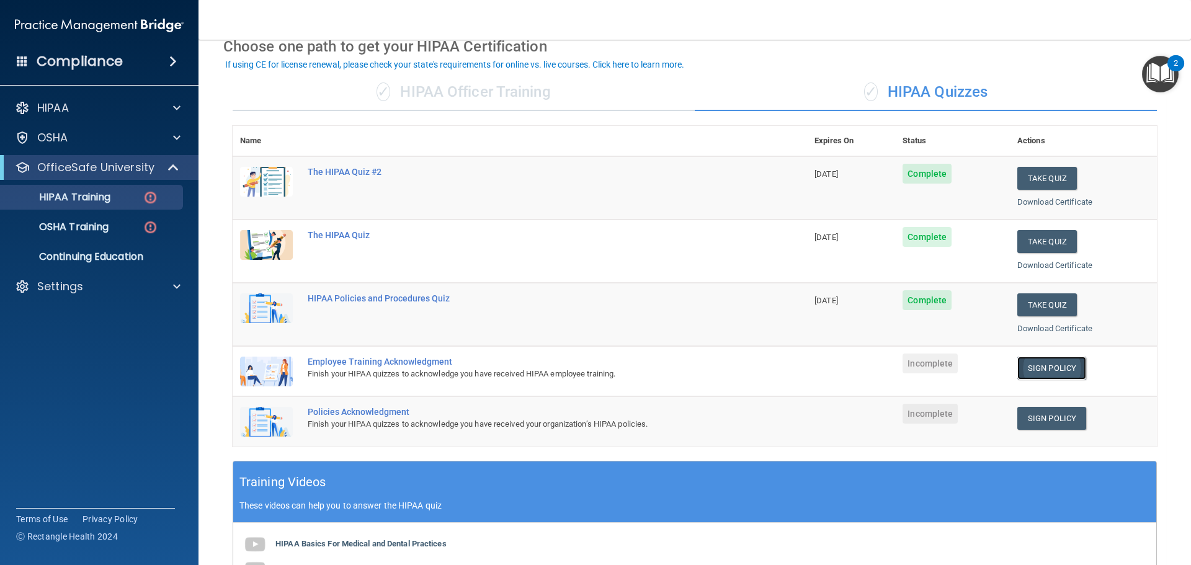
click at [1064, 372] on link "Sign Policy" at bounding box center [1051, 368] width 69 height 23
click at [1053, 419] on link "Sign Policy" at bounding box center [1051, 418] width 69 height 23
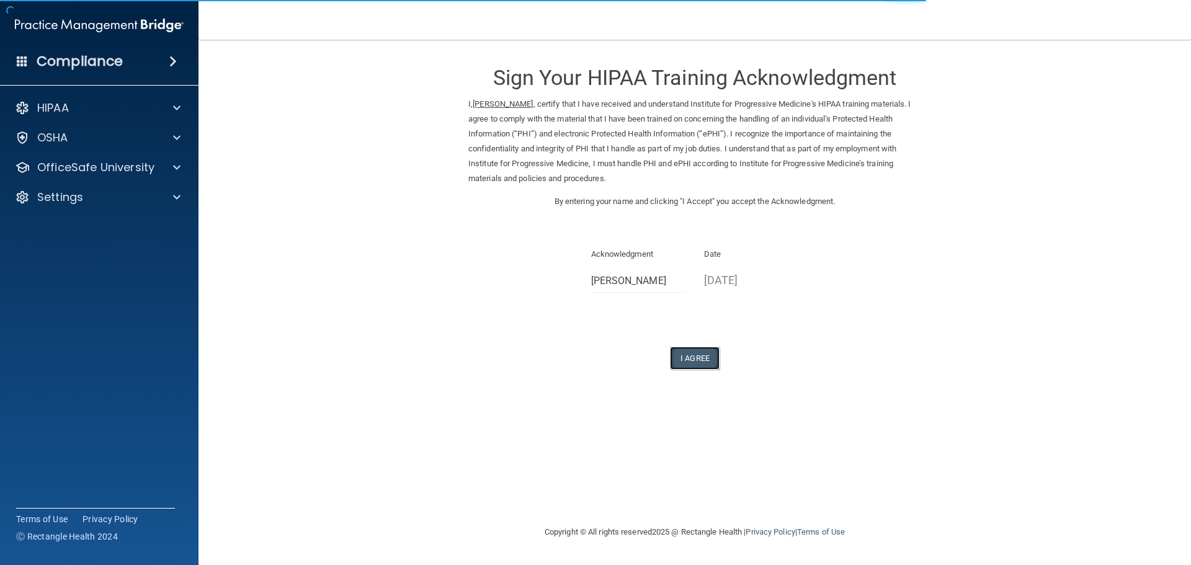
click at [699, 360] on button "I Agree" at bounding box center [695, 358] width 50 height 23
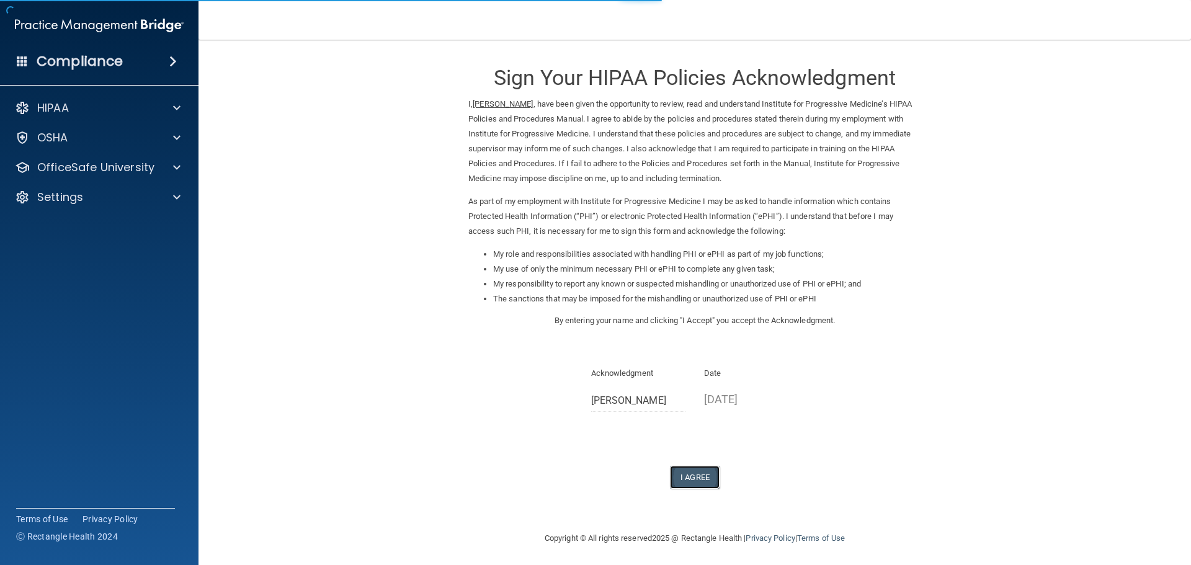
click at [698, 484] on button "I Agree" at bounding box center [695, 477] width 50 height 23
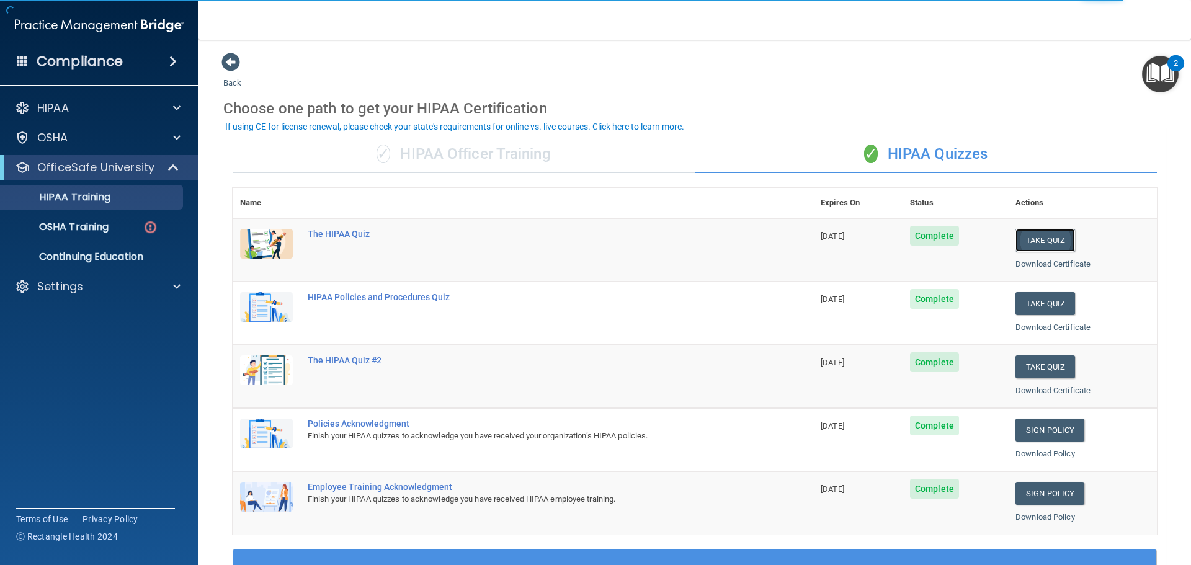
click at [1031, 243] on button "Take Quiz" at bounding box center [1045, 240] width 60 height 23
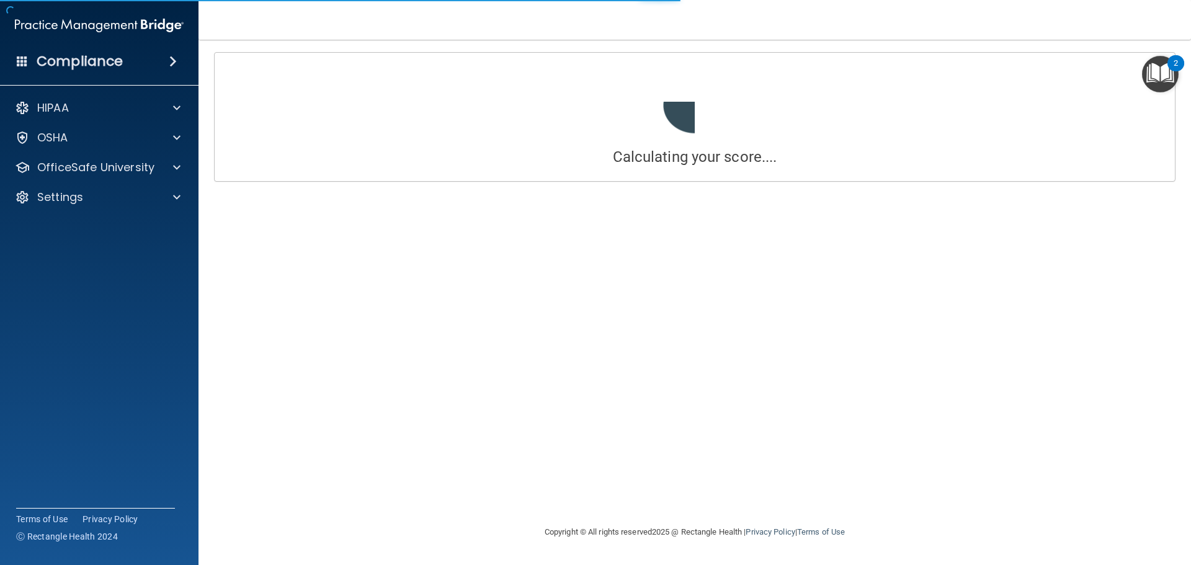
click at [946, 240] on div "Calculating your score.... Success! You've completed " The HIPAA Quiz #2 " with…" at bounding box center [694, 282] width 943 height 460
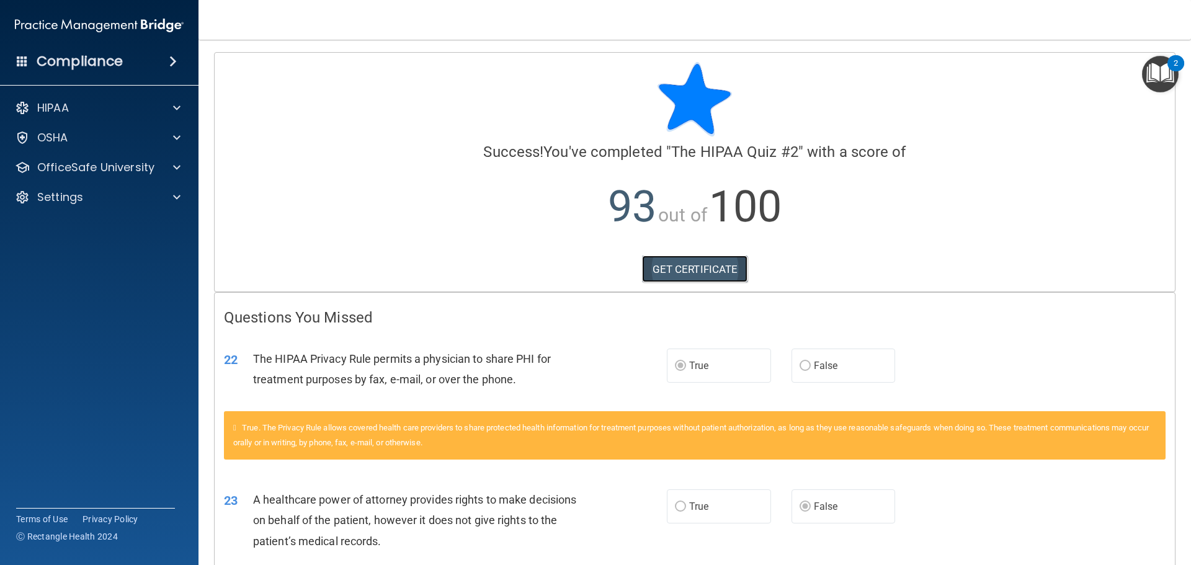
click at [706, 266] on link "GET CERTIFICATE" at bounding box center [695, 269] width 106 height 27
click at [148, 97] on div "HIPAA" at bounding box center [99, 108] width 199 height 25
click at [168, 102] on div at bounding box center [174, 107] width 31 height 15
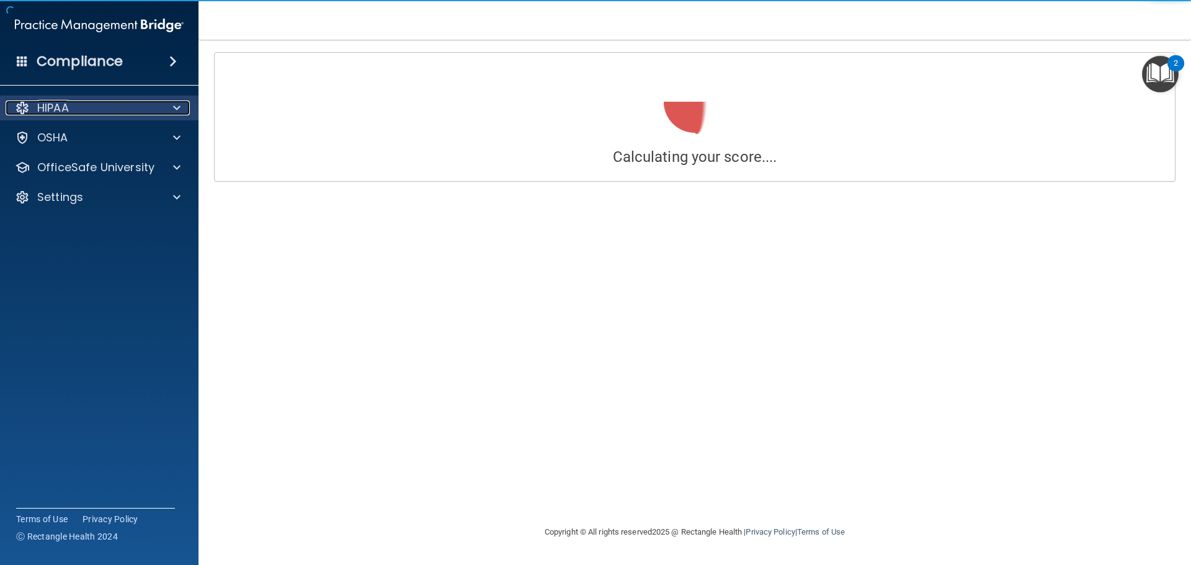
click at [76, 102] on div "HIPAA" at bounding box center [83, 107] width 154 height 15
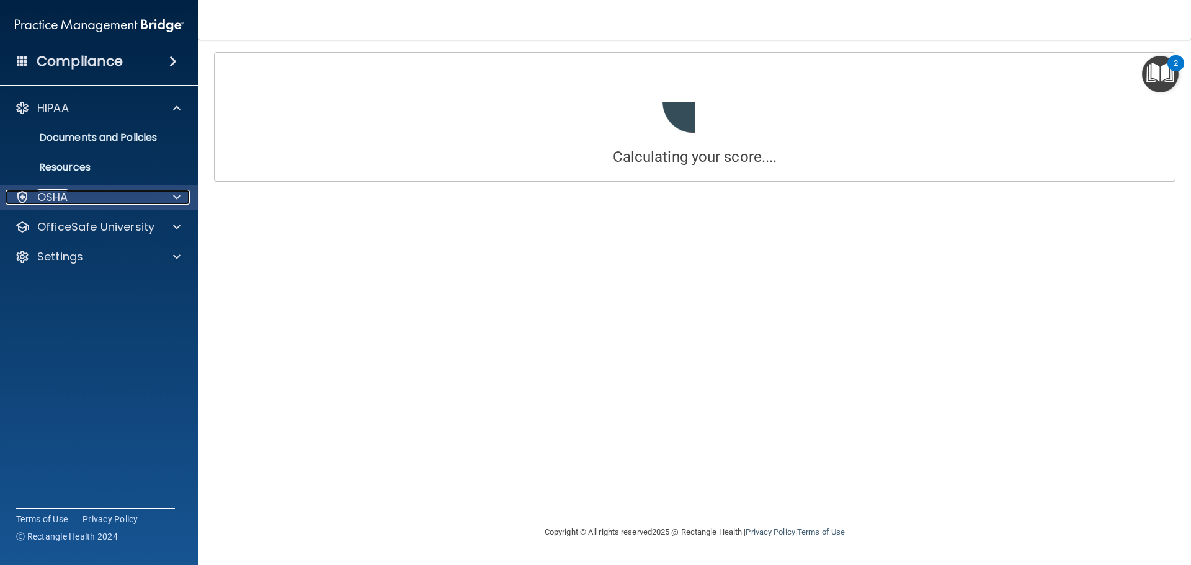
click at [158, 198] on div "OSHA" at bounding box center [83, 197] width 154 height 15
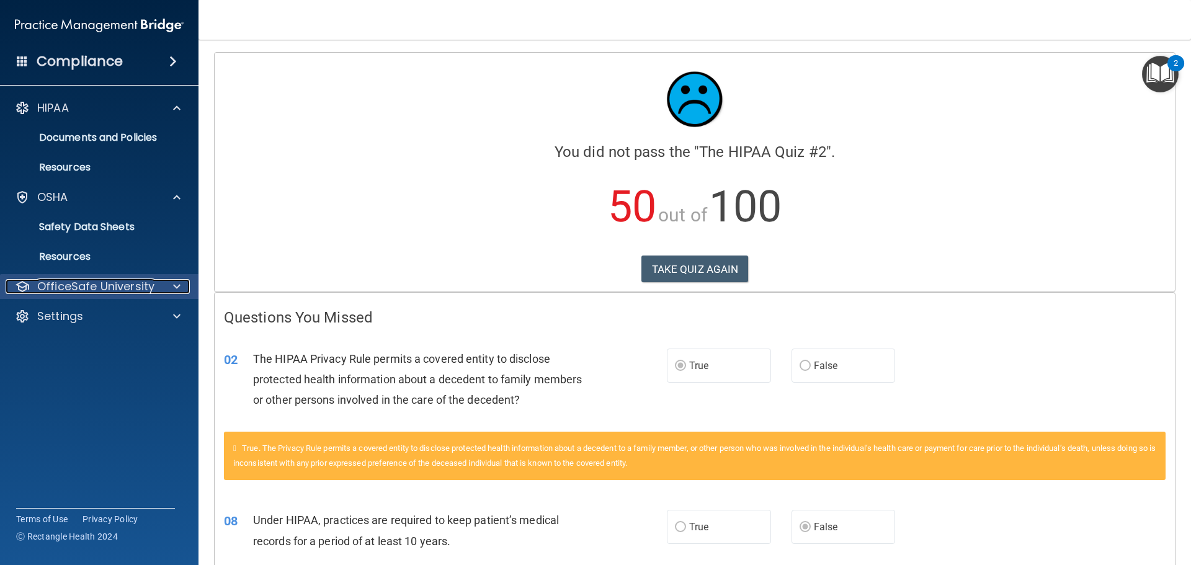
click at [157, 281] on div "OfficeSafe University" at bounding box center [83, 286] width 154 height 15
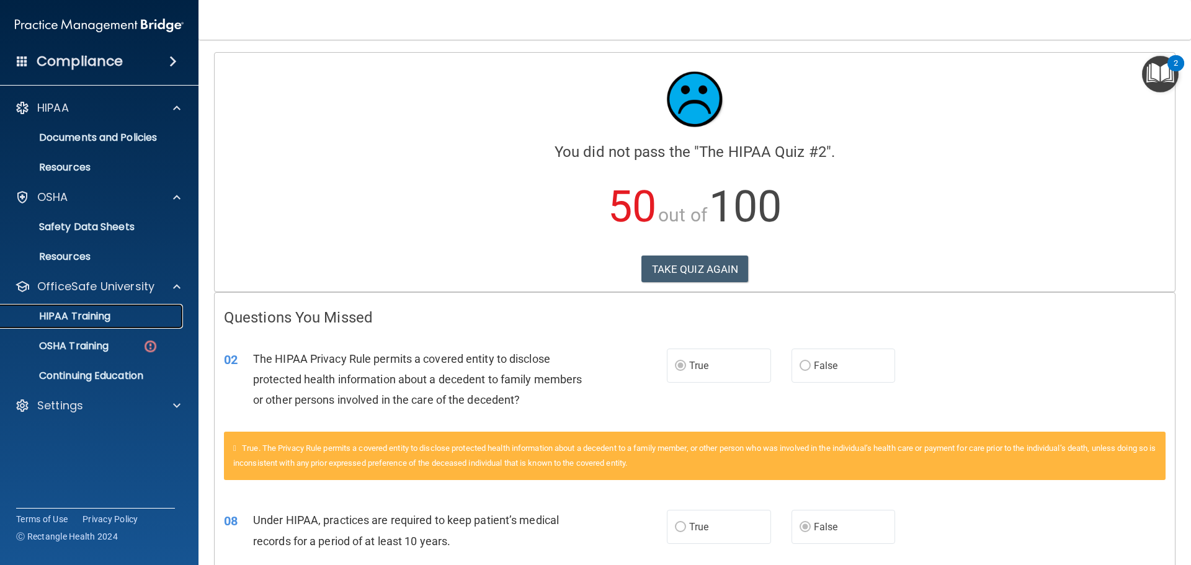
click at [142, 316] on div "HIPAA Training" at bounding box center [92, 316] width 169 height 12
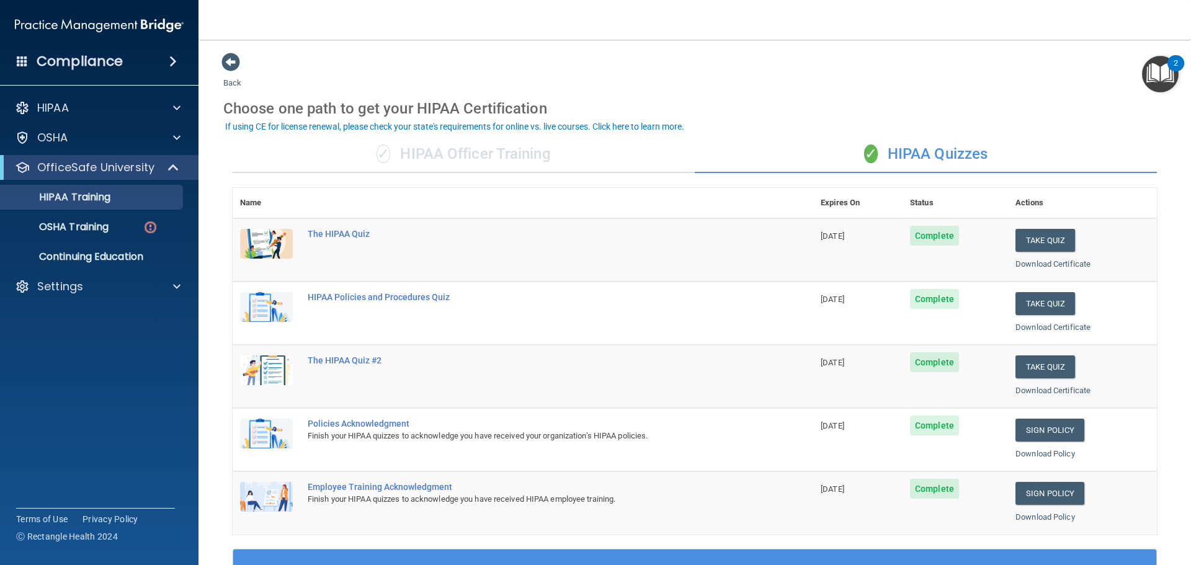
click at [935, 299] on span "Complete" at bounding box center [934, 299] width 49 height 20
click at [1025, 327] on link "Download Certificate" at bounding box center [1052, 327] width 75 height 9
click at [1017, 264] on link "Download Certificate" at bounding box center [1052, 263] width 75 height 9
